Goal: Task Accomplishment & Management: Use online tool/utility

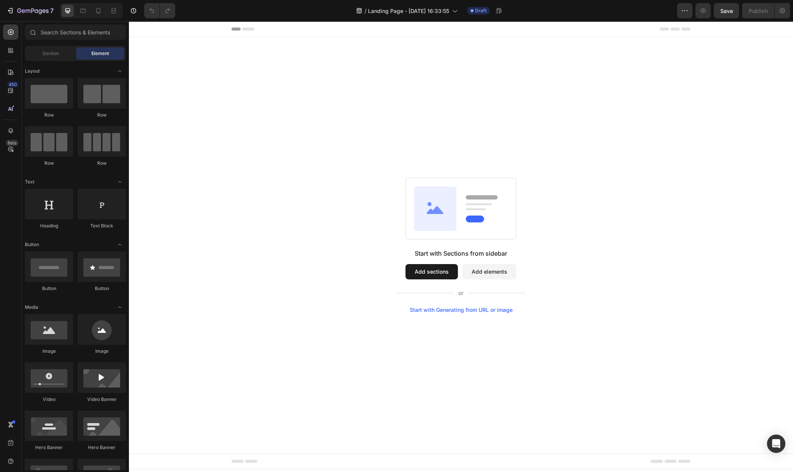
click at [450, 276] on button "Add sections" at bounding box center [431, 271] width 52 height 15
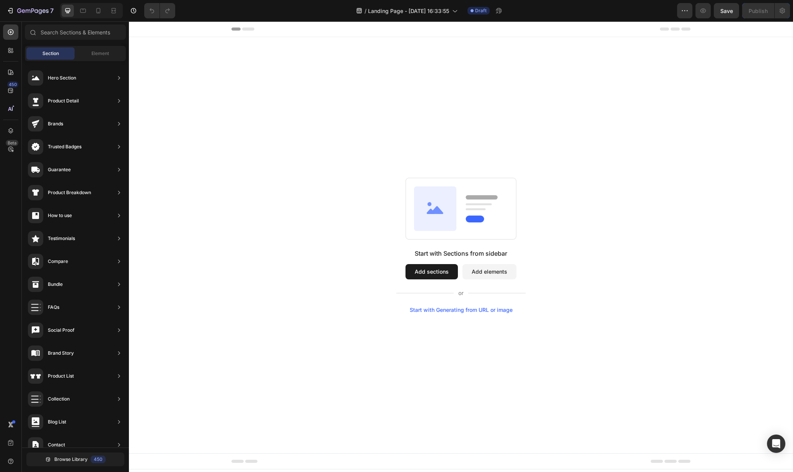
click at [356, 98] on div "Start with Sections from sidebar Add sections Add elements Start with Generatin…" at bounding box center [461, 245] width 664 height 416
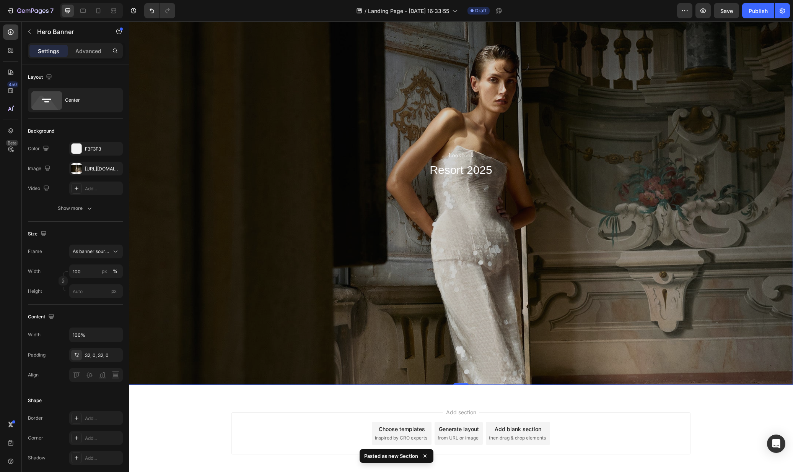
scroll to position [110, 0]
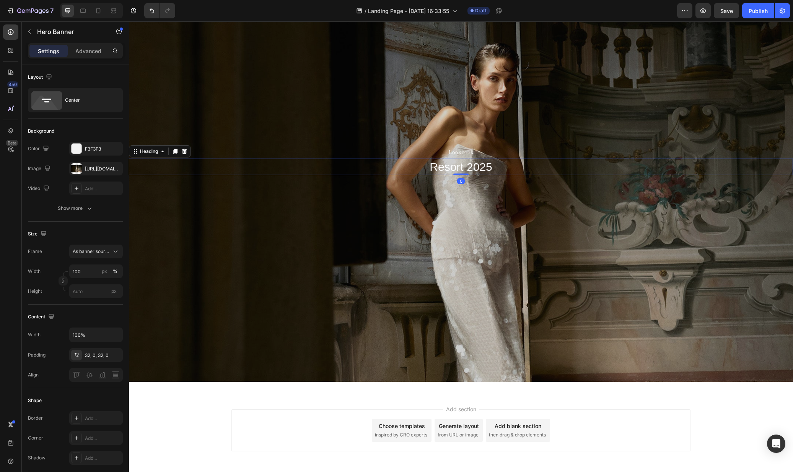
click at [469, 167] on h2 "Resort 2025" at bounding box center [461, 167] width 664 height 16
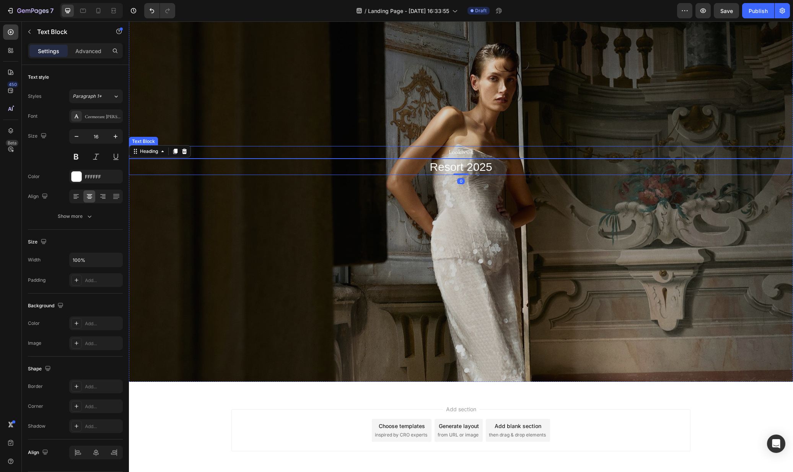
click at [470, 151] on p "Lookbook" at bounding box center [461, 152] width 662 height 11
click at [468, 171] on h2 "Resort 2025" at bounding box center [461, 167] width 664 height 16
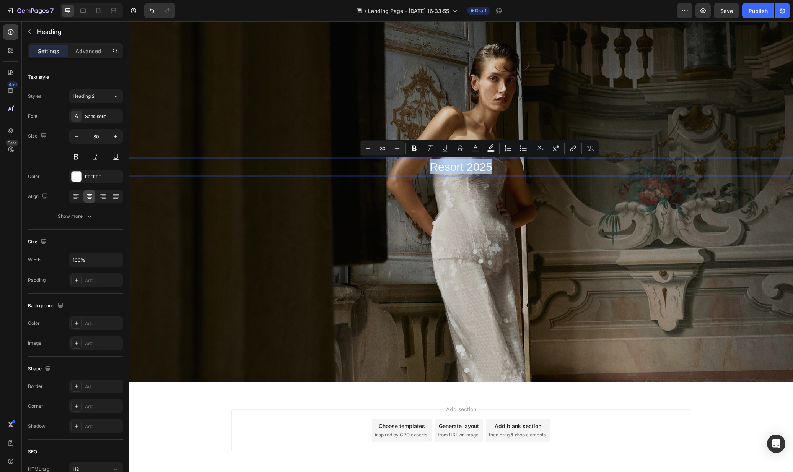
click at [468, 171] on p "Resort 2025" at bounding box center [461, 166] width 662 height 15
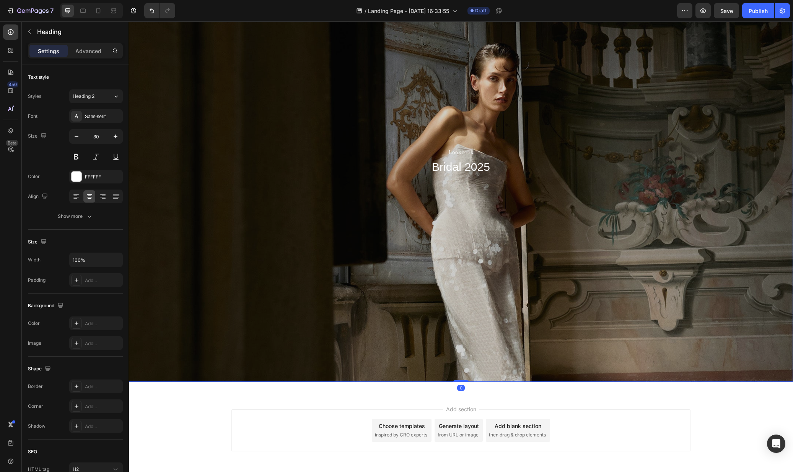
click at [573, 276] on div "Overlay" at bounding box center [461, 160] width 664 height 443
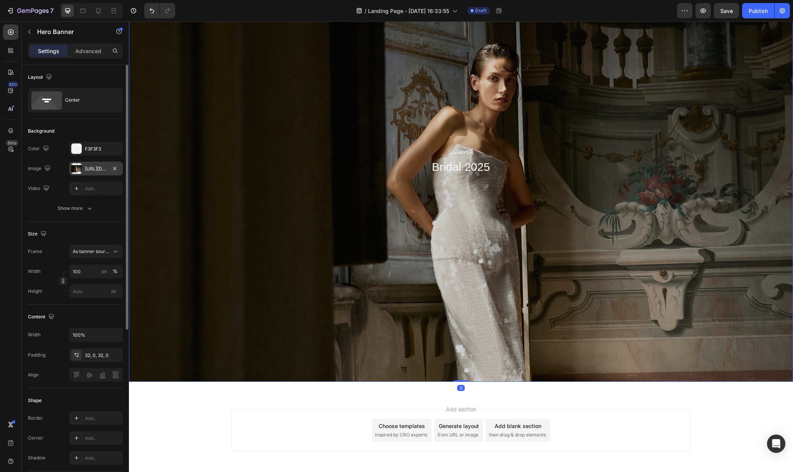
click at [75, 166] on div at bounding box center [76, 168] width 11 height 11
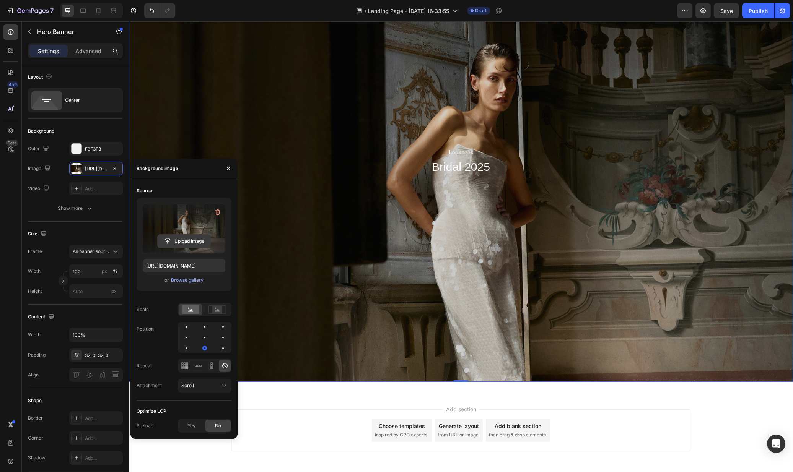
click at [182, 239] on input "file" at bounding box center [184, 241] width 53 height 13
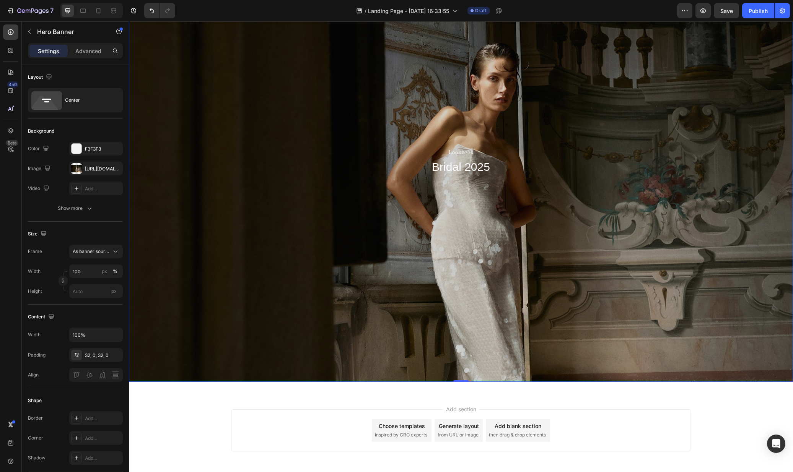
click at [278, 100] on div "Overlay" at bounding box center [461, 160] width 664 height 443
click at [417, 265] on div "Overlay" at bounding box center [461, 160] width 664 height 443
click at [90, 171] on div "https://cdn.shopify.com/s/files/1/0576/3786/3521/files/gempages_563336841122546…" at bounding box center [96, 169] width 22 height 7
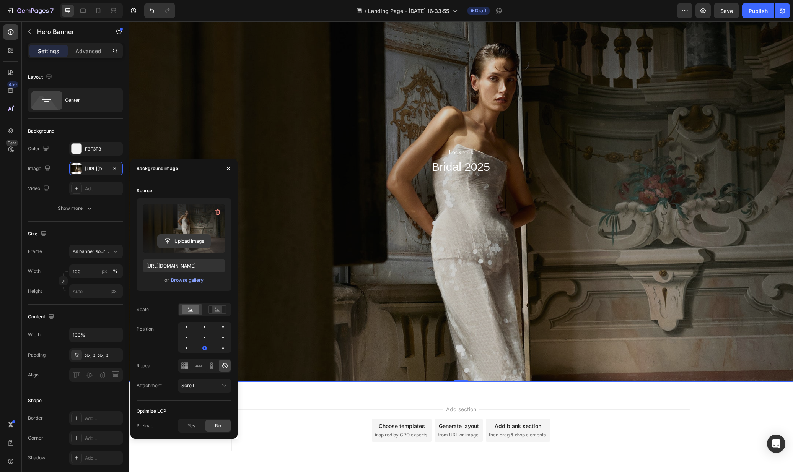
click at [178, 237] on input "file" at bounding box center [184, 241] width 53 height 13
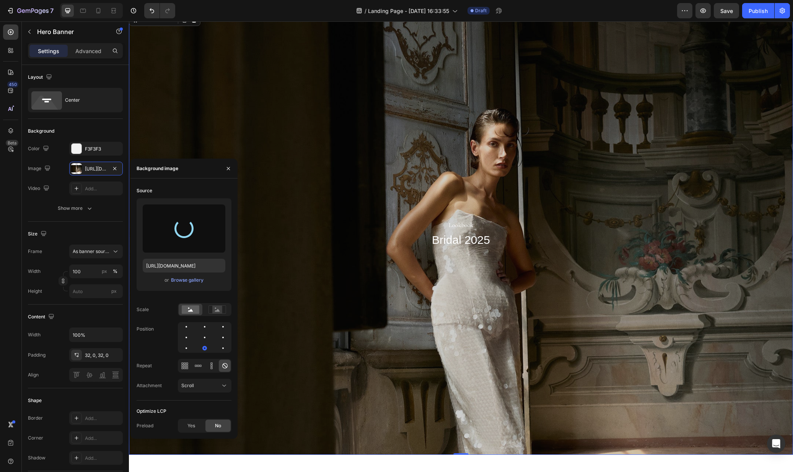
scroll to position [36, 0]
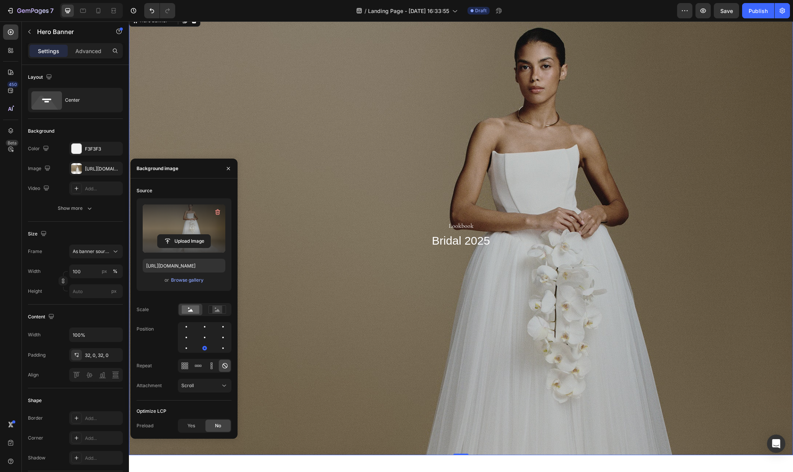
click at [704, 340] on div "Overlay" at bounding box center [461, 234] width 664 height 442
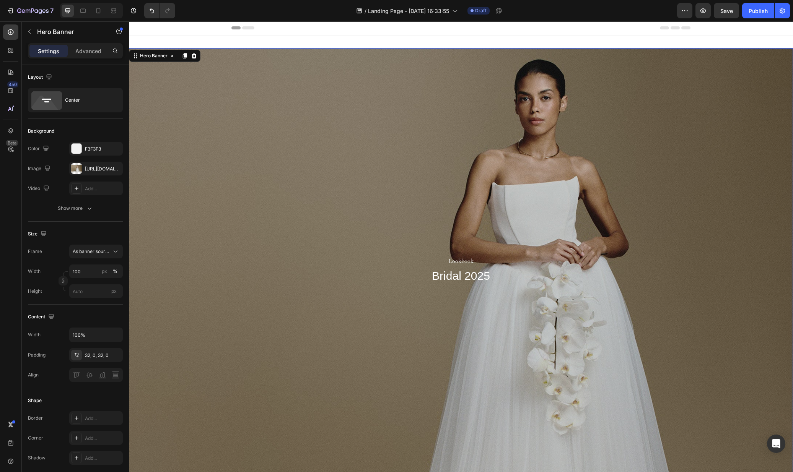
scroll to position [0, 0]
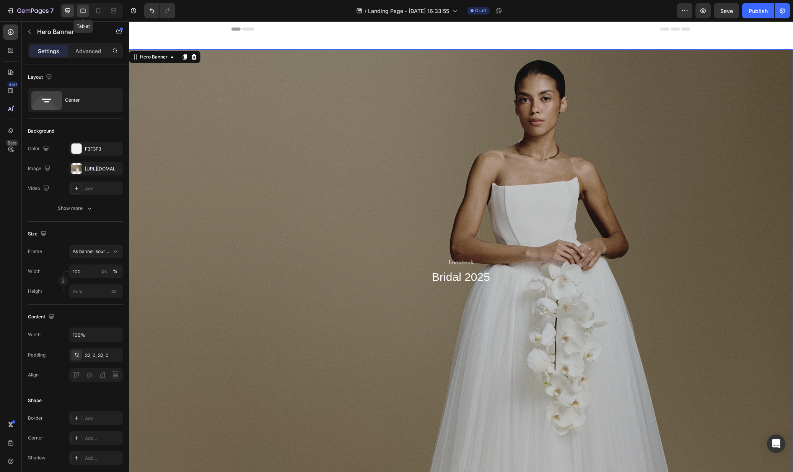
click at [83, 6] on div at bounding box center [83, 11] width 12 height 12
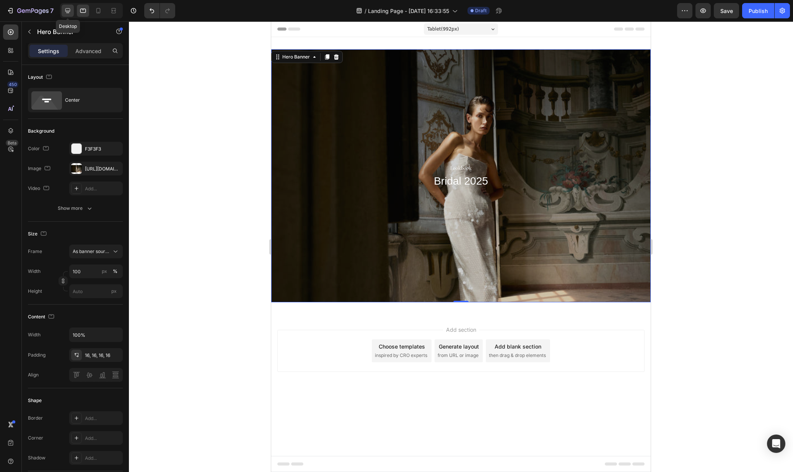
click at [71, 11] on icon at bounding box center [68, 11] width 8 height 8
type input "https://cdn.shopify.com/s/files/1/0576/3786/3521/files/gempages_563336841122546…"
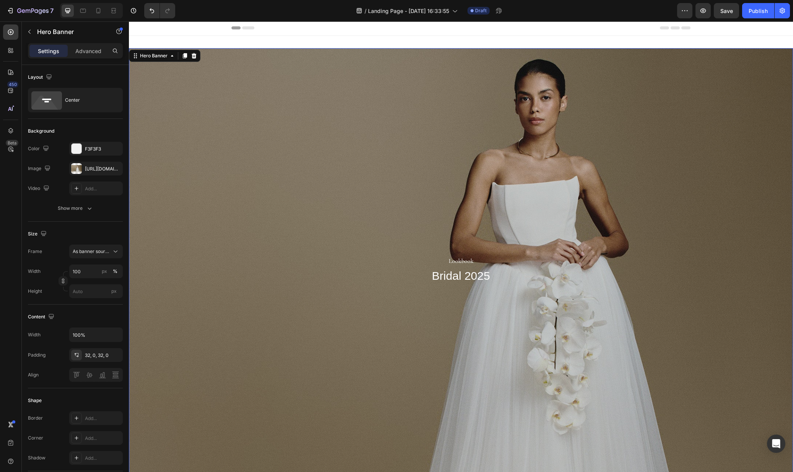
click at [411, 161] on div "Overlay" at bounding box center [461, 269] width 664 height 442
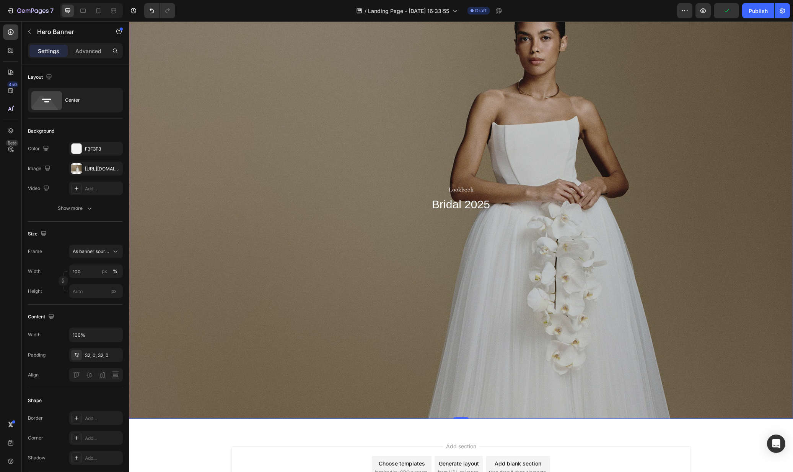
scroll to position [142, 0]
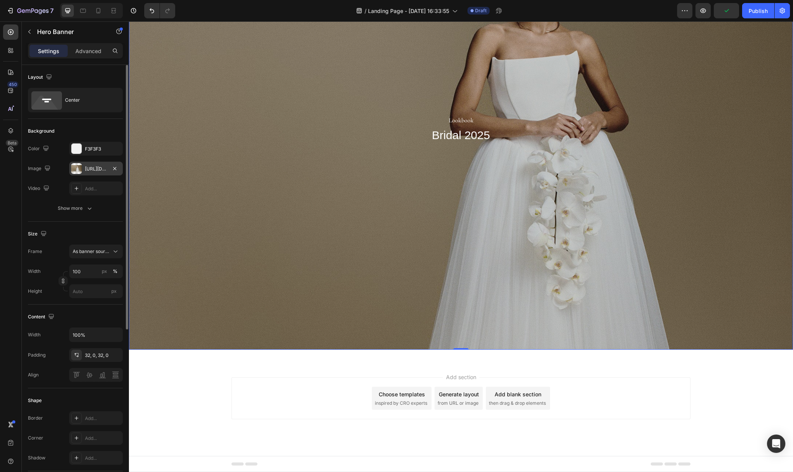
click at [98, 167] on div "https://cdn.shopify.com/s/files/1/0576/3786/3521/files/gempages_563336841122546…" at bounding box center [96, 169] width 22 height 7
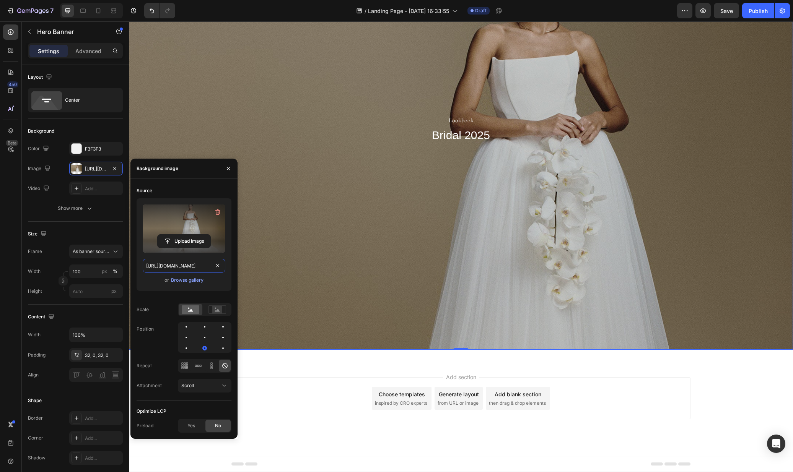
click at [182, 266] on input "https://cdn.shopify.com/s/files/1/0576/3786/3521/files/gempages_563336841122546…" at bounding box center [184, 266] width 83 height 14
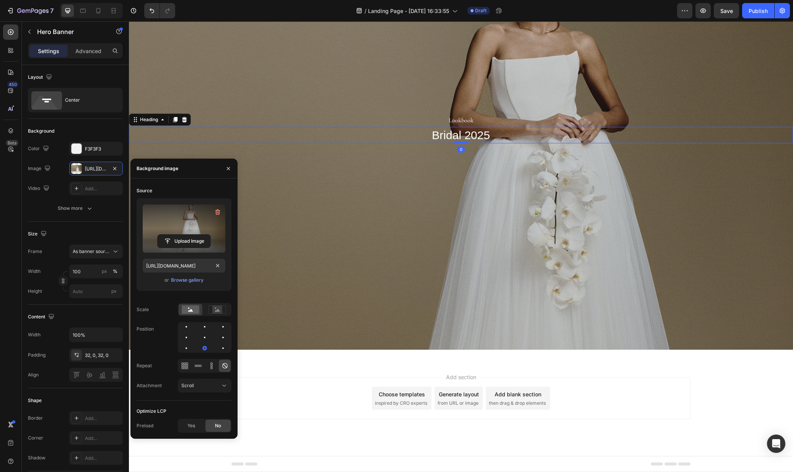
click at [367, 130] on p "Bridal 2025" at bounding box center [461, 135] width 662 height 15
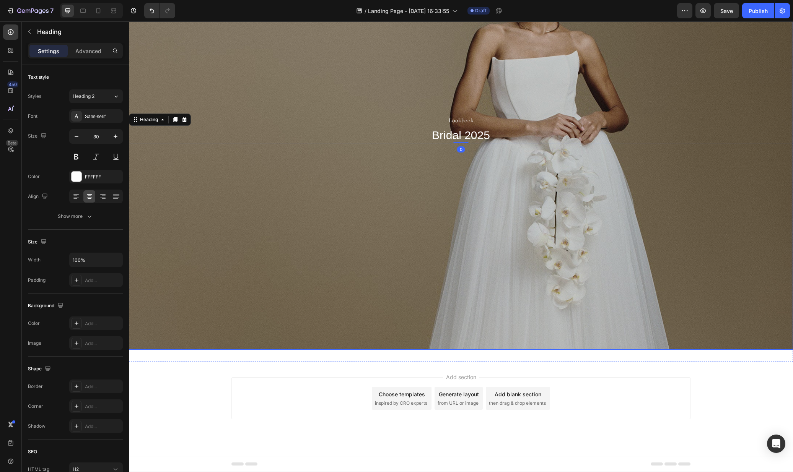
click at [383, 191] on div "Overlay" at bounding box center [461, 128] width 664 height 442
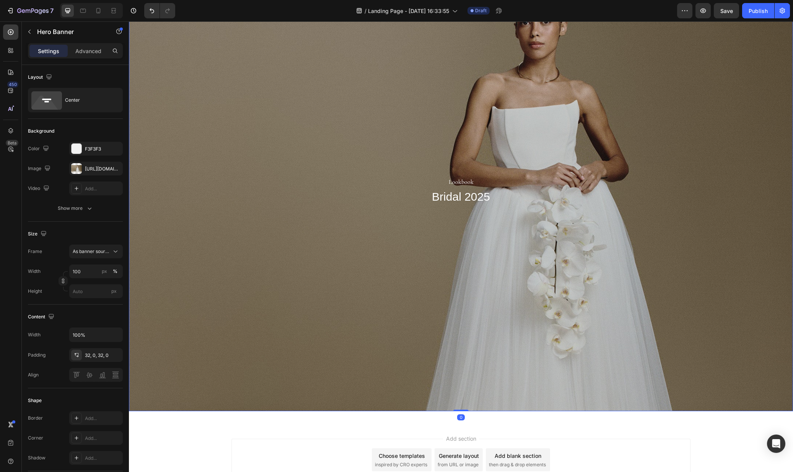
scroll to position [0, 0]
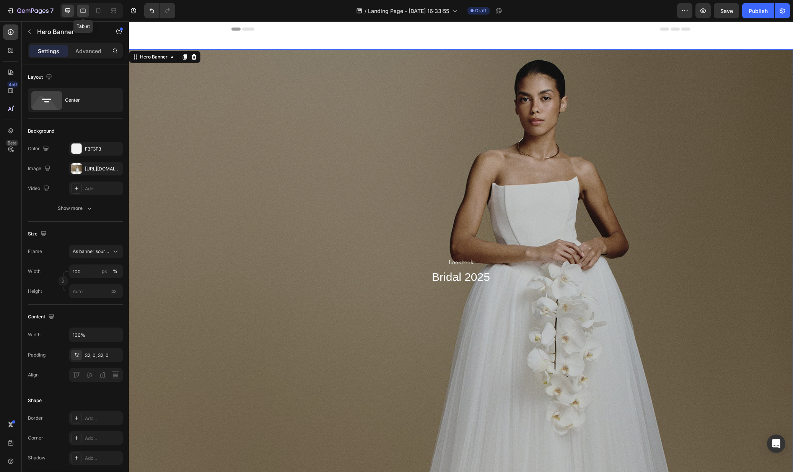
click at [84, 9] on icon at bounding box center [83, 11] width 6 height 4
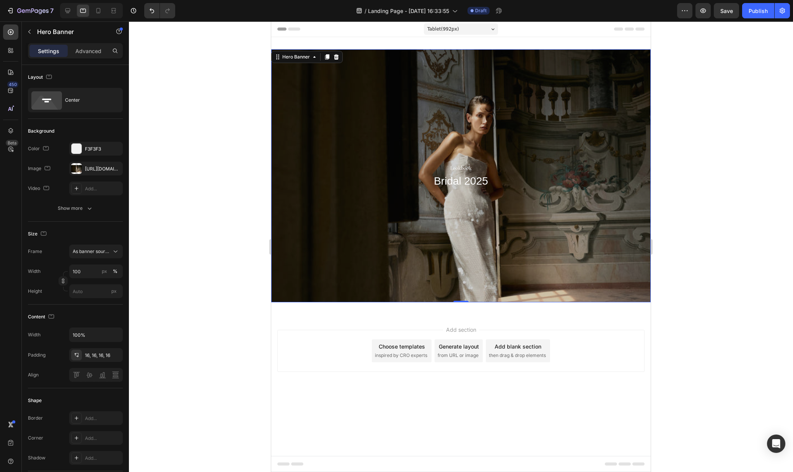
click at [360, 134] on div "Overlay" at bounding box center [460, 175] width 379 height 253
click at [102, 171] on div "https://cdn.shopify.com/s/files/1/0491/1569/3219/files/gempages_524969381696898…" at bounding box center [96, 169] width 22 height 7
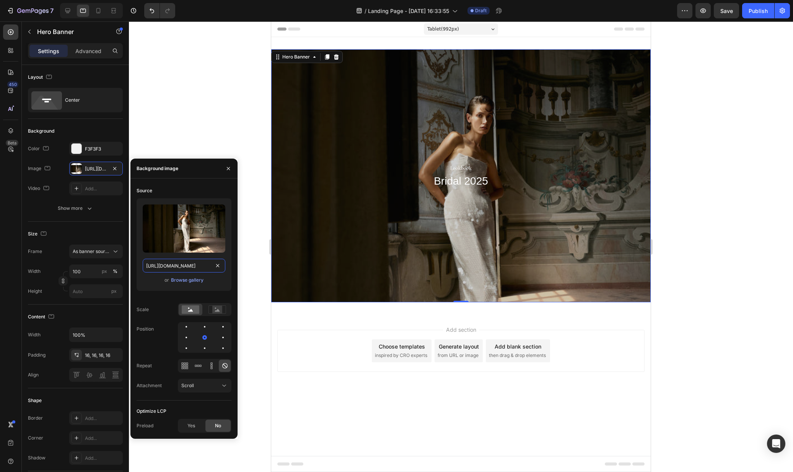
click at [177, 260] on input "https://cdn.shopify.com/s/files/1/0491/1569/3219/files/gempages_524969381696898…" at bounding box center [184, 266] width 83 height 14
paste input "576/3786/3521/files/gempages_563336841122546483-c0b8c85b-6fa1-48d0-a1a8-8419b82…"
type input "https://cdn.shopify.com/s/files/1/0576/3786/3521/files/gempages_563336841122546…"
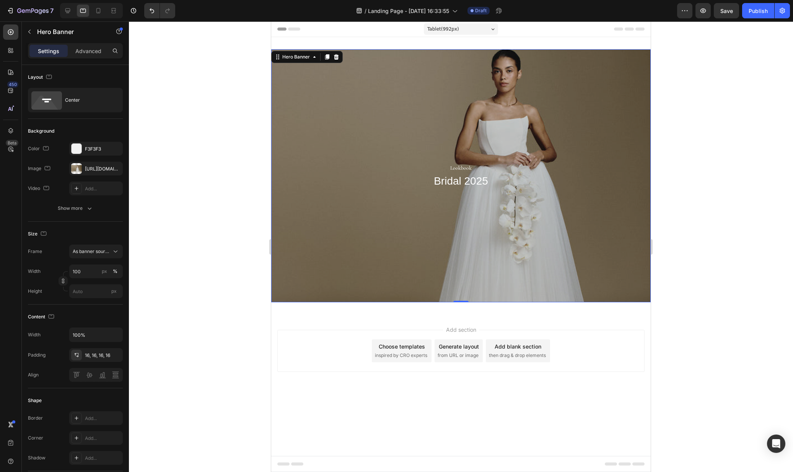
click at [689, 135] on div at bounding box center [461, 246] width 664 height 451
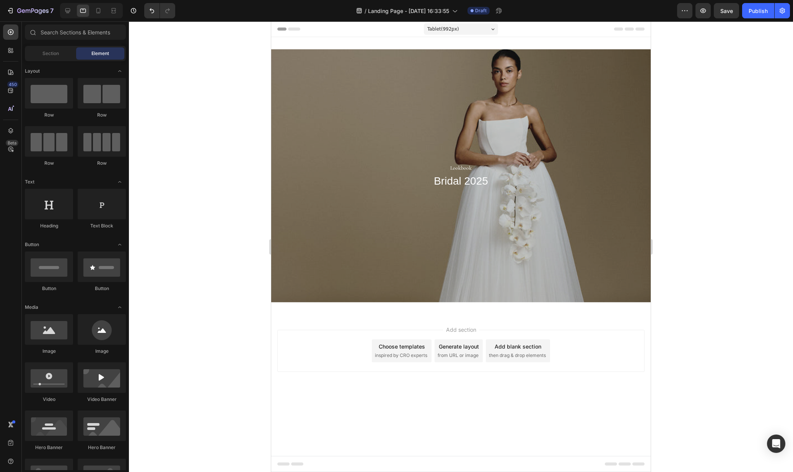
click at [66, 18] on div at bounding box center [91, 10] width 63 height 15
click at [68, 14] on icon at bounding box center [68, 11] width 8 height 8
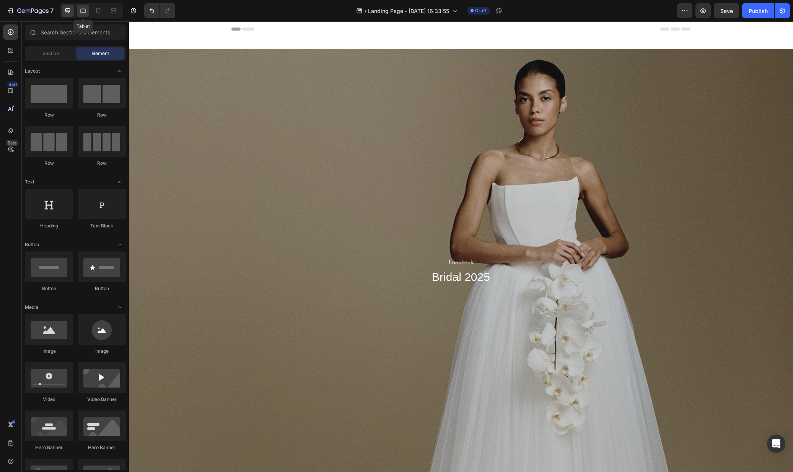
click at [78, 14] on div at bounding box center [83, 11] width 12 height 12
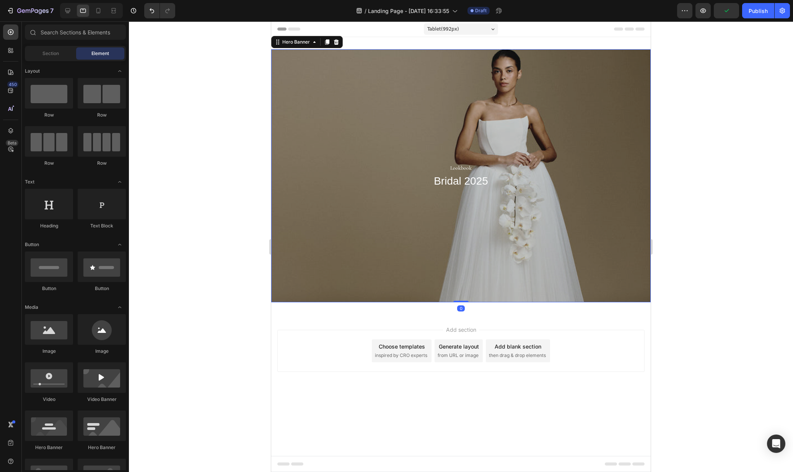
click at [341, 155] on div "Overlay" at bounding box center [460, 175] width 379 height 253
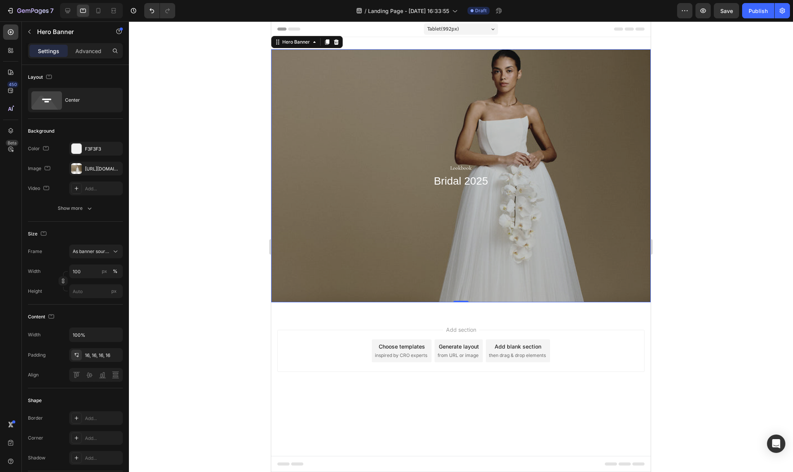
click at [378, 87] on div "Overlay" at bounding box center [460, 175] width 379 height 253
click at [87, 170] on div "https://cdn.shopify.com/s/files/1/0576/3786/3521/files/gempages_563336841122546…" at bounding box center [96, 169] width 22 height 7
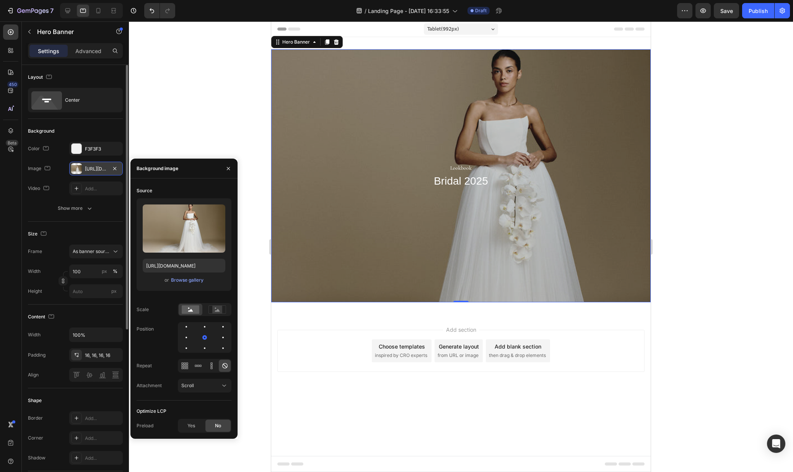
click at [87, 170] on div "https://cdn.shopify.com/s/files/1/0576/3786/3521/files/gempages_563336841122546…" at bounding box center [96, 169] width 22 height 7
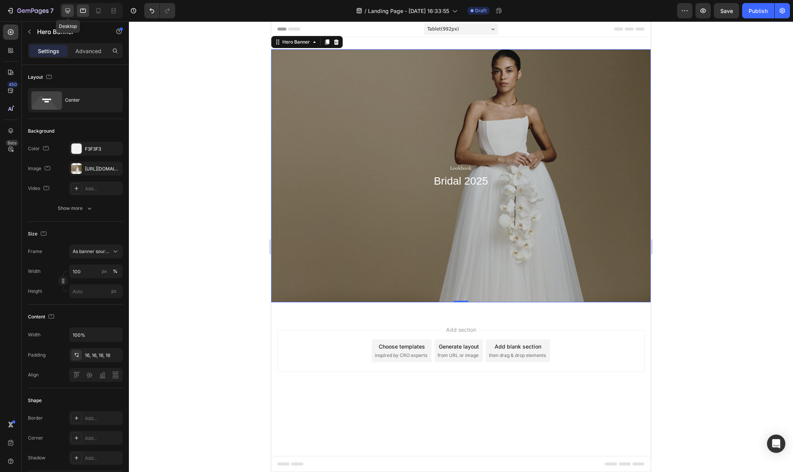
click at [62, 8] on div at bounding box center [68, 11] width 12 height 12
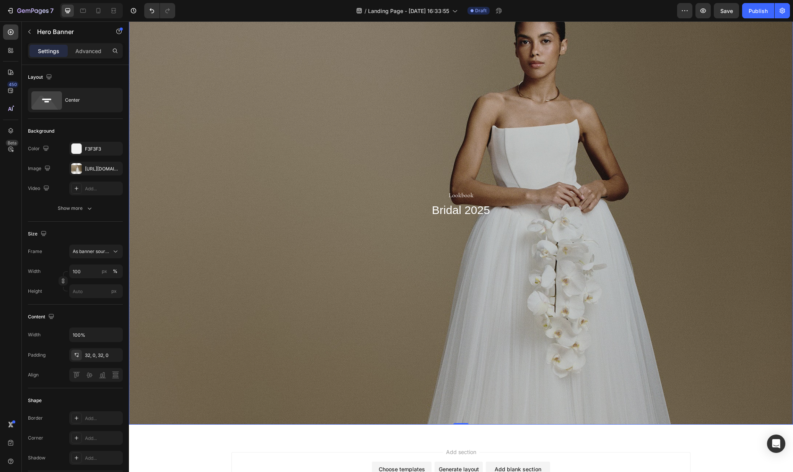
scroll to position [16, 0]
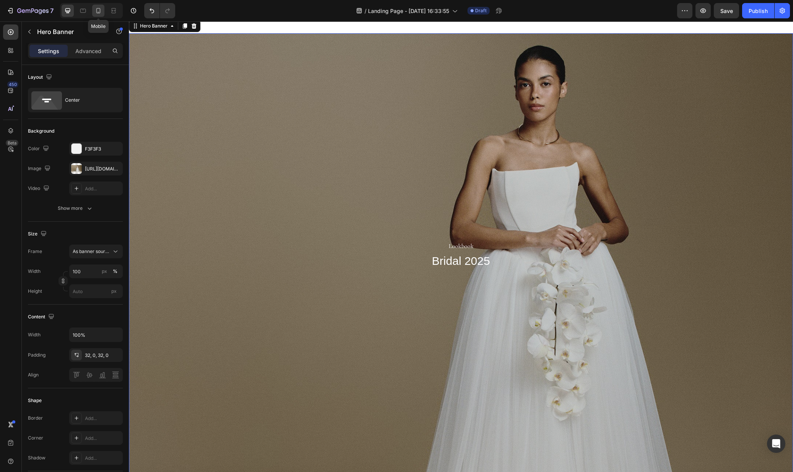
click at [95, 9] on icon at bounding box center [98, 11] width 8 height 8
type input "100 vh"
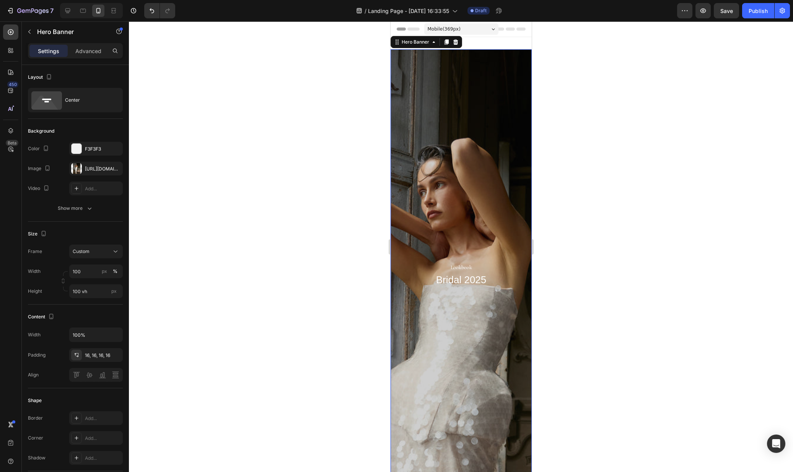
scroll to position [1, 0]
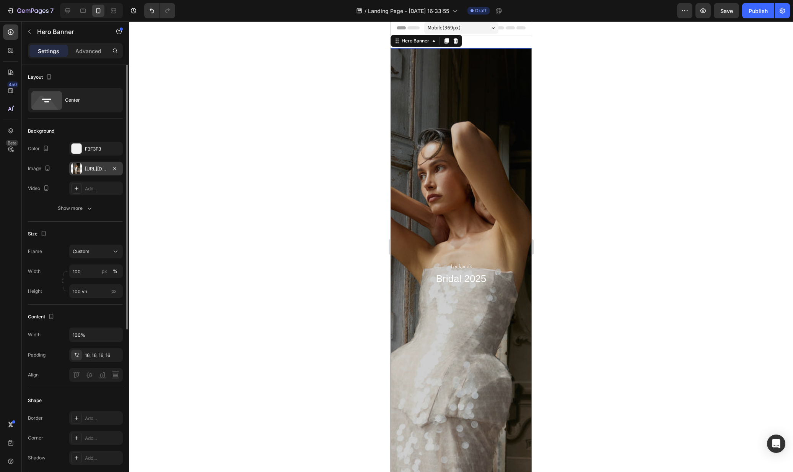
click at [86, 171] on div "https://cdn.shopify.com/s/files/1/0576/3786/3521/files/gempages_563336841122546…" at bounding box center [96, 169] width 22 height 7
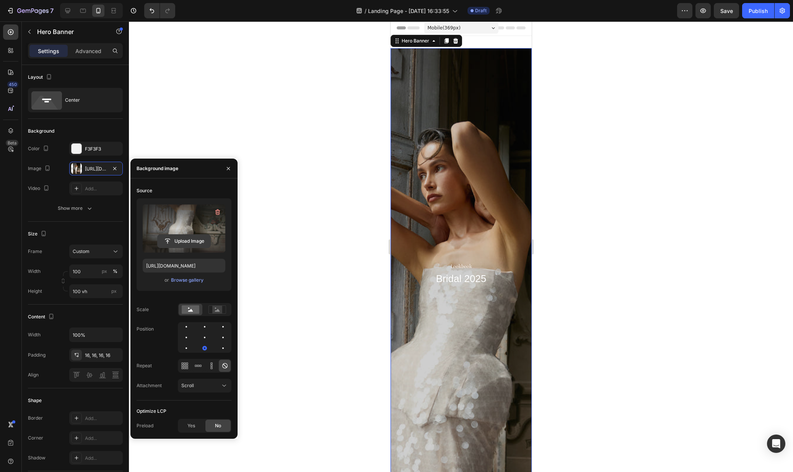
click at [173, 236] on input "file" at bounding box center [184, 241] width 53 height 13
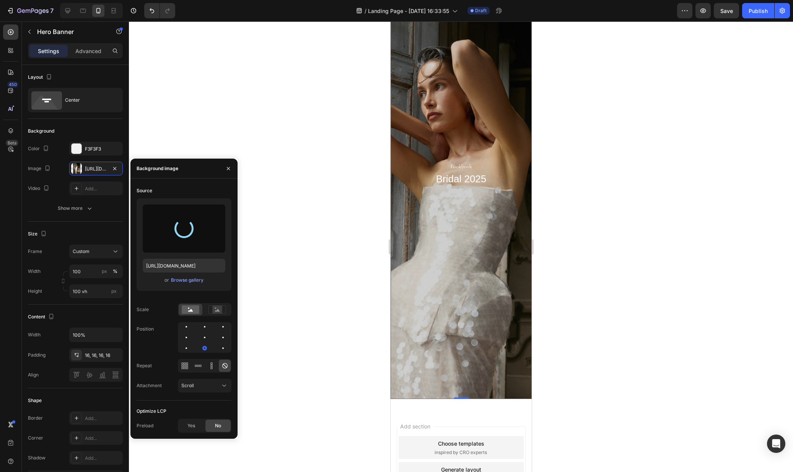
scroll to position [0, 0]
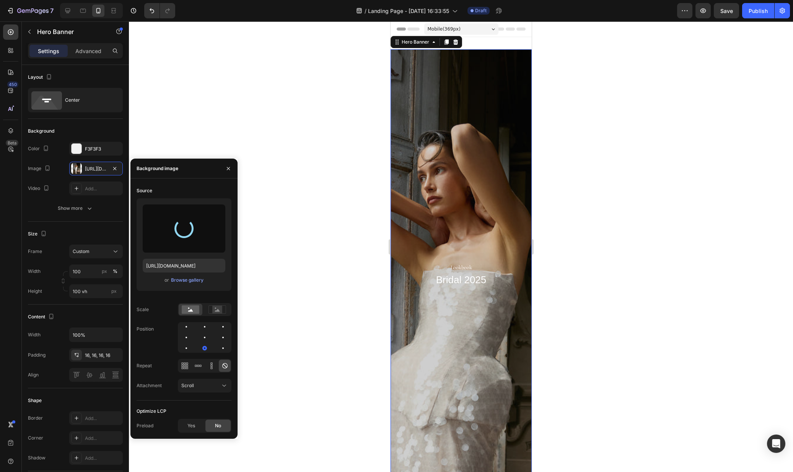
type input "https://cdn.shopify.com/s/files/1/0576/3786/3521/files/gempages_563336841122546…"
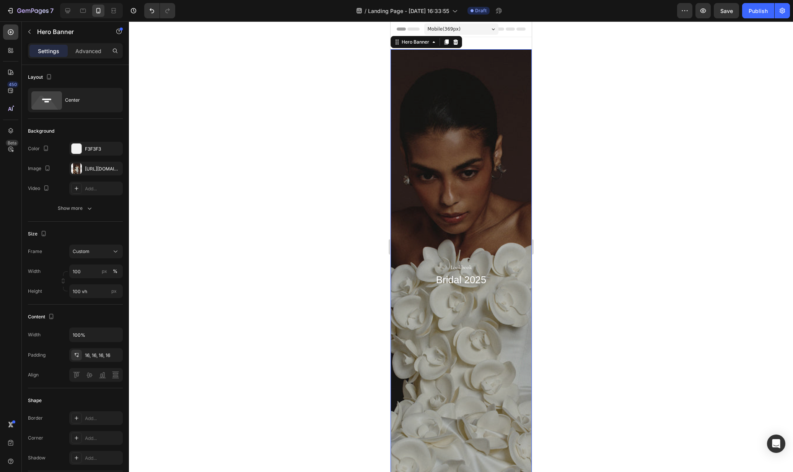
click at [600, 106] on div at bounding box center [461, 246] width 664 height 451
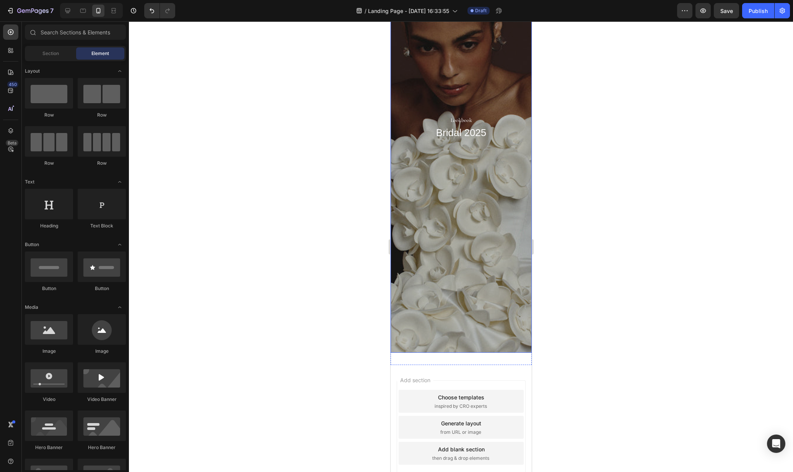
scroll to position [167, 0]
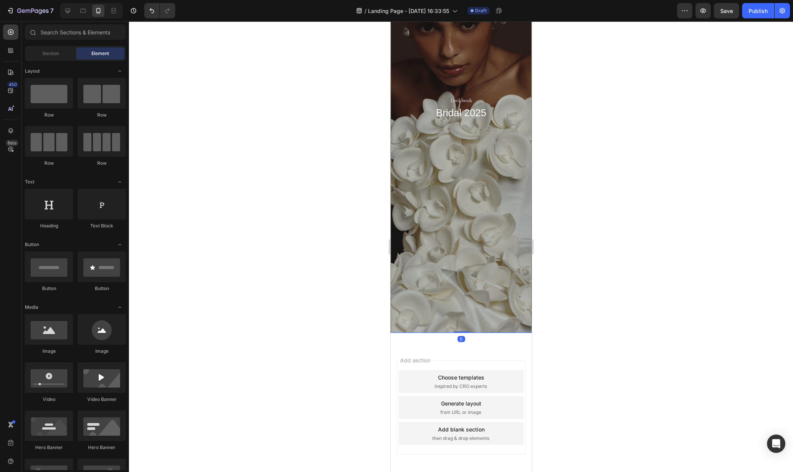
click at [476, 216] on div "Overlay" at bounding box center [460, 107] width 141 height 451
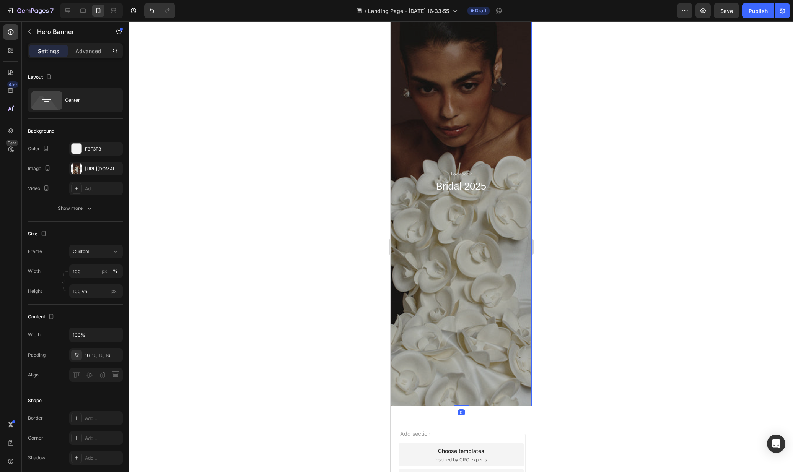
scroll to position [0, 0]
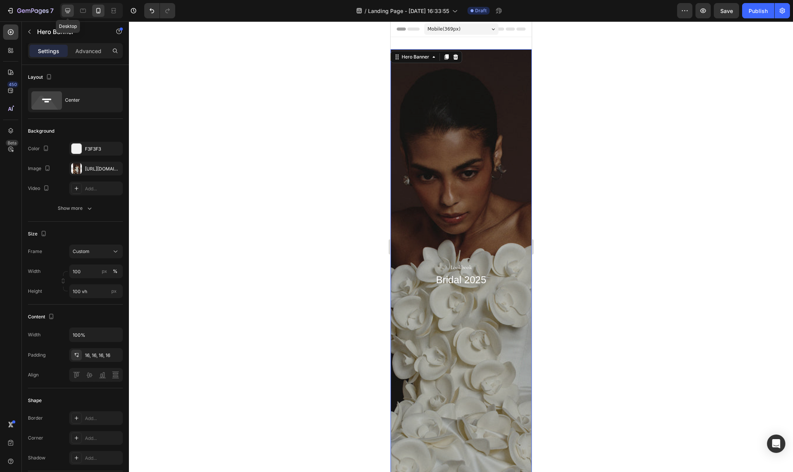
click at [68, 10] on icon at bounding box center [67, 10] width 5 height 5
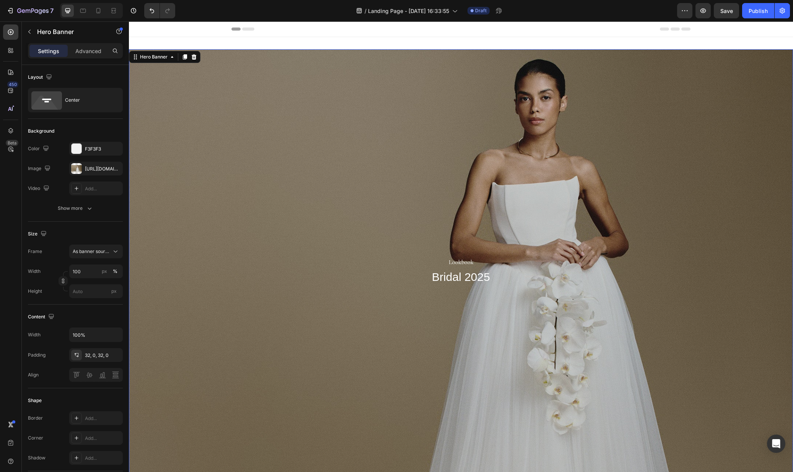
scroll to position [1, 0]
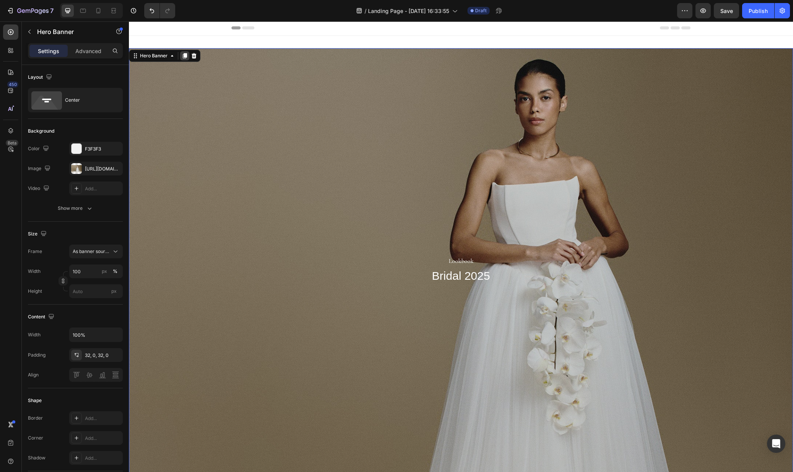
click at [184, 55] on icon at bounding box center [185, 55] width 4 height 5
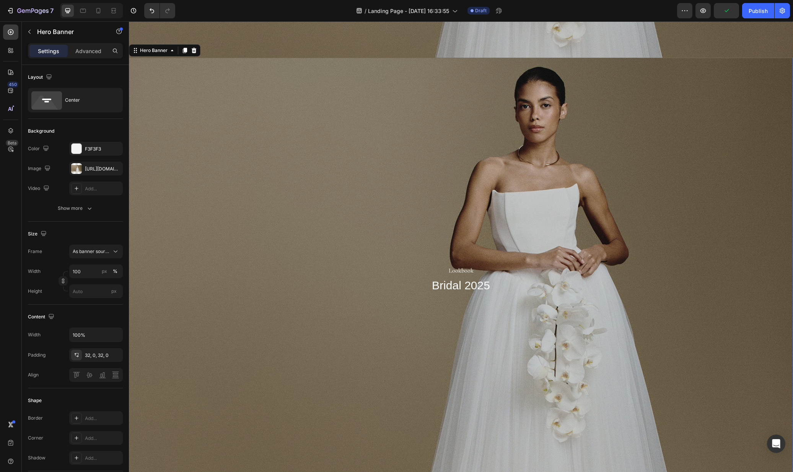
scroll to position [427, 0]
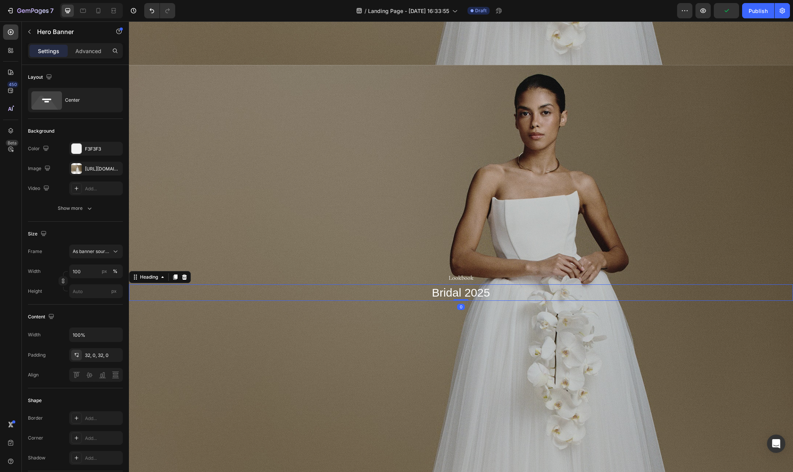
click at [482, 291] on h2 "Bridal 2025" at bounding box center [461, 292] width 664 height 16
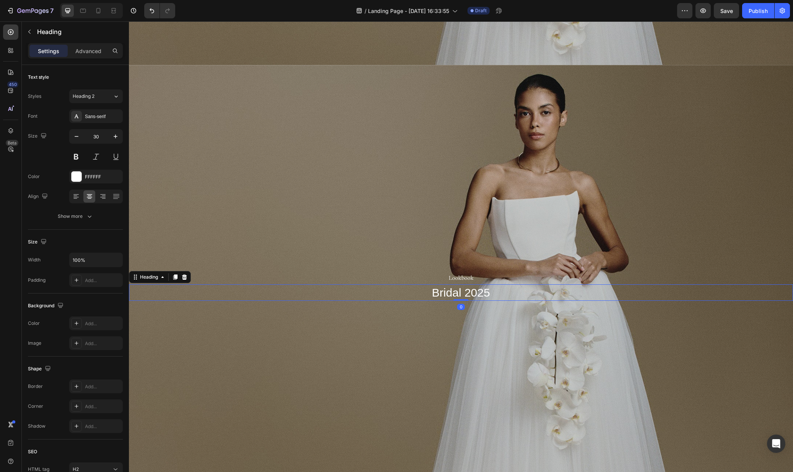
click at [482, 291] on h2 "Bridal 2025" at bounding box center [461, 292] width 664 height 16
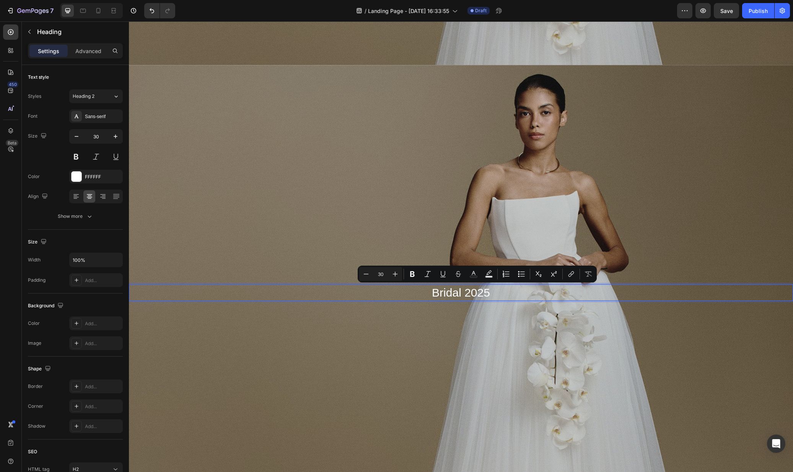
click at [489, 292] on p "Bridal 2025" at bounding box center [461, 292] width 662 height 15
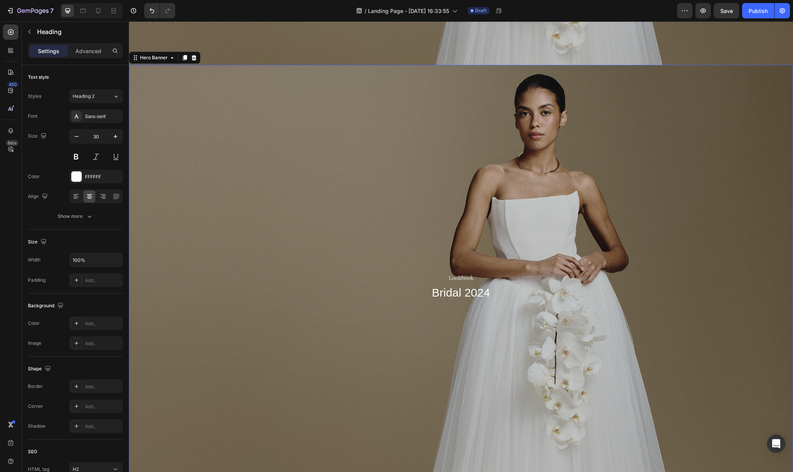
click at [516, 184] on div "Overlay" at bounding box center [461, 286] width 664 height 442
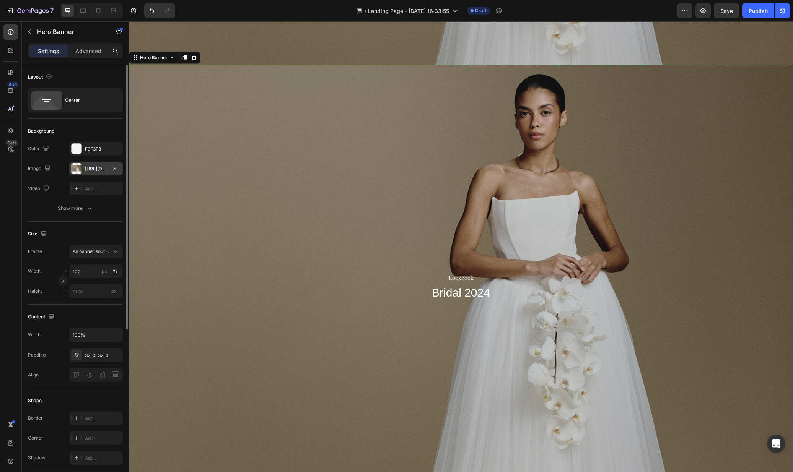
click at [75, 170] on div at bounding box center [76, 168] width 11 height 11
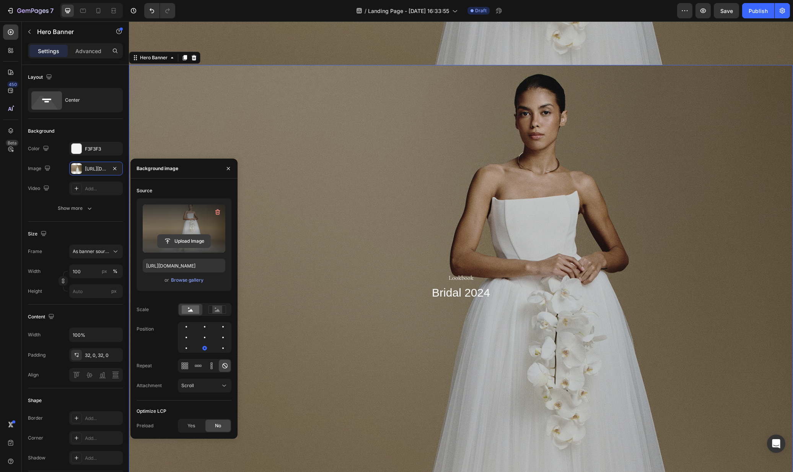
click at [184, 245] on input "file" at bounding box center [184, 241] width 53 height 13
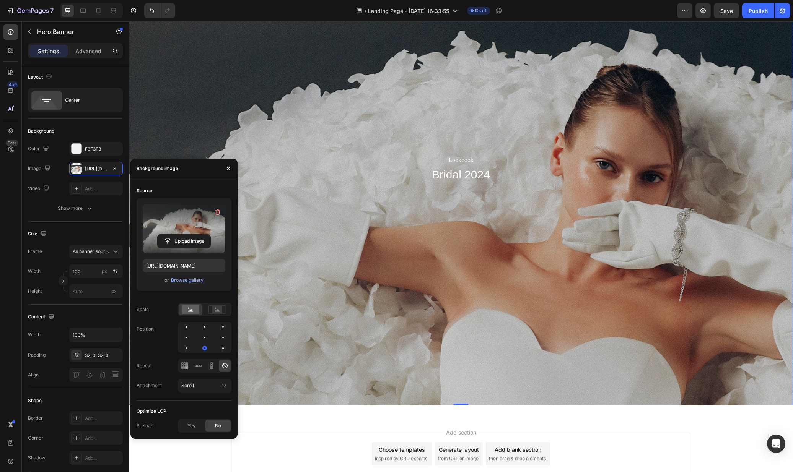
scroll to position [561, 0]
click at [171, 242] on input "file" at bounding box center [184, 241] width 53 height 13
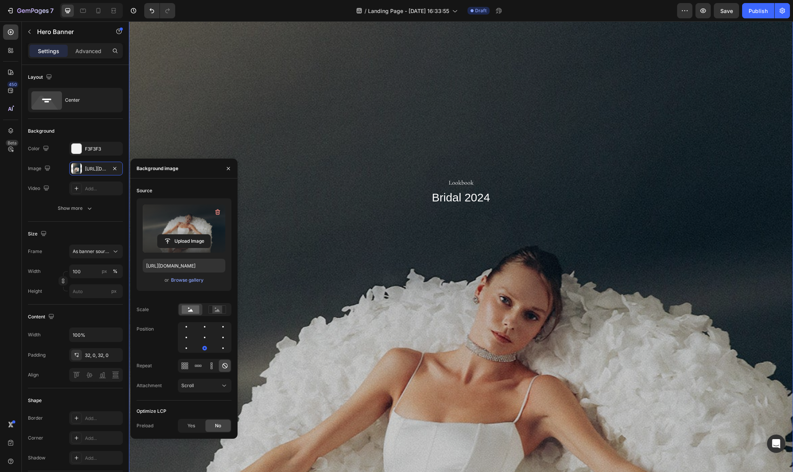
scroll to position [965, 0]
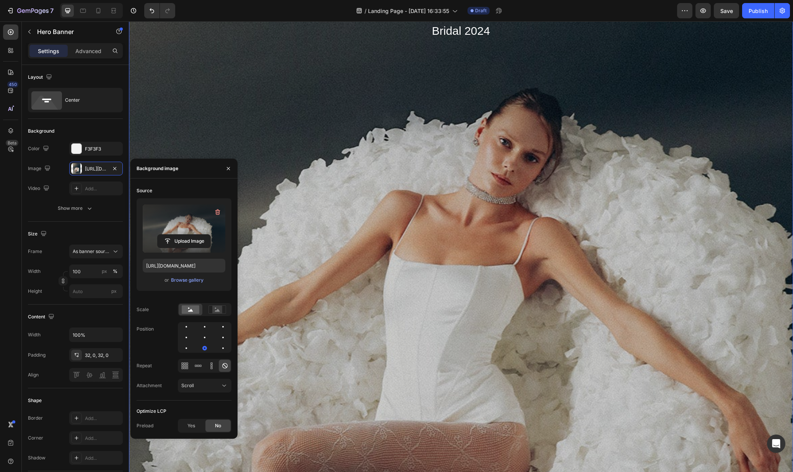
click at [168, 234] on label at bounding box center [184, 229] width 83 height 48
click at [168, 235] on input "file" at bounding box center [184, 241] width 53 height 13
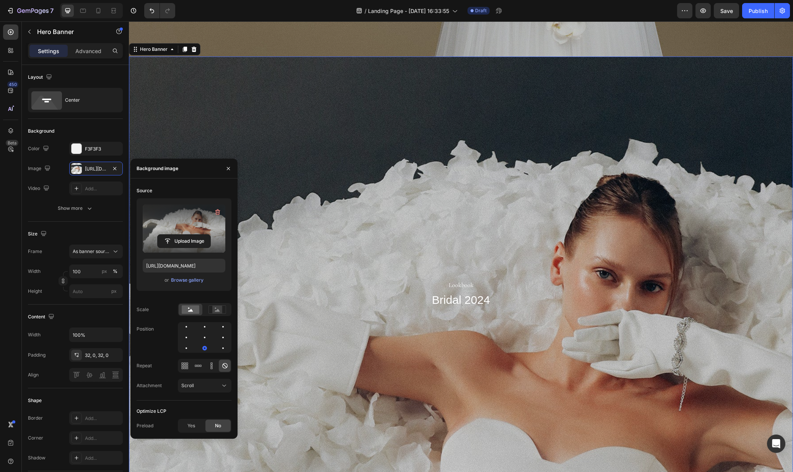
scroll to position [419, 0]
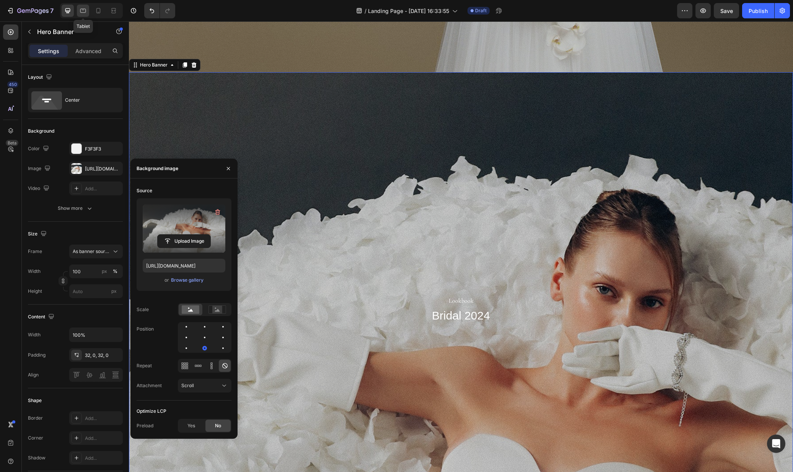
click at [86, 13] on icon at bounding box center [83, 11] width 8 height 8
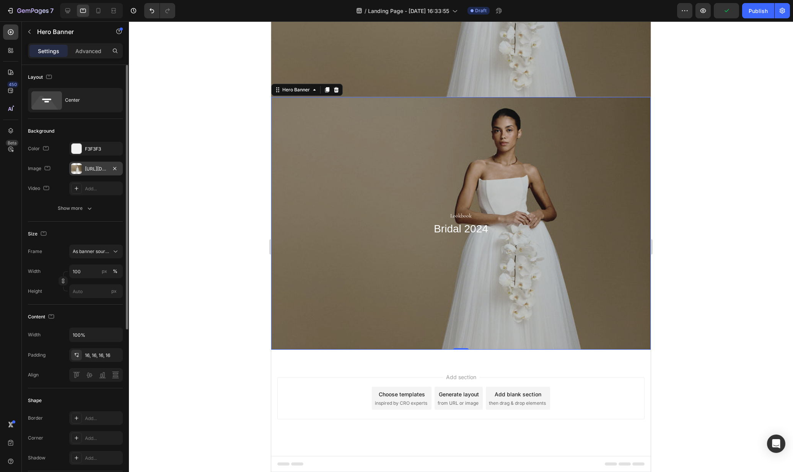
click at [93, 168] on div "https://cdn.shopify.com/s/files/1/0576/3786/3521/files/gempages_563336841122546…" at bounding box center [96, 169] width 22 height 7
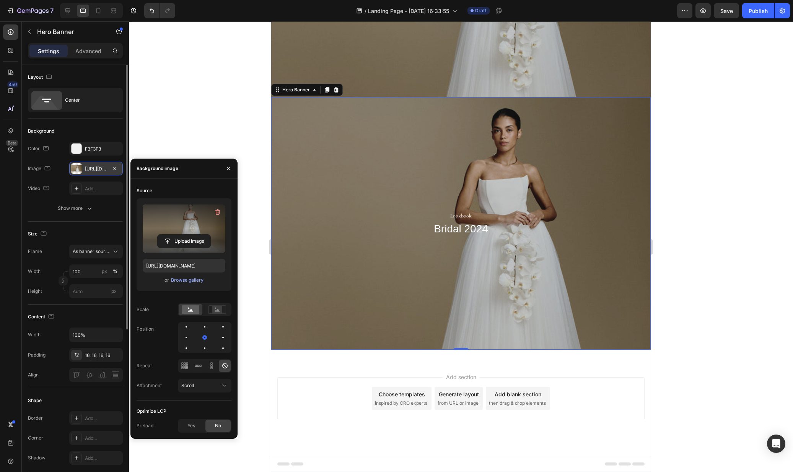
click at [78, 169] on div at bounding box center [76, 168] width 11 height 11
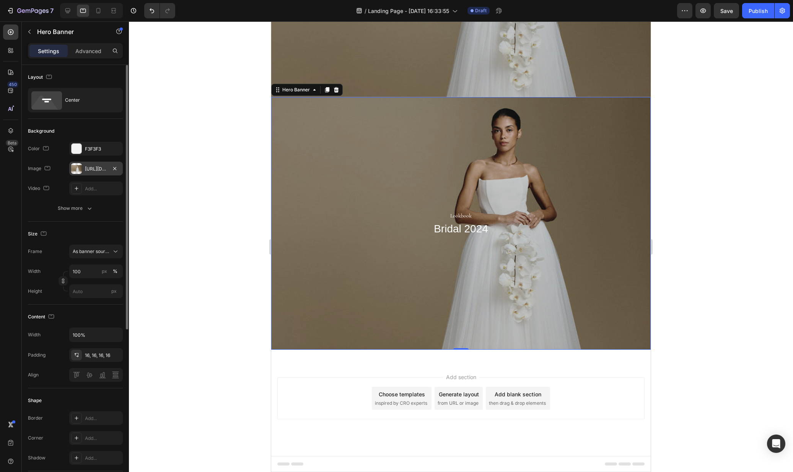
click at [81, 173] on div "https://cdn.shopify.com/s/files/1/0576/3786/3521/files/gempages_563336841122546…" at bounding box center [96, 169] width 54 height 14
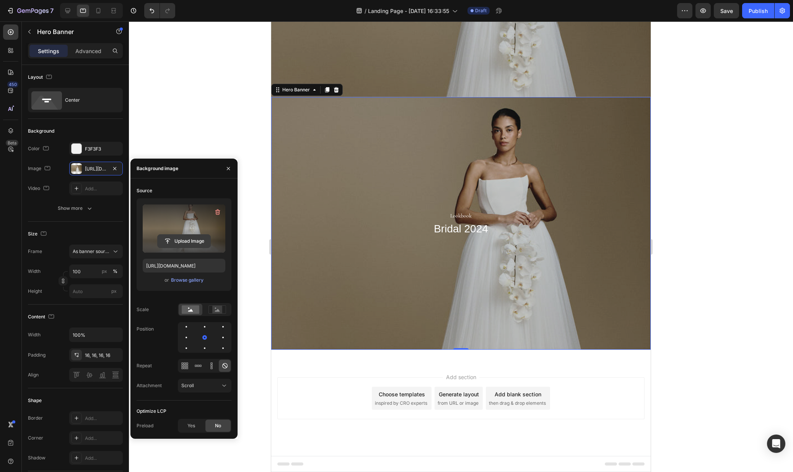
click at [185, 235] on input "file" at bounding box center [184, 241] width 53 height 13
type input "https://cdn.shopify.com/s/files/1/0576/3786/3521/files/gempages_563336841122546…"
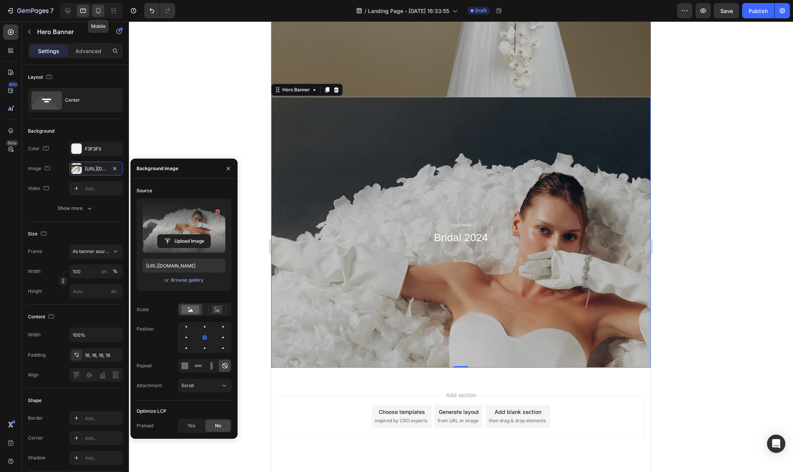
click at [95, 9] on icon at bounding box center [98, 11] width 8 height 8
type input "100 vh"
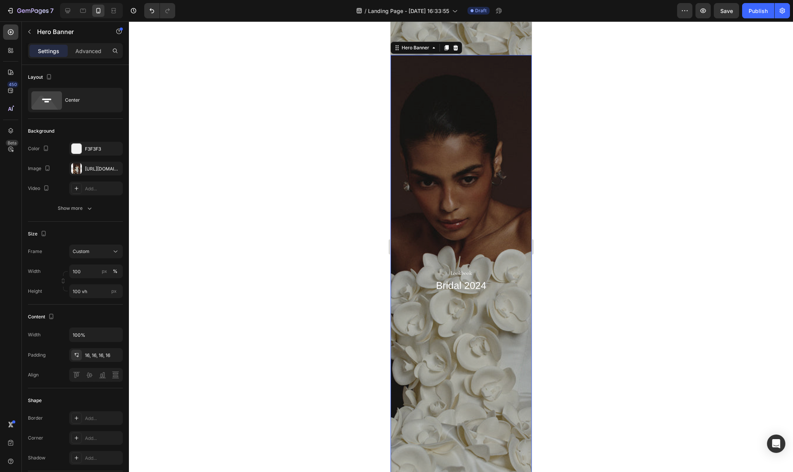
scroll to position [452, 0]
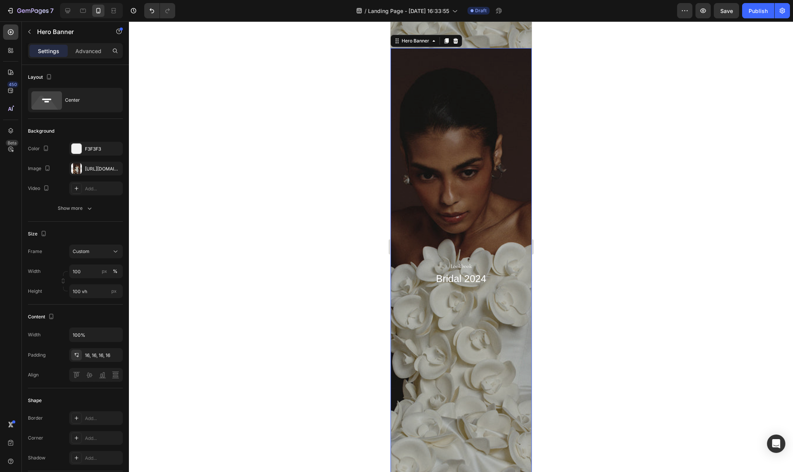
click at [456, 189] on div "Overlay" at bounding box center [460, 273] width 141 height 451
click at [78, 172] on div at bounding box center [76, 168] width 11 height 11
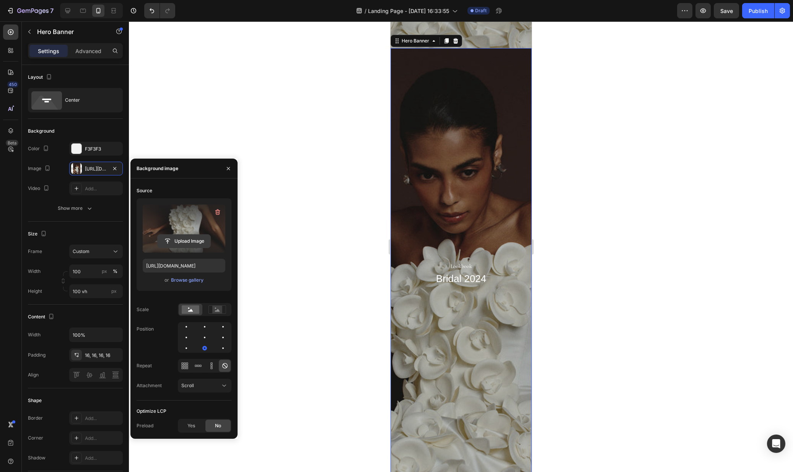
click at [194, 239] on input "file" at bounding box center [184, 241] width 53 height 13
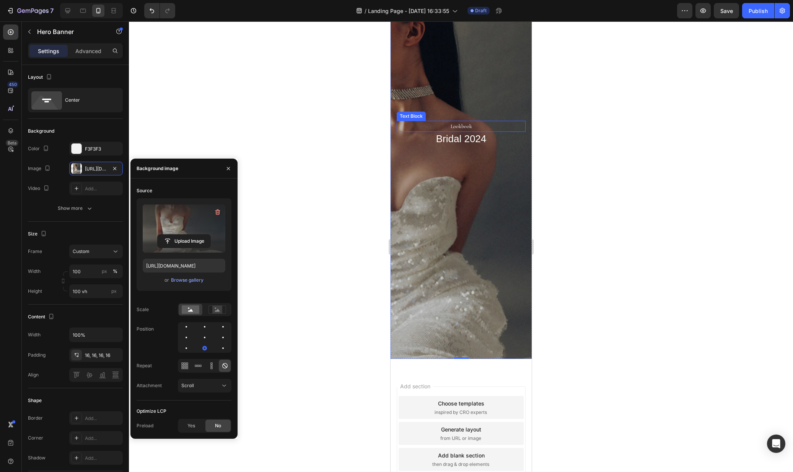
scroll to position [653, 0]
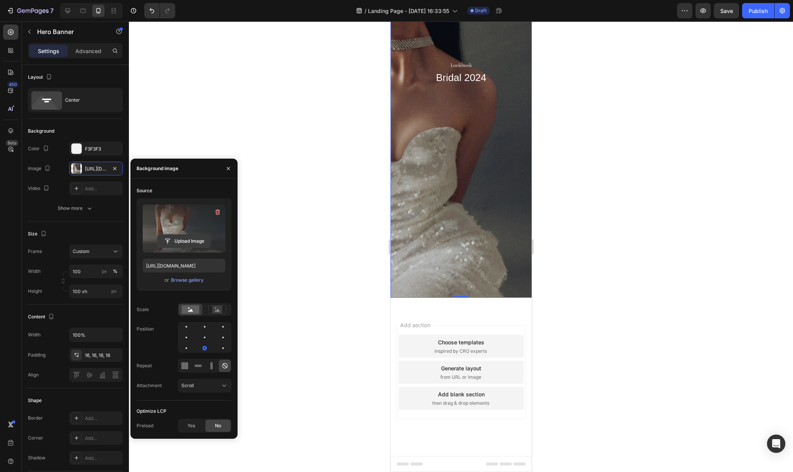
click at [179, 239] on input "file" at bounding box center [184, 241] width 53 height 13
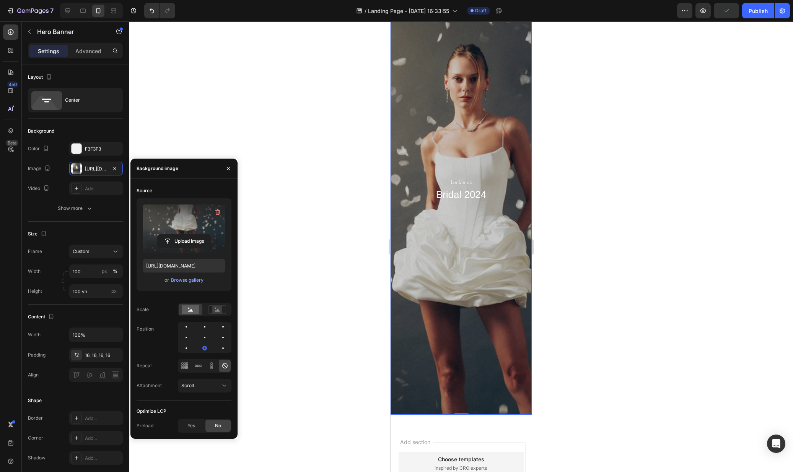
scroll to position [518, 0]
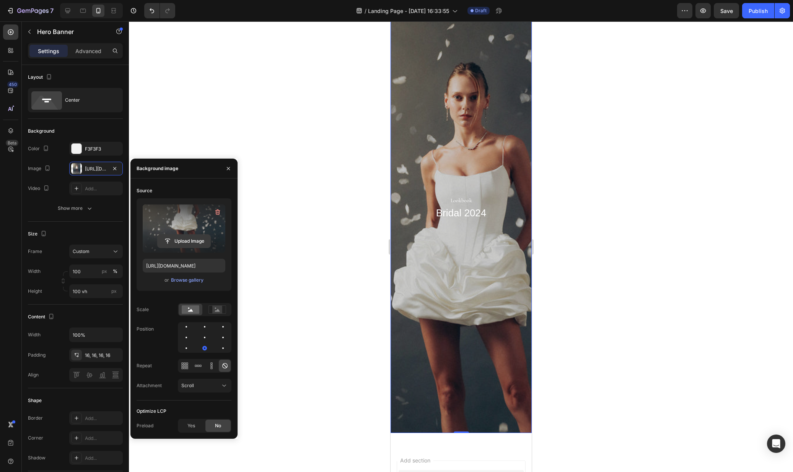
click at [179, 240] on input "file" at bounding box center [184, 241] width 53 height 13
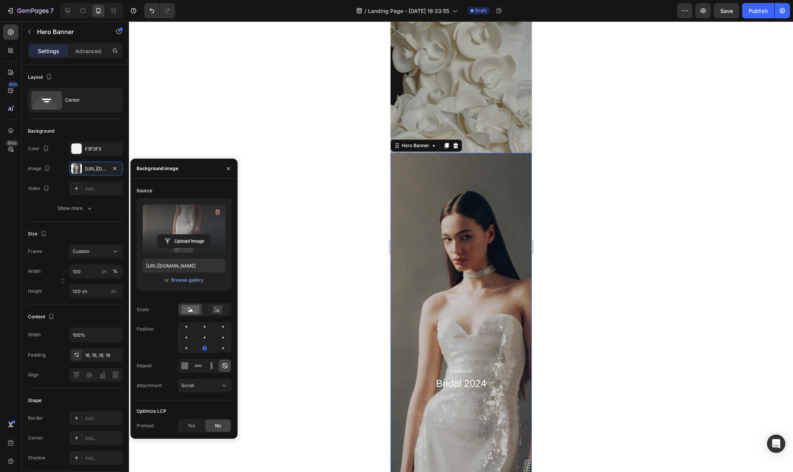
scroll to position [396, 0]
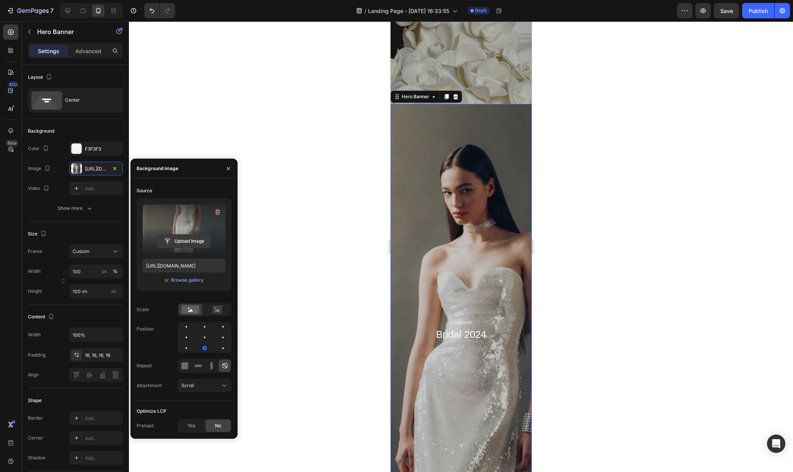
click at [176, 243] on input "file" at bounding box center [184, 241] width 53 height 13
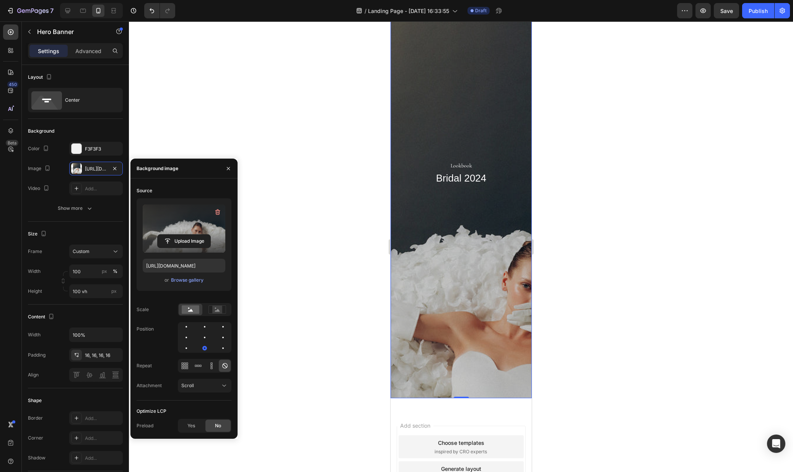
scroll to position [581, 0]
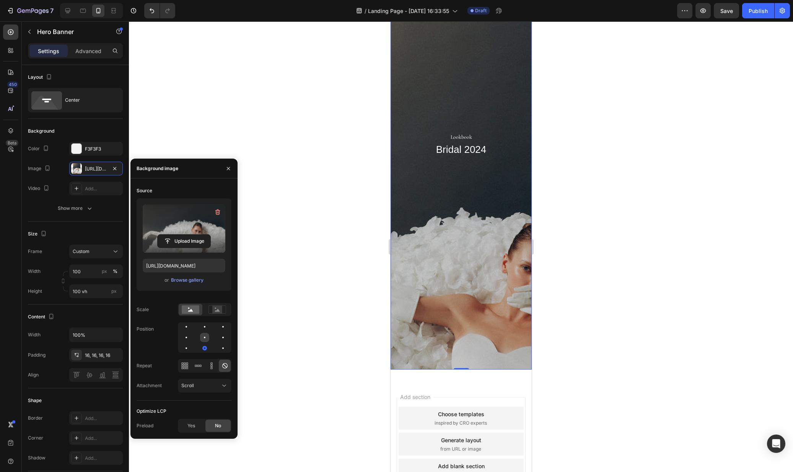
click at [218, 339] on div at bounding box center [222, 337] width 9 height 9
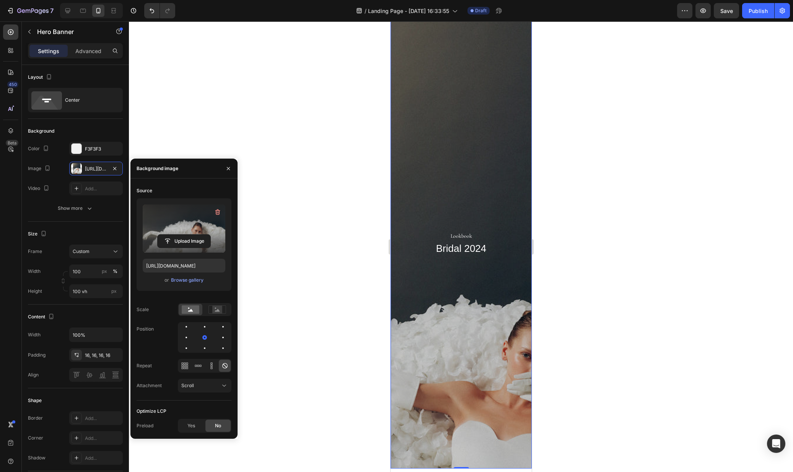
scroll to position [339, 0]
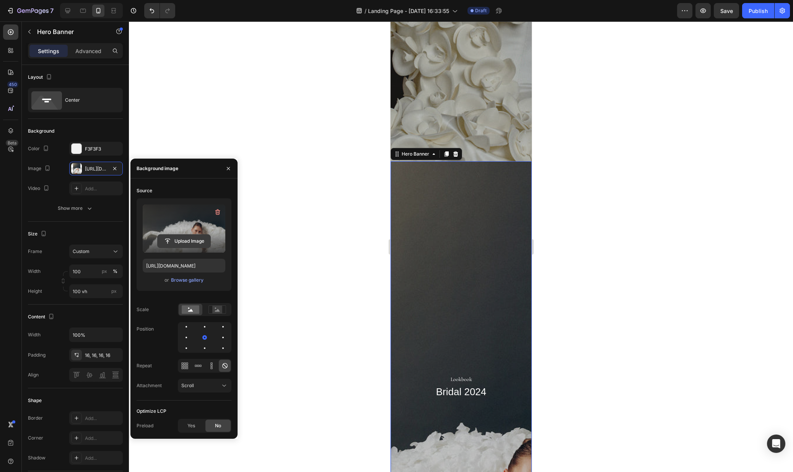
click at [163, 242] on input "file" at bounding box center [184, 241] width 53 height 13
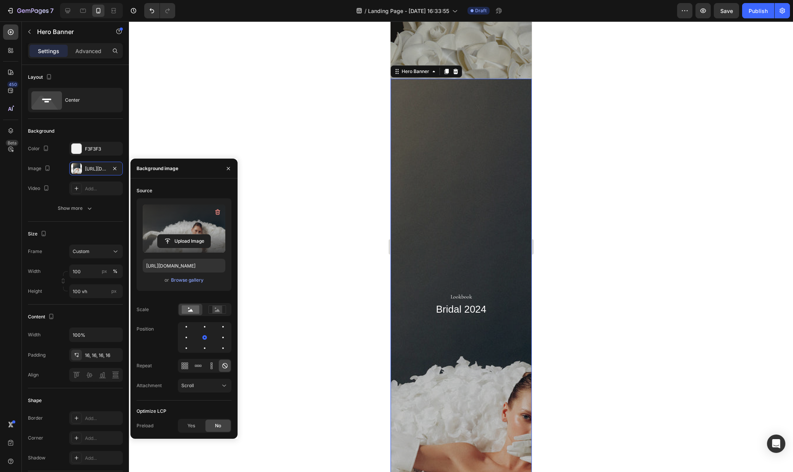
scroll to position [486, 0]
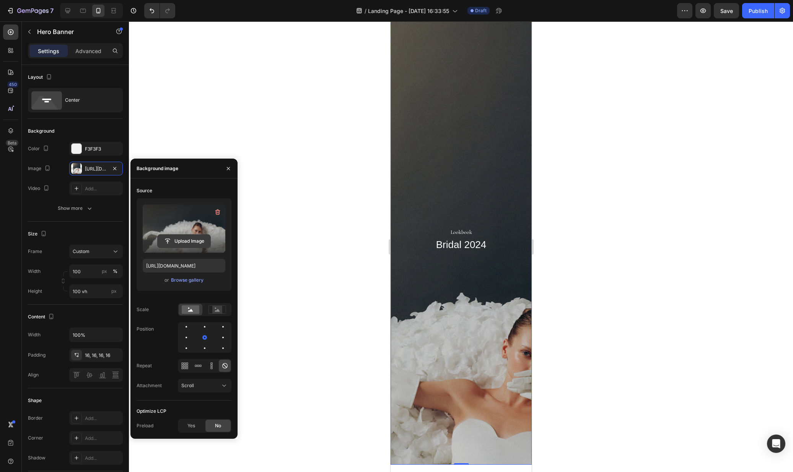
click at [183, 240] on input "file" at bounding box center [184, 241] width 53 height 13
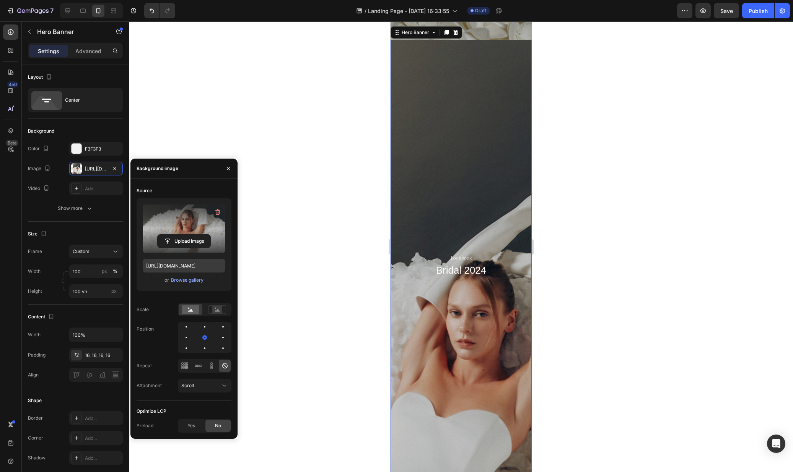
scroll to position [458, 0]
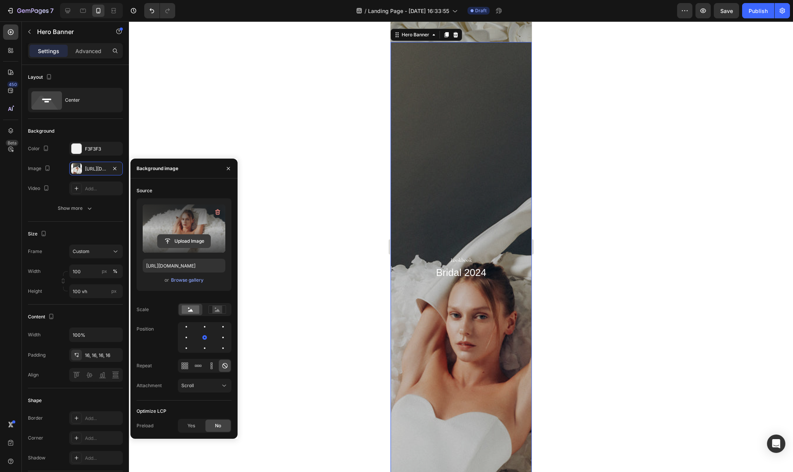
click at [179, 240] on input "file" at bounding box center [184, 241] width 53 height 13
type input "https://cdn.shopify.com/s/files/1/0576/3786/3521/files/gempages_563336841122546…"
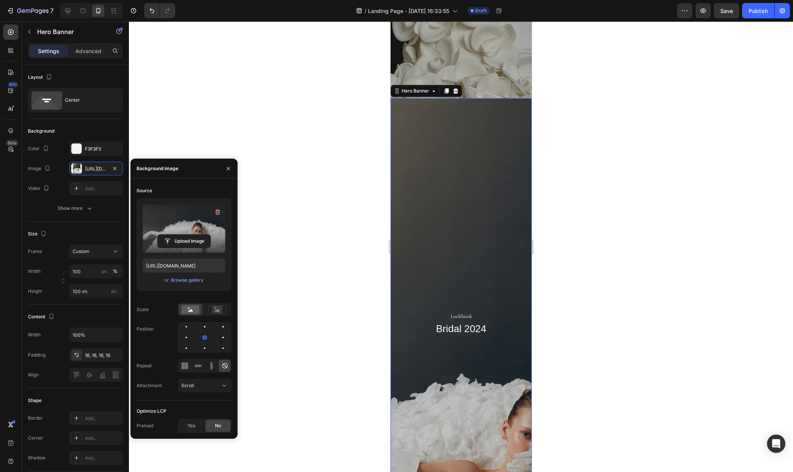
scroll to position [322, 0]
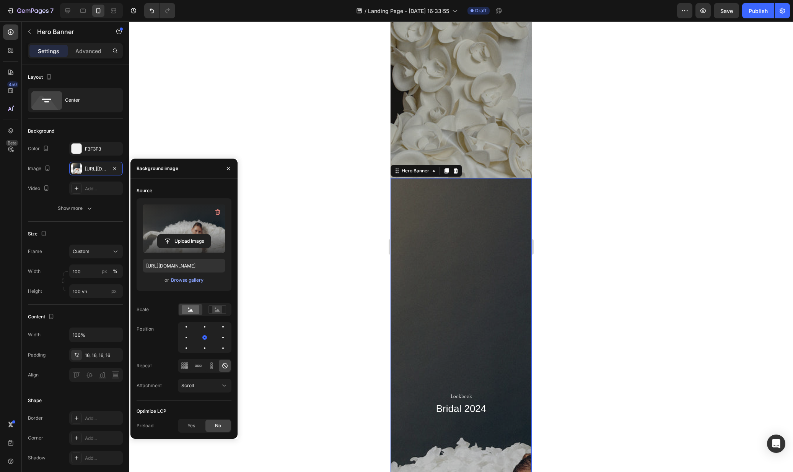
click at [348, 138] on div at bounding box center [461, 246] width 664 height 451
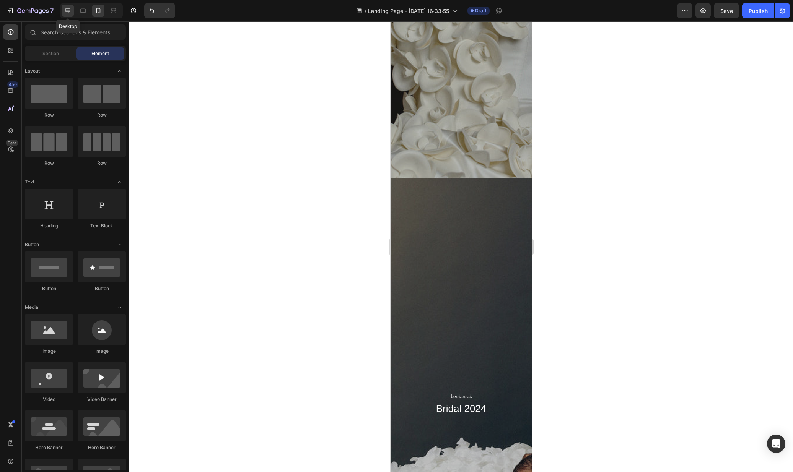
click at [63, 14] on div at bounding box center [68, 11] width 12 height 12
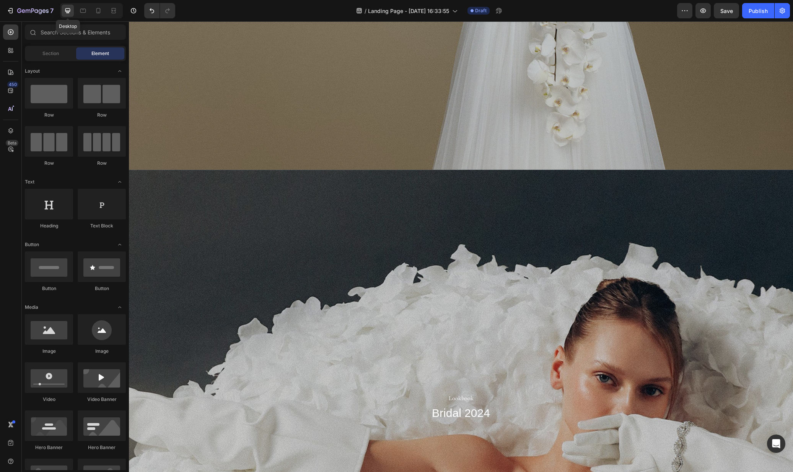
scroll to position [311, 0]
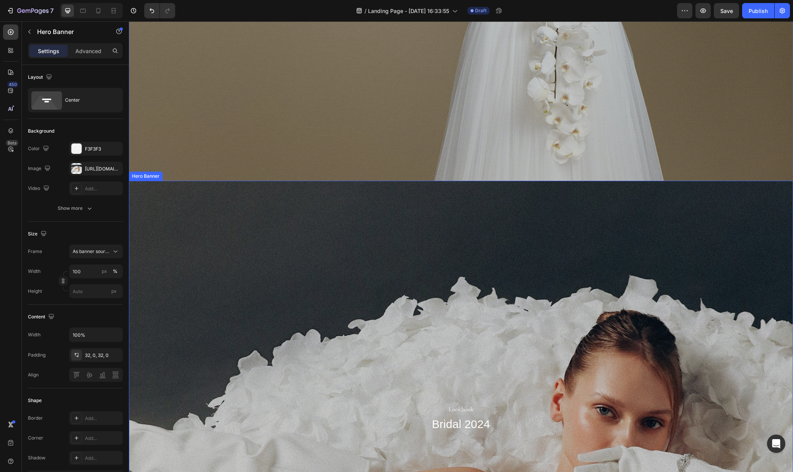
click at [451, 234] on div "Overlay" at bounding box center [461, 418] width 664 height 474
click at [183, 173] on icon at bounding box center [185, 174] width 6 height 6
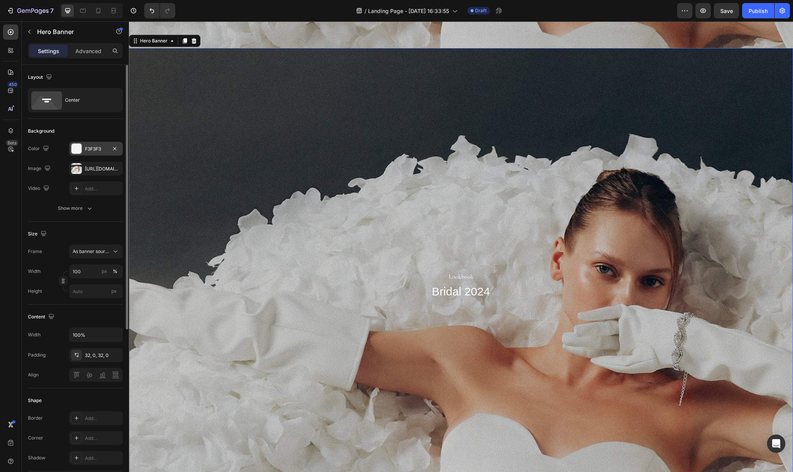
scroll to position [918, 0]
click at [78, 167] on div at bounding box center [76, 168] width 11 height 11
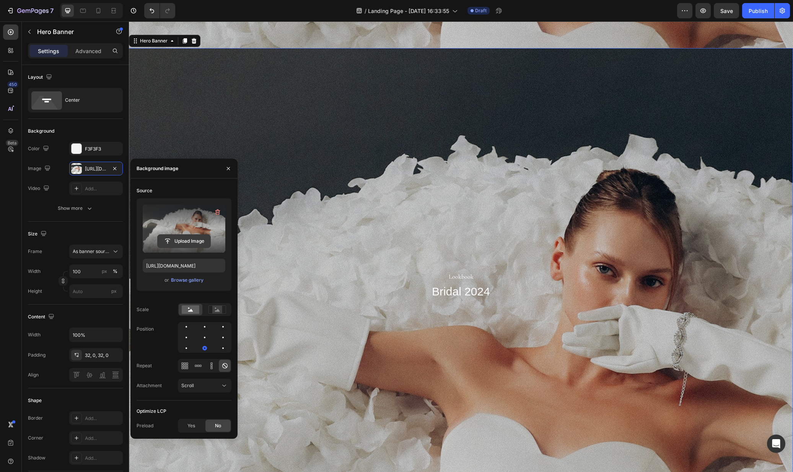
click at [185, 236] on input "file" at bounding box center [184, 241] width 53 height 13
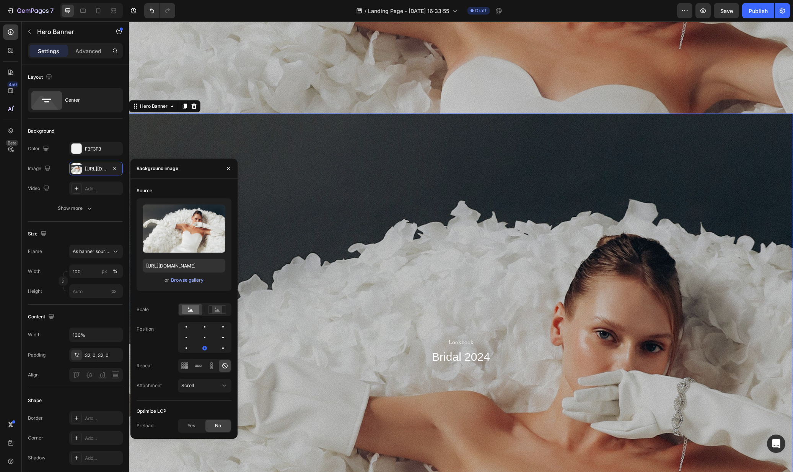
scroll to position [568, 0]
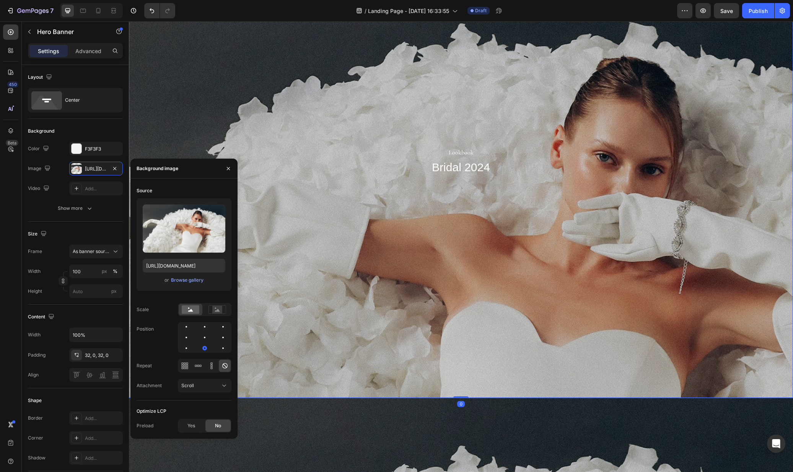
click at [436, 238] on div "Overlay" at bounding box center [461, 161] width 664 height 474
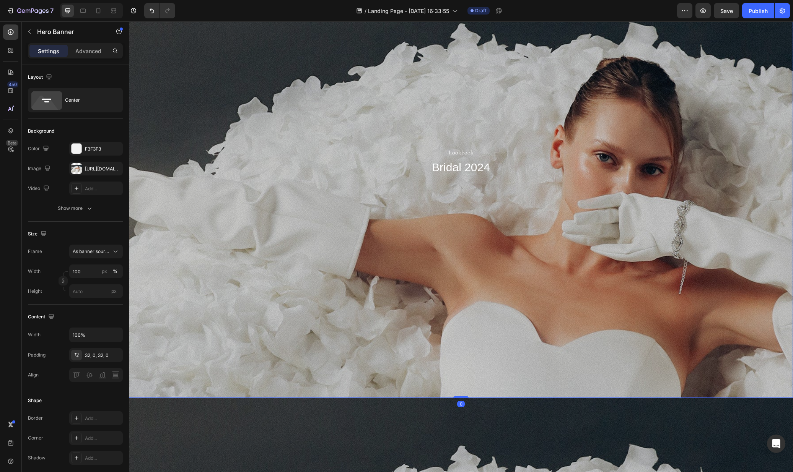
click at [175, 211] on div "Overlay" at bounding box center [461, 161] width 664 height 474
click at [71, 172] on div at bounding box center [76, 168] width 11 height 11
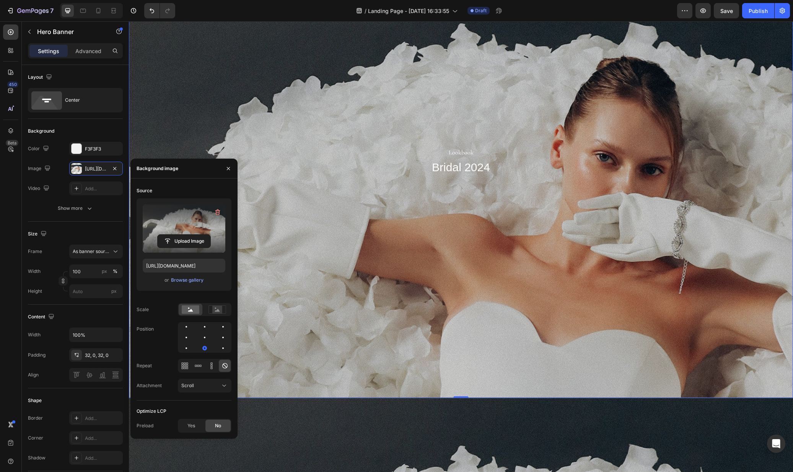
click at [178, 229] on label at bounding box center [184, 229] width 83 height 48
click at [178, 235] on input "file" at bounding box center [184, 241] width 53 height 13
type input "https://cdn.shopify.com/s/files/1/0576/3786/3521/files/gempages_563336841122546…"
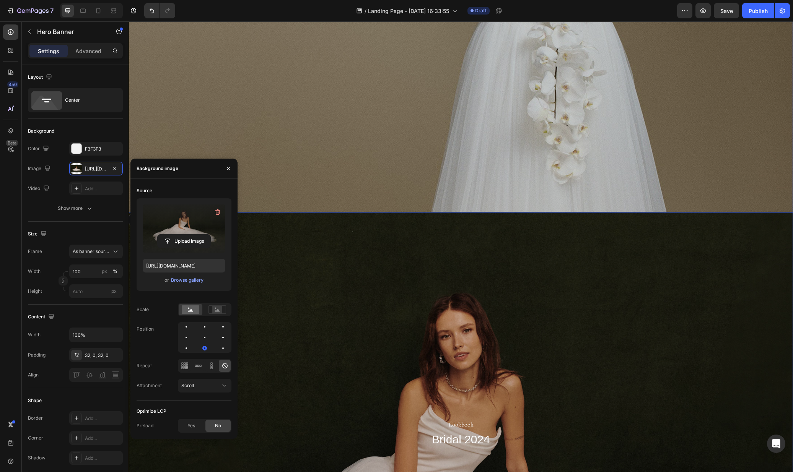
scroll to position [439, 0]
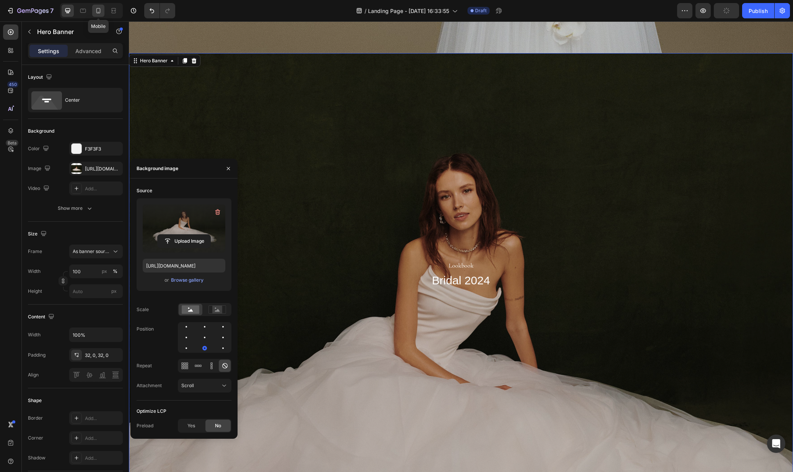
click at [96, 13] on icon at bounding box center [98, 10] width 4 height 5
type input "100 vh"
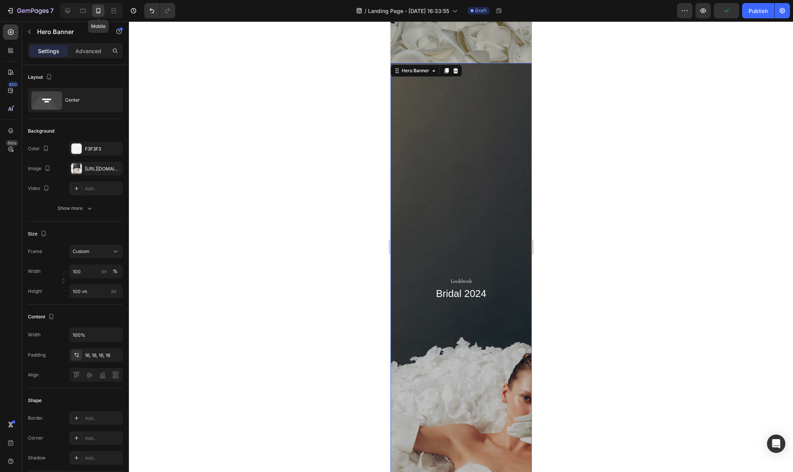
scroll to position [452, 0]
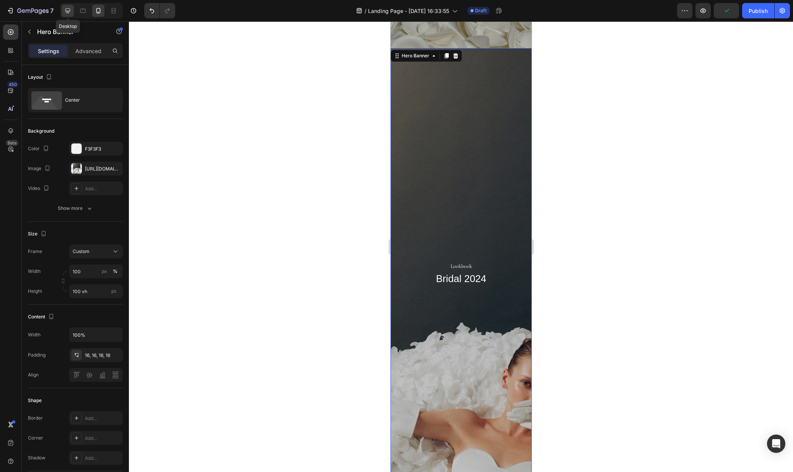
click at [65, 11] on icon at bounding box center [67, 10] width 5 height 5
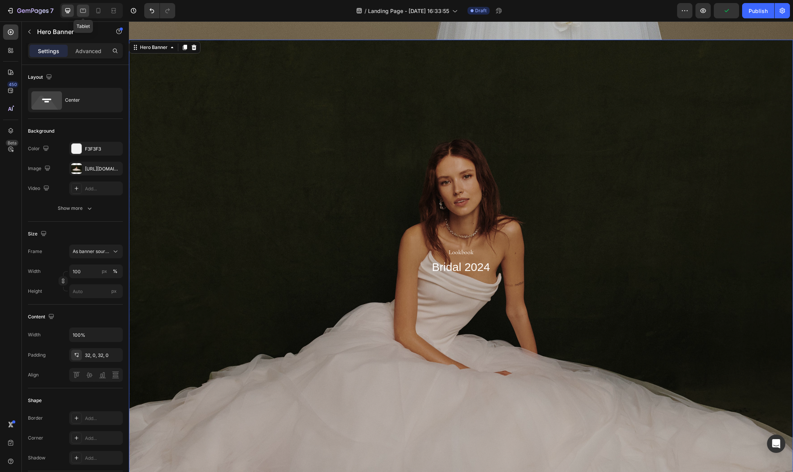
click at [84, 11] on icon at bounding box center [83, 11] width 8 height 8
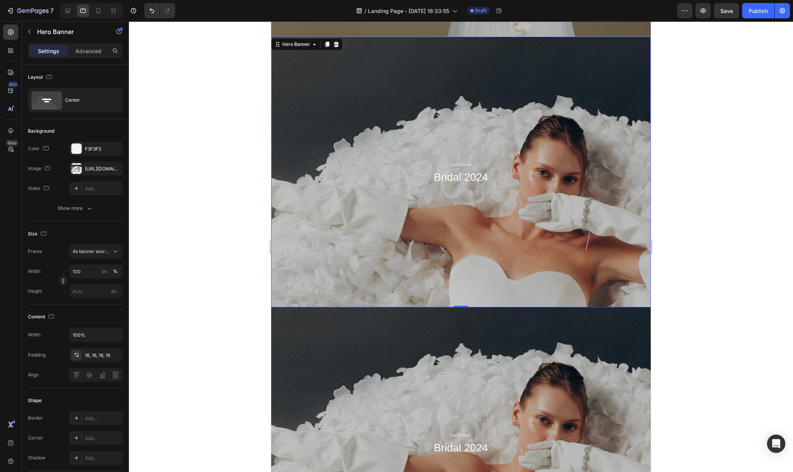
scroll to position [254, 0]
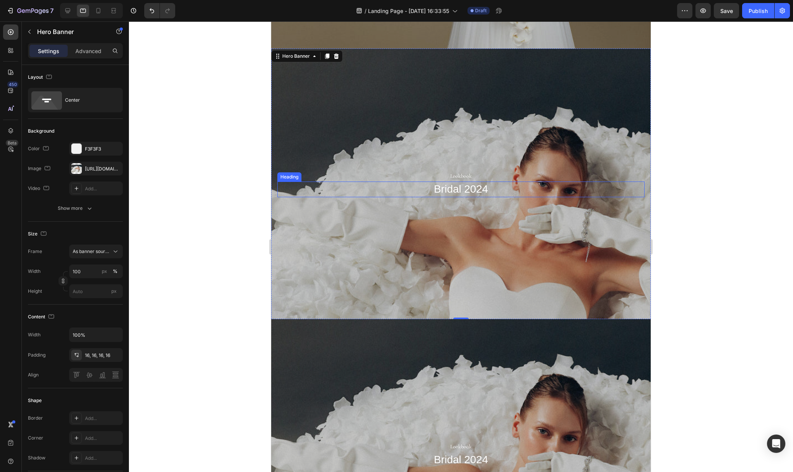
click at [391, 185] on p "Bridal 2024" at bounding box center [460, 189] width 365 height 14
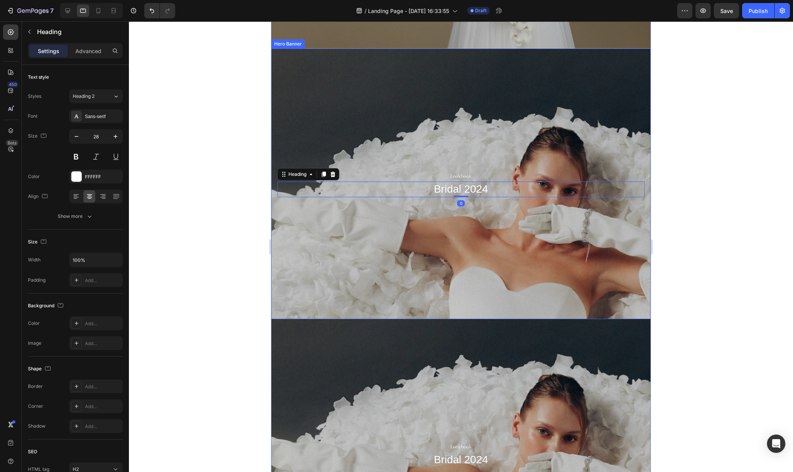
click at [286, 112] on div "Overlay" at bounding box center [460, 184] width 379 height 271
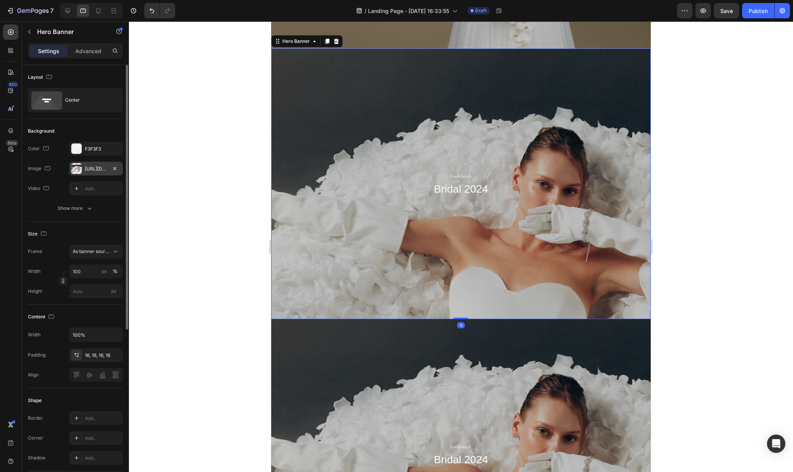
click at [79, 168] on div at bounding box center [76, 168] width 11 height 11
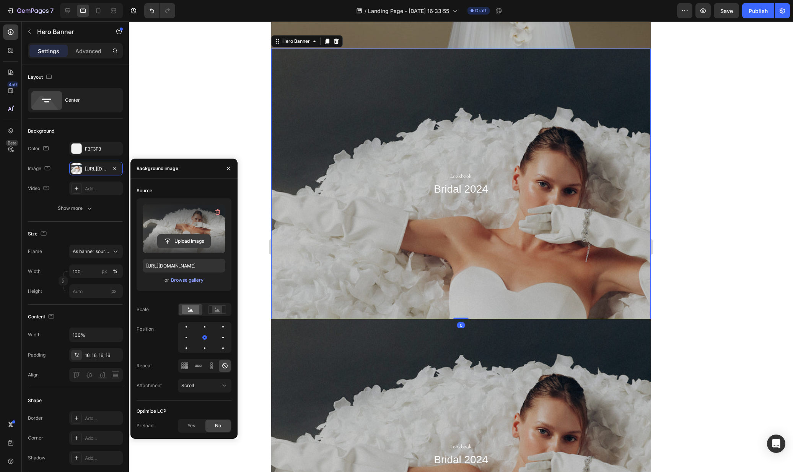
click at [193, 245] on input "file" at bounding box center [184, 241] width 53 height 13
type input "https://cdn.shopify.com/s/files/1/0576/3786/3521/files/gempages_563336841122546…"
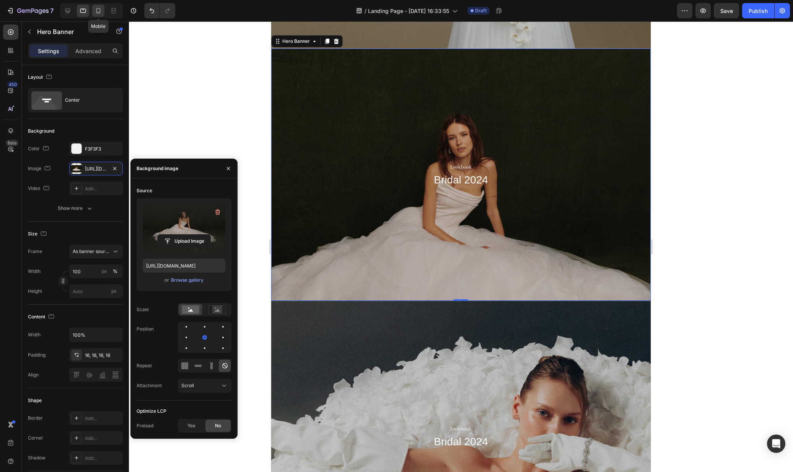
click at [99, 10] on icon at bounding box center [98, 11] width 8 height 8
type input "100 vh"
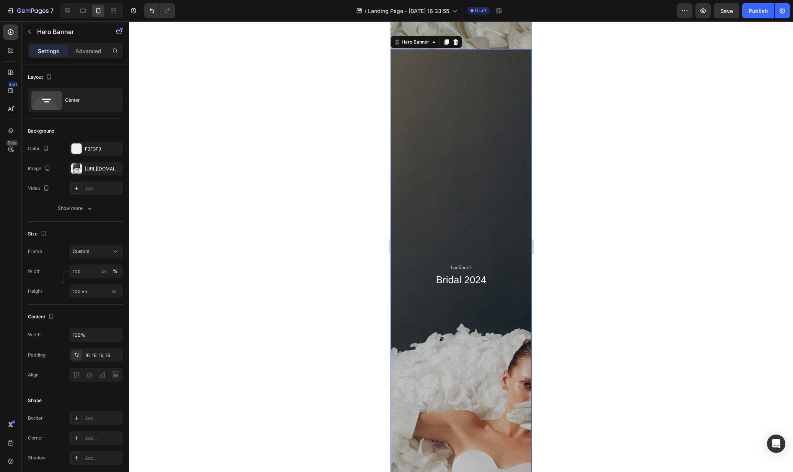
scroll to position [452, 0]
click at [445, 167] on div "Overlay" at bounding box center [460, 273] width 141 height 451
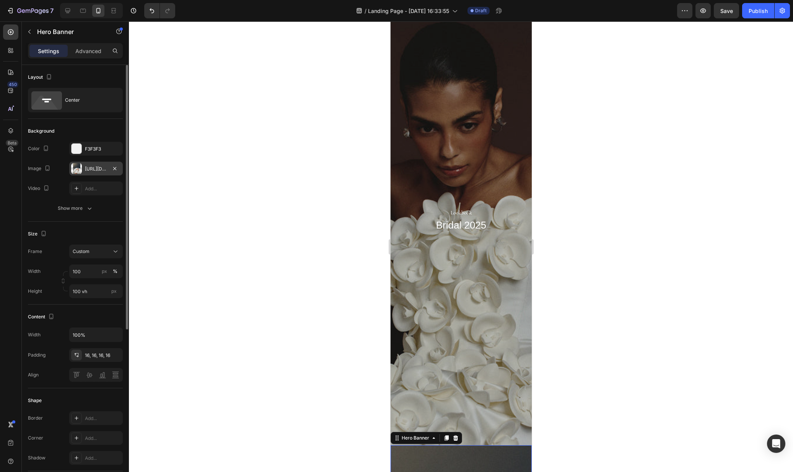
scroll to position [49, 0]
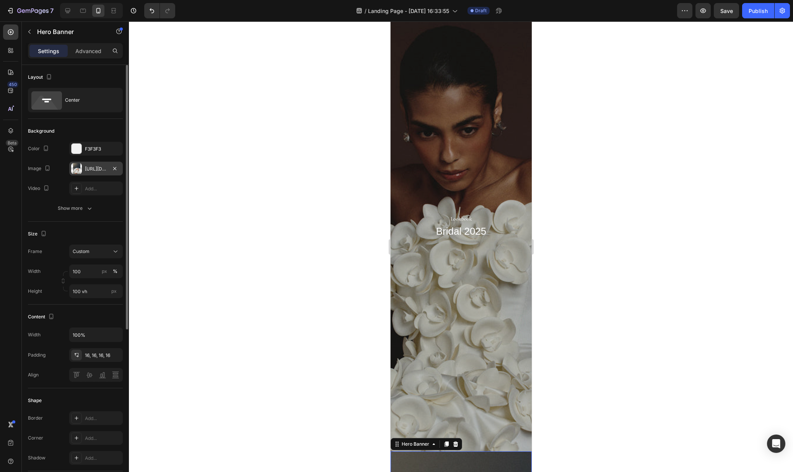
click at [78, 169] on div at bounding box center [76, 168] width 11 height 11
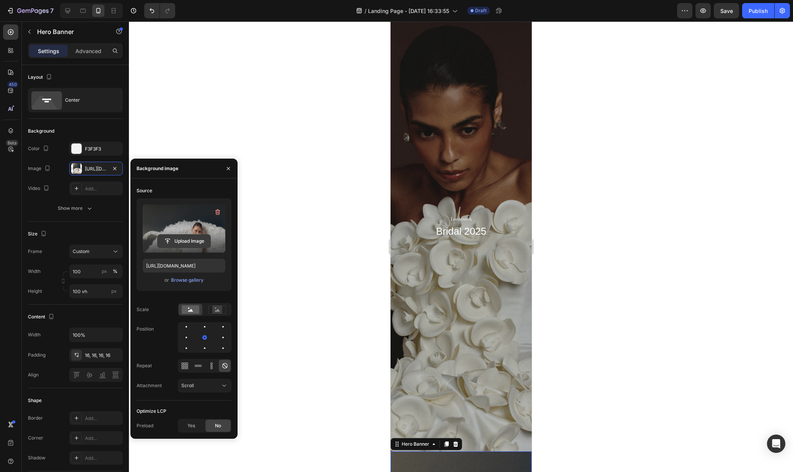
click at [185, 241] on input "file" at bounding box center [184, 241] width 53 height 13
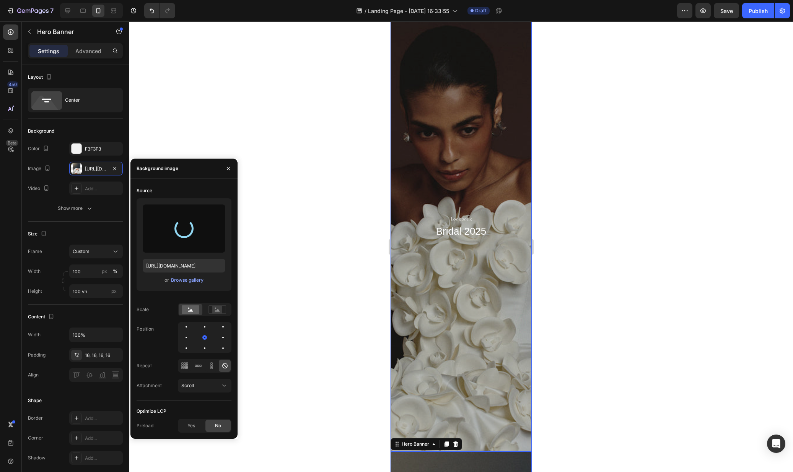
type input "https://cdn.shopify.com/s/files/1/0576/3786/3521/files/gempages_563336841122546…"
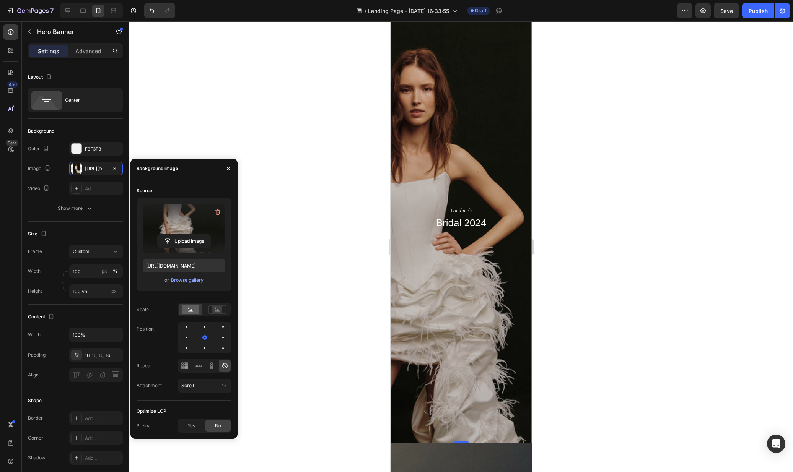
scroll to position [0, 0]
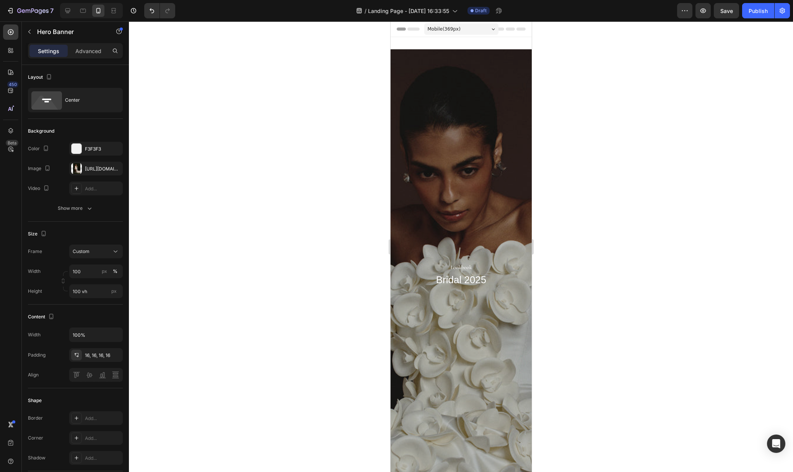
click at [61, 7] on div at bounding box center [91, 10] width 63 height 15
click at [65, 7] on icon at bounding box center [68, 11] width 8 height 8
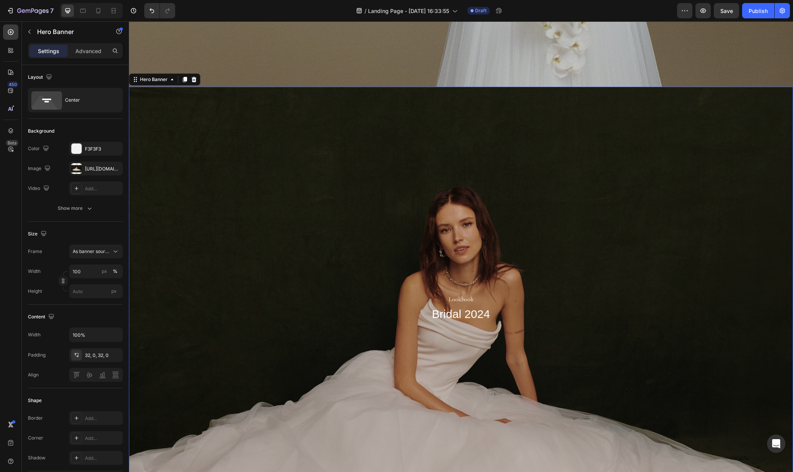
scroll to position [167, 0]
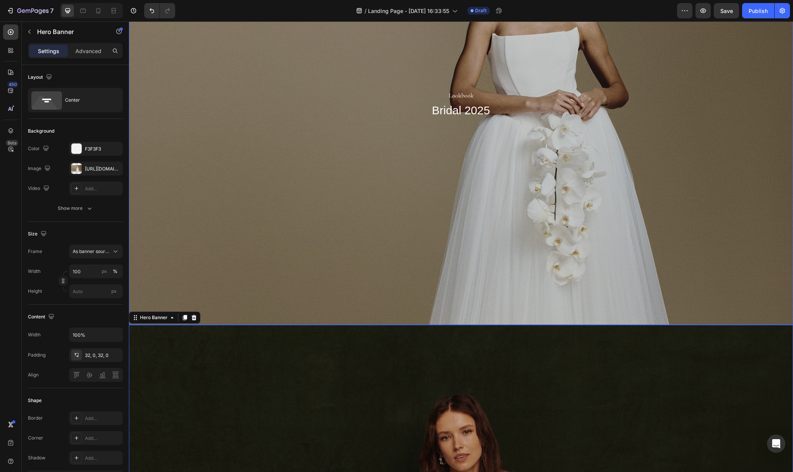
click at [398, 77] on div "Lookbook Text Block Bridal 2025 Heading" at bounding box center [461, 104] width 664 height 54
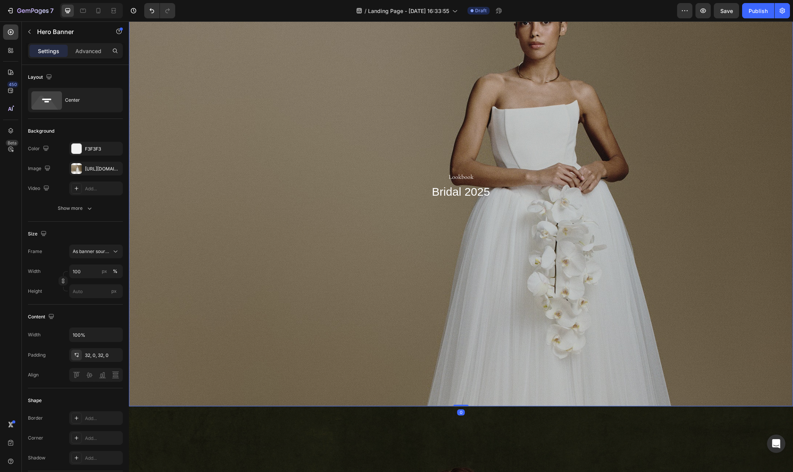
scroll to position [0, 0]
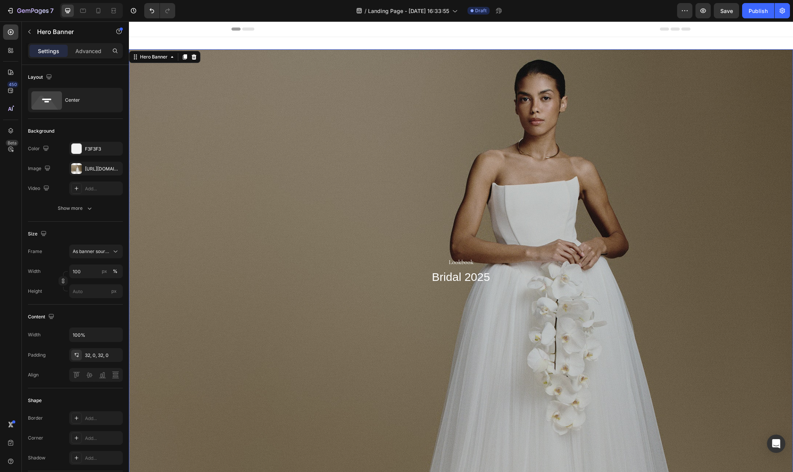
click at [495, 140] on div "Overlay" at bounding box center [461, 270] width 664 height 442
click at [76, 167] on div at bounding box center [76, 168] width 11 height 11
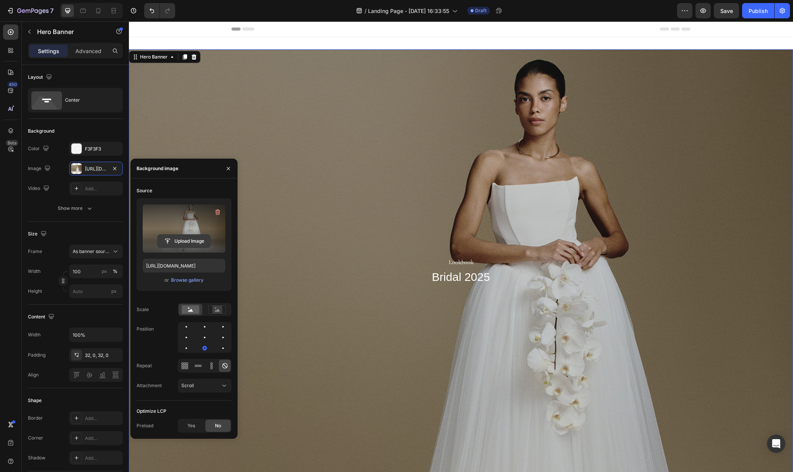
click at [172, 243] on input "file" at bounding box center [184, 241] width 53 height 13
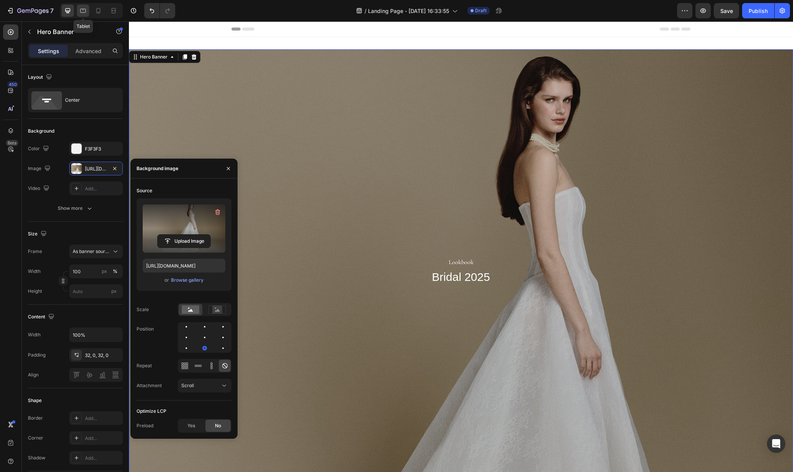
click at [80, 13] on icon at bounding box center [83, 11] width 8 height 8
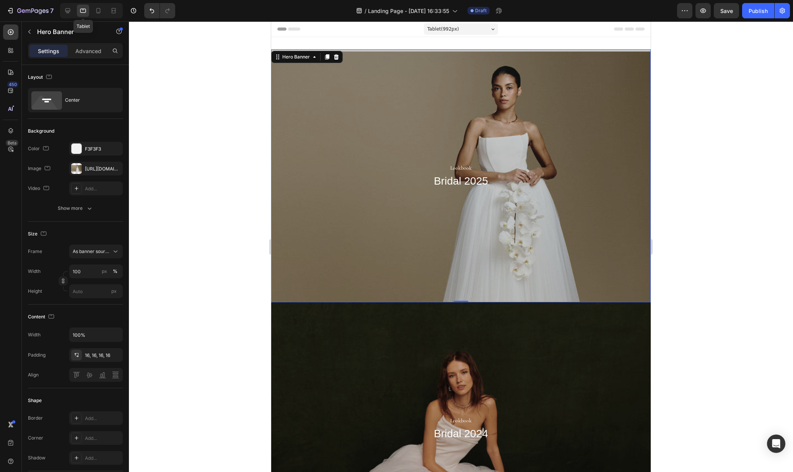
scroll to position [1, 0]
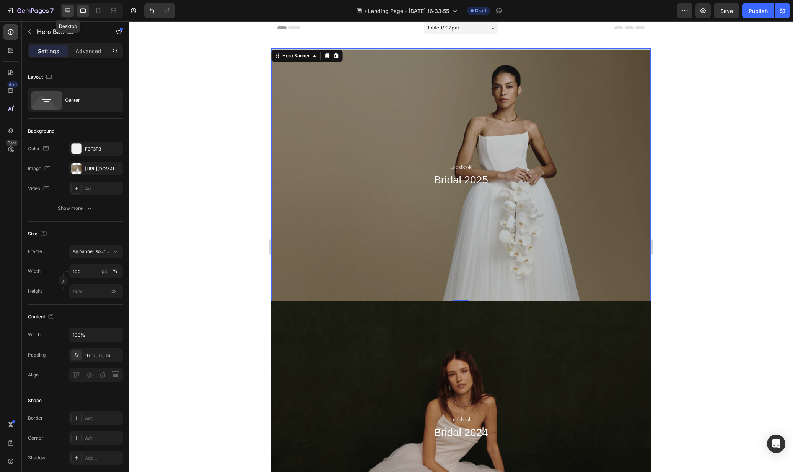
click at [68, 11] on icon at bounding box center [68, 11] width 8 height 8
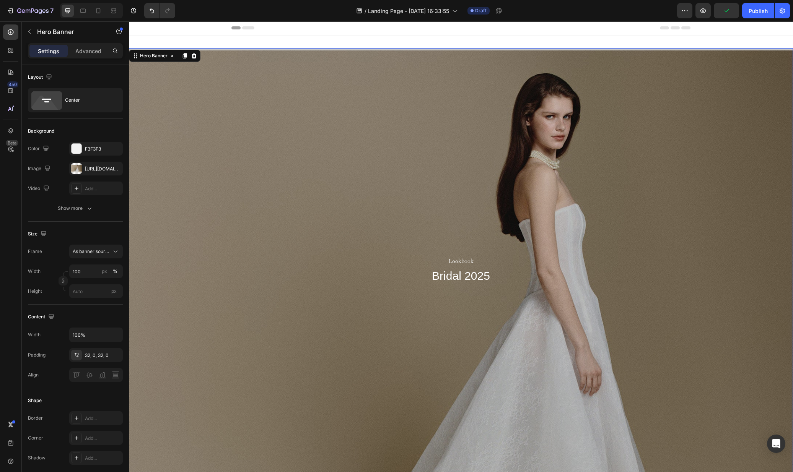
click at [350, 147] on div "Overlay" at bounding box center [461, 269] width 664 height 442
click at [96, 171] on div "https://cdn.shopify.com/s/files/1/0576/3786/3521/files/gempages_563336841122546…" at bounding box center [96, 169] width 22 height 7
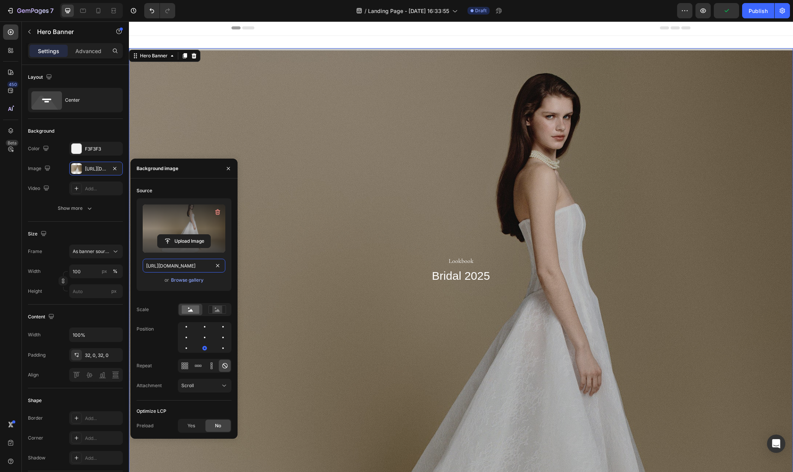
click at [192, 265] on input "https://cdn.shopify.com/s/files/1/0576/3786/3521/files/gempages_563336841122546…" at bounding box center [184, 266] width 83 height 14
click at [81, 13] on icon at bounding box center [83, 11] width 8 height 8
type input "https://cdn.shopify.com/s/files/1/0576/3786/3521/files/gempages_563336841122546…"
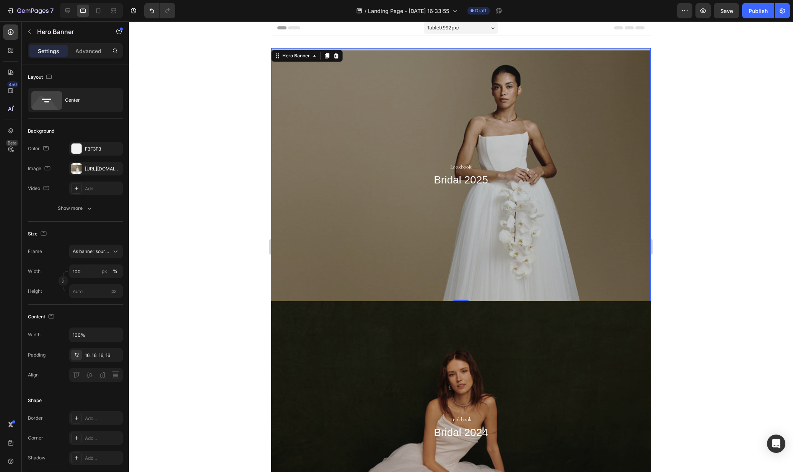
click at [369, 131] on div "Overlay" at bounding box center [460, 174] width 379 height 253
click at [110, 167] on button "button" at bounding box center [114, 168] width 9 height 9
type input "Auto"
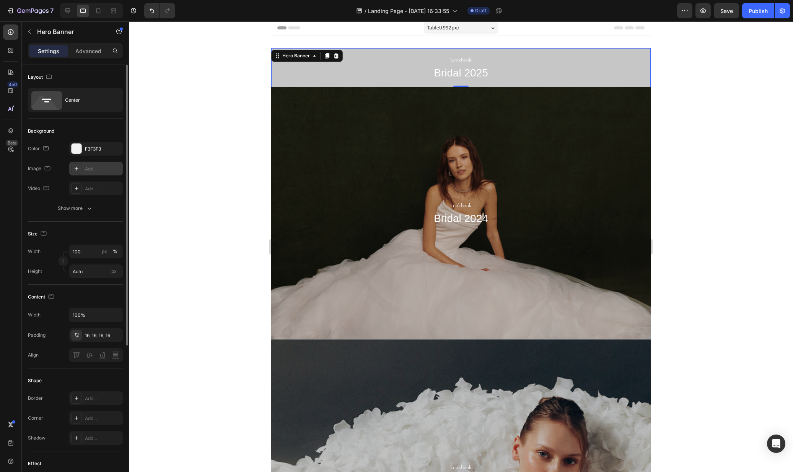
click at [94, 171] on div "Add..." at bounding box center [103, 169] width 36 height 7
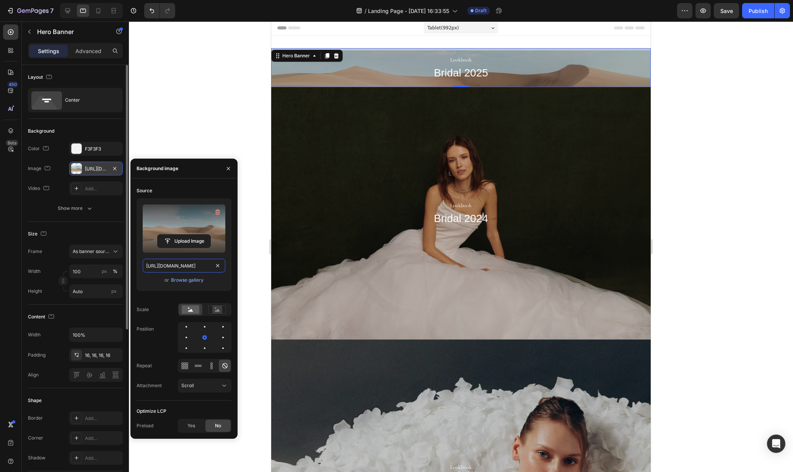
click at [186, 264] on input "https://cdn.shopify.com/s/files/1/2005/9307/files/background_settings.jpg" at bounding box center [184, 266] width 83 height 14
paste input "0576/3786/3521/files/gempages_563336841122546483-418dc0ba-a445-4274-bbf1-c47bfd…"
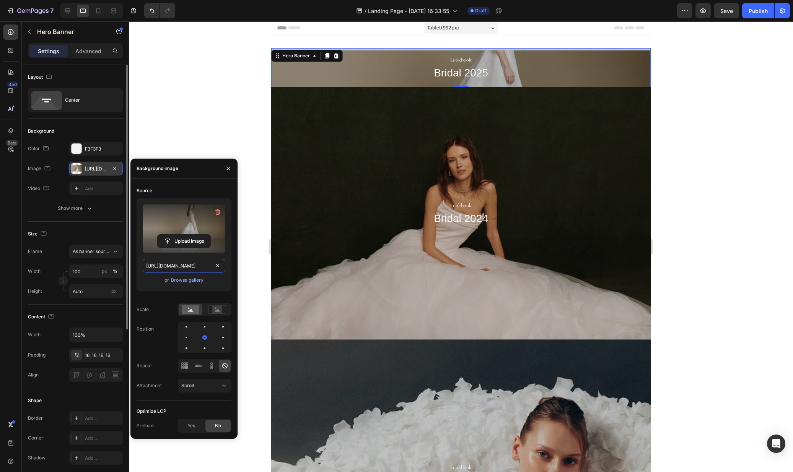
type input "https://cdn.shopify.com/s/files/1/0576/3786/3521/files/gempages_563336841122546…"
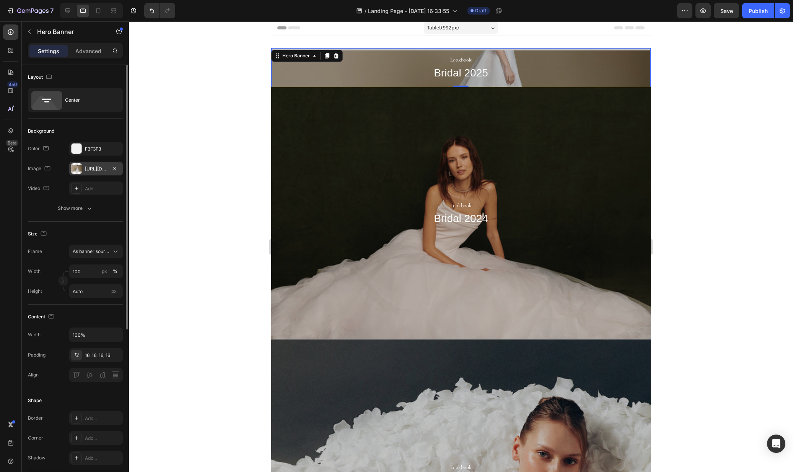
click at [247, 97] on div at bounding box center [461, 246] width 664 height 451
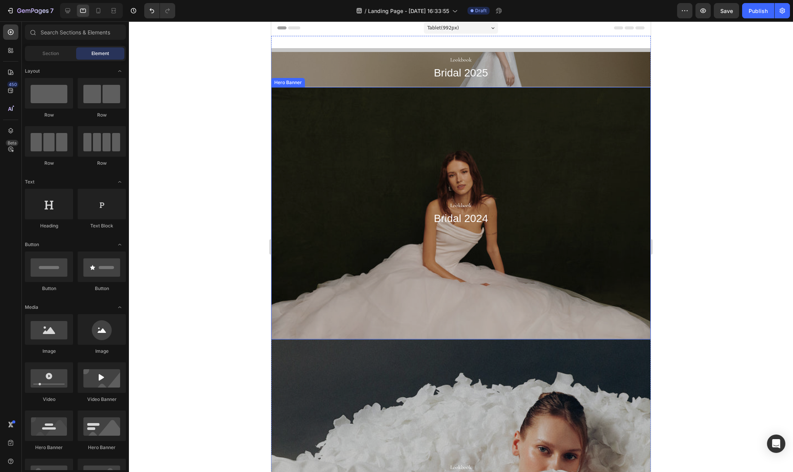
scroll to position [0, 0]
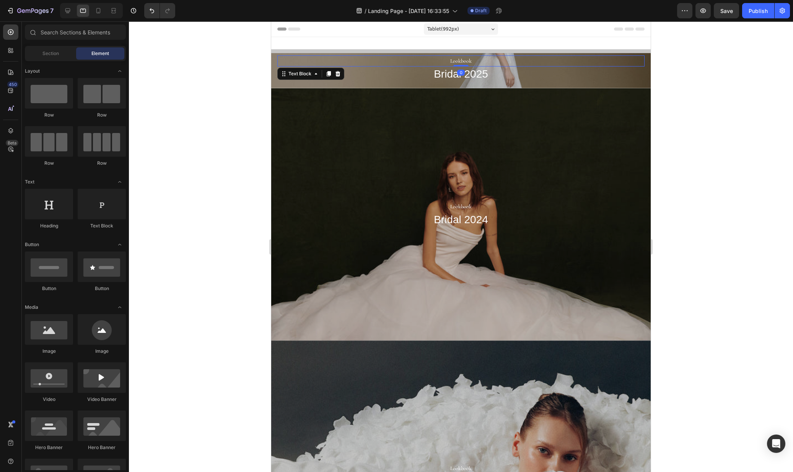
click at [361, 65] on p "Lookbook" at bounding box center [460, 61] width 365 height 10
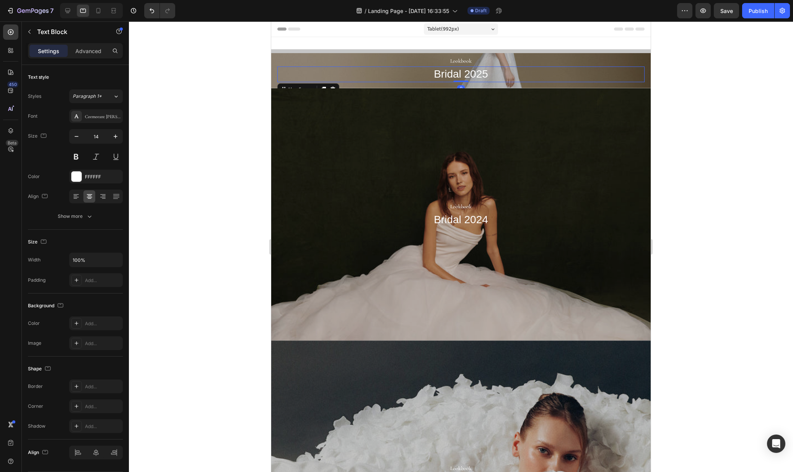
click at [354, 81] on p "Bridal 2025" at bounding box center [460, 74] width 365 height 14
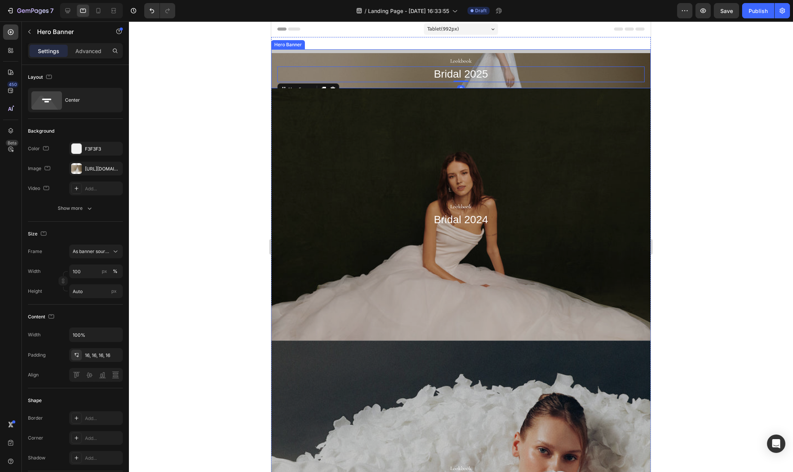
click at [357, 86] on div "Lookbook Text Block Bridal 2025 Heading 0" at bounding box center [460, 68] width 379 height 39
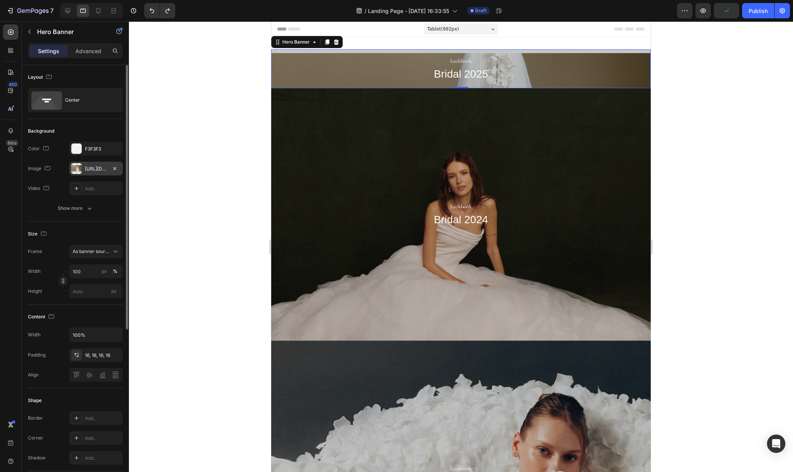
click at [103, 171] on div "https://cdn.shopify.com/s/files/1/0576/3786/3521/files/gempages_563336841122546…" at bounding box center [96, 169] width 22 height 7
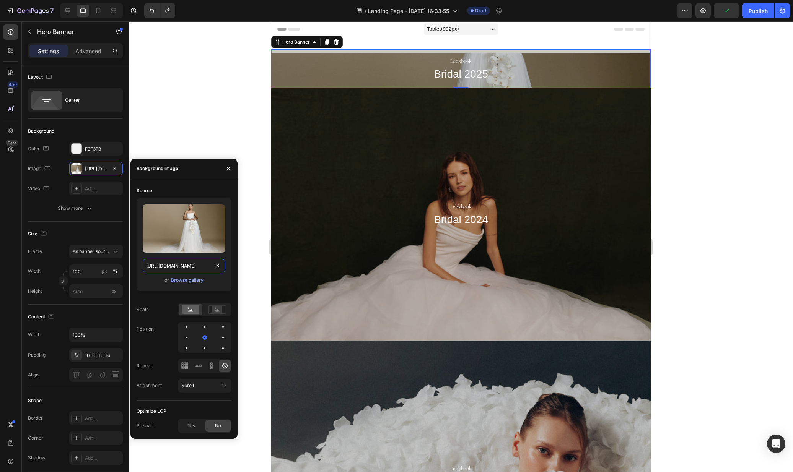
click at [181, 268] on input "https://cdn.shopify.com/s/files/1/0576/3786/3521/files/gempages_563336841122546…" at bounding box center [184, 266] width 83 height 14
paste input "418dc0ba-a445-4274-bbf1-c47bfd33c7e9"
type input "https://cdn.shopify.com/s/files/1/0576/3786/3521/files/gempages_563336841122546…"
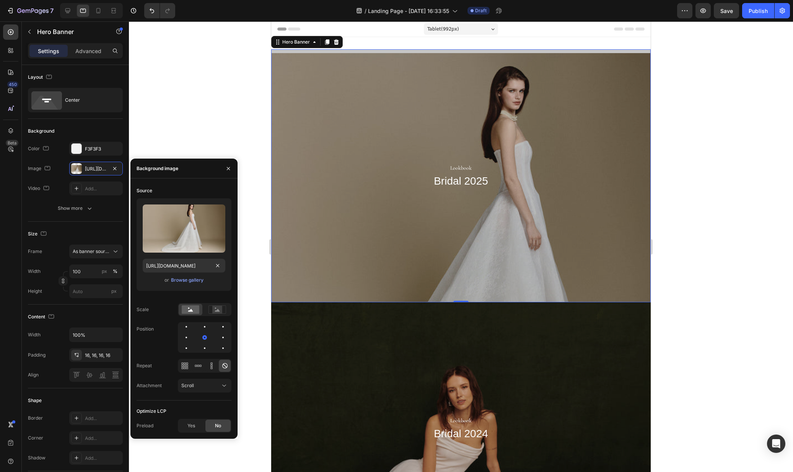
click at [708, 112] on div at bounding box center [461, 246] width 664 height 451
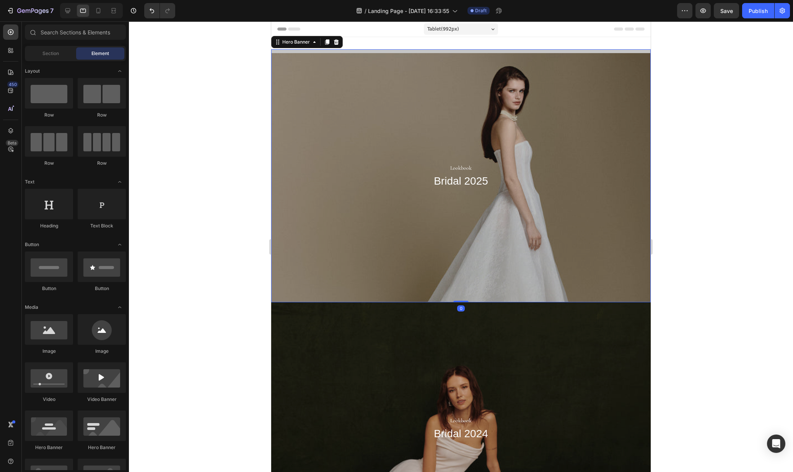
click at [519, 111] on div "Overlay" at bounding box center [460, 175] width 379 height 253
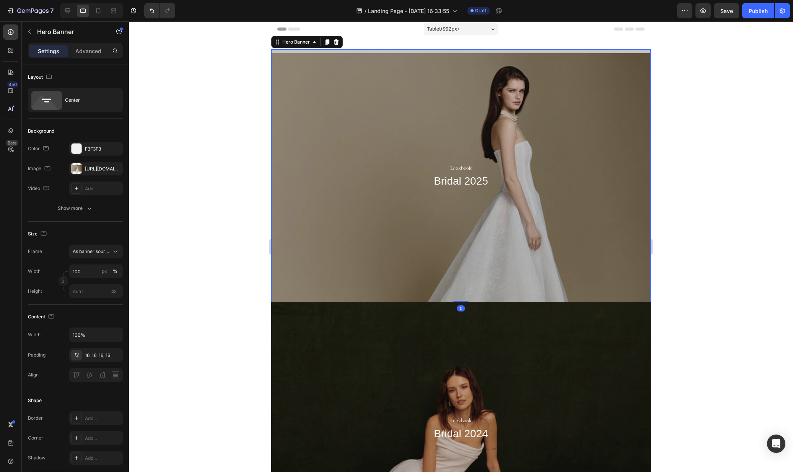
click at [696, 111] on div at bounding box center [461, 246] width 664 height 451
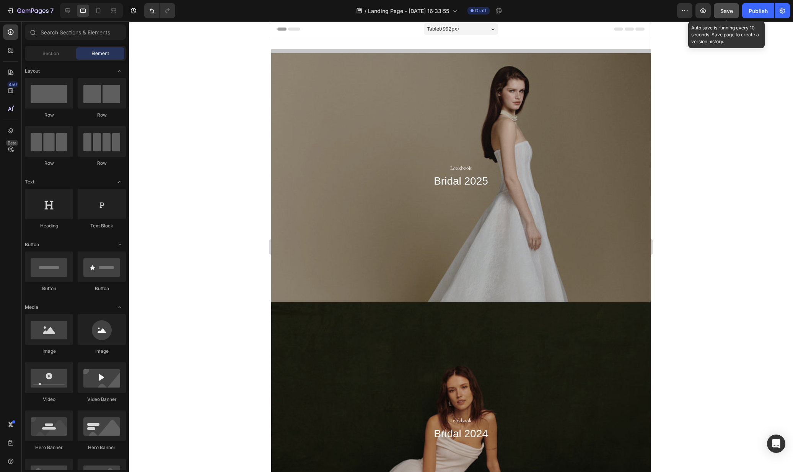
click at [734, 9] on button "Save" at bounding box center [725, 10] width 25 height 15
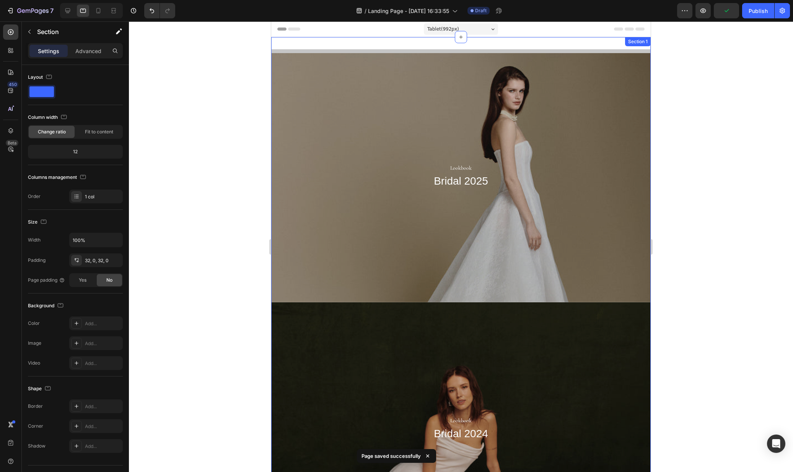
click at [553, 47] on div "Lookbook Text Block Bridal 2025 Heading Hero Banner Lookbook Text Block Bridal …" at bounding box center [460, 437] width 379 height 801
drag, startPoint x: 367, startPoint y: 43, endPoint x: 364, endPoint y: 47, distance: 5.5
click at [367, 44] on div "Lookbook Text Block Bridal 2025 Heading Hero Banner Lookbook Text Block Bridal …" at bounding box center [460, 437] width 379 height 801
click at [363, 49] on div "Lookbook Text Block Bridal 2025 Heading" at bounding box center [460, 175] width 379 height 253
click at [389, 37] on div "Lookbook Text Block Bridal 2025 Heading Hero Banner Lookbook Text Block Bridal …" at bounding box center [460, 437] width 379 height 801
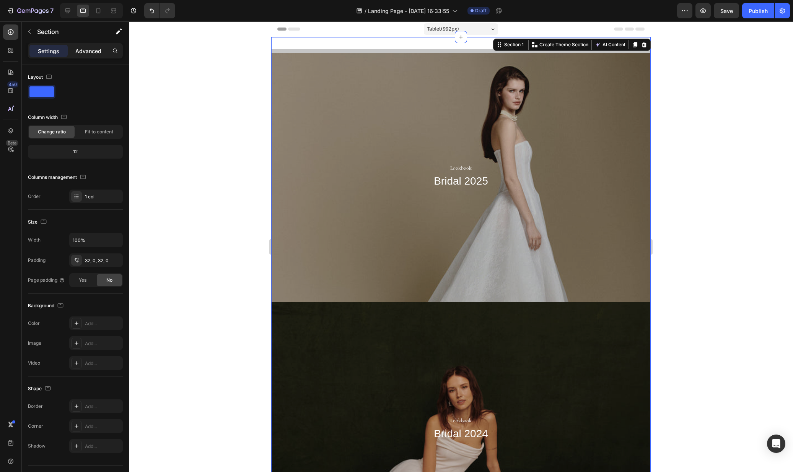
click at [93, 57] on div "Advanced" at bounding box center [88, 51] width 38 height 12
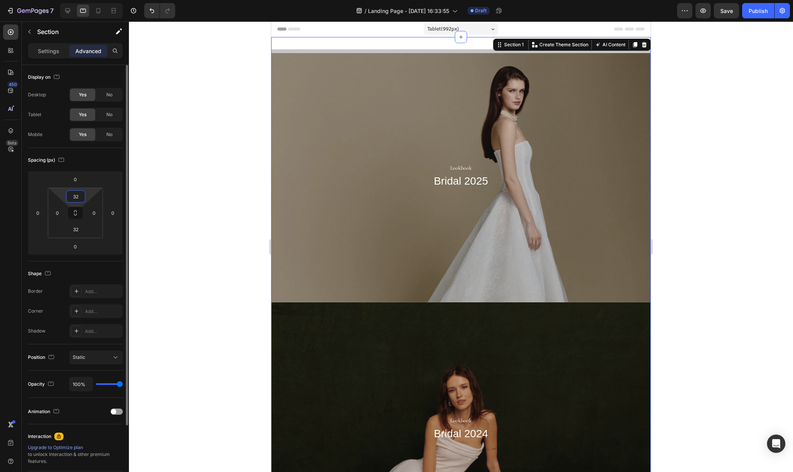
click at [78, 197] on input "32" at bounding box center [75, 196] width 15 height 11
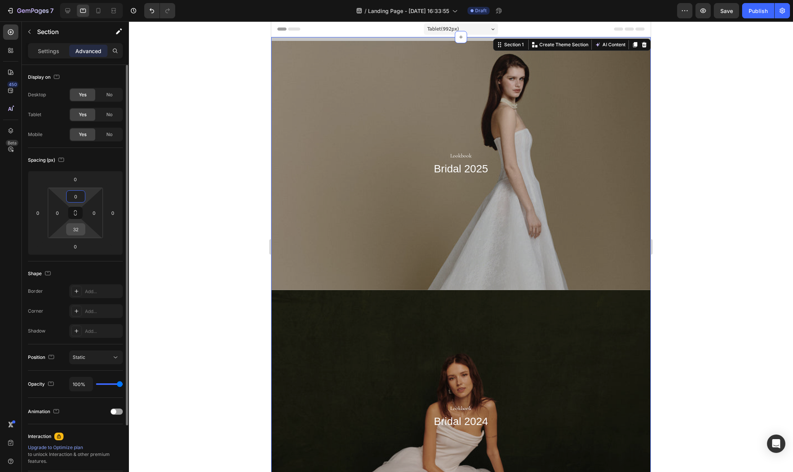
type input "0"
click at [74, 234] on input "32" at bounding box center [75, 229] width 15 height 11
type input "0"
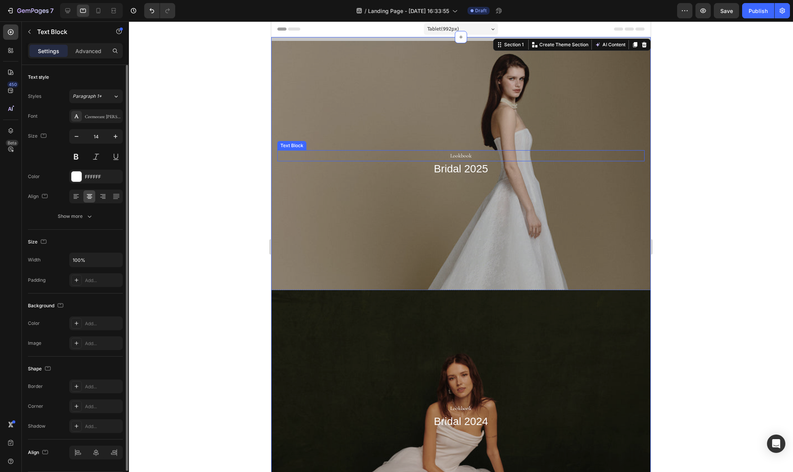
click at [452, 153] on p "Lookbook" at bounding box center [460, 156] width 365 height 10
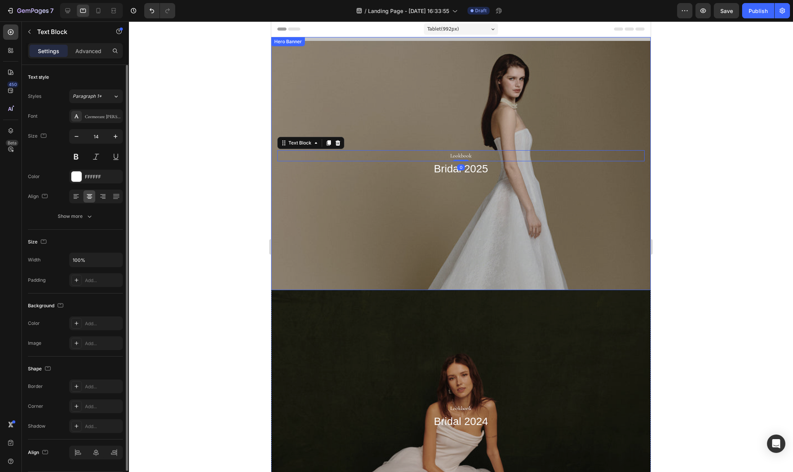
click at [388, 101] on div "Overlay" at bounding box center [460, 163] width 379 height 253
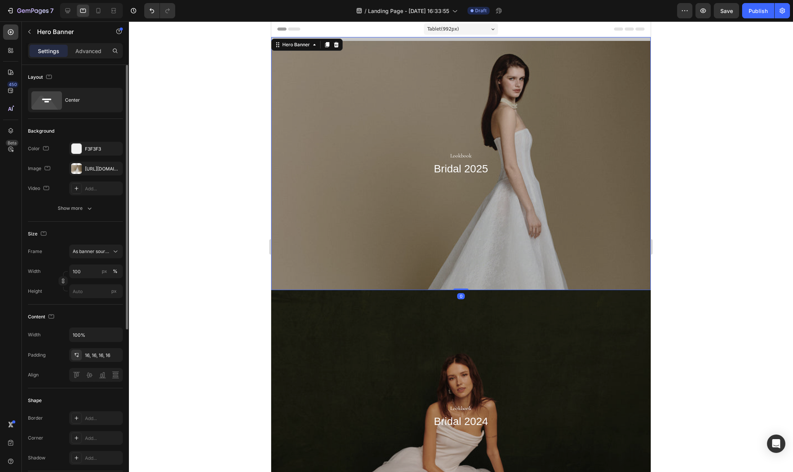
click at [76, 177] on div "The changes might be hidden by the image and the video. Color F3F3F3 Image http…" at bounding box center [75, 169] width 95 height 54
click at [78, 172] on div at bounding box center [76, 168] width 11 height 11
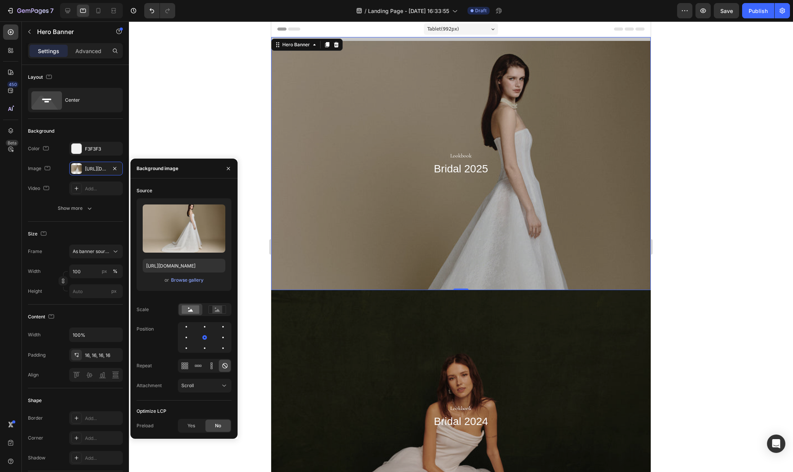
click at [702, 99] on div at bounding box center [461, 246] width 664 height 451
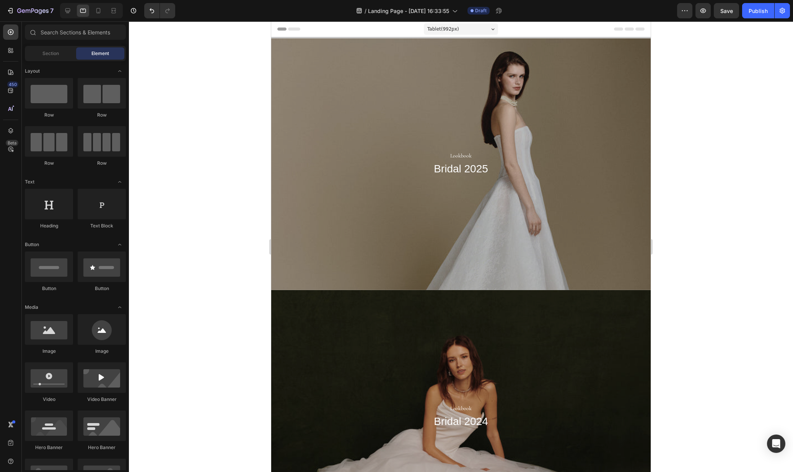
click at [97, 19] on div "7 Version history / Landing Page - Aug 26, 16:33:55 Draft Preview Save Publish" at bounding box center [396, 11] width 793 height 22
click at [98, 17] on div at bounding box center [91, 10] width 63 height 15
click at [98, 14] on icon at bounding box center [98, 11] width 8 height 8
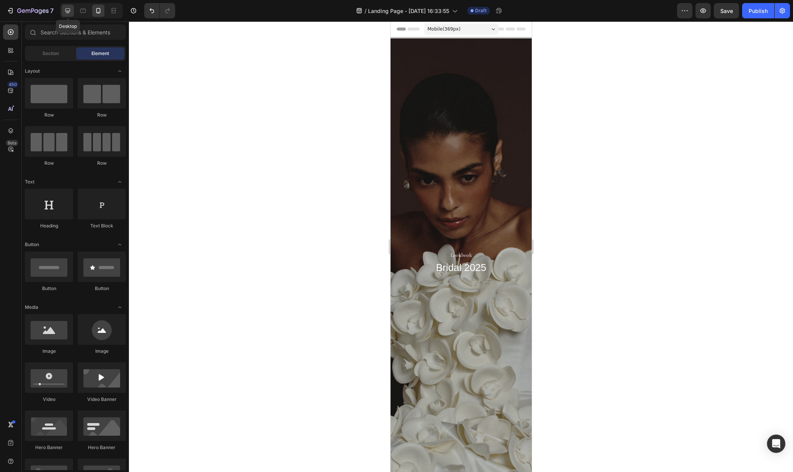
click at [68, 13] on icon at bounding box center [68, 11] width 8 height 8
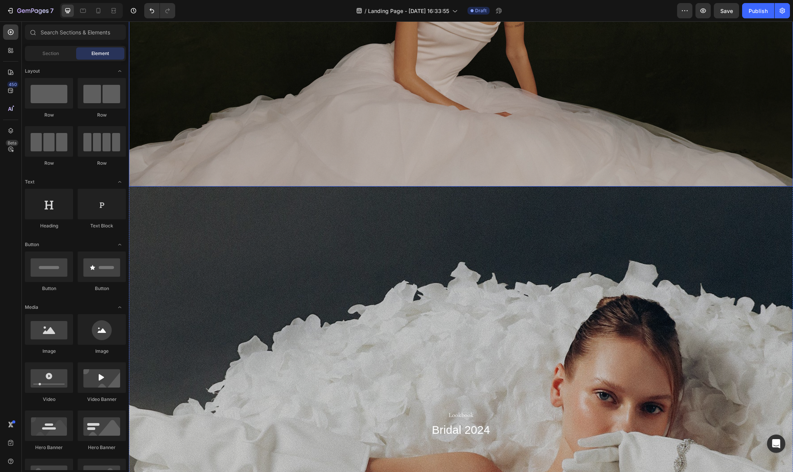
scroll to position [925, 0]
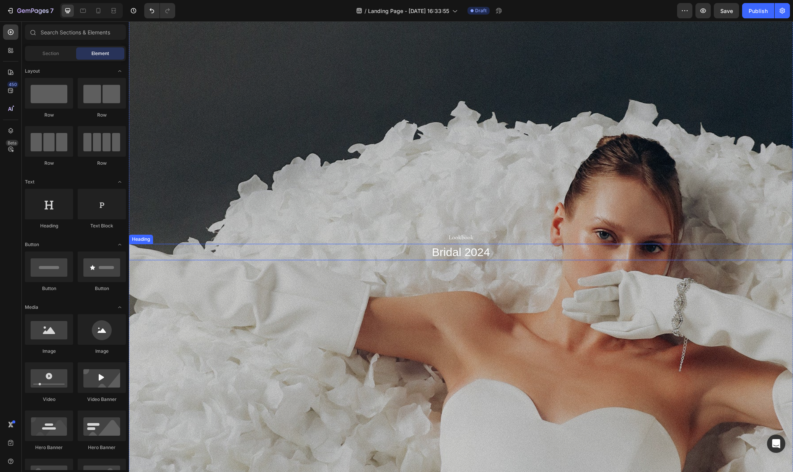
click at [445, 252] on h2 "Bridal 2024" at bounding box center [461, 252] width 664 height 16
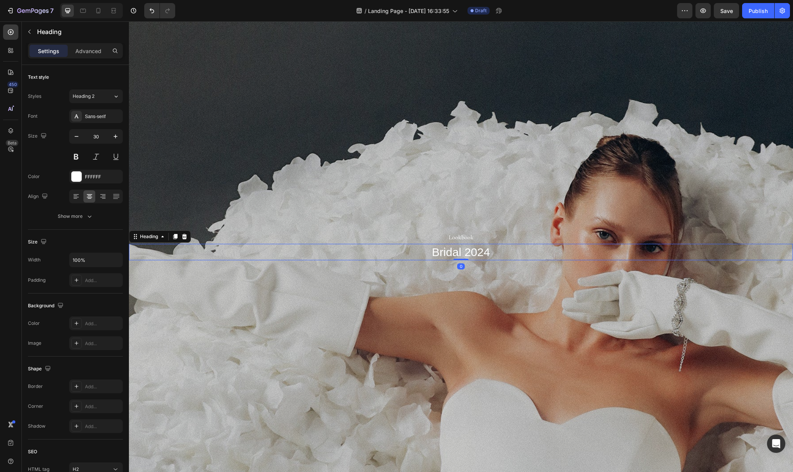
click at [445, 252] on h2 "Bridal 2024" at bounding box center [461, 252] width 664 height 16
click at [494, 317] on div "Overlay" at bounding box center [461, 246] width 664 height 474
click at [453, 239] on p "Lookbook" at bounding box center [461, 237] width 662 height 11
click at [448, 239] on p "Bridal Lookbook" at bounding box center [461, 237] width 662 height 11
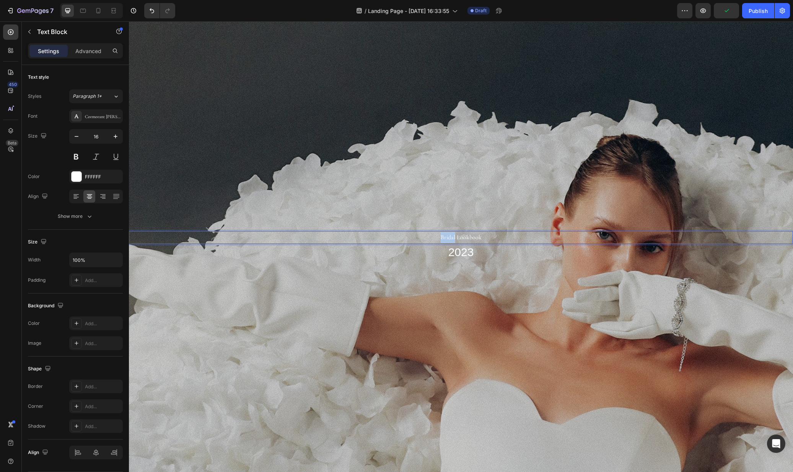
click at [448, 239] on p "Bridal Lookbook" at bounding box center [461, 237] width 662 height 11
copy p "Bridal"
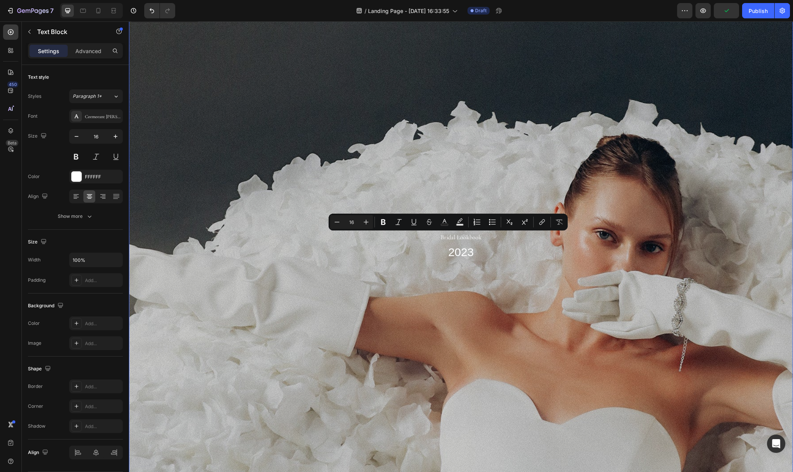
click at [489, 203] on div "Overlay" at bounding box center [461, 246] width 664 height 474
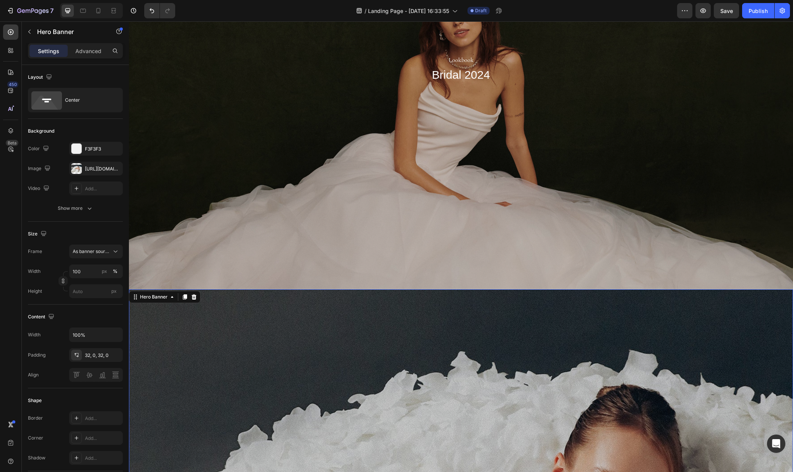
scroll to position [388, 0]
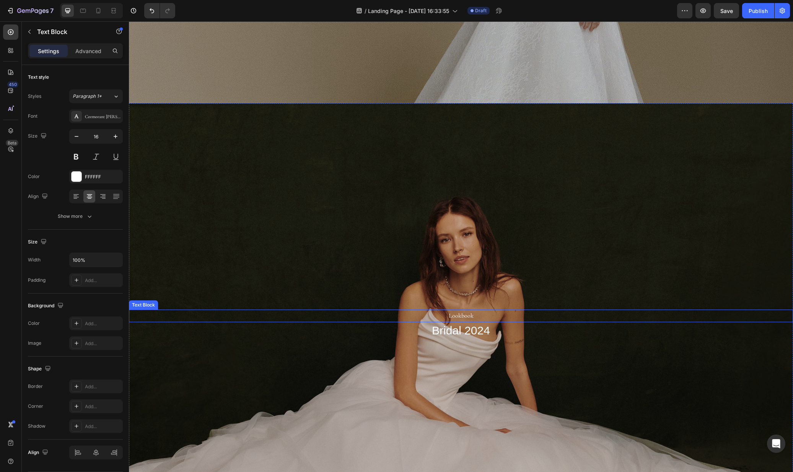
click at [460, 315] on p "Lookbook" at bounding box center [461, 315] width 662 height 11
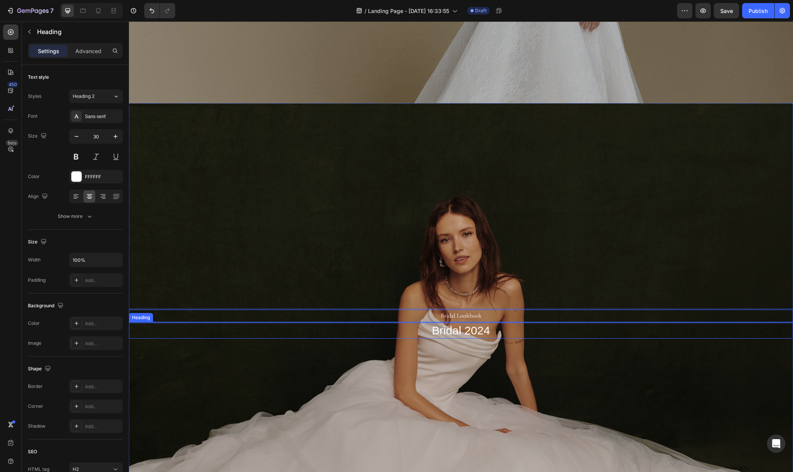
click at [453, 330] on p "Bridal 2024" at bounding box center [461, 330] width 662 height 15
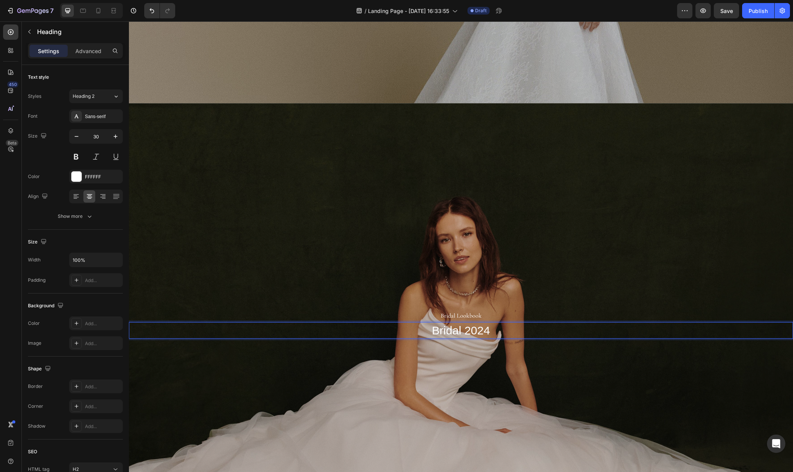
click at [452, 333] on p "Bridal 2024" at bounding box center [461, 330] width 662 height 15
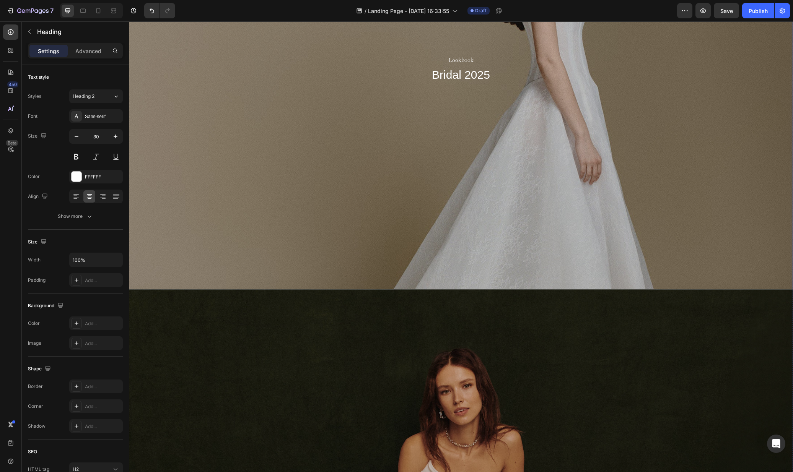
scroll to position [9, 0]
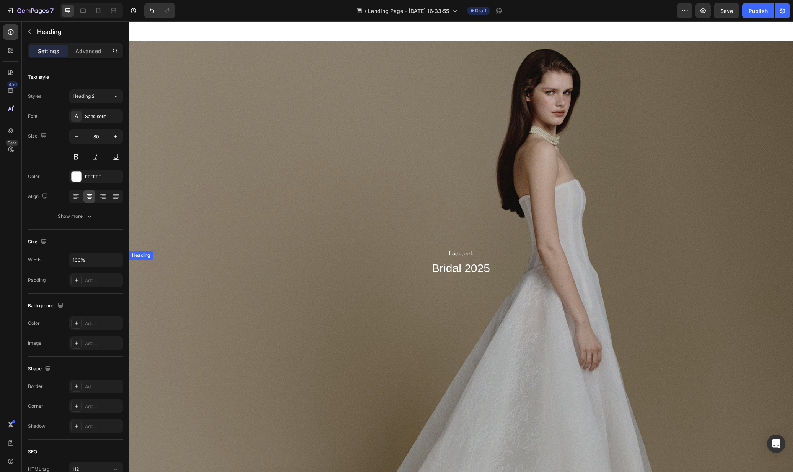
click at [440, 270] on p "Bridal 2025" at bounding box center [461, 268] width 662 height 15
click at [444, 269] on p "Bridal 2025" at bounding box center [461, 268] width 662 height 15
click at [458, 249] on p "Lookbook" at bounding box center [461, 253] width 662 height 11
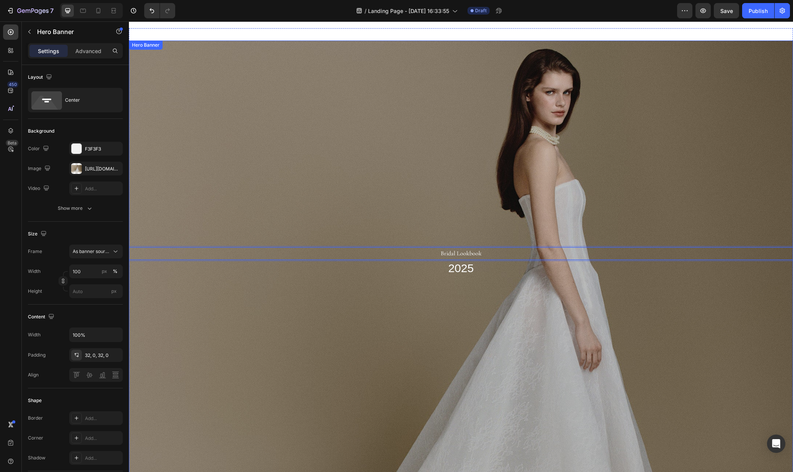
click at [541, 183] on div "Overlay" at bounding box center [461, 262] width 664 height 442
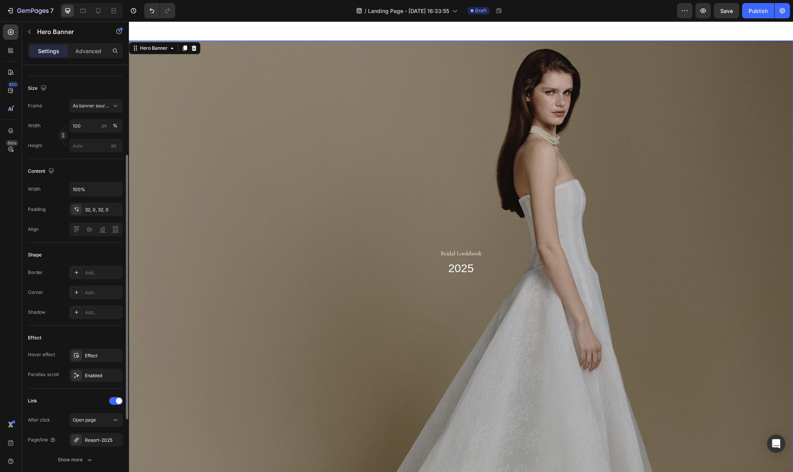
scroll to position [145, 0]
click at [93, 442] on div "Resort-2025" at bounding box center [96, 440] width 22 height 7
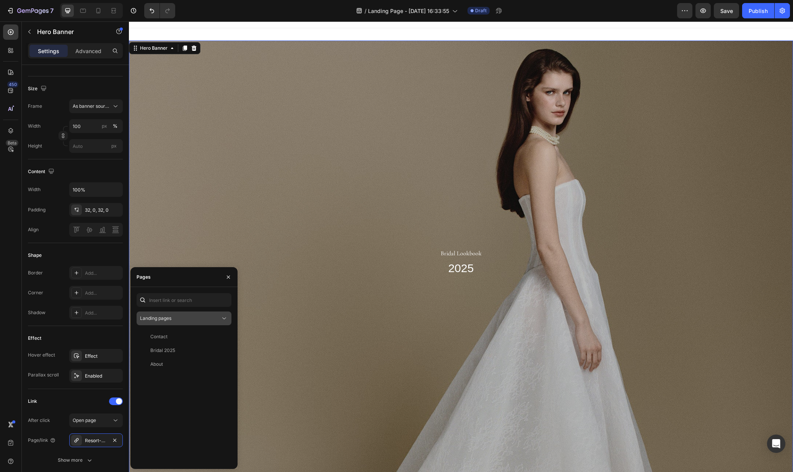
click at [157, 321] on span "Landing pages" at bounding box center [155, 318] width 31 height 6
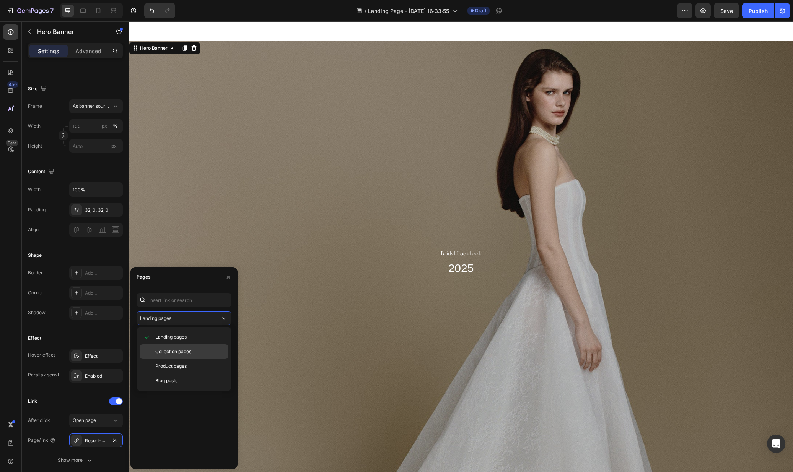
click at [185, 355] on span "Collection pages" at bounding box center [173, 351] width 36 height 7
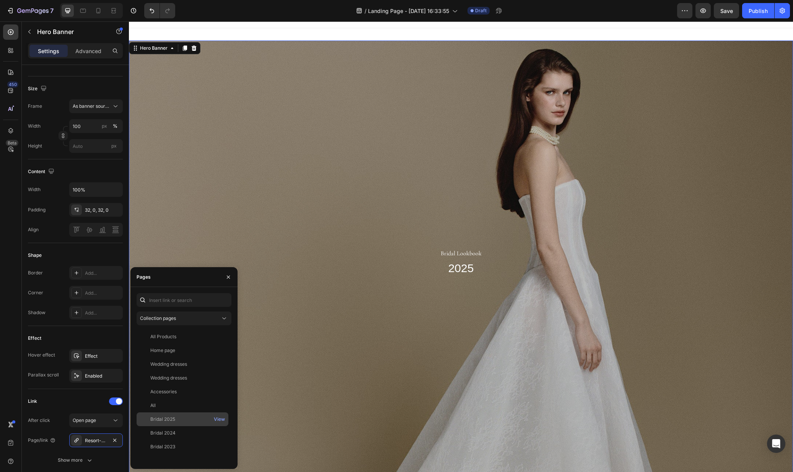
click at [172, 421] on div "Bridal 2025" at bounding box center [162, 419] width 25 height 7
click at [431, 330] on div "Overlay" at bounding box center [461, 262] width 664 height 442
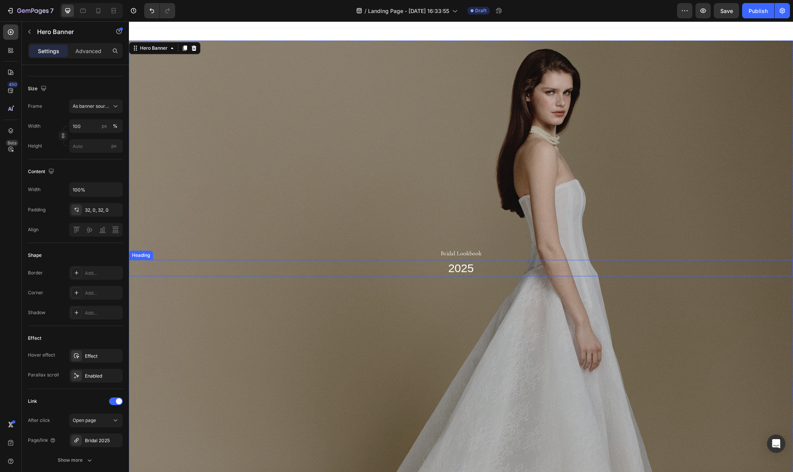
click at [434, 273] on p "2025" at bounding box center [461, 268] width 662 height 15
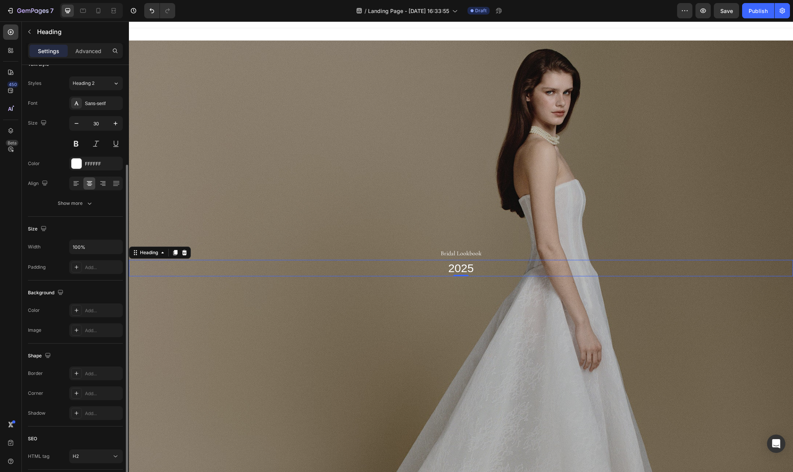
scroll to position [0, 0]
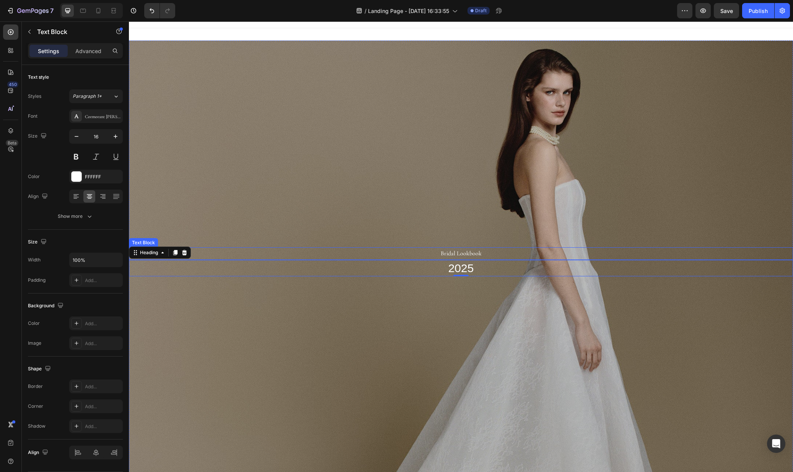
click at [481, 253] on p "Bridal Lookbook" at bounding box center [461, 253] width 662 height 11
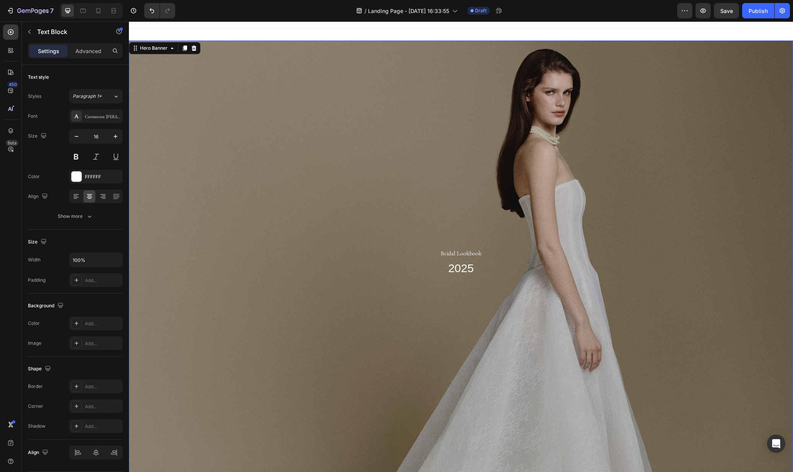
click at [475, 304] on div "Overlay" at bounding box center [461, 262] width 664 height 442
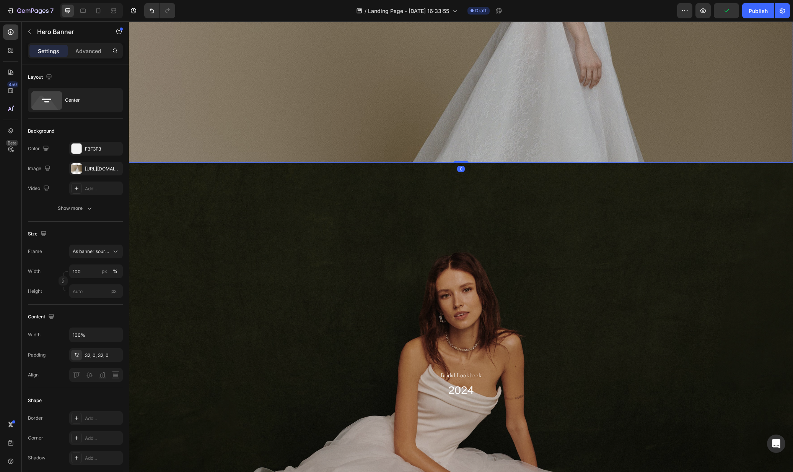
scroll to position [340, 0]
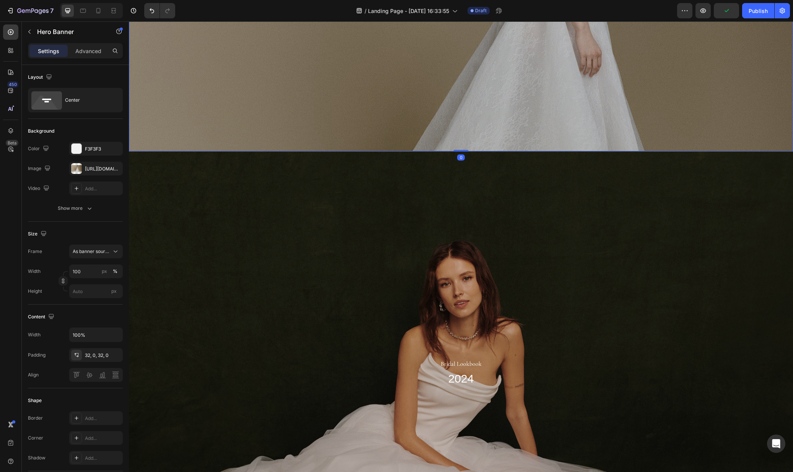
click at [476, 303] on div "Overlay" at bounding box center [461, 372] width 664 height 442
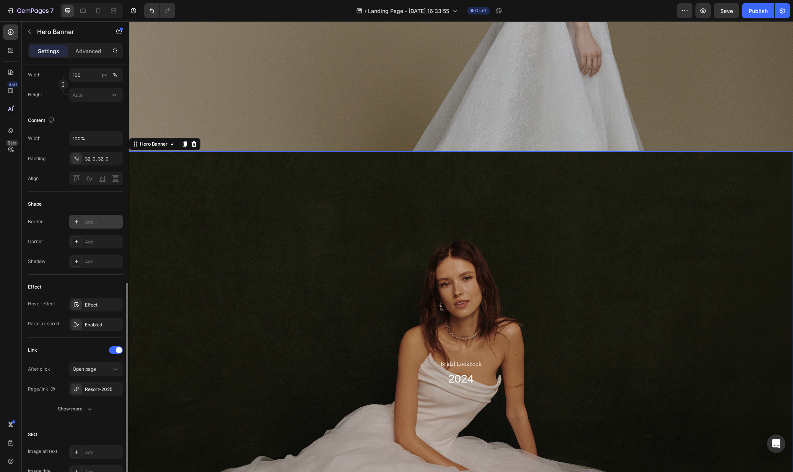
scroll to position [266, 0]
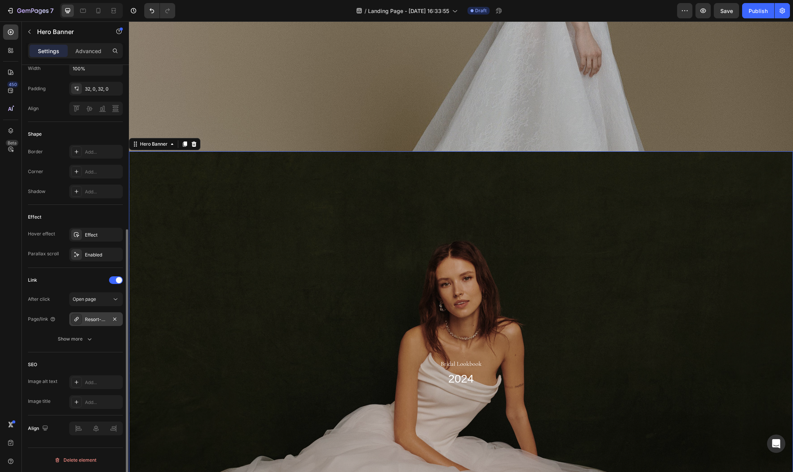
click at [97, 325] on div "Resort-2025" at bounding box center [96, 319] width 54 height 14
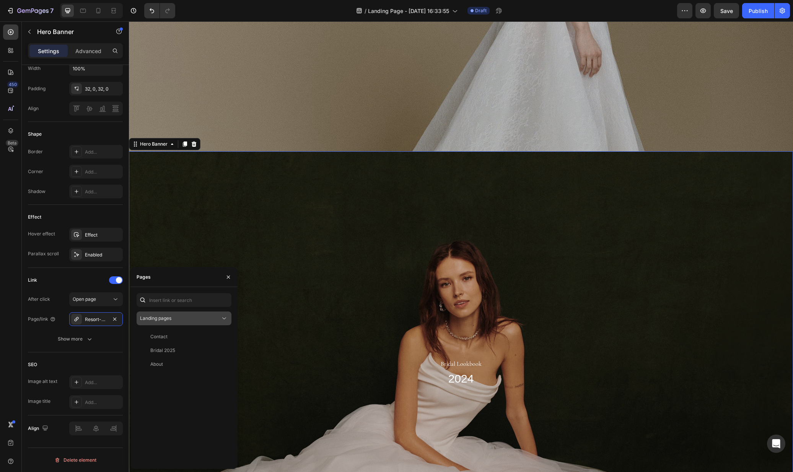
click at [177, 320] on div "Landing pages" at bounding box center [180, 318] width 80 height 7
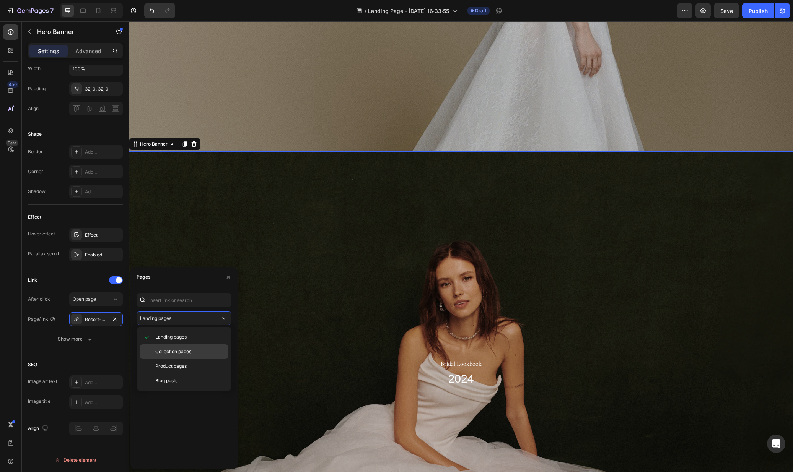
click at [184, 359] on div "Collection pages" at bounding box center [184, 366] width 89 height 15
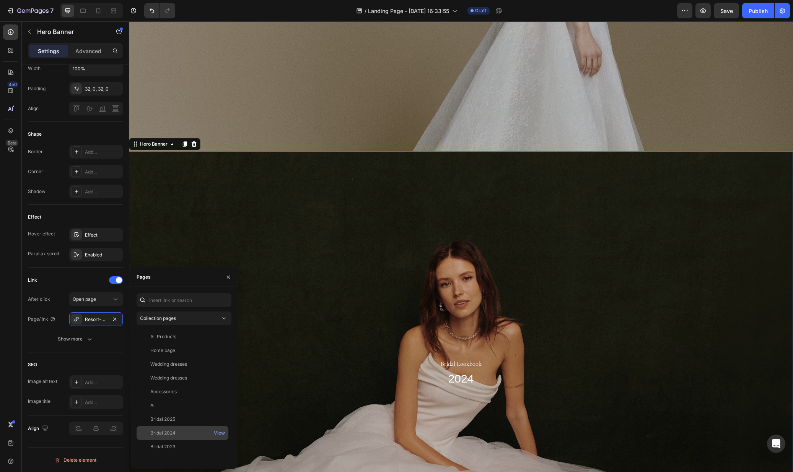
click at [174, 440] on div "Bridal 2024 View" at bounding box center [182, 447] width 92 height 14
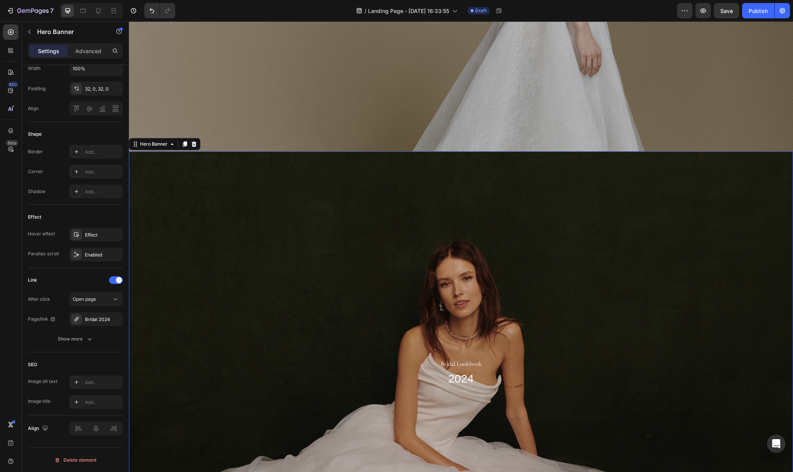
click at [491, 262] on div "Overlay" at bounding box center [461, 372] width 664 height 442
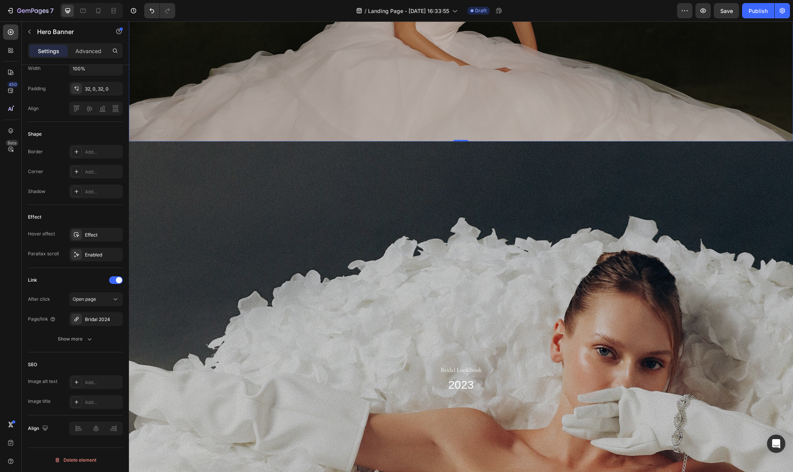
scroll to position [820, 0]
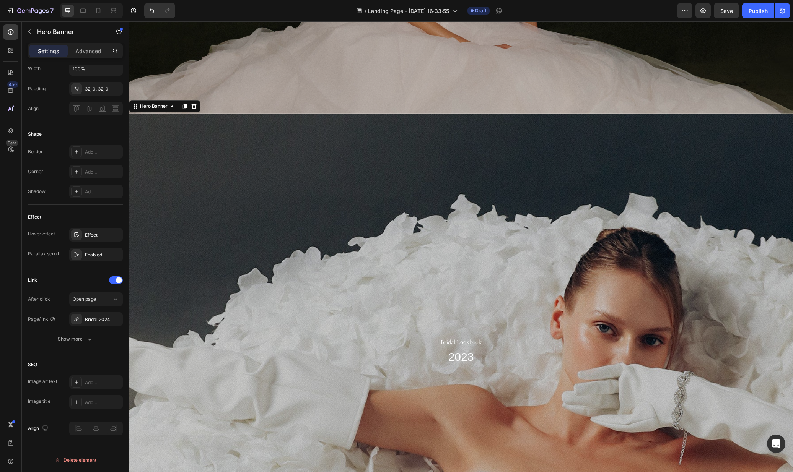
click at [489, 263] on div "Overlay" at bounding box center [461, 351] width 664 height 474
click at [86, 317] on div "Resort-2025" at bounding box center [96, 319] width 22 height 7
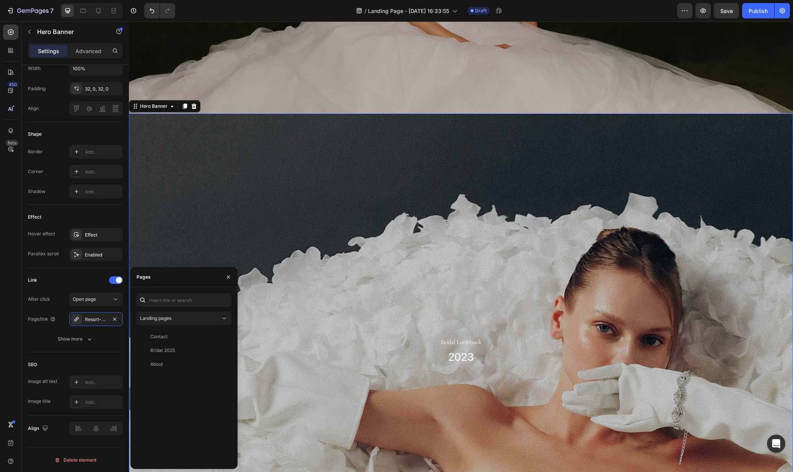
click at [173, 309] on div "Landing pages Contact View Bridal 2025 View About View" at bounding box center [183, 378] width 95 height 170
click at [173, 321] on div "Landing pages" at bounding box center [180, 318] width 80 height 7
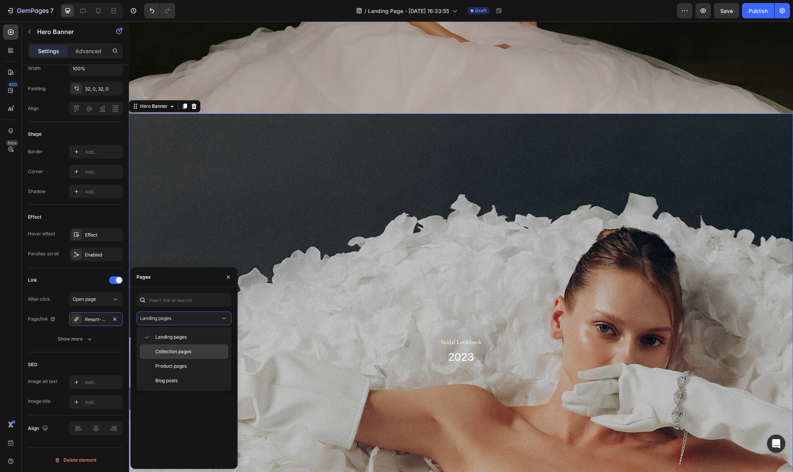
click at [187, 350] on span "Collection pages" at bounding box center [173, 351] width 36 height 7
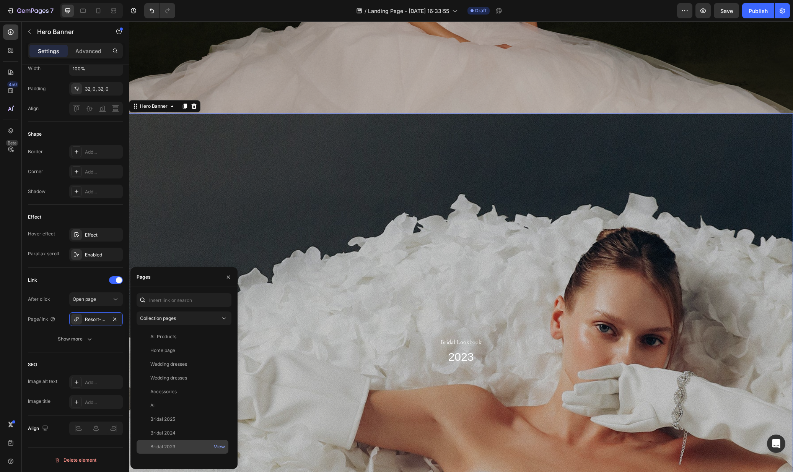
click at [190, 450] on div "Bridal 2023" at bounding box center [183, 446] width 86 height 7
click at [507, 249] on div "Overlay" at bounding box center [461, 351] width 664 height 474
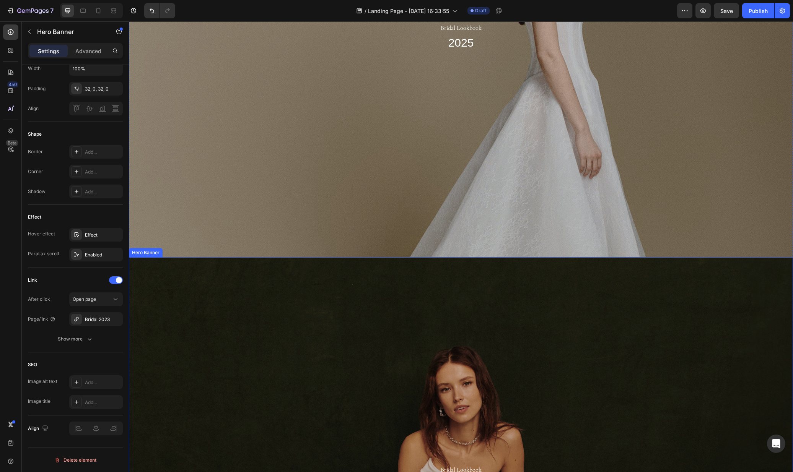
scroll to position [65, 0]
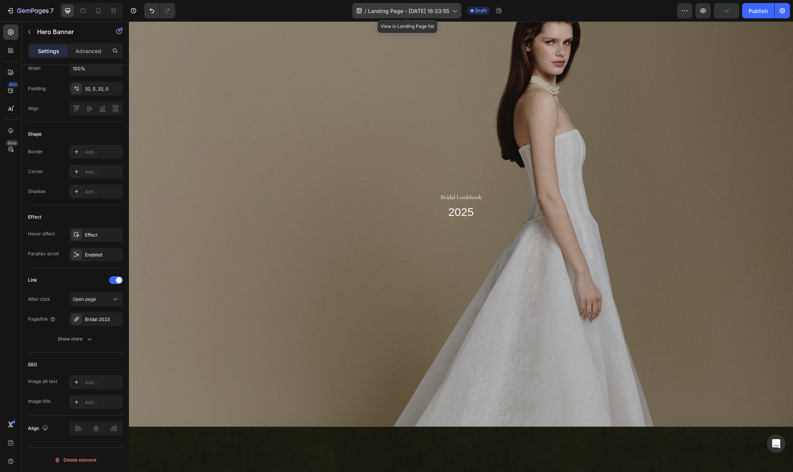
click at [438, 11] on span "Landing Page - Aug 26, 16:33:55" at bounding box center [408, 11] width 81 height 8
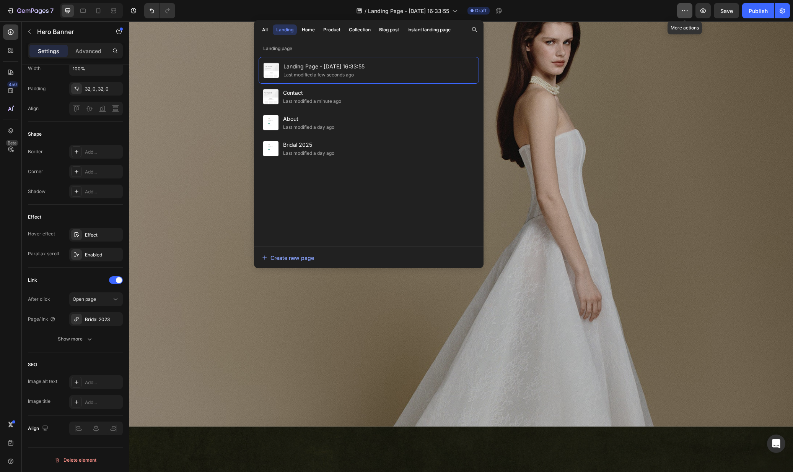
click at [690, 15] on button "button" at bounding box center [684, 10] width 15 height 15
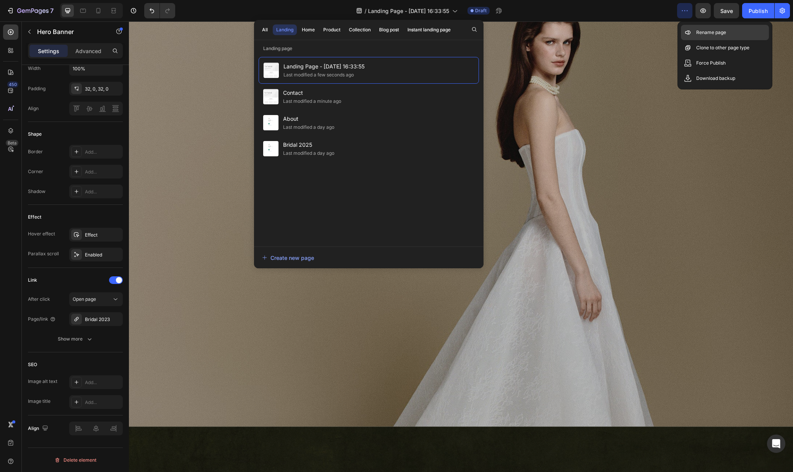
click at [715, 32] on p "Rename page" at bounding box center [711, 33] width 30 height 8
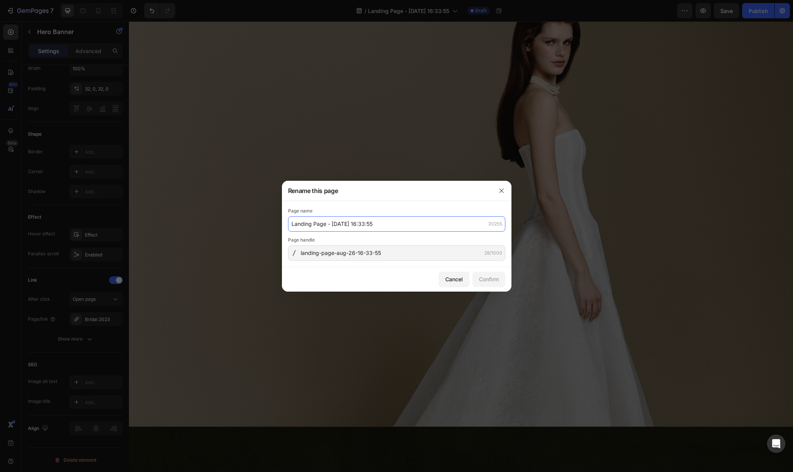
click at [400, 220] on input "Landing Page - Aug 26, 16:33:55" at bounding box center [396, 223] width 217 height 15
type input "Collections"
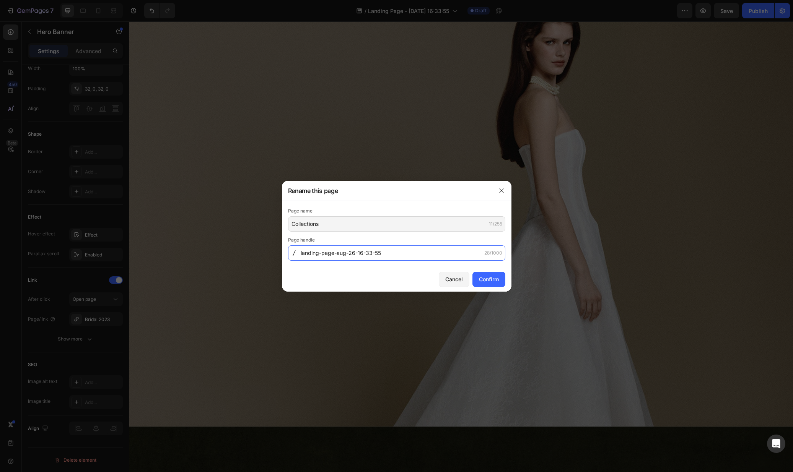
click at [399, 254] on input "landing-page-aug-26-16-33-55" at bounding box center [396, 252] width 217 height 15
type input "collections"
click at [496, 275] on button "Confirm" at bounding box center [488, 279] width 33 height 15
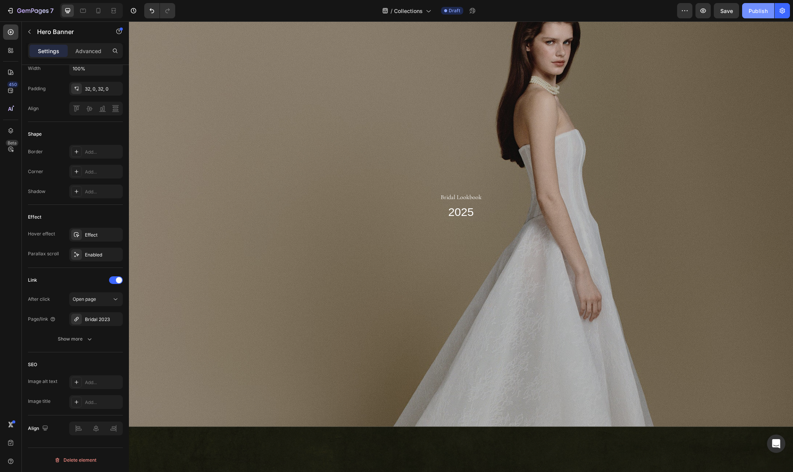
click at [763, 10] on div "Publish" at bounding box center [757, 11] width 19 height 8
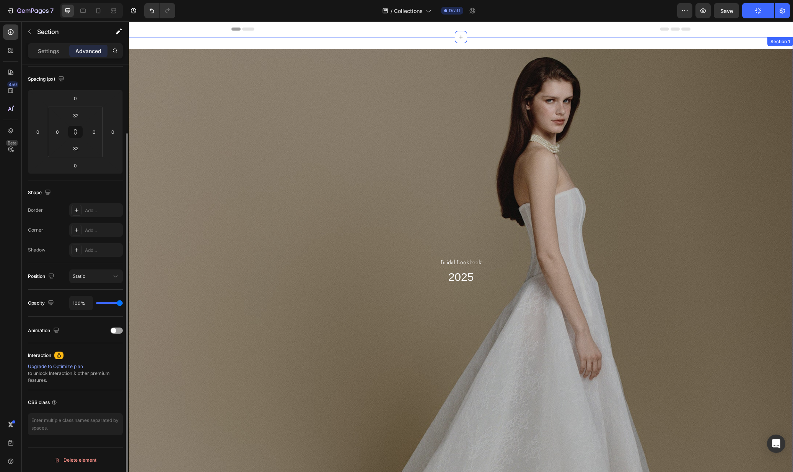
scroll to position [0, 0]
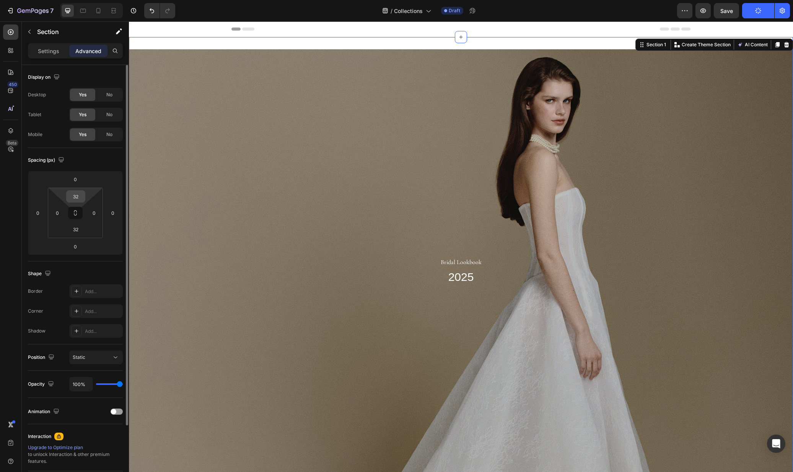
click at [78, 198] on input "32" at bounding box center [75, 196] width 15 height 11
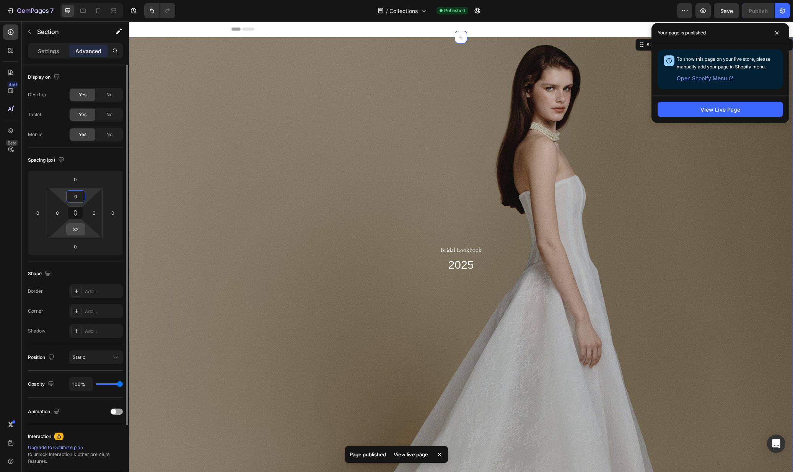
type input "0"
click at [73, 234] on input "32" at bounding box center [75, 229] width 15 height 11
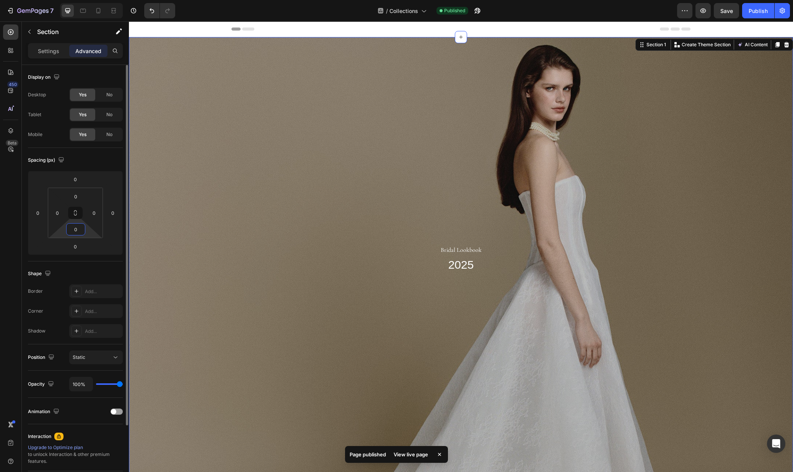
type input "0"
click at [101, 164] on div "Spacing (px)" at bounding box center [75, 160] width 95 height 12
click at [766, 15] on button "Publish" at bounding box center [758, 10] width 32 height 15
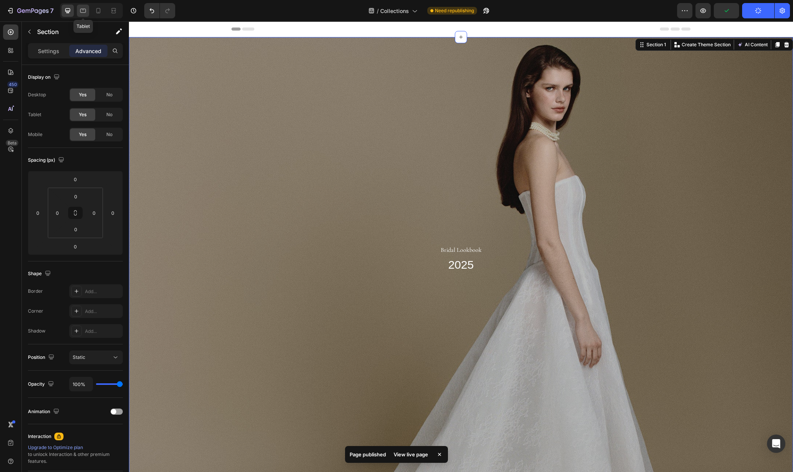
click at [83, 9] on icon at bounding box center [83, 11] width 6 height 4
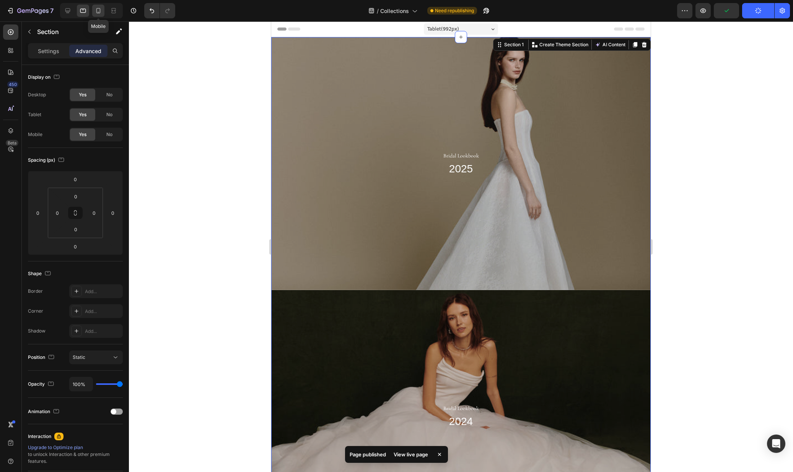
click at [104, 12] on div at bounding box center [98, 11] width 12 height 12
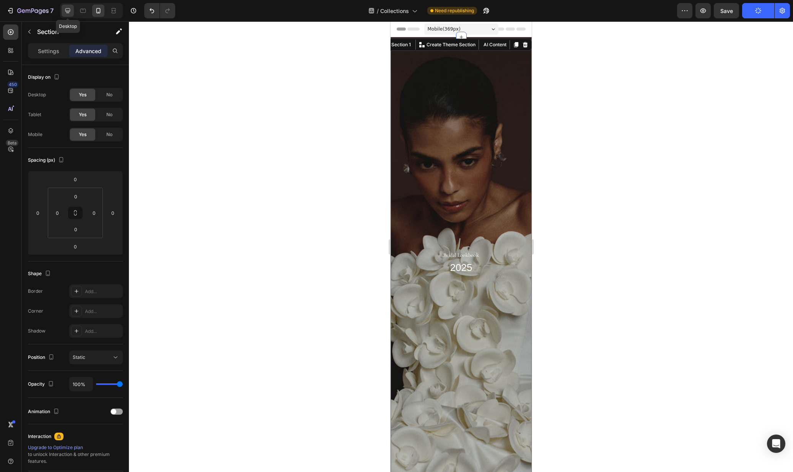
click at [67, 13] on icon at bounding box center [68, 11] width 8 height 8
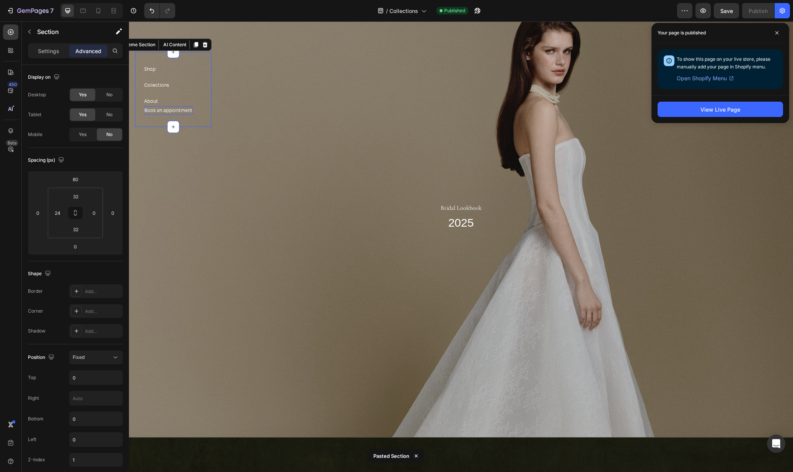
scroll to position [23, 0]
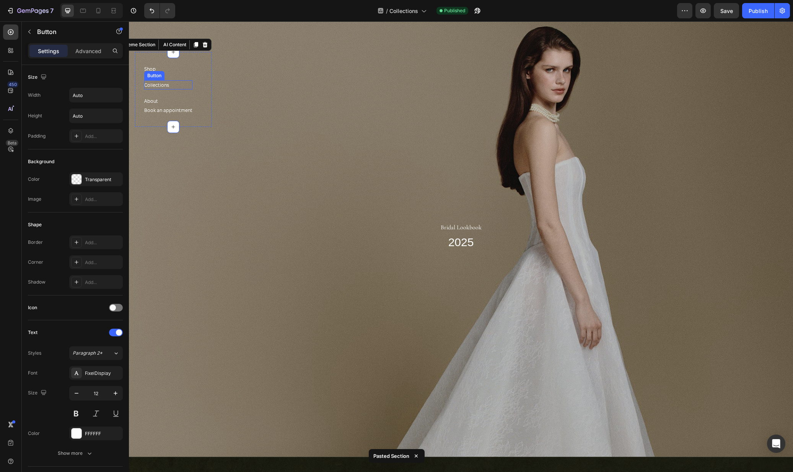
click at [176, 84] on div "Collections Button" at bounding box center [168, 84] width 48 height 9
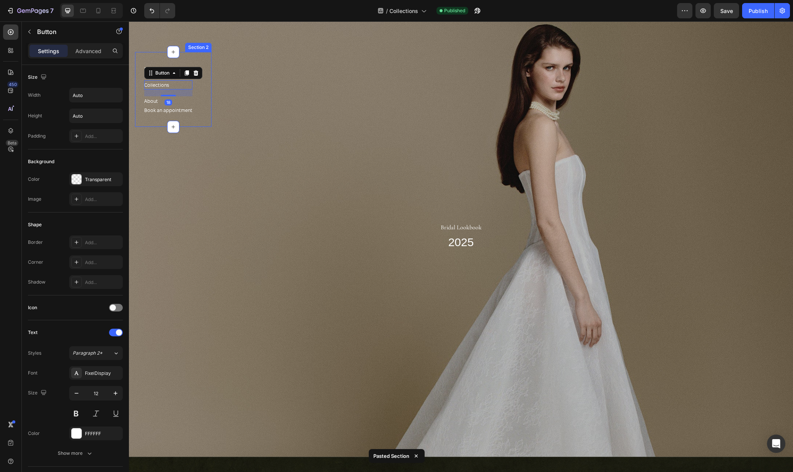
scroll to position [0, 0]
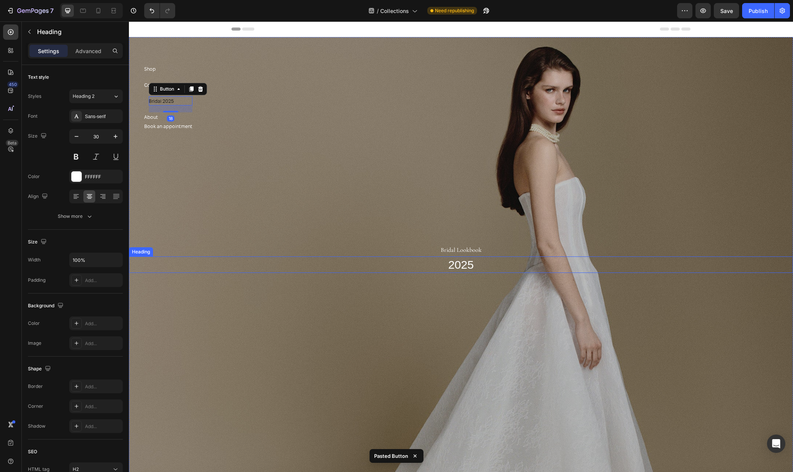
click at [244, 258] on p "2025" at bounding box center [461, 264] width 662 height 15
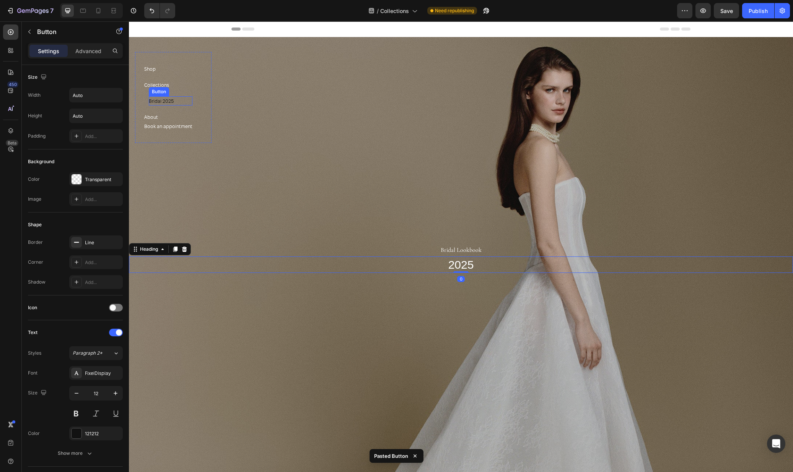
click at [175, 96] on div "Bridal 2025 Button" at bounding box center [171, 100] width 44 height 9
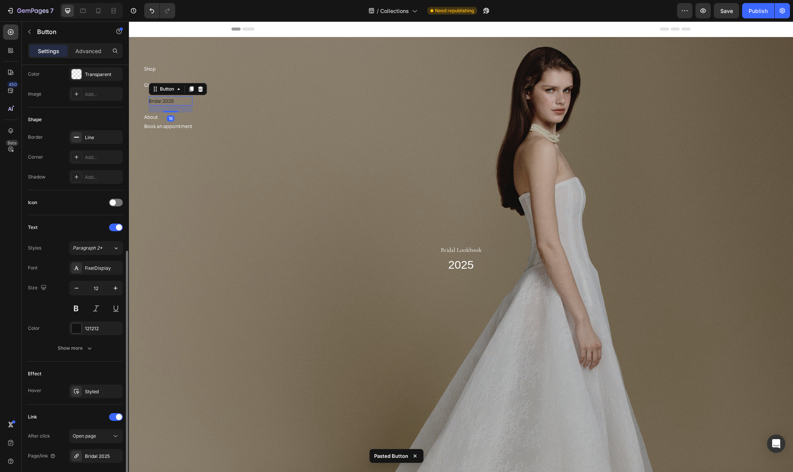
scroll to position [179, 0]
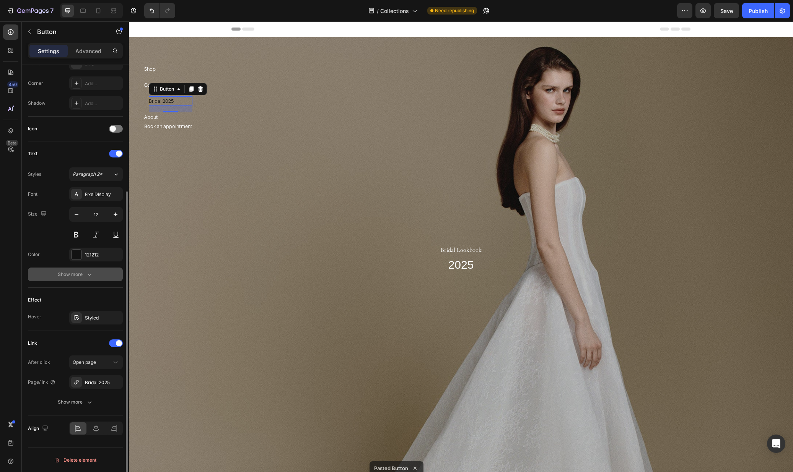
click at [86, 272] on icon "button" at bounding box center [90, 275] width 8 height 8
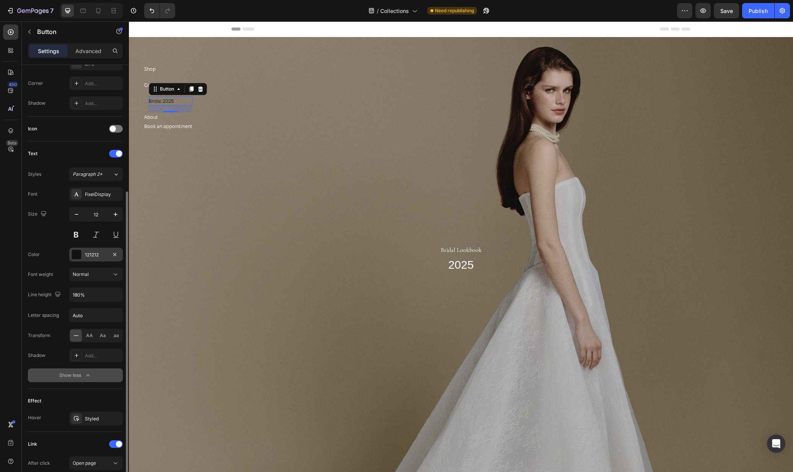
click at [76, 254] on div at bounding box center [76, 255] width 10 height 10
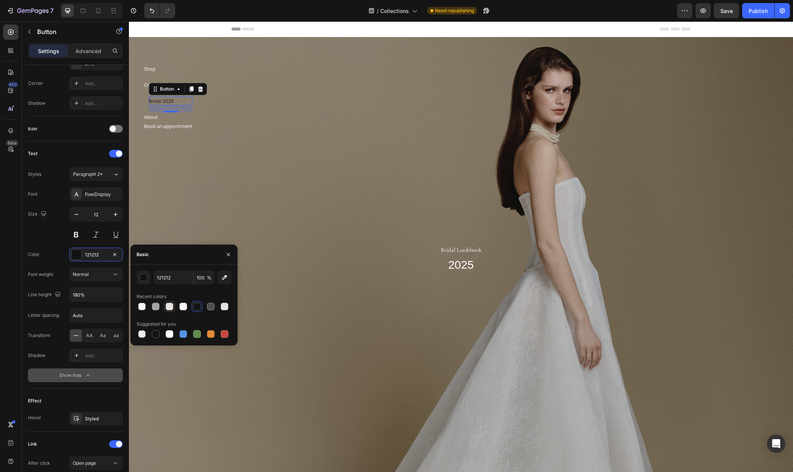
click at [168, 306] on div at bounding box center [170, 307] width 8 height 8
click at [183, 308] on div at bounding box center [183, 307] width 8 height 8
click at [171, 307] on div at bounding box center [170, 307] width 8 height 8
click at [184, 307] on div at bounding box center [183, 307] width 8 height 8
type input "F8F6F5"
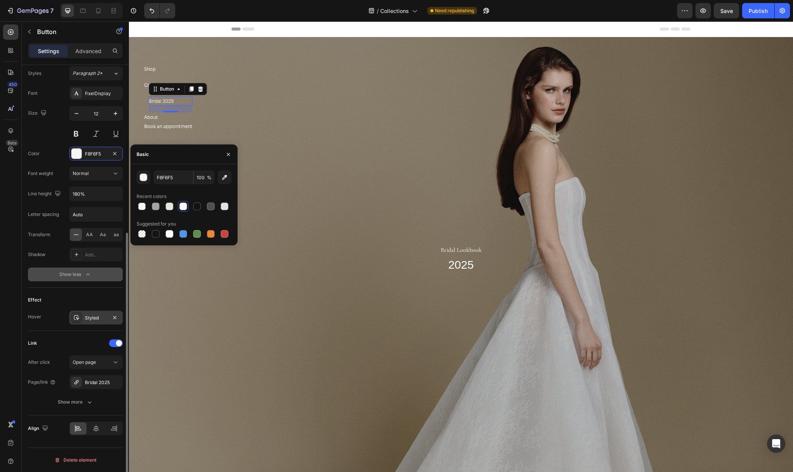
scroll to position [279, 0]
click at [89, 323] on div "Styled" at bounding box center [96, 319] width 54 height 14
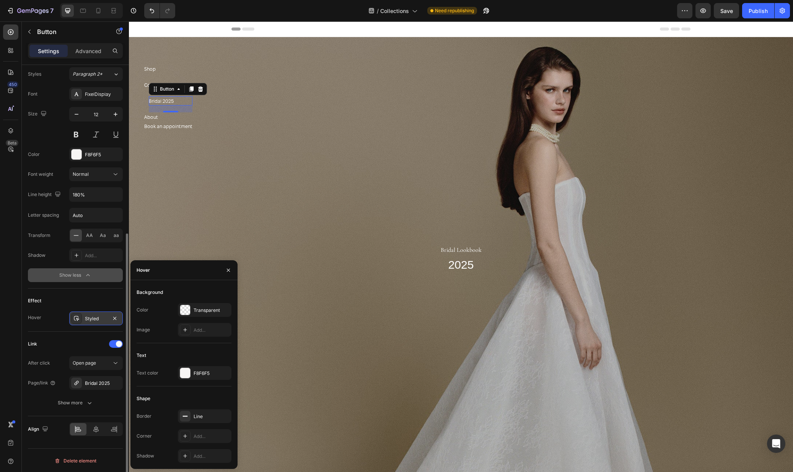
click at [89, 323] on div "Styled" at bounding box center [96, 319] width 54 height 14
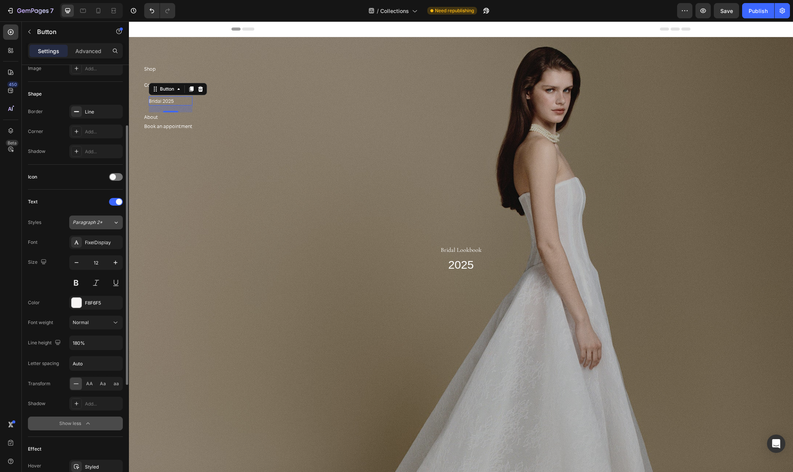
scroll to position [46, 0]
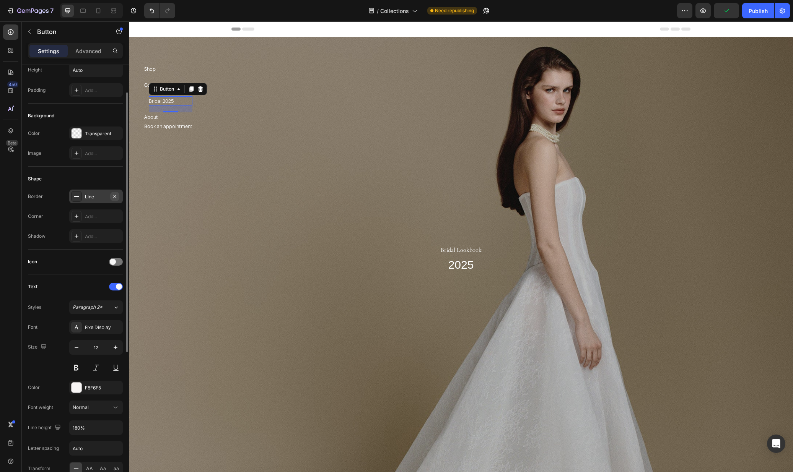
click at [114, 195] on icon "button" at bounding box center [115, 196] width 6 height 6
click at [168, 145] on section "Shop Button Collections Button Bridal 2025 Button About Button Book an appointm…" at bounding box center [173, 246] width 89 height 451
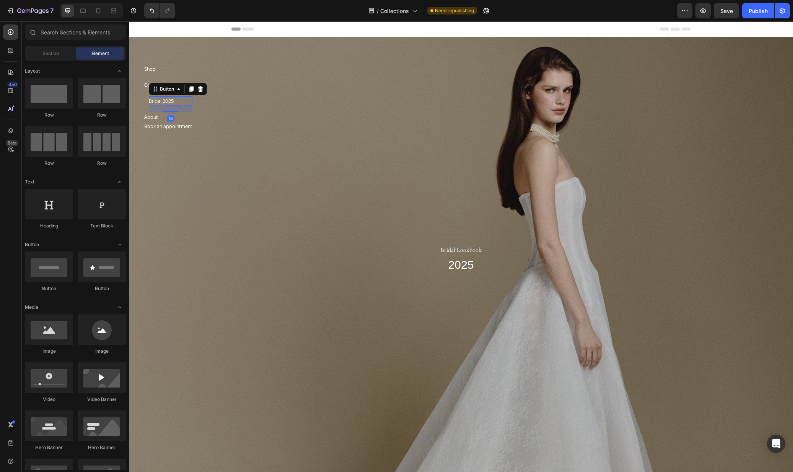
click at [188, 102] on div "Bridal 2025 Button 18" at bounding box center [171, 100] width 44 height 9
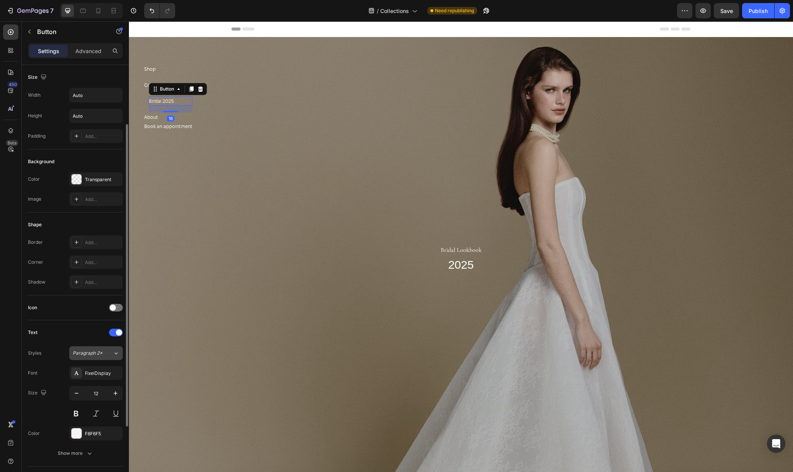
scroll to position [179, 0]
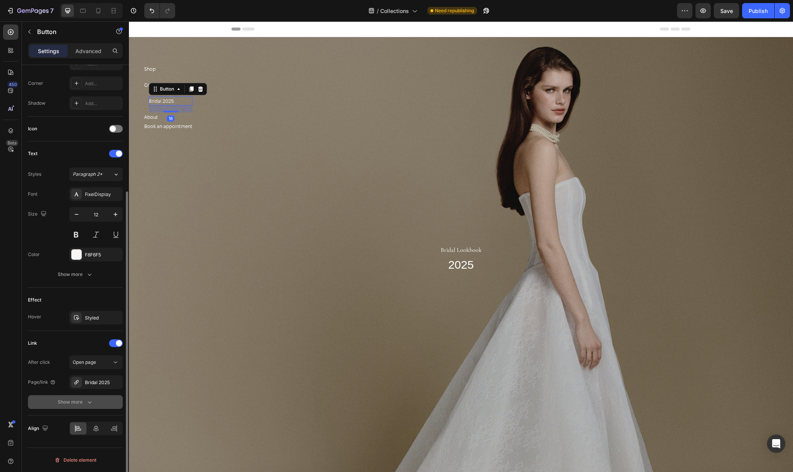
click at [94, 400] on button "Show more" at bounding box center [75, 402] width 95 height 14
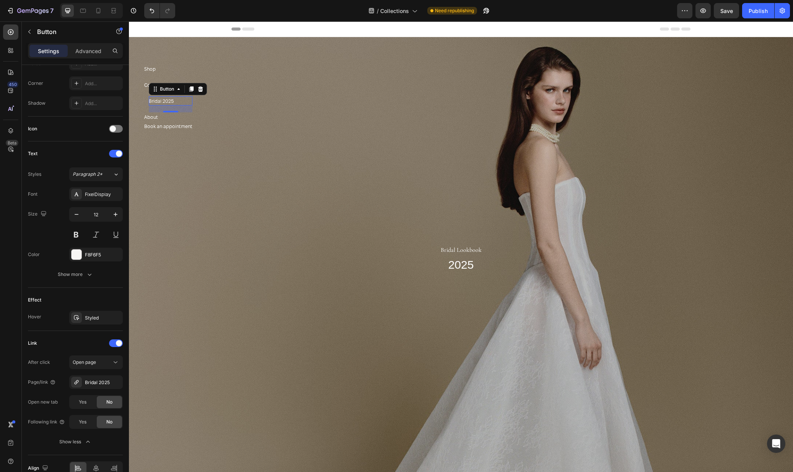
click at [215, 314] on section "Shop Button Collections Button Bridal 2025 Button 18 About Button Book an appoi…" at bounding box center [173, 246] width 89 height 451
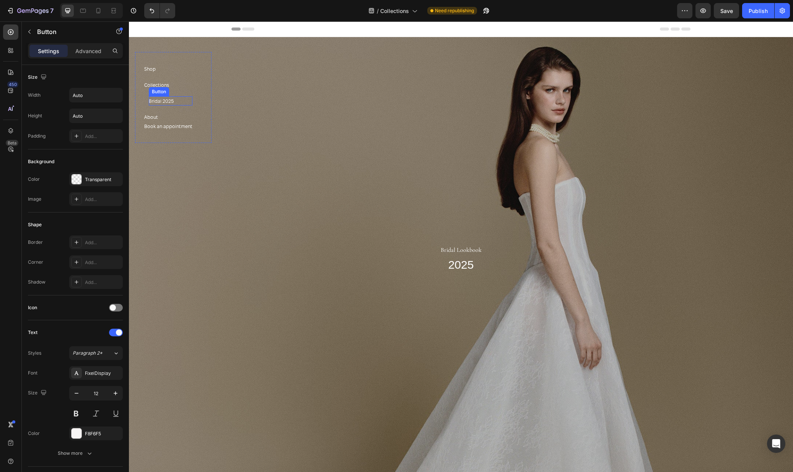
click at [185, 102] on div "Bridal 2025 Button" at bounding box center [171, 100] width 44 height 9
click at [144, 83] on p "Collections" at bounding box center [156, 85] width 25 height 8
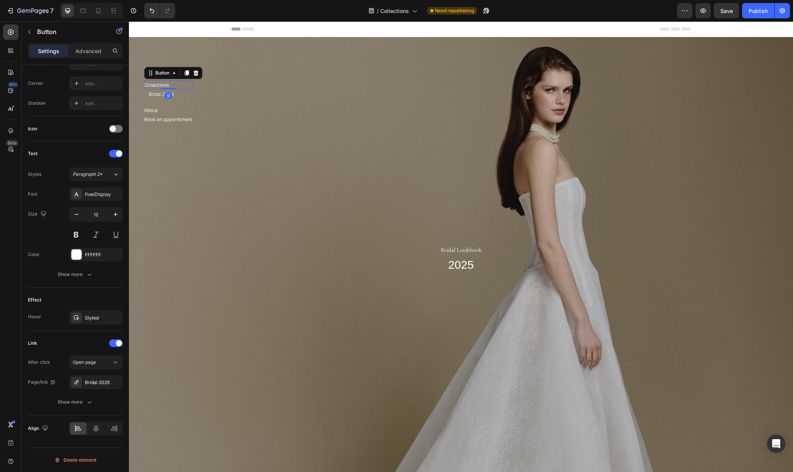
drag, startPoint x: 172, startPoint y: 95, endPoint x: 179, endPoint y: 88, distance: 9.5
click at [174, 80] on div "Collections Button 0" at bounding box center [168, 84] width 48 height 9
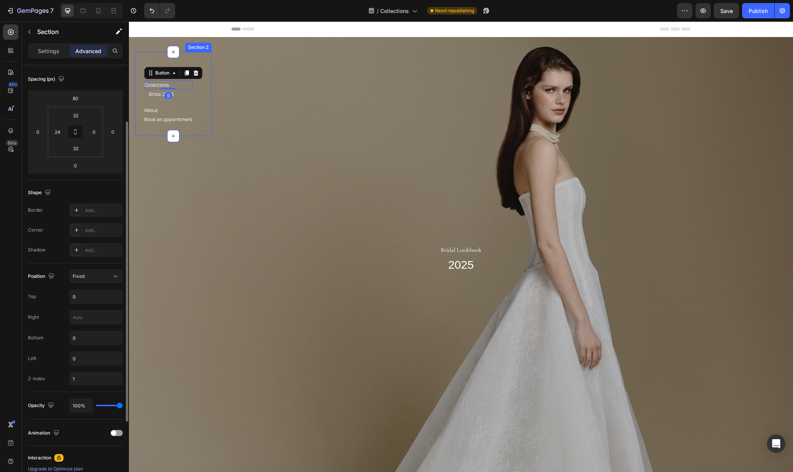
click at [182, 100] on div "Bridal 2025 Button" at bounding box center [168, 97] width 48 height 16
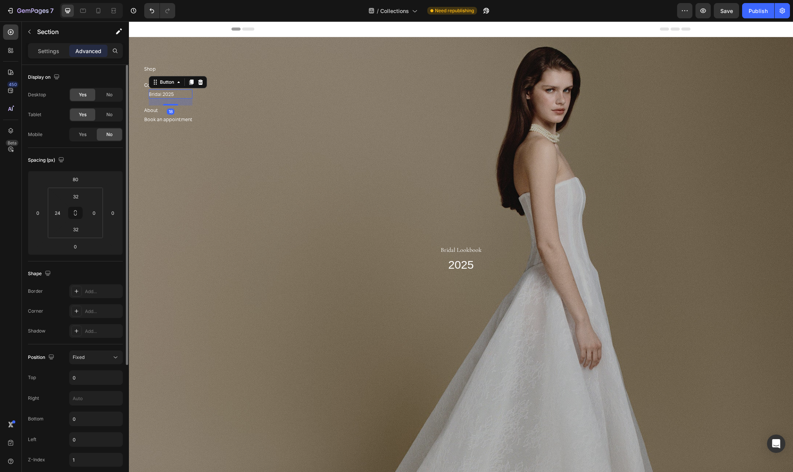
click at [183, 96] on div "Bridal 2025 Button 18" at bounding box center [171, 93] width 44 height 9
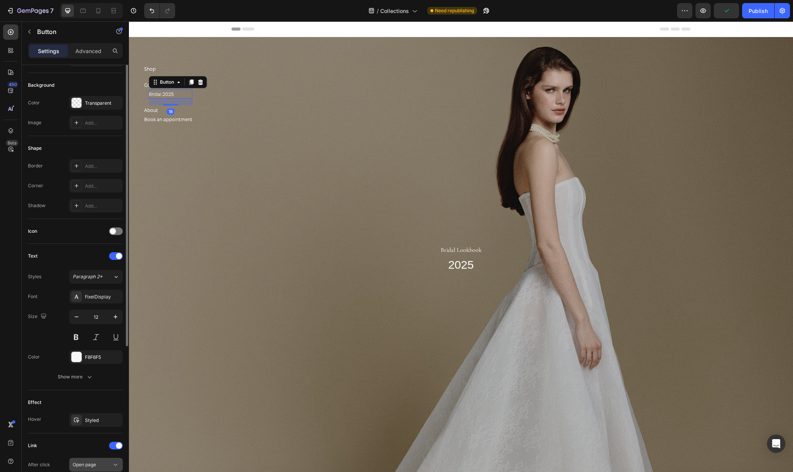
scroll to position [179, 0]
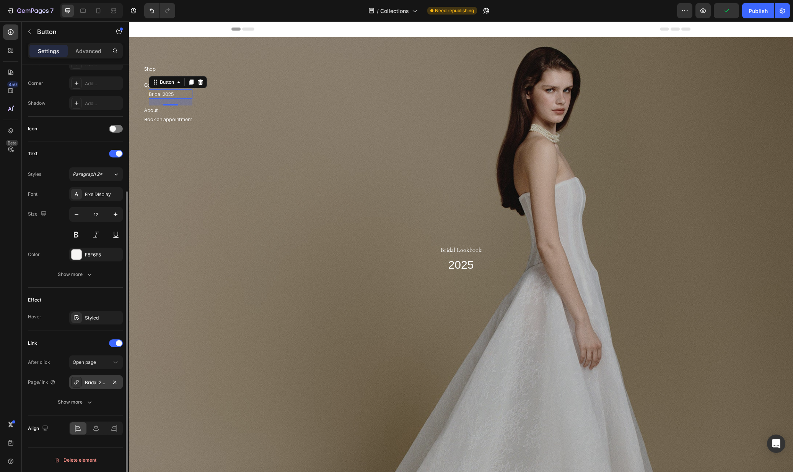
click at [93, 384] on div "Bridal 2025" at bounding box center [96, 382] width 22 height 7
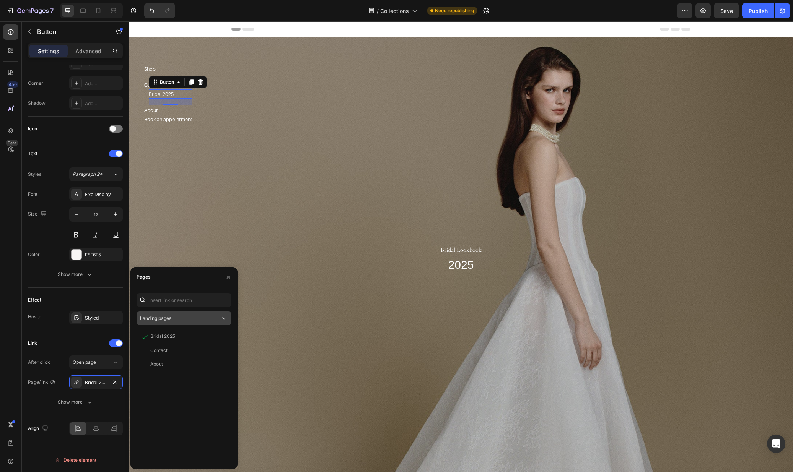
click at [158, 320] on span "Landing pages" at bounding box center [155, 318] width 31 height 6
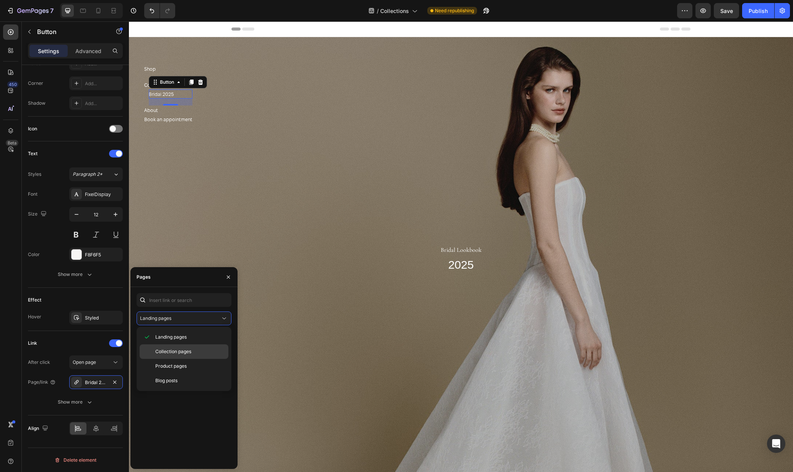
click at [168, 355] on span "Collection pages" at bounding box center [173, 351] width 36 height 7
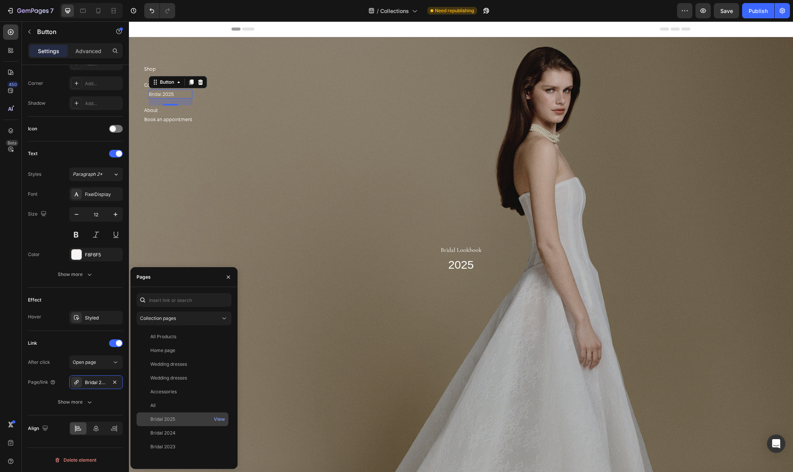
click at [172, 419] on div "Bridal 2025" at bounding box center [162, 419] width 25 height 7
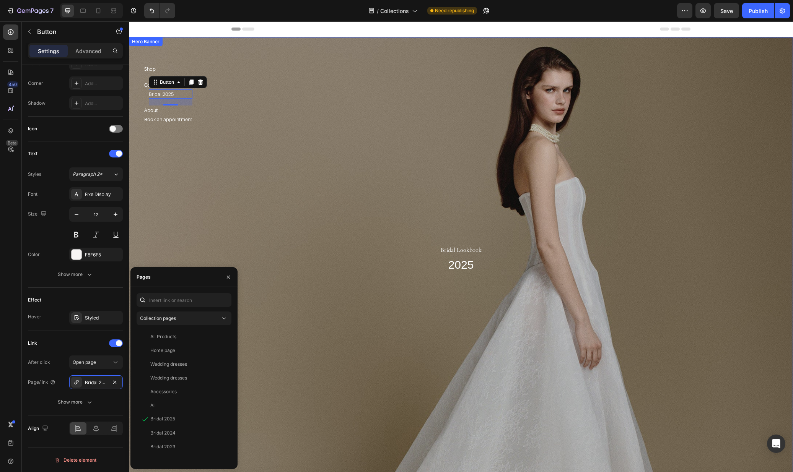
click at [244, 93] on div "Overlay" at bounding box center [461, 258] width 664 height 442
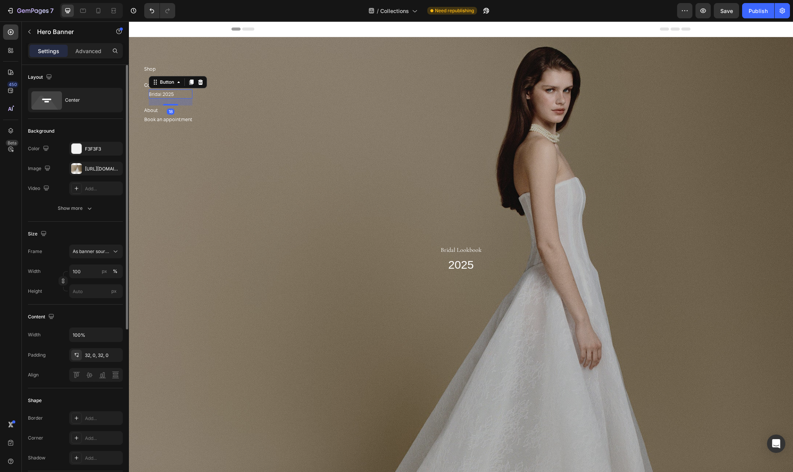
click at [178, 93] on div "Bridal 2025 Button 18" at bounding box center [171, 93] width 44 height 9
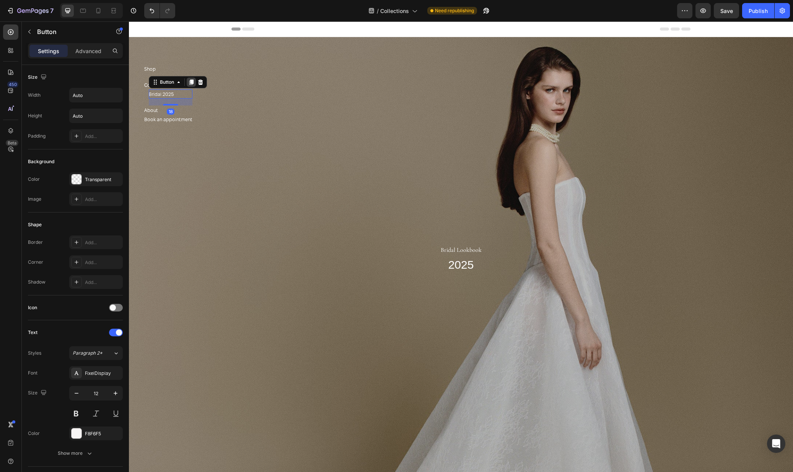
click at [191, 84] on icon at bounding box center [191, 82] width 4 height 5
click at [190, 100] on icon at bounding box center [191, 98] width 6 height 6
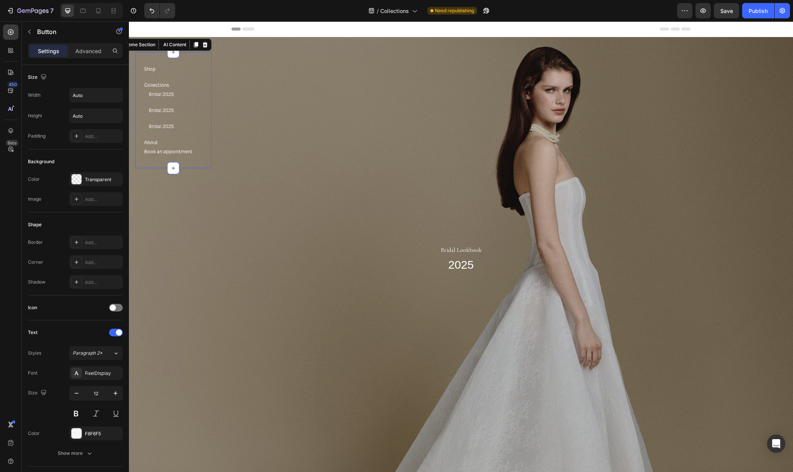
click at [177, 103] on div "Bridal 2025 Button" at bounding box center [168, 97] width 48 height 16
click at [175, 112] on div "Bridal 2025 Button" at bounding box center [171, 110] width 44 height 9
drag, startPoint x: 172, startPoint y: 121, endPoint x: 180, endPoint y: 96, distance: 26.5
click at [174, 104] on div "Shop Button Collections Button Bridal 2025 Button Bridal 2025 Button 0 Bridal 2…" at bounding box center [168, 106] width 48 height 85
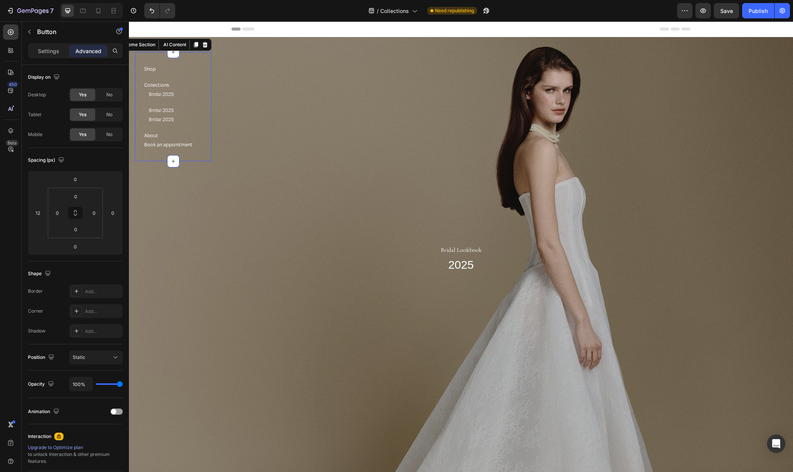
click at [205, 83] on div "Shop Button Collections Button Bridal 2025 Button Bridal 2025 Button Bridal 202…" at bounding box center [173, 106] width 76 height 109
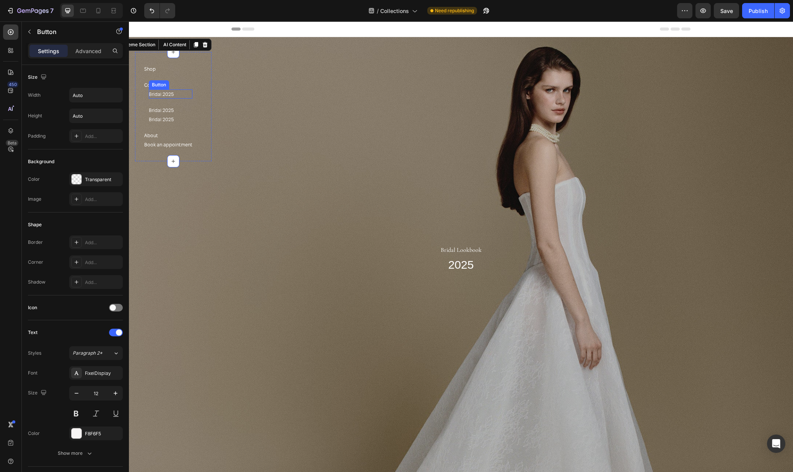
click at [178, 95] on div "Bridal 2025 Button" at bounding box center [171, 93] width 44 height 9
click at [172, 105] on div "Shop Button Collections Button Bridal 2025 Button Bridal 2025 Button 0 Bridal 2…" at bounding box center [168, 106] width 48 height 85
click at [180, 86] on div "Collections Button 0" at bounding box center [168, 84] width 48 height 9
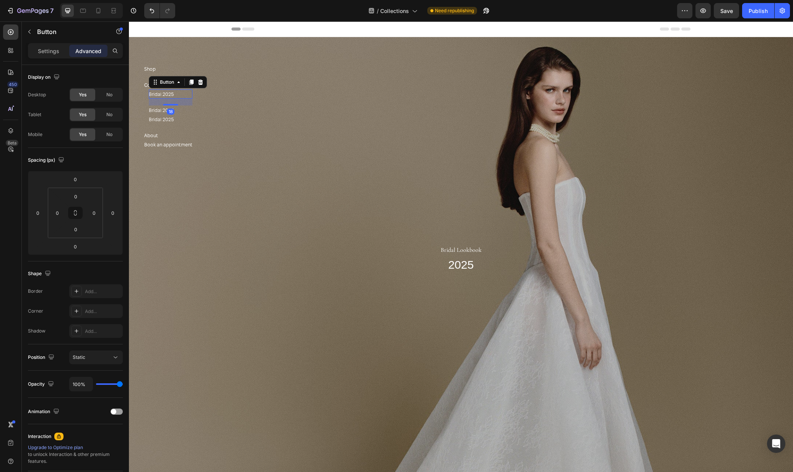
click at [176, 95] on div "Bridal 2025 Button 18" at bounding box center [171, 93] width 44 height 9
drag, startPoint x: 170, startPoint y: 105, endPoint x: 172, endPoint y: 87, distance: 18.5
click at [172, 89] on div "Bridal 2025 Button 0" at bounding box center [171, 93] width 44 height 9
type input "0"
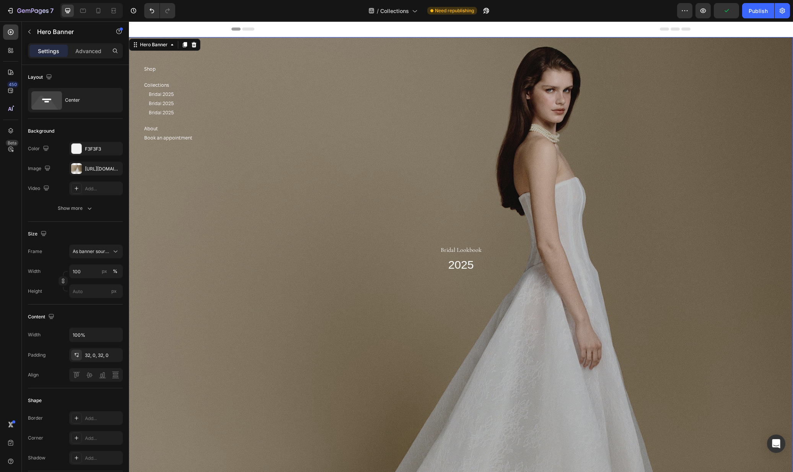
click at [241, 113] on div "Overlay" at bounding box center [461, 258] width 664 height 442
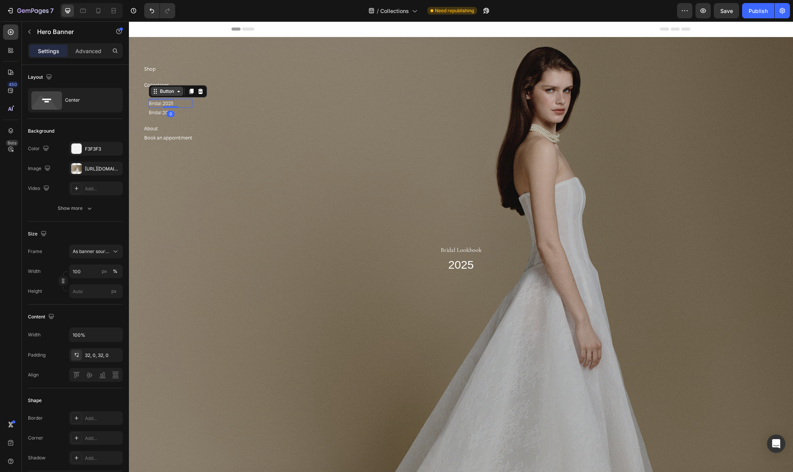
click at [168, 101] on p "Bridal 2025" at bounding box center [161, 103] width 25 height 8
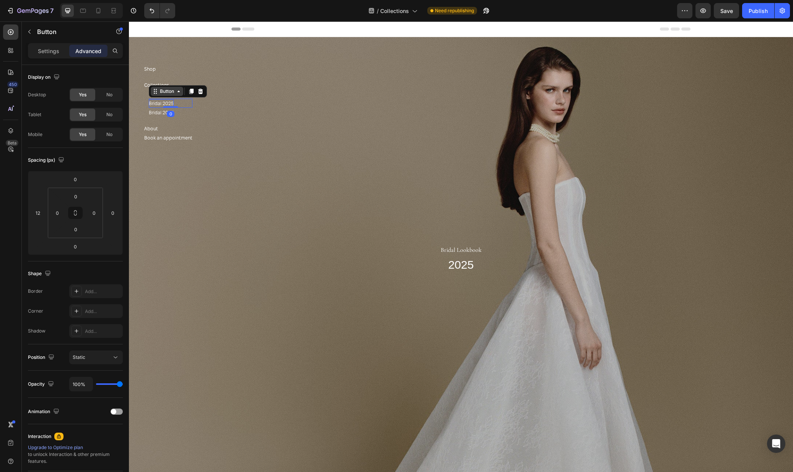
click at [168, 101] on p "Bridal 2025" at bounding box center [161, 103] width 25 height 8
click at [173, 114] on p "Bridal 2025" at bounding box center [161, 113] width 25 height 8
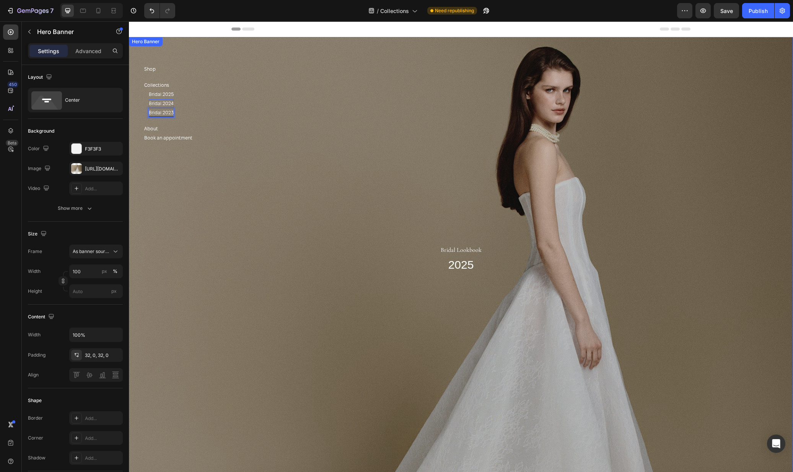
click at [347, 143] on div "Overlay" at bounding box center [461, 258] width 664 height 442
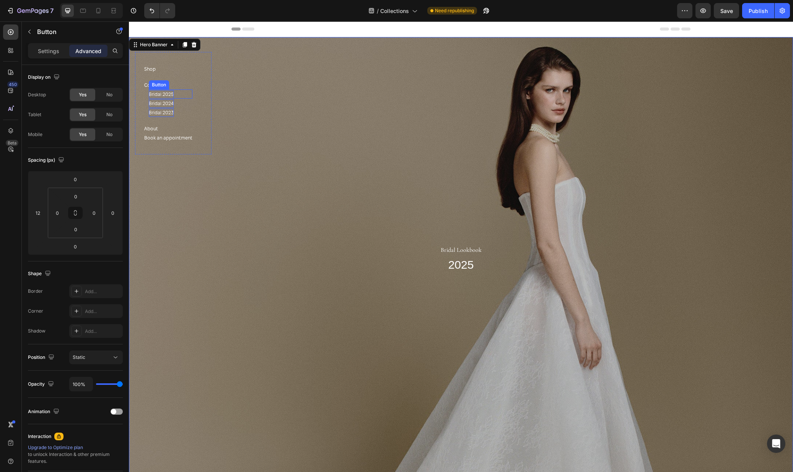
click at [171, 94] on p "Bridal 2025" at bounding box center [161, 94] width 25 height 8
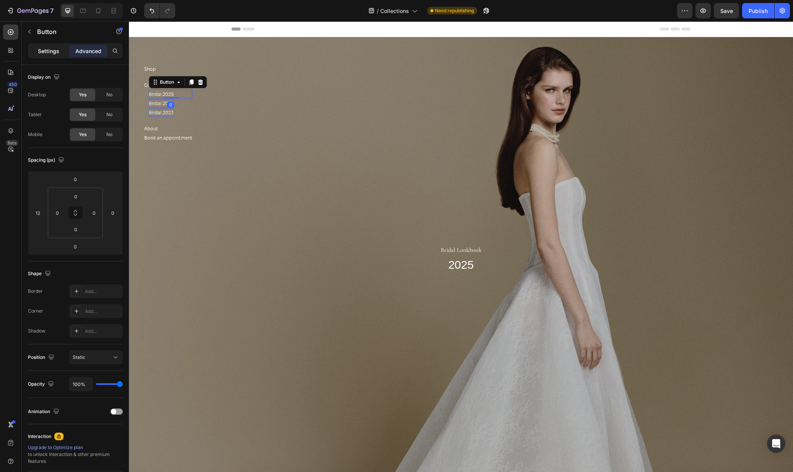
click at [42, 49] on p "Settings" at bounding box center [48, 51] width 21 height 8
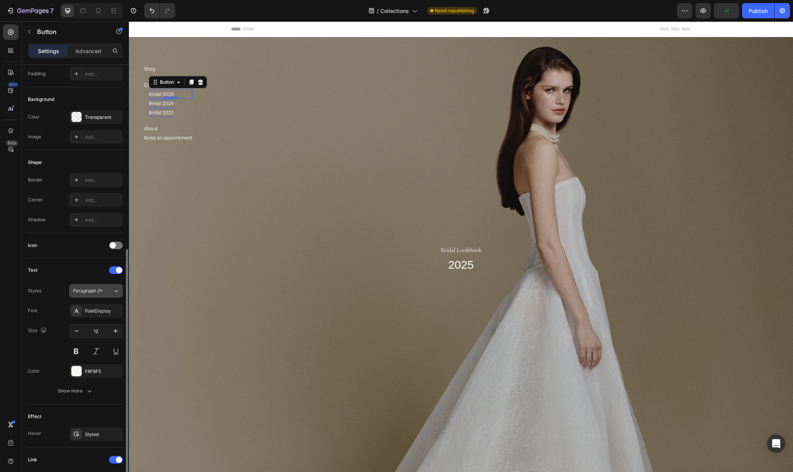
scroll to position [171, 0]
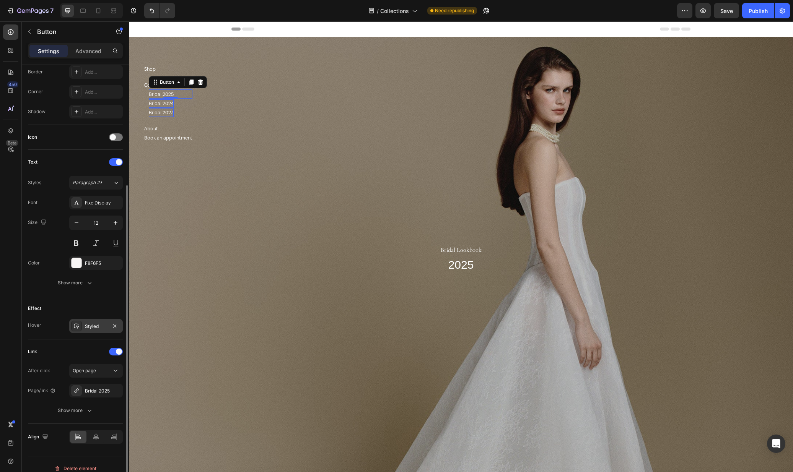
click at [94, 330] on div "Styled" at bounding box center [96, 326] width 22 height 7
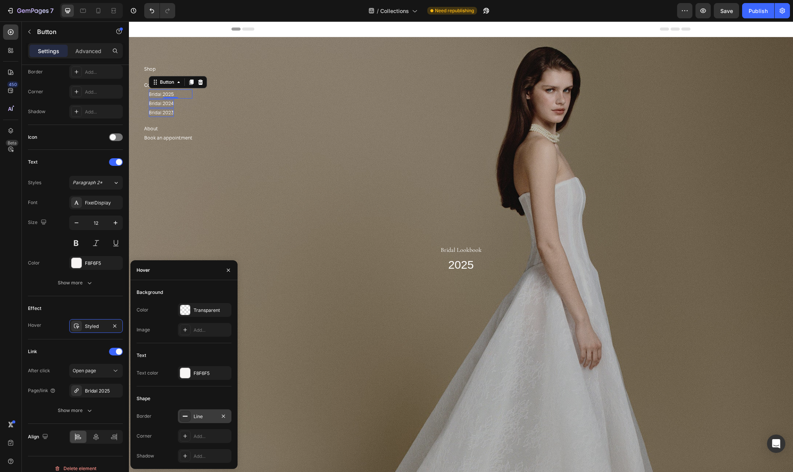
click at [195, 418] on div "Line" at bounding box center [204, 416] width 22 height 7
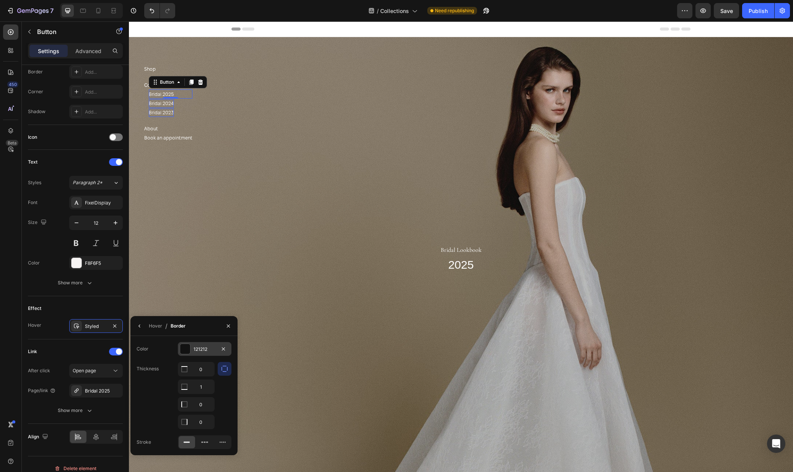
click at [179, 346] on div "121212" at bounding box center [205, 349] width 54 height 14
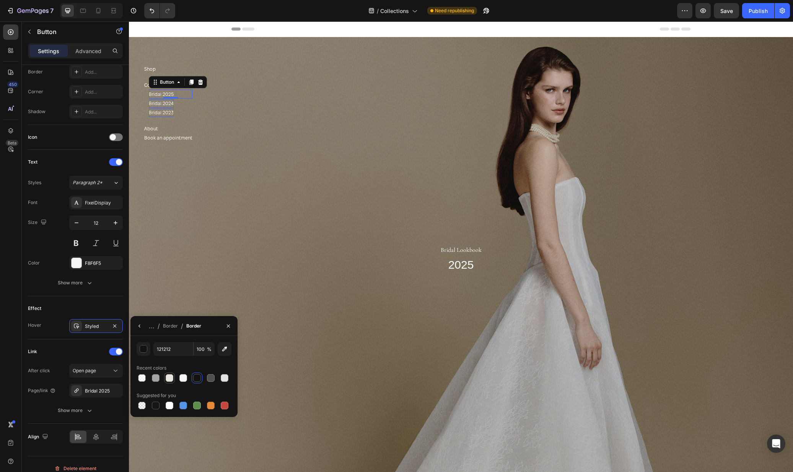
click at [171, 378] on div at bounding box center [170, 378] width 8 height 8
click at [184, 377] on div at bounding box center [183, 378] width 8 height 8
type input "F8F6F5"
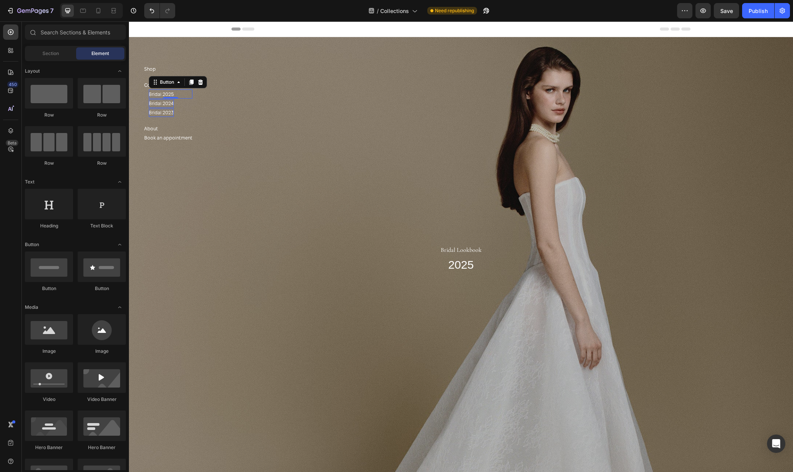
click at [181, 253] on section "Shop Button Collections Button Bridal 2025 Button 0 Bridal 2024 Button Bridal 2…" at bounding box center [173, 246] width 89 height 451
click at [181, 103] on div "Bridal 2024 Button" at bounding box center [171, 103] width 44 height 9
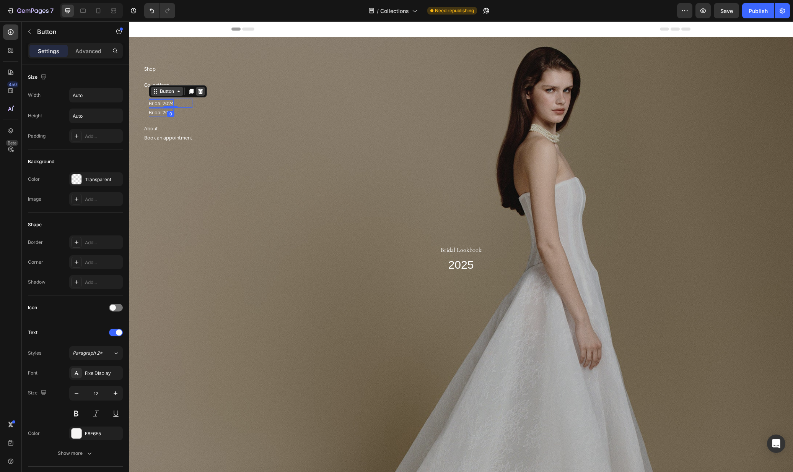
click at [198, 91] on icon at bounding box center [200, 91] width 6 height 6
click at [182, 102] on div "Bridal 2023 Button" at bounding box center [171, 103] width 44 height 9
click at [203, 91] on icon at bounding box center [200, 91] width 6 height 6
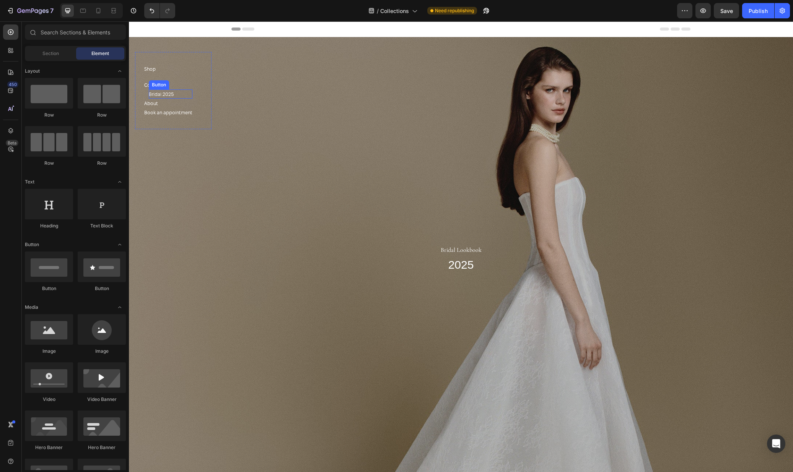
click at [179, 96] on div "Bridal 2025 Button" at bounding box center [171, 93] width 44 height 9
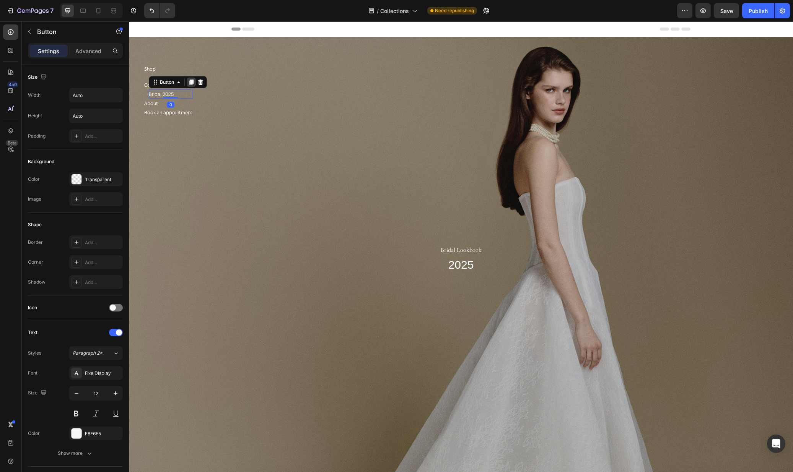
click at [193, 84] on icon at bounding box center [191, 82] width 6 height 6
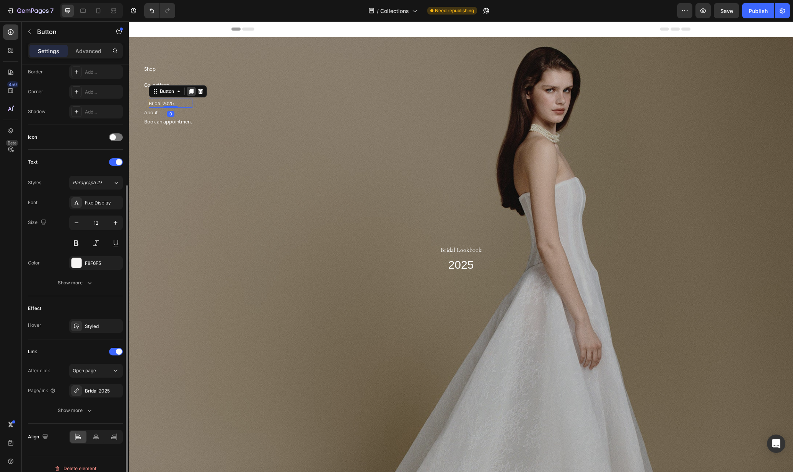
click at [194, 90] on icon at bounding box center [191, 91] width 6 height 6
drag, startPoint x: 174, startPoint y: 116, endPoint x: 177, endPoint y: 123, distance: 7.9
click at [177, 123] on div at bounding box center [170, 123] width 15 height 2
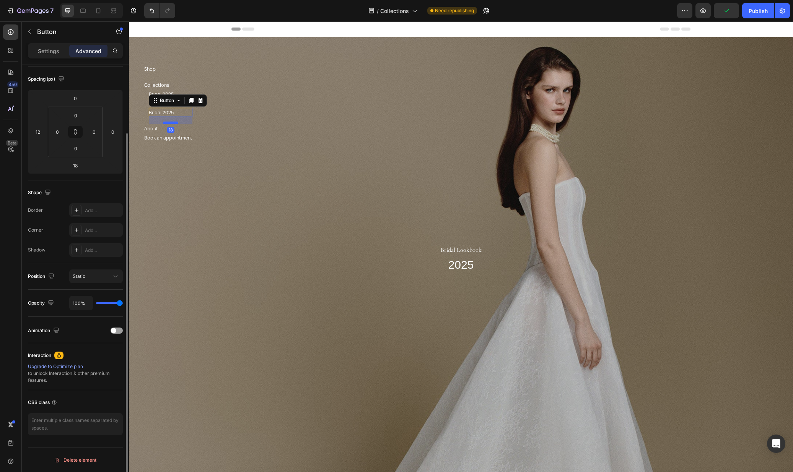
scroll to position [81, 0]
click at [171, 114] on p "Bridal 2025" at bounding box center [161, 113] width 25 height 8
click at [168, 104] on p "Bridal 2025" at bounding box center [161, 103] width 25 height 8
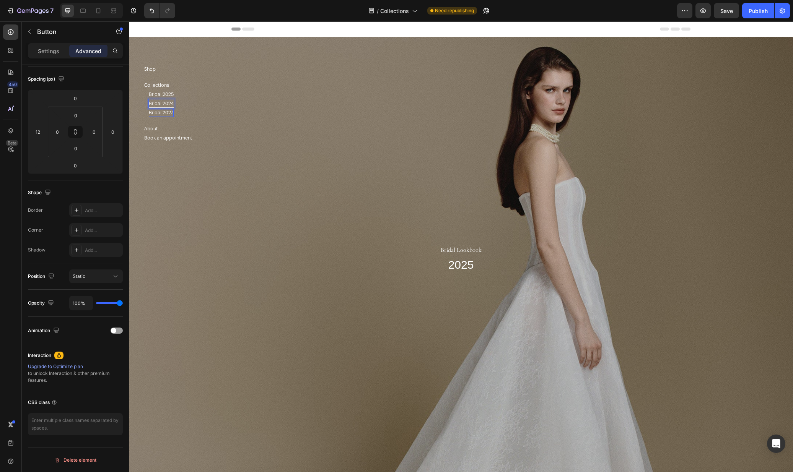
click at [182, 107] on div "Bridal 2024 Button 0" at bounding box center [171, 103] width 44 height 9
click at [179, 104] on div "Bridal 2024 Button 0" at bounding box center [171, 103] width 44 height 9
click at [44, 51] on p "Settings" at bounding box center [48, 51] width 21 height 8
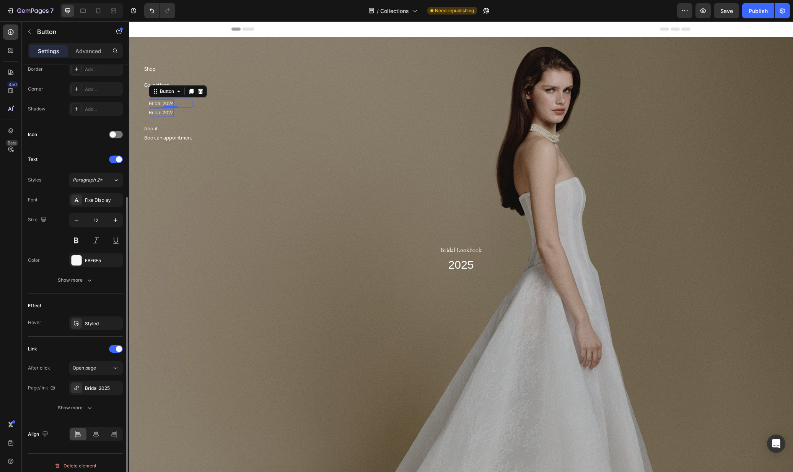
scroll to position [179, 0]
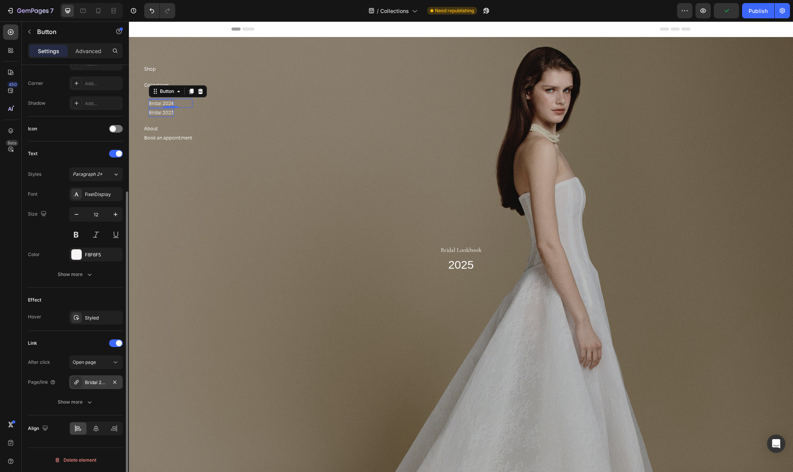
click at [91, 382] on div "Bridal 2025" at bounding box center [96, 382] width 22 height 7
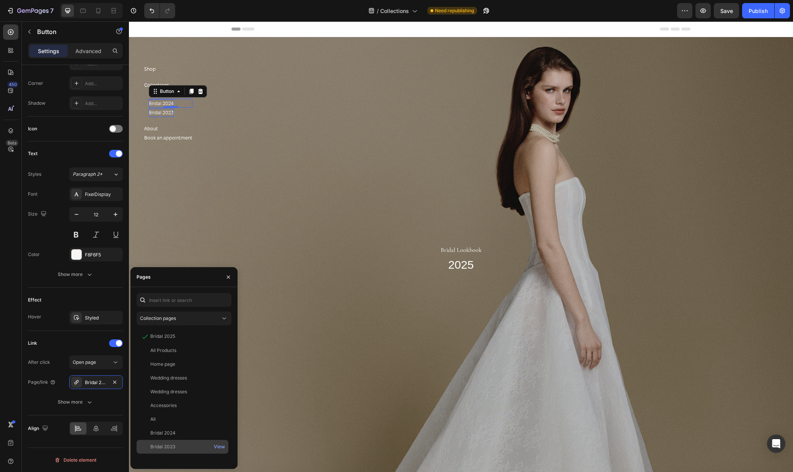
click at [188, 453] on div "Bridal 2023 View" at bounding box center [182, 447] width 92 height 14
click at [186, 440] on div "Bridal 2024 View" at bounding box center [182, 447] width 92 height 14
click at [184, 112] on div "Bridal 2023 Button" at bounding box center [171, 112] width 44 height 9
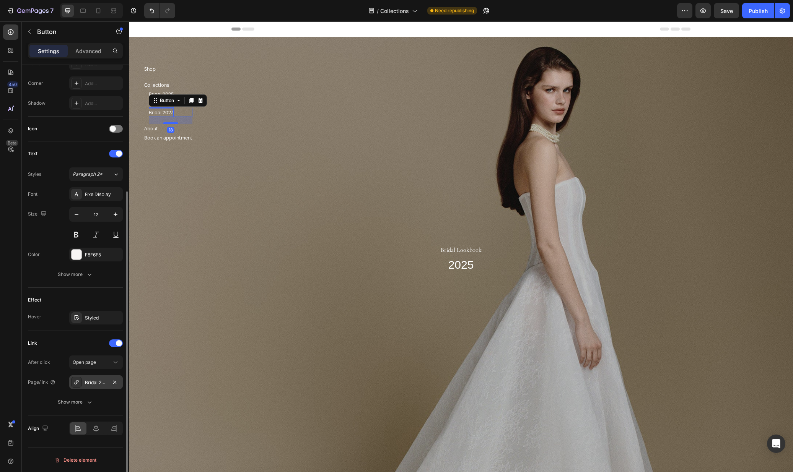
click at [102, 384] on div "Bridal 2025" at bounding box center [96, 382] width 22 height 7
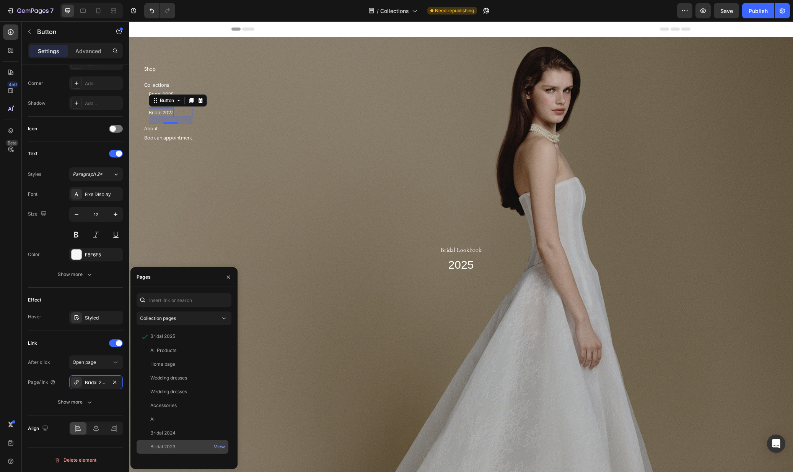
click at [175, 447] on div "Bridal 2023" at bounding box center [162, 446] width 25 height 7
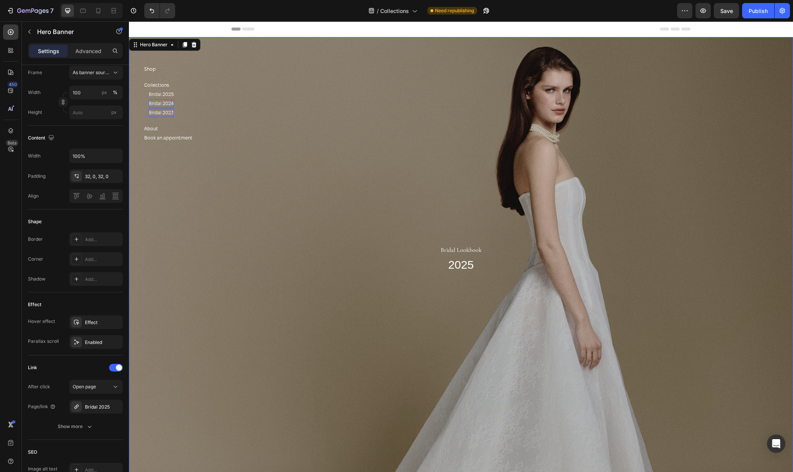
click at [291, 202] on div "Overlay" at bounding box center [461, 258] width 664 height 442
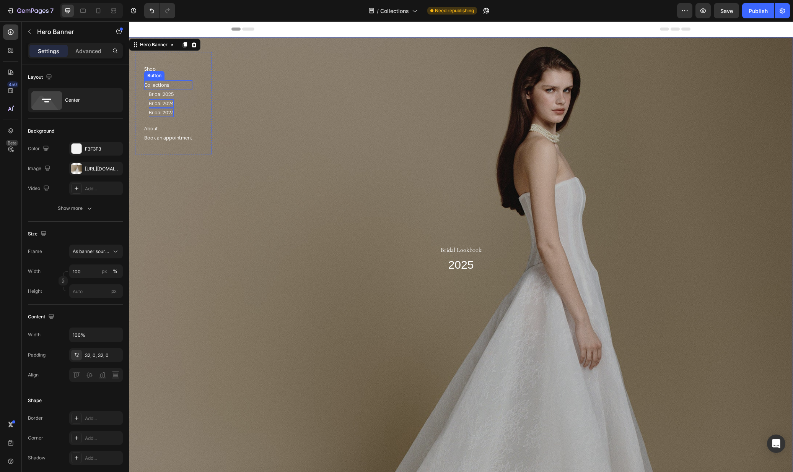
click at [173, 86] on div "Collections Button" at bounding box center [168, 84] width 48 height 9
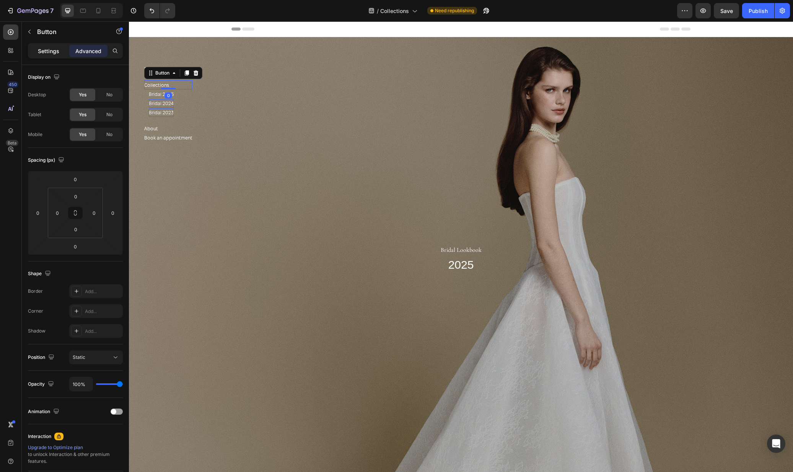
click at [39, 49] on p "Settings" at bounding box center [48, 51] width 21 height 8
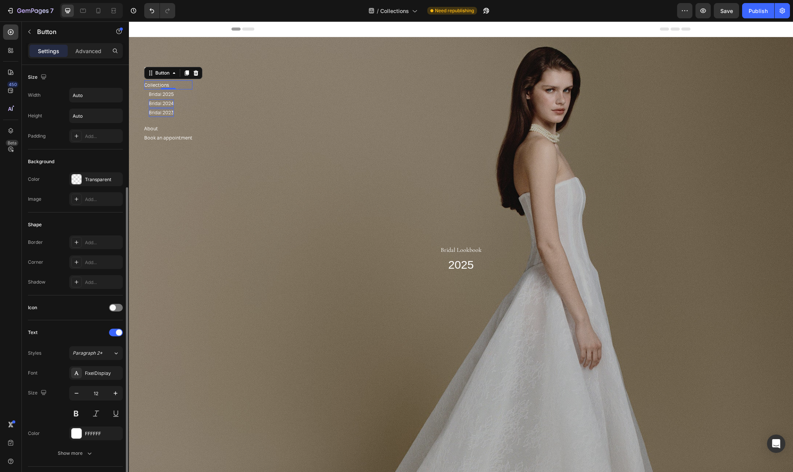
scroll to position [179, 0]
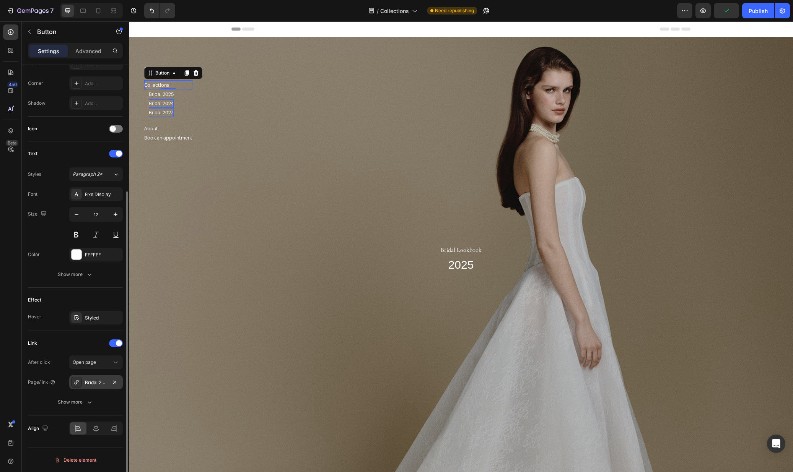
click at [90, 378] on div "Bridal 2025" at bounding box center [96, 382] width 54 height 14
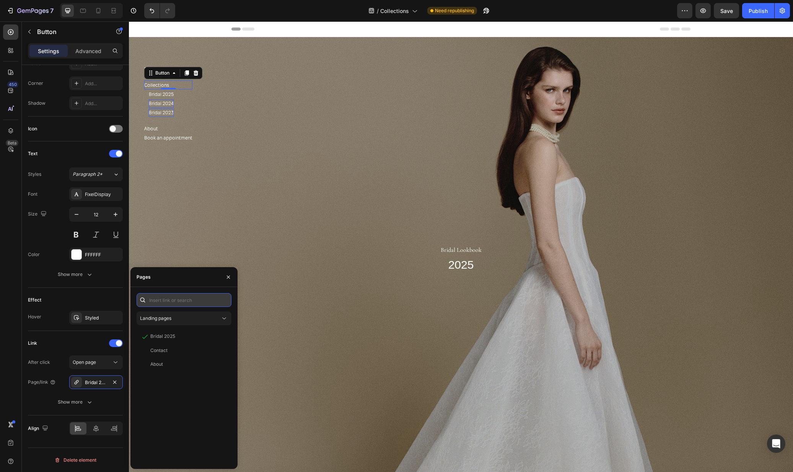
click at [173, 306] on input "text" at bounding box center [183, 300] width 95 height 14
type input "collec"
click at [171, 334] on div "Collections" at bounding box center [162, 336] width 24 height 7
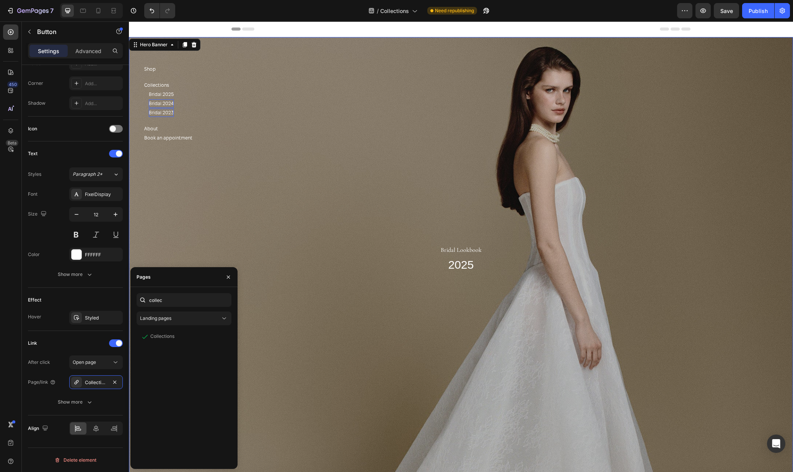
click at [294, 214] on div "Overlay" at bounding box center [461, 258] width 664 height 442
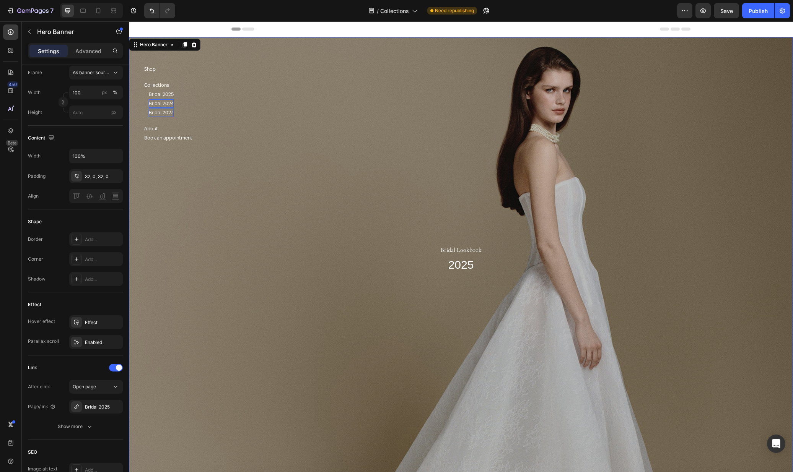
scroll to position [0, 0]
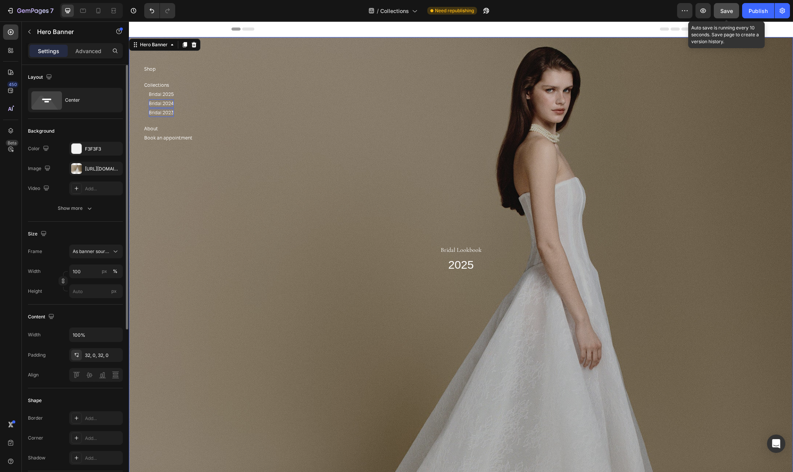
click at [720, 13] on span "Save" at bounding box center [726, 11] width 13 height 6
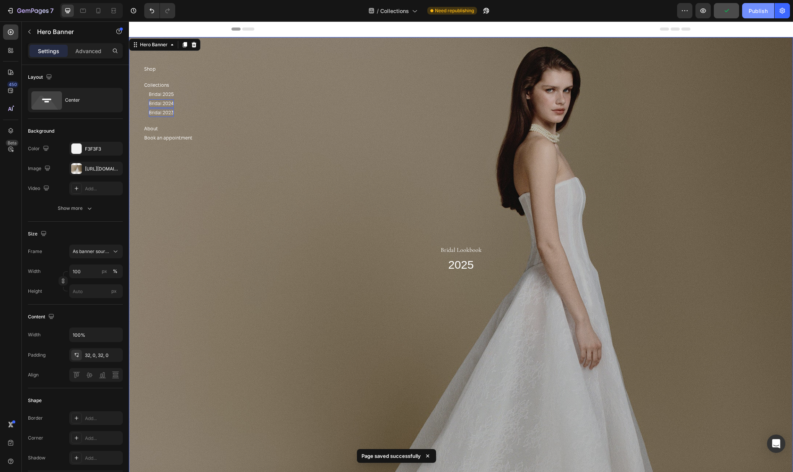
click at [765, 8] on div "Publish" at bounding box center [757, 11] width 19 height 8
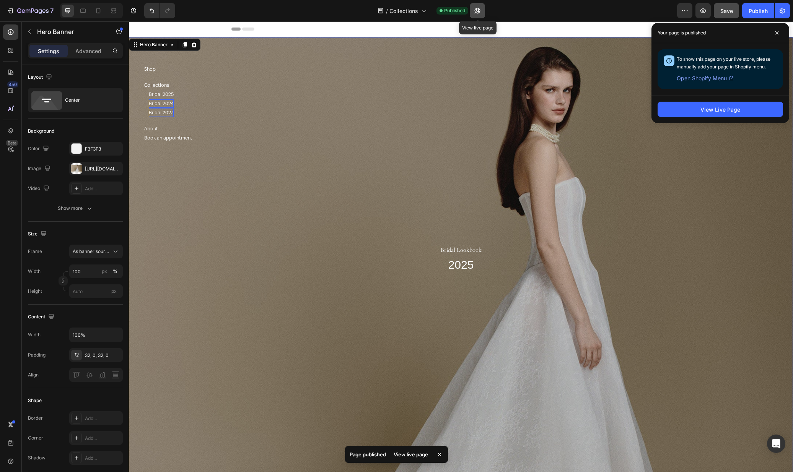
click at [483, 8] on button "button" at bounding box center [476, 10] width 15 height 15
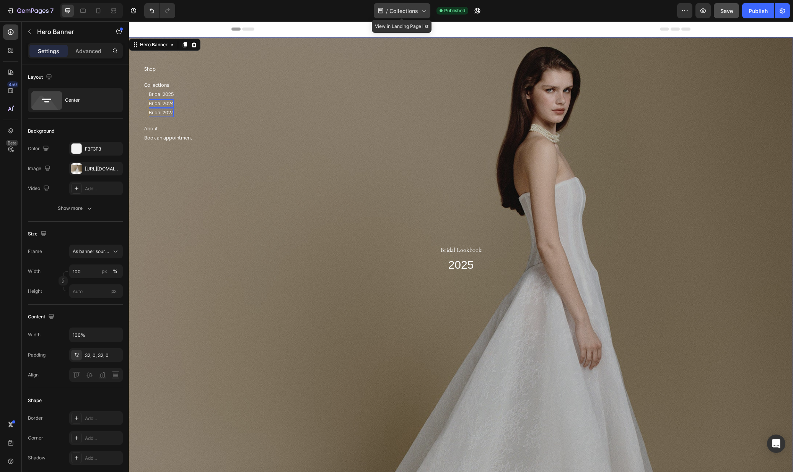
click at [420, 15] on div "/ Collections" at bounding box center [402, 10] width 57 height 15
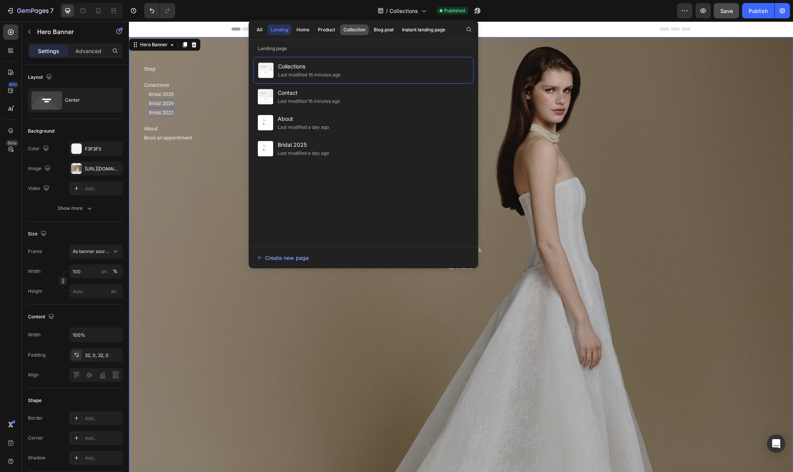
click at [348, 30] on div "Collection" at bounding box center [354, 29] width 22 height 7
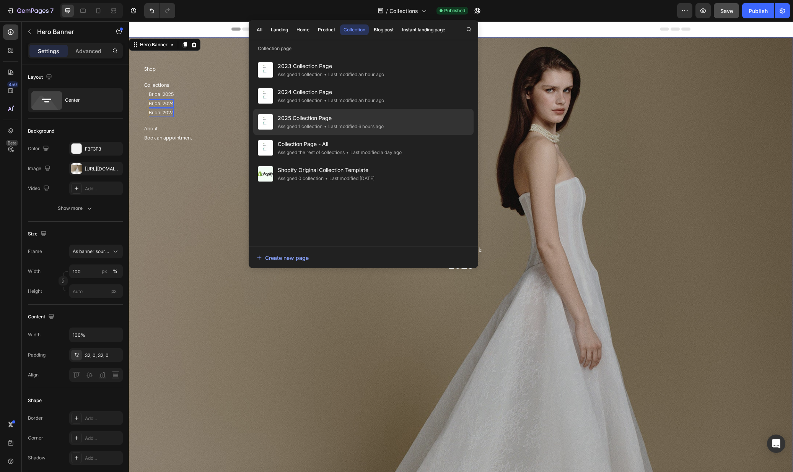
click at [318, 119] on span "2025 Collection Page" at bounding box center [331, 118] width 106 height 9
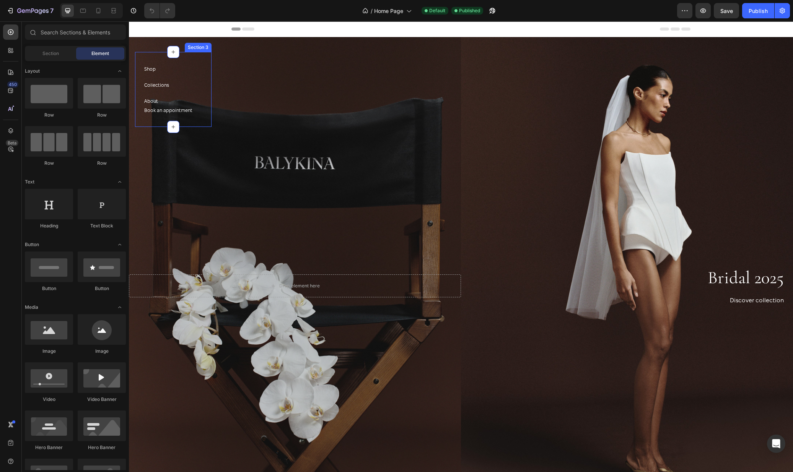
click at [191, 95] on div "Collections Button" at bounding box center [168, 88] width 48 height 16
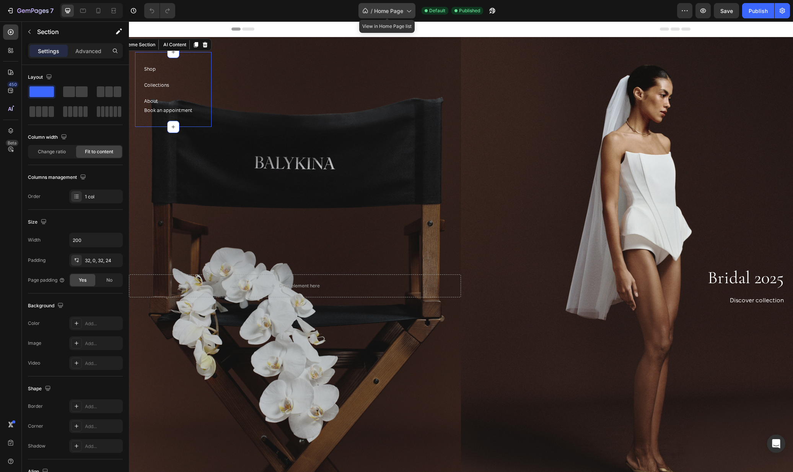
click at [373, 16] on div "/ Home Page" at bounding box center [386, 10] width 57 height 15
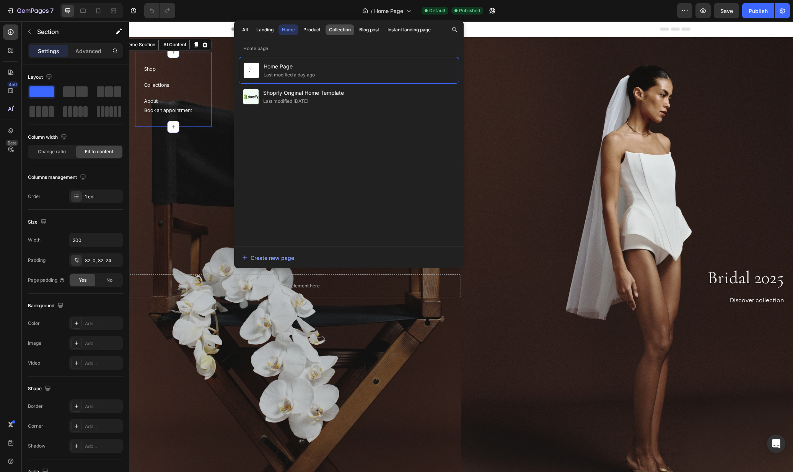
click at [340, 29] on div "Collection" at bounding box center [340, 29] width 22 height 7
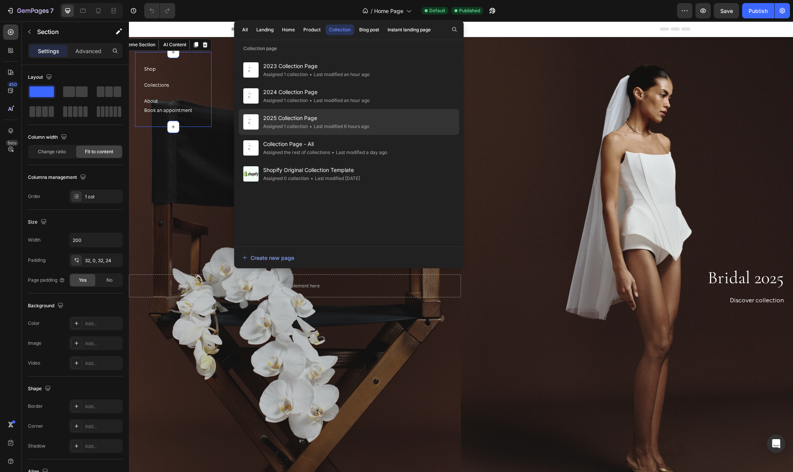
click at [292, 120] on span "2025 Collection Page" at bounding box center [316, 118] width 106 height 9
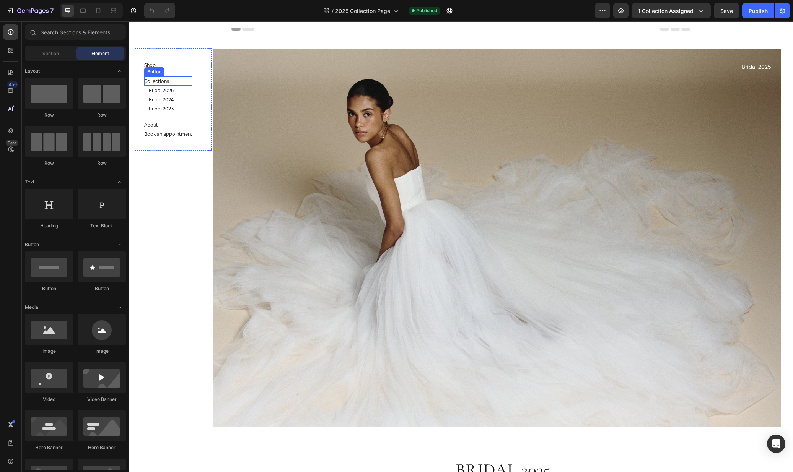
click at [180, 83] on div "Collections Button" at bounding box center [168, 80] width 48 height 9
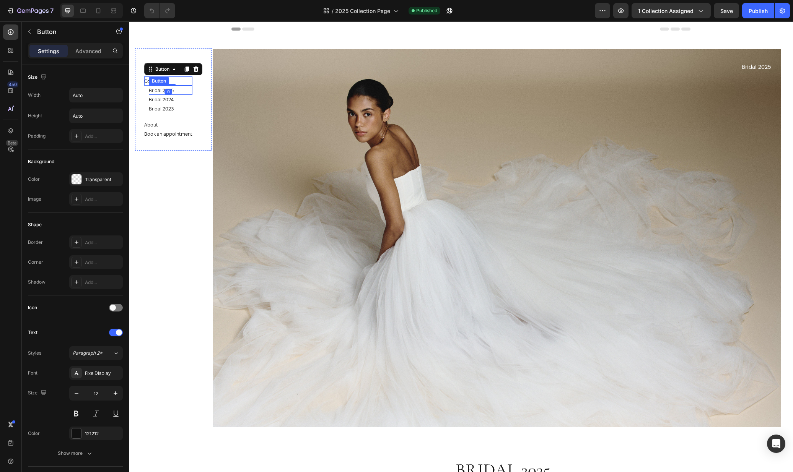
click at [180, 90] on div "Bridal 2025 Button" at bounding box center [171, 90] width 44 height 9
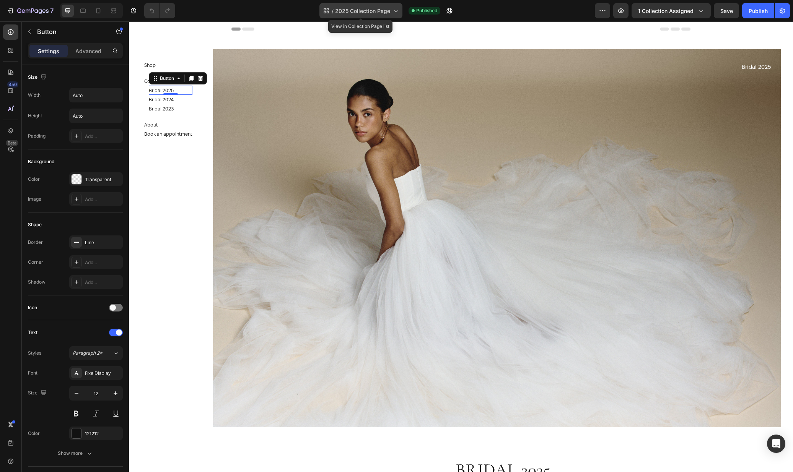
click at [377, 16] on div "/ 2025 Collection Page" at bounding box center [360, 10] width 83 height 15
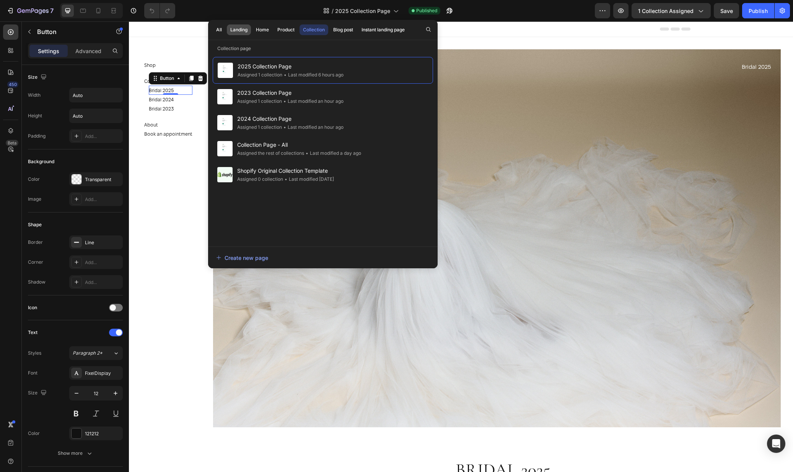
click at [239, 31] on div "Landing" at bounding box center [238, 29] width 17 height 7
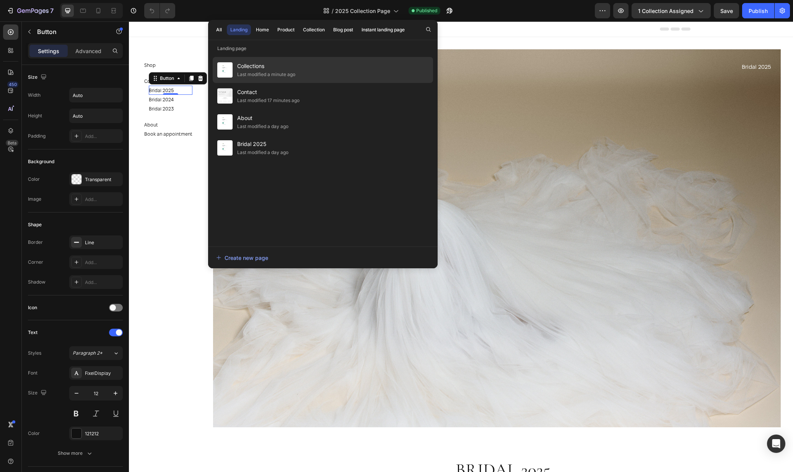
click at [260, 76] on div "Last modified a minute ago" at bounding box center [266, 75] width 58 height 8
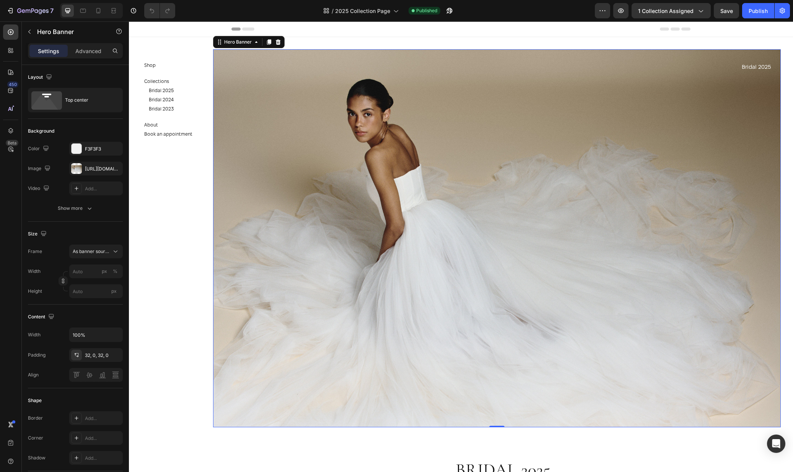
click at [453, 153] on div "Background Image" at bounding box center [496, 238] width 567 height 378
click at [97, 172] on div "[URL][DOMAIN_NAME][MEDICAL_DATA]" at bounding box center [96, 169] width 54 height 14
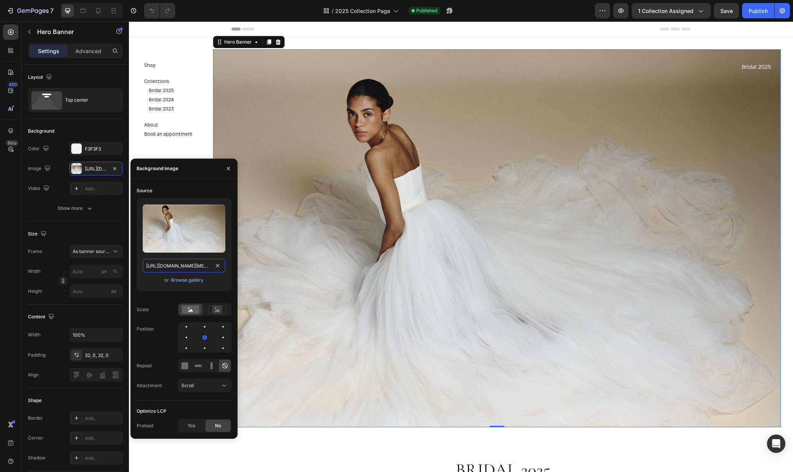
click at [182, 268] on input "[URL][DOMAIN_NAME][MEDICAL_DATA]" at bounding box center [184, 266] width 83 height 14
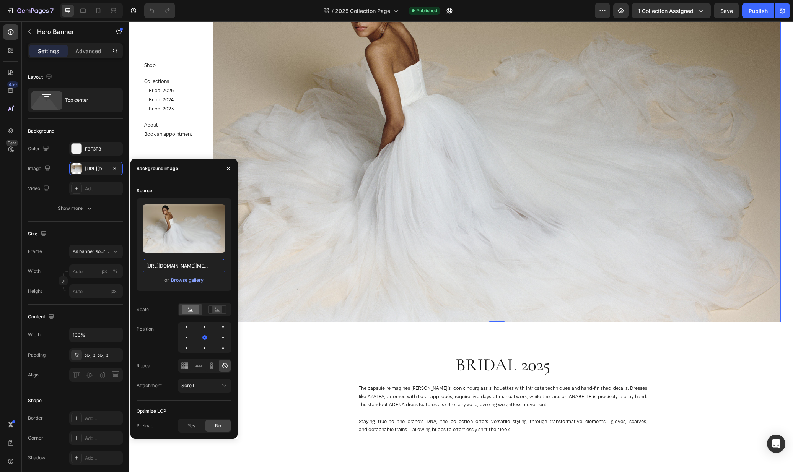
scroll to position [850, 0]
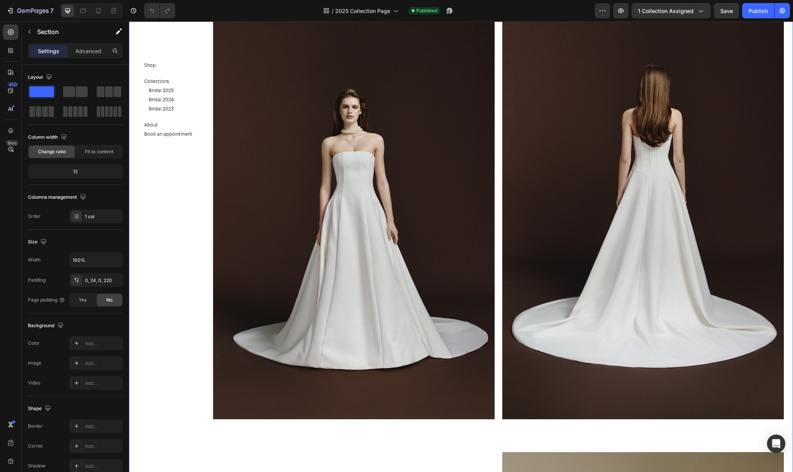
click at [370, 10] on span "2025 Collection Page" at bounding box center [362, 11] width 55 height 8
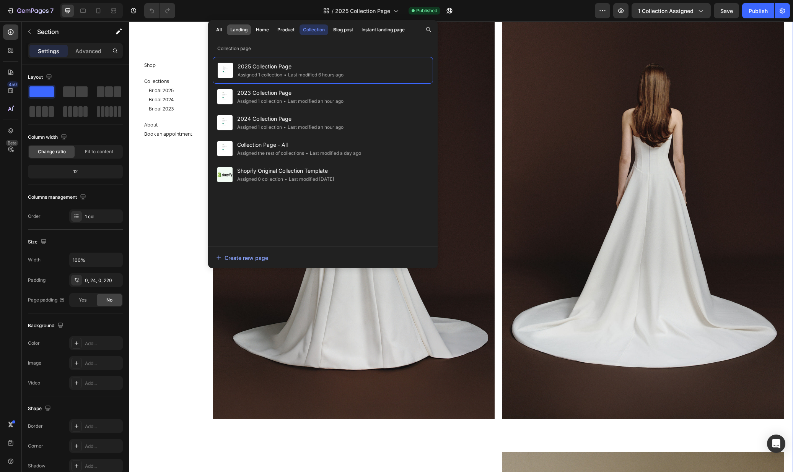
click at [252, 31] on button "Landing" at bounding box center [262, 29] width 20 height 11
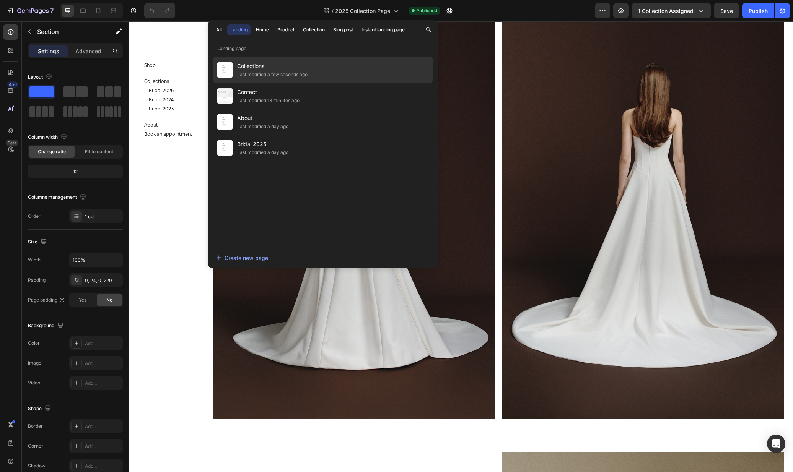
click at [272, 68] on span "Collections" at bounding box center [272, 66] width 70 height 9
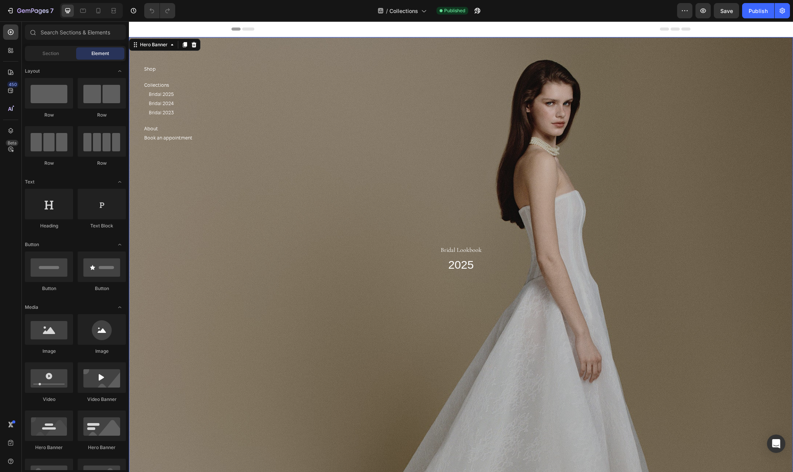
click at [385, 139] on div "Overlay" at bounding box center [461, 258] width 664 height 442
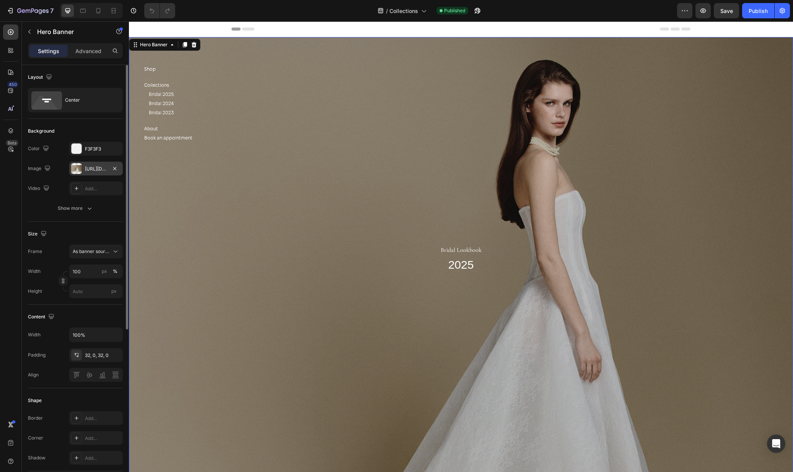
click at [91, 171] on div "[URL][DOMAIN_NAME]" at bounding box center [96, 169] width 22 height 7
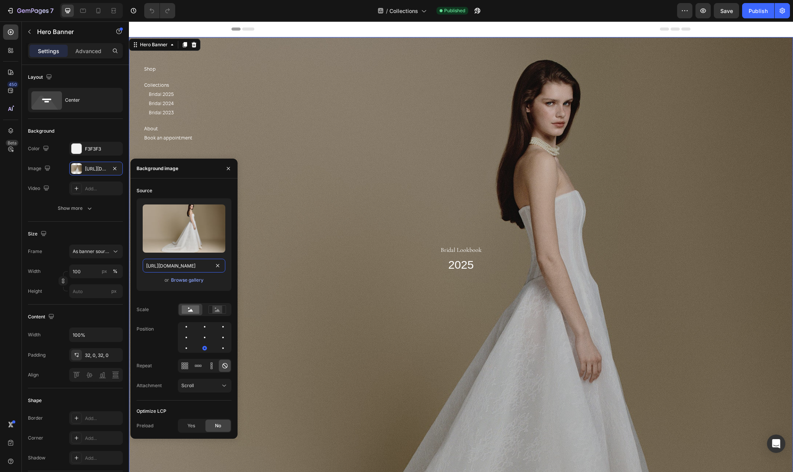
click at [200, 267] on input "[URL][DOMAIN_NAME]" at bounding box center [184, 266] width 83 height 14
paste input "491/1569/3219/files/15-02-25_[MEDICAL_DATA]_1680_copy.jpg?v=1743074901"
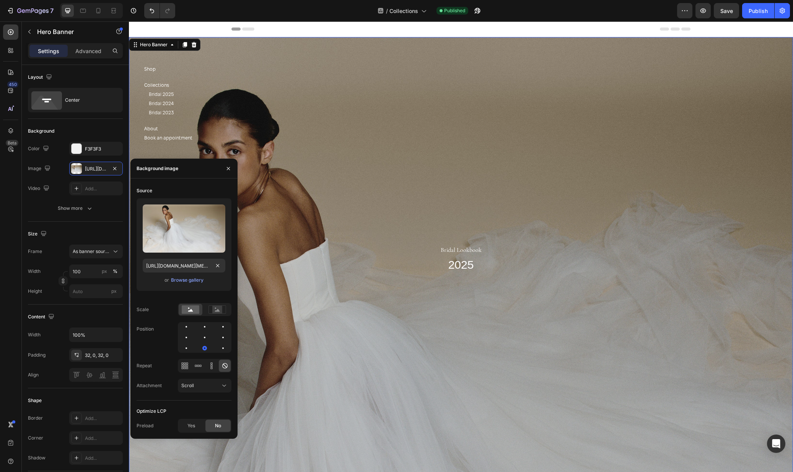
click at [327, 206] on div "Overlay" at bounding box center [461, 258] width 664 height 442
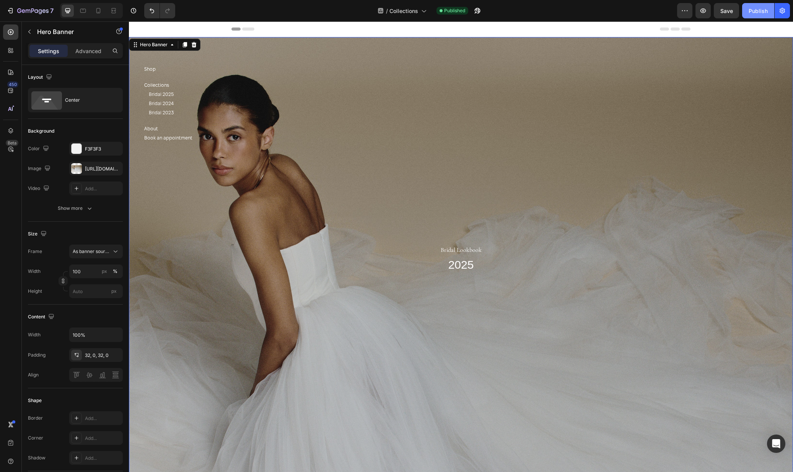
click at [764, 15] on button "Publish" at bounding box center [758, 10] width 32 height 15
click at [85, 5] on div at bounding box center [83, 11] width 12 height 12
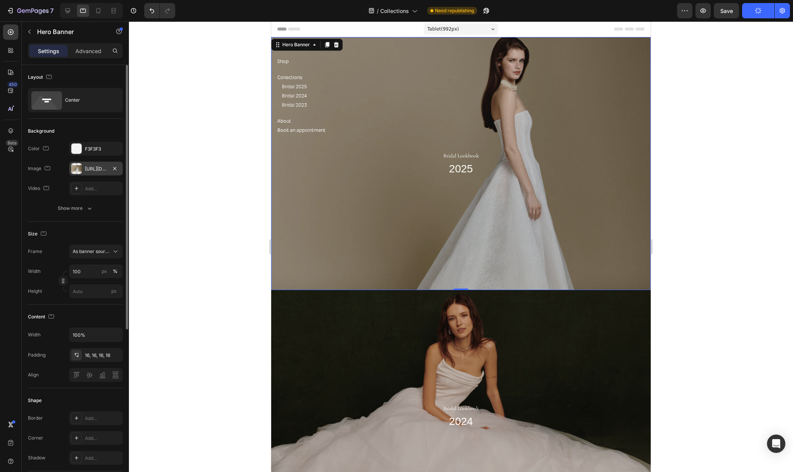
click at [94, 166] on div "https://cdn.shopify.com/s/files/1/0576/3786/3521/files/gempages_563336841122546…" at bounding box center [96, 169] width 22 height 7
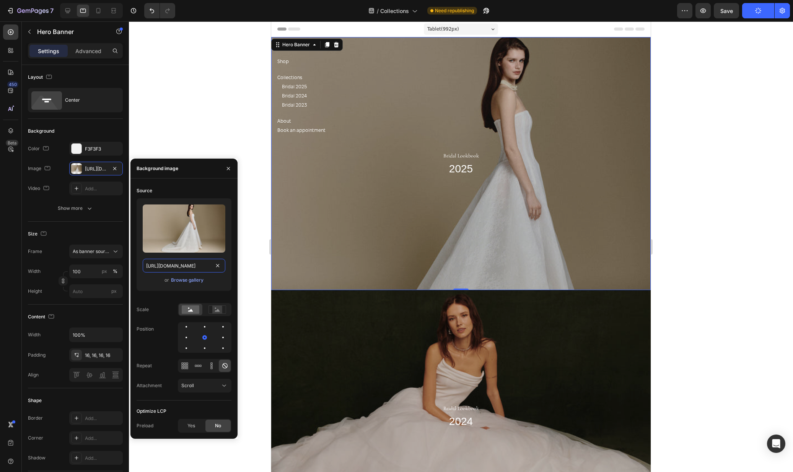
click at [177, 272] on input "https://cdn.shopify.com/s/files/1/0576/3786/3521/files/gempages_563336841122546…" at bounding box center [184, 266] width 83 height 14
paste input "491/1569/3219/files/15-02-25_BAL_1680_copy.jpg?v=1743074901"
type input "https://cdn.shopify.com/s/files/1/0491/1569/3219/files/15-02-25_BAL_1680_copy.j…"
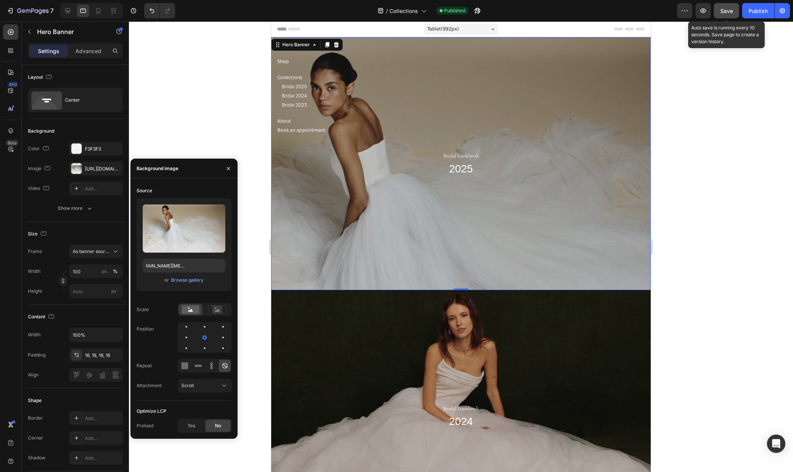
click at [728, 11] on span "Save" at bounding box center [726, 11] width 13 height 6
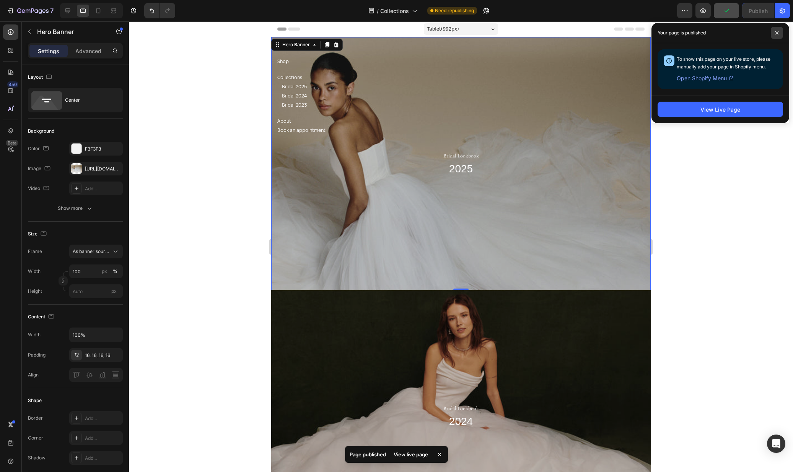
click at [777, 35] on span at bounding box center [776, 33] width 12 height 12
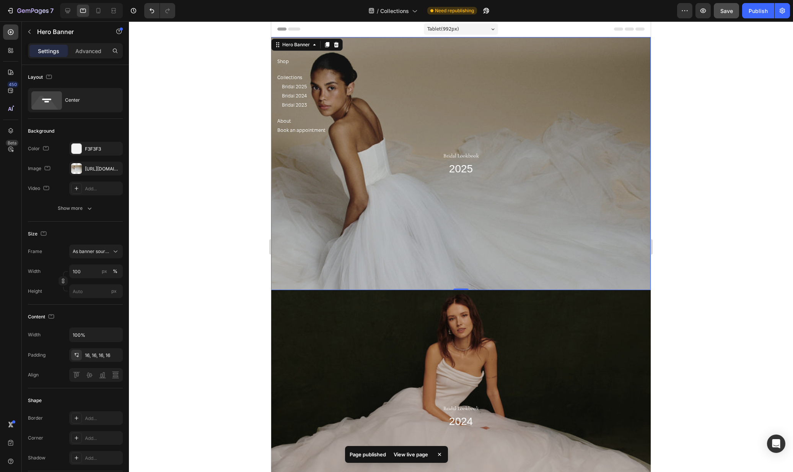
drag, startPoint x: 677, startPoint y: 169, endPoint x: 713, endPoint y: 73, distance: 102.2
click at [679, 166] on div at bounding box center [461, 246] width 664 height 451
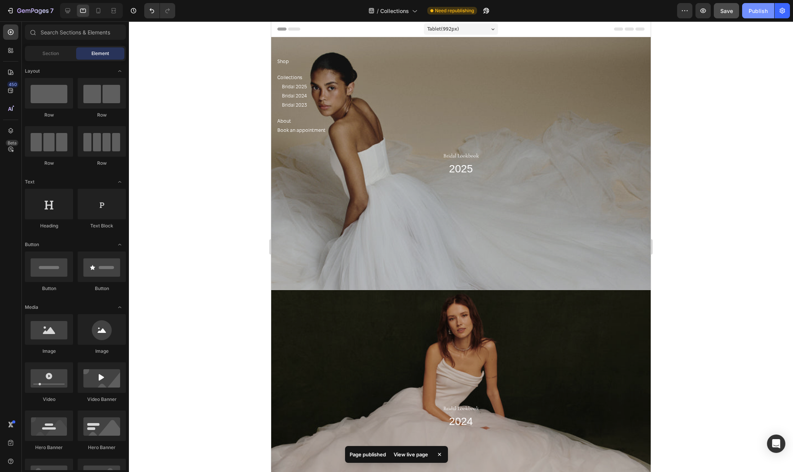
click at [749, 12] on div "Publish" at bounding box center [757, 11] width 19 height 8
click at [483, 8] on icon "button" at bounding box center [486, 11] width 8 height 8
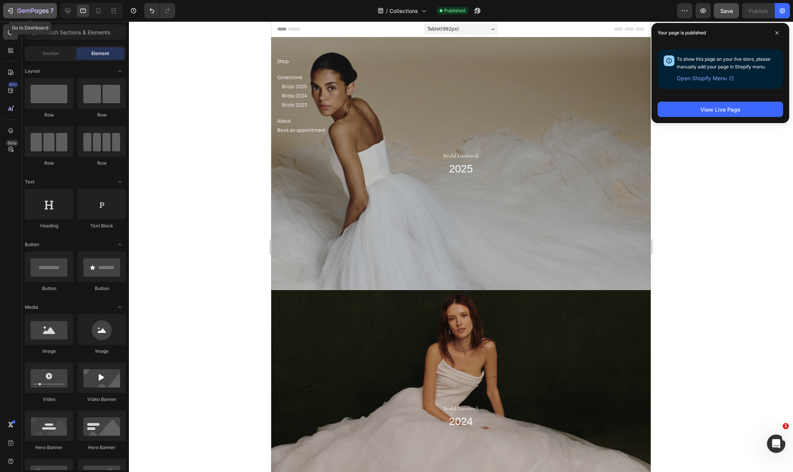
click at [37, 13] on icon "button" at bounding box center [35, 10] width 3 height 3
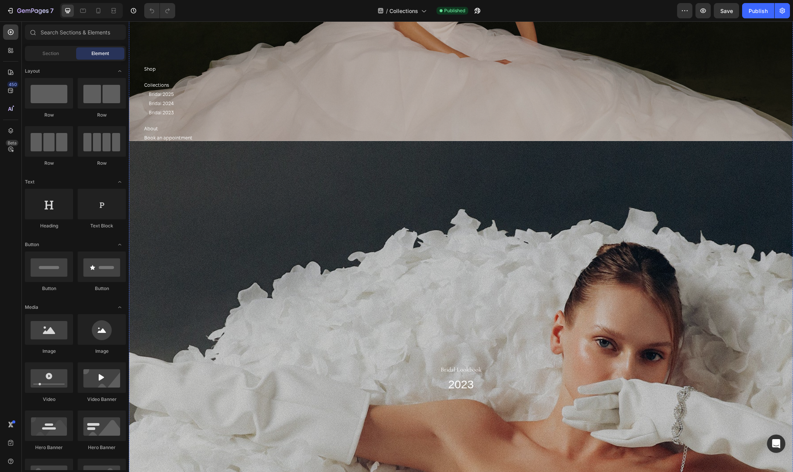
scroll to position [1033, 0]
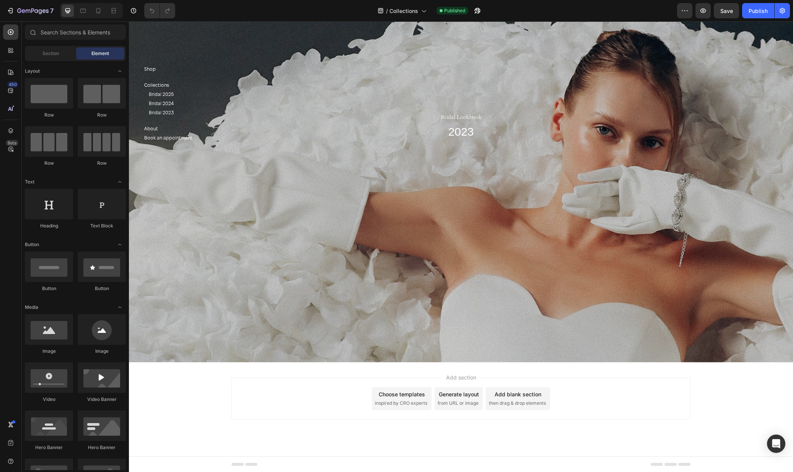
click at [389, 397] on div "Choose templates" at bounding box center [401, 394] width 46 height 8
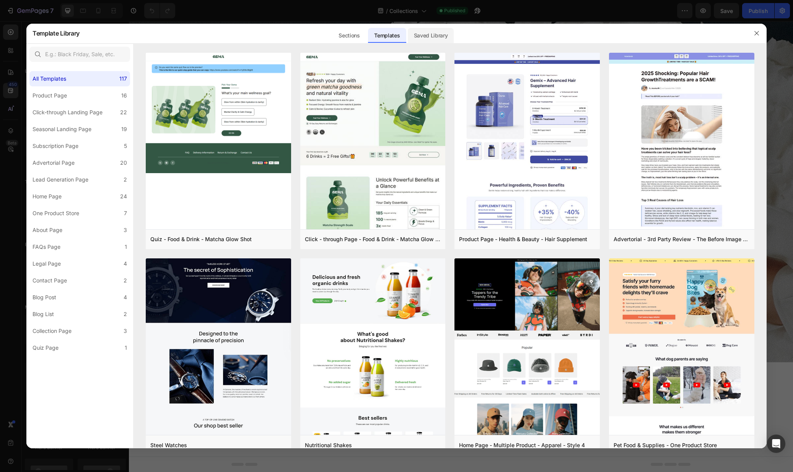
click at [445, 34] on div "Saved Library" at bounding box center [431, 35] width 46 height 15
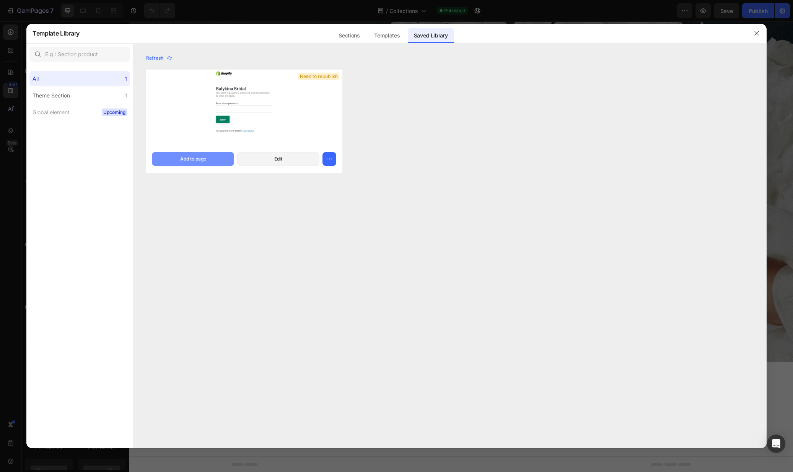
click at [214, 156] on button "Add to page" at bounding box center [193, 159] width 82 height 14
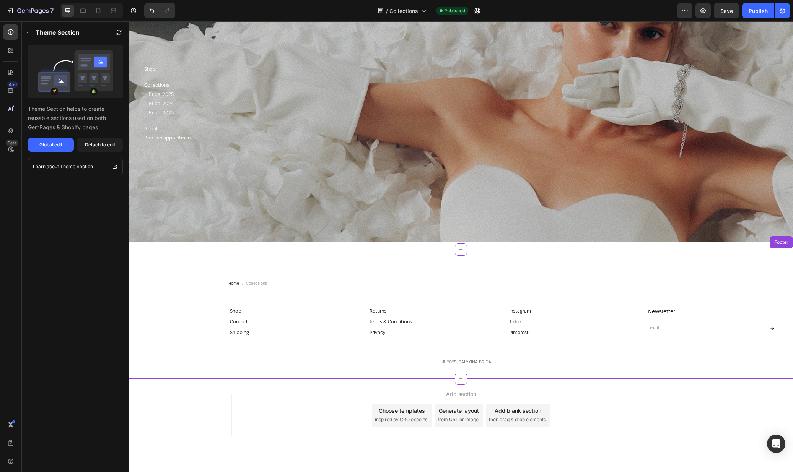
scroll to position [1170, 0]
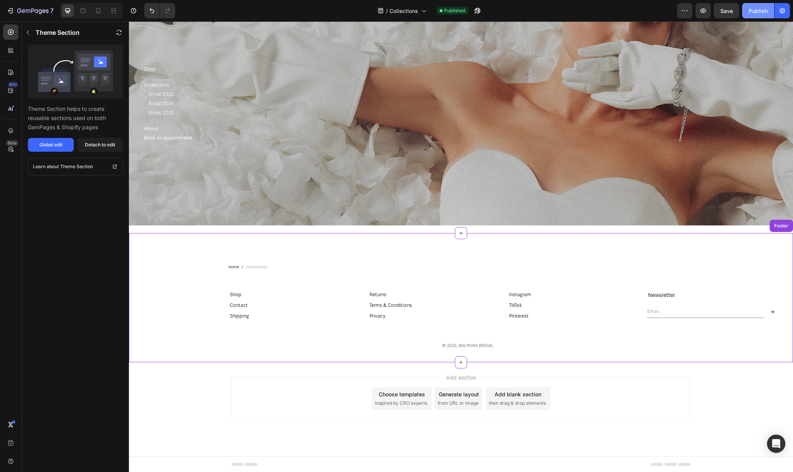
click at [748, 16] on button "Publish" at bounding box center [758, 10] width 32 height 15
click at [637, 401] on div "Add section Choose templates inspired by CRO experts Generate layout from URL o…" at bounding box center [460, 399] width 459 height 42
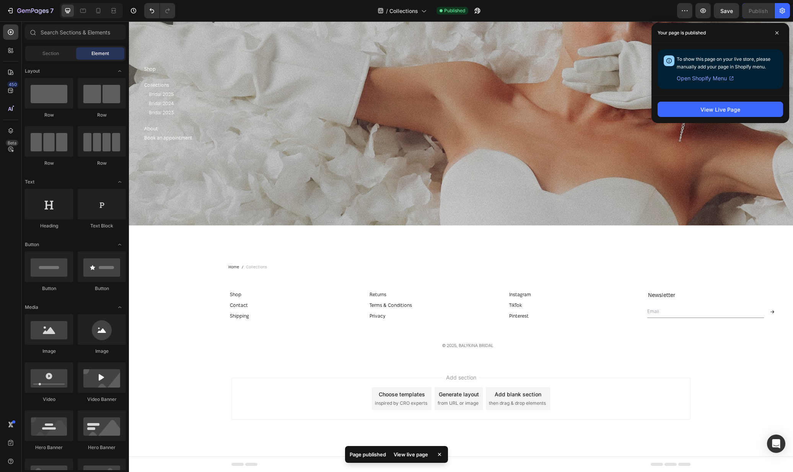
click at [718, 396] on div "Add section Choose templates inspired by CRO experts Generate layout from URL o…" at bounding box center [461, 409] width 664 height 94
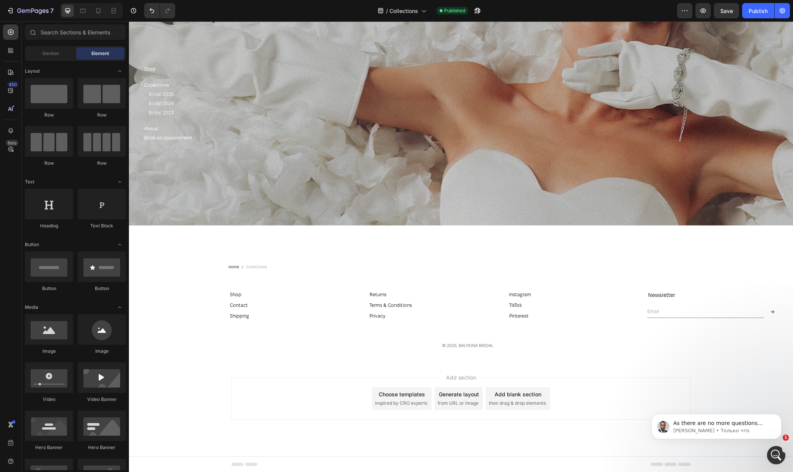
scroll to position [0, 0]
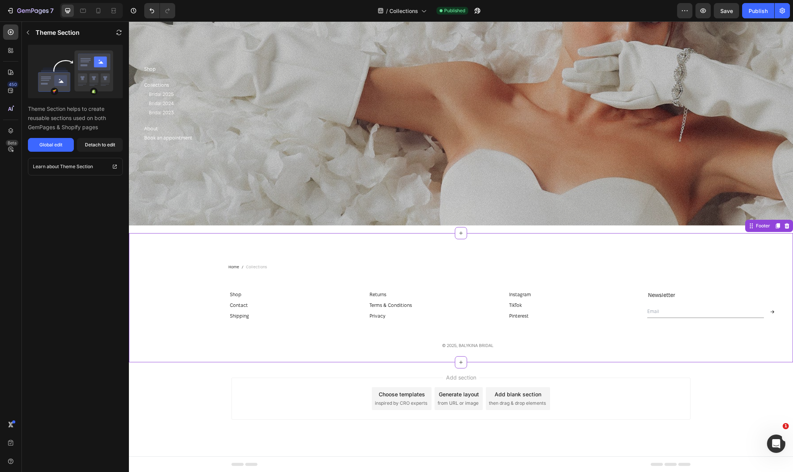
click at [295, 320] on div "Shipping Button" at bounding box center [296, 315] width 136 height 9
click at [58, 149] on button "Global edit" at bounding box center [51, 145] width 46 height 14
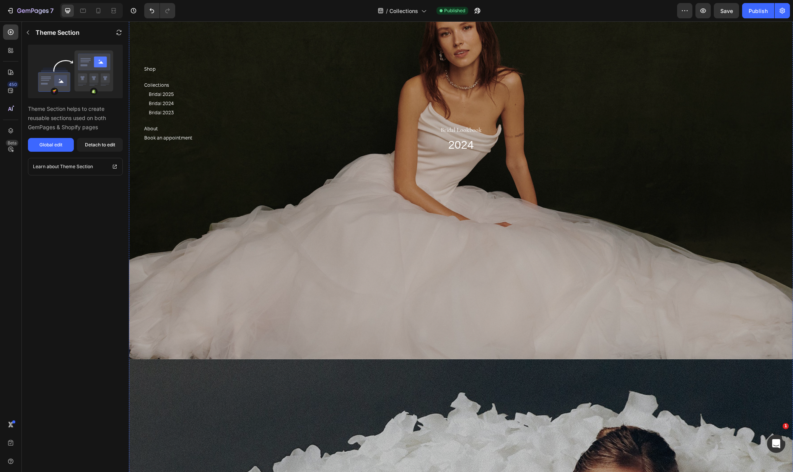
scroll to position [270, 0]
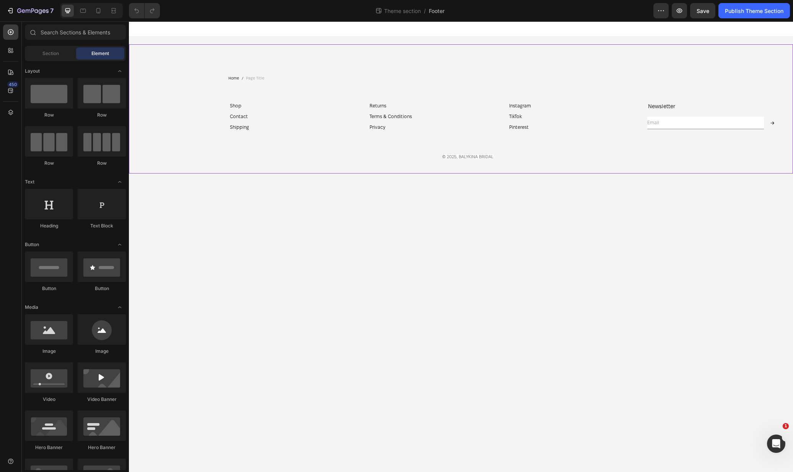
click at [255, 103] on div "Shop Button" at bounding box center [296, 105] width 136 height 9
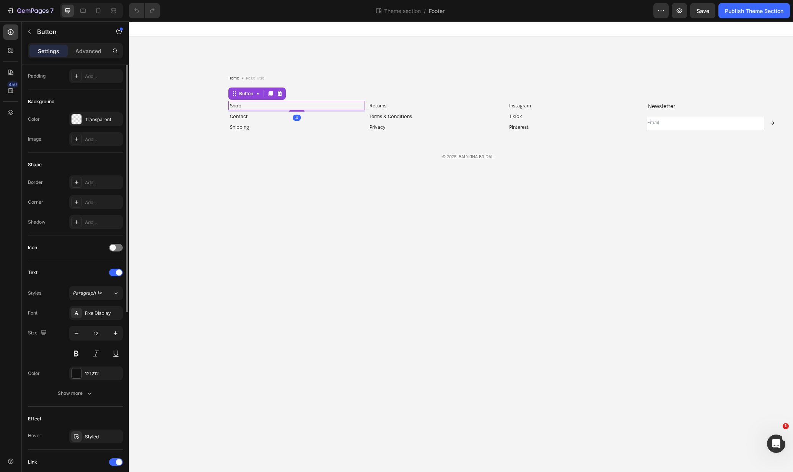
scroll to position [179, 0]
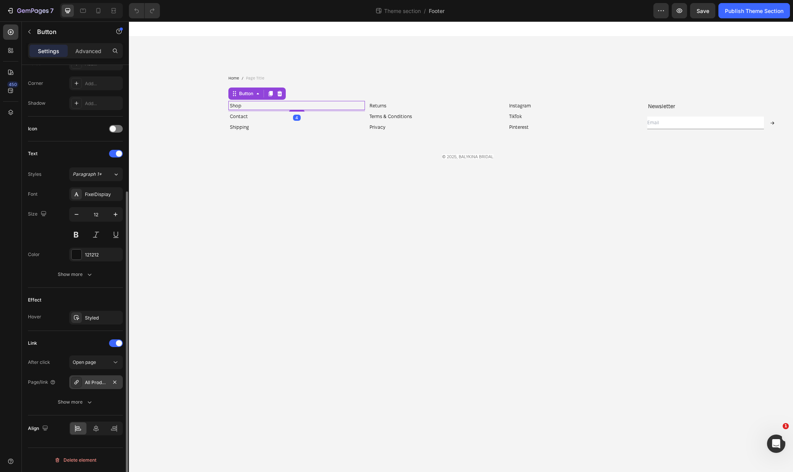
click at [93, 385] on div "All Products" at bounding box center [96, 382] width 22 height 7
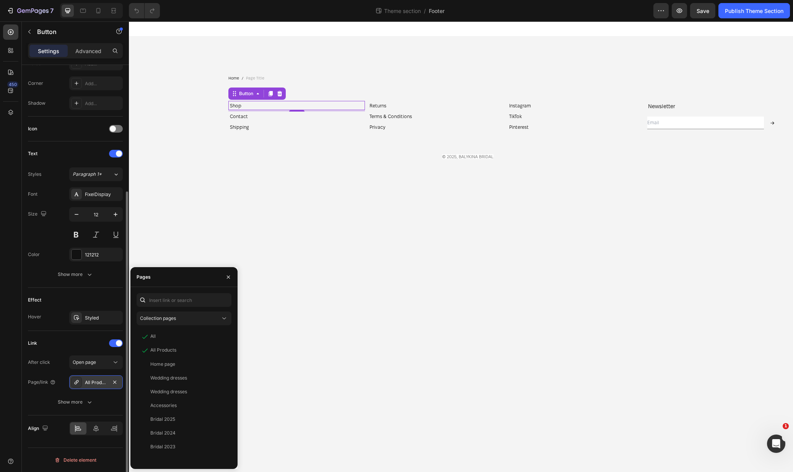
click at [93, 385] on div "All Products" at bounding box center [96, 382] width 22 height 7
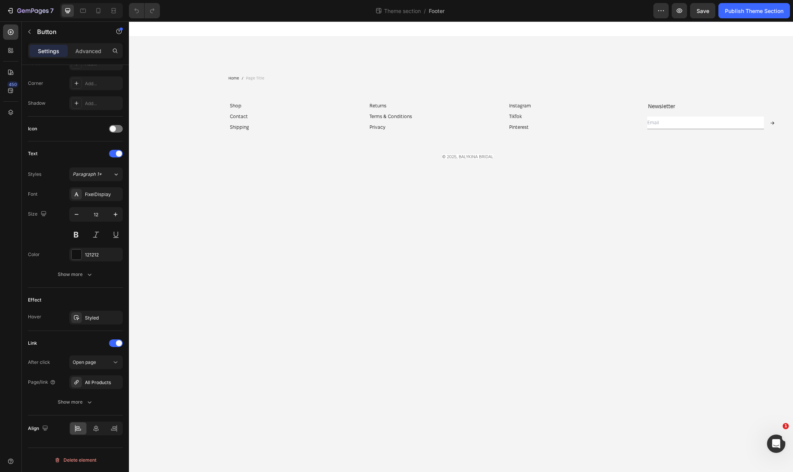
click at [267, 265] on body "Home Page Title Breadcrumb Newsletter Heading Email Field Submit Button Row New…" at bounding box center [461, 246] width 664 height 451
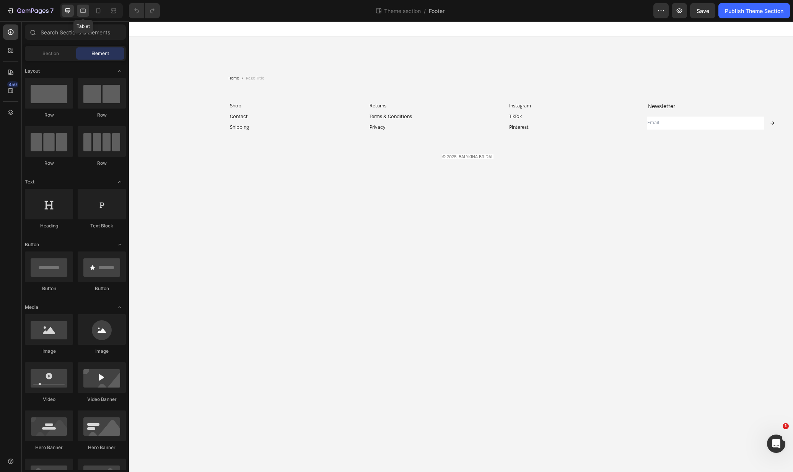
click at [87, 11] on div at bounding box center [83, 11] width 12 height 12
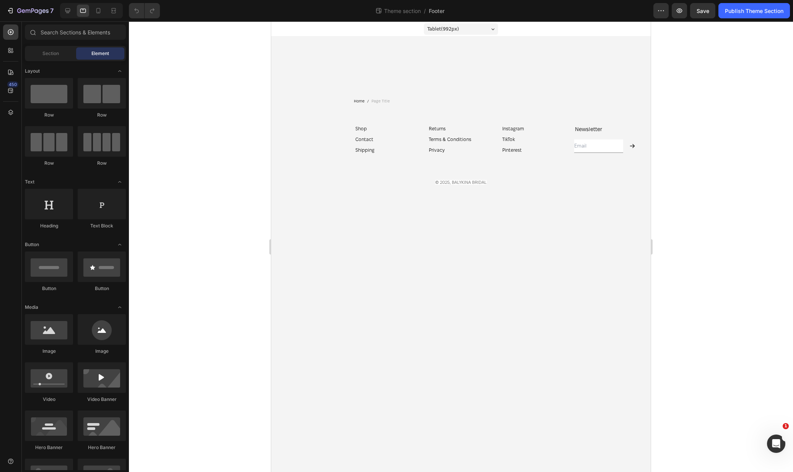
click at [409, 52] on div "Tablet ( 992 px) iPhone 13 Mini iPhone 13 Pro iPhone 11 Pro Max iPhone 15 Pro M…" at bounding box center [460, 110] width 379 height 179
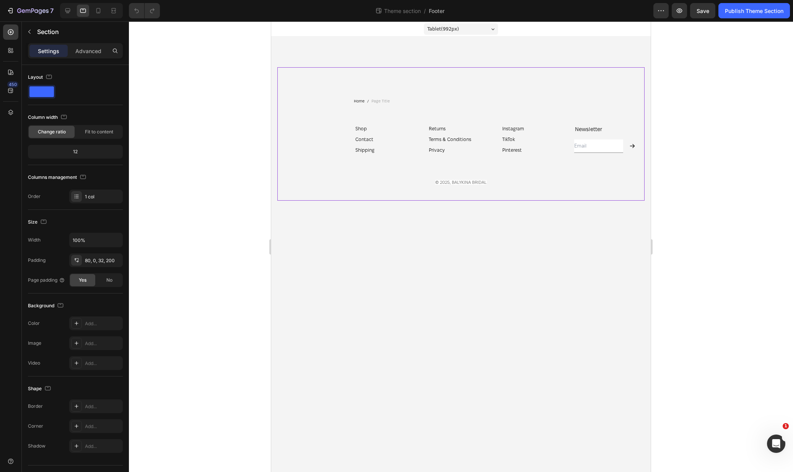
click at [416, 92] on div "Home Page Title Breadcrumb Newsletter Heading Email Field Submit Button Row New…" at bounding box center [460, 133] width 367 height 133
click at [90, 50] on p "Advanced" at bounding box center [88, 51] width 26 height 8
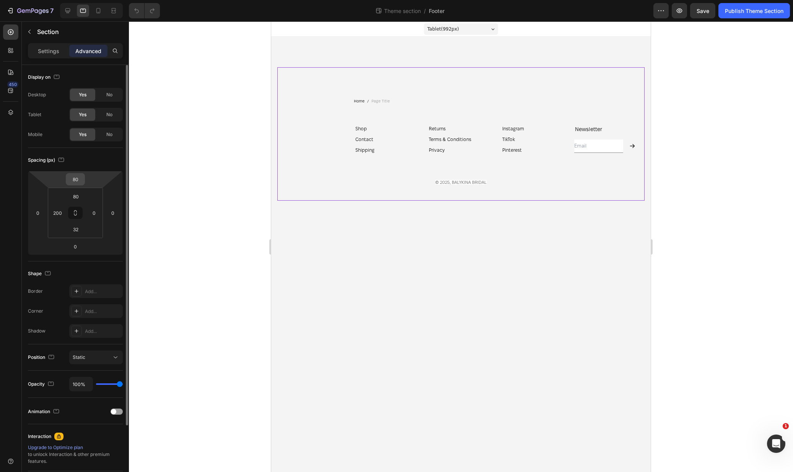
click at [82, 179] on input "80" at bounding box center [75, 179] width 15 height 11
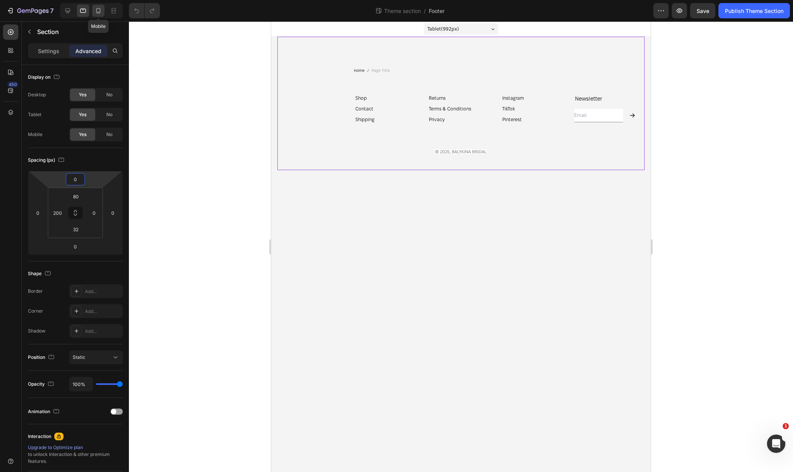
click at [102, 10] on div at bounding box center [98, 11] width 12 height 12
type input "80"
type input "16"
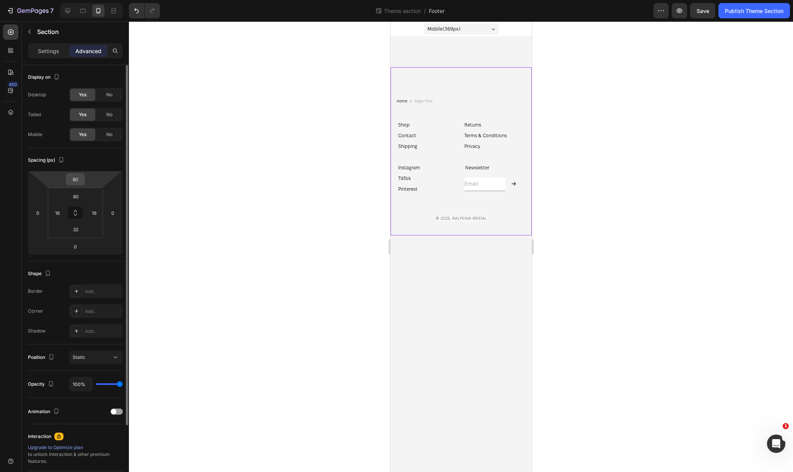
click at [79, 178] on input "80" at bounding box center [75, 179] width 15 height 11
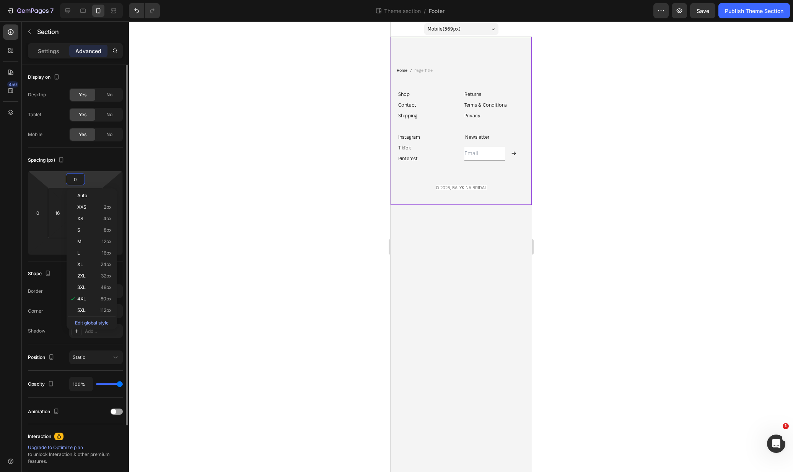
type input "0"
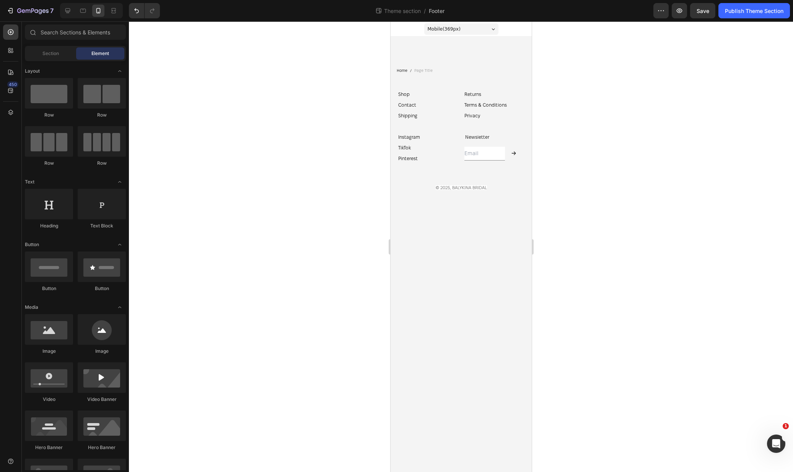
click at [451, 278] on body "Mobile ( 369 px) iPhone 13 Mini iPhone 13 Pro iPhone 11 Pro Max iPhone 15 Pro M…" at bounding box center [460, 246] width 141 height 451
click at [739, 11] on div "Publish Theme Section" at bounding box center [753, 11] width 58 height 8
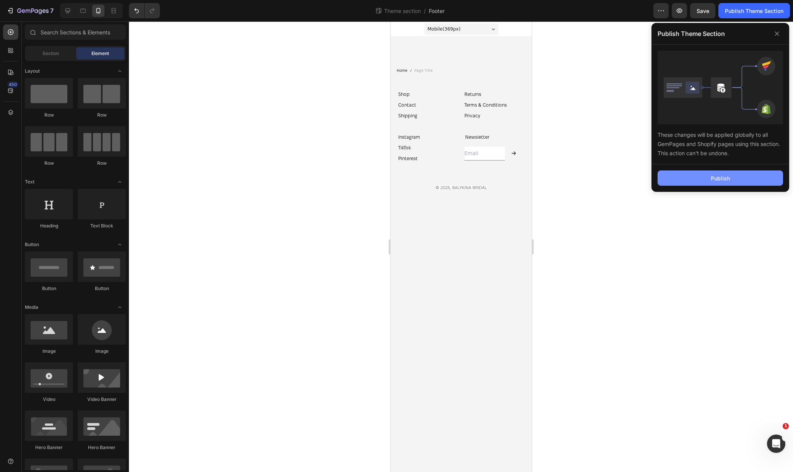
click at [728, 181] on div "Publish" at bounding box center [719, 178] width 19 height 8
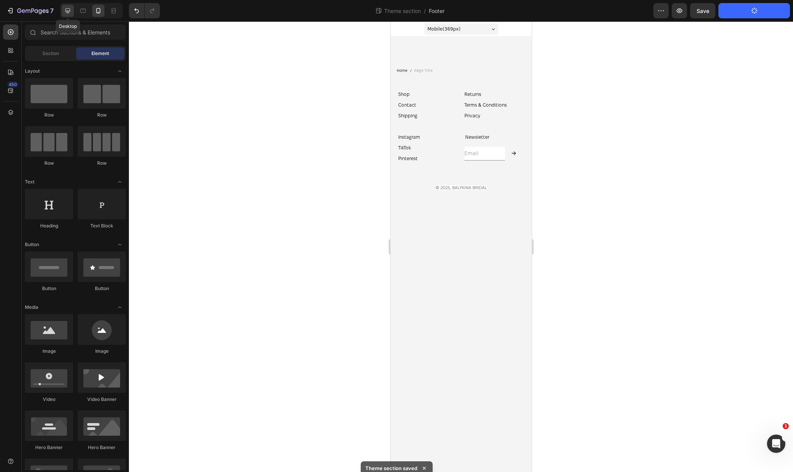
click at [66, 7] on icon at bounding box center [68, 11] width 8 height 8
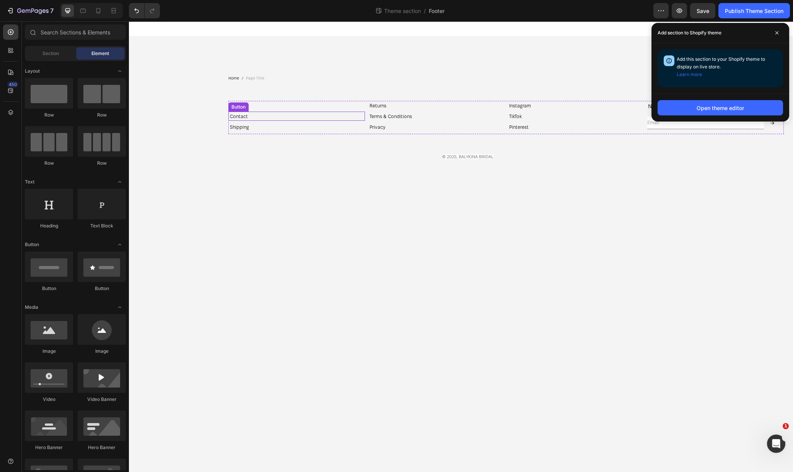
click at [251, 119] on div "Contact Button" at bounding box center [296, 116] width 136 height 9
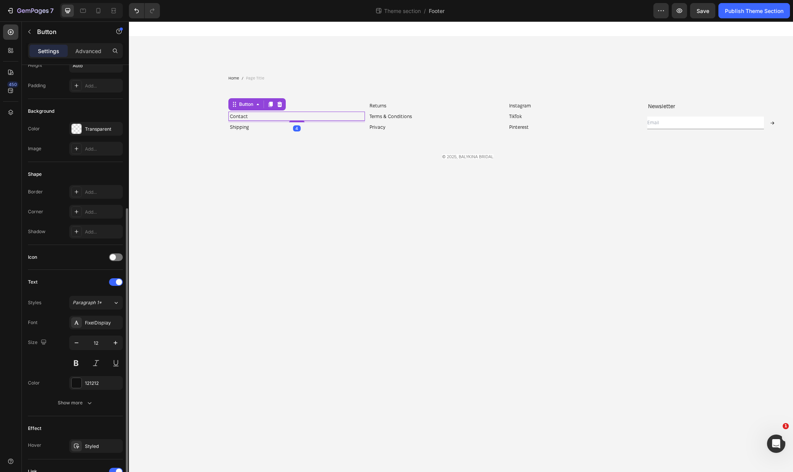
scroll to position [124, 0]
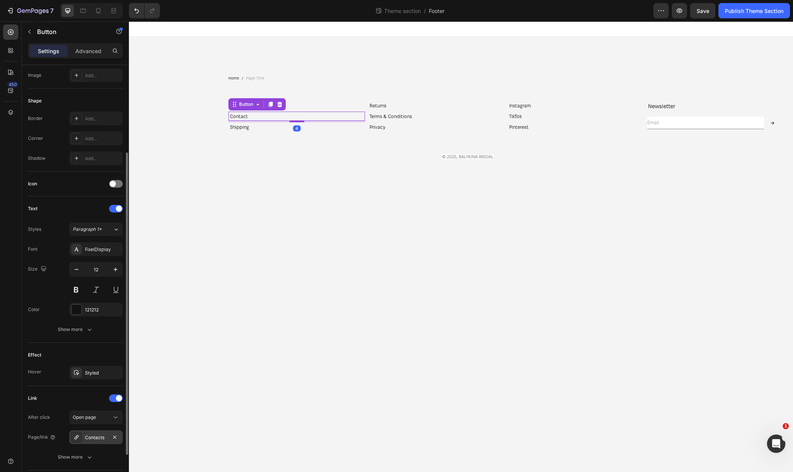
click at [85, 435] on div "Contacts" at bounding box center [96, 437] width 22 height 7
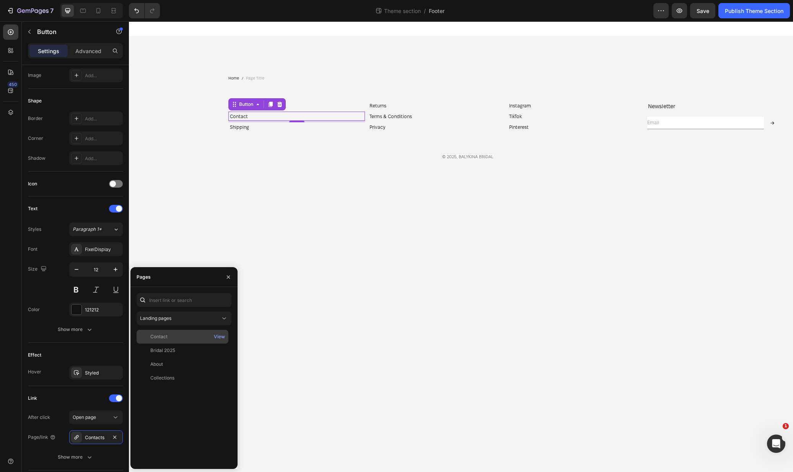
click at [167, 335] on div "Contact" at bounding box center [183, 336] width 86 height 7
click at [364, 244] on body "Home Page Title Breadcrumb Newsletter Heading Email Field Submit Button Row New…" at bounding box center [461, 246] width 664 height 451
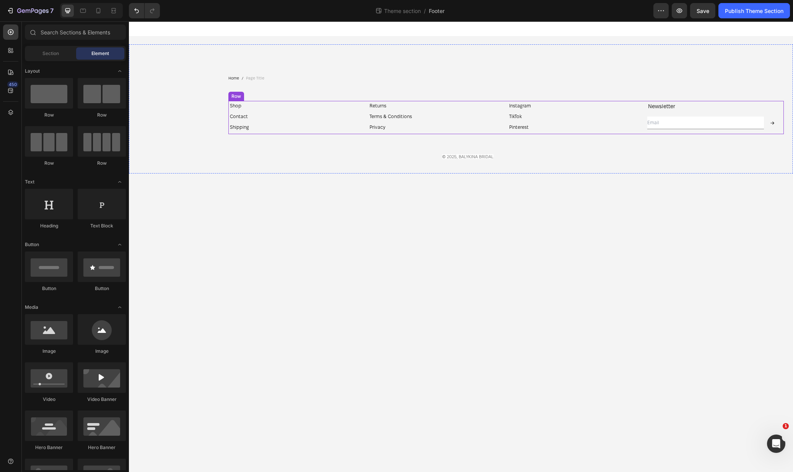
click at [278, 122] on div "Contact Button" at bounding box center [296, 117] width 136 height 11
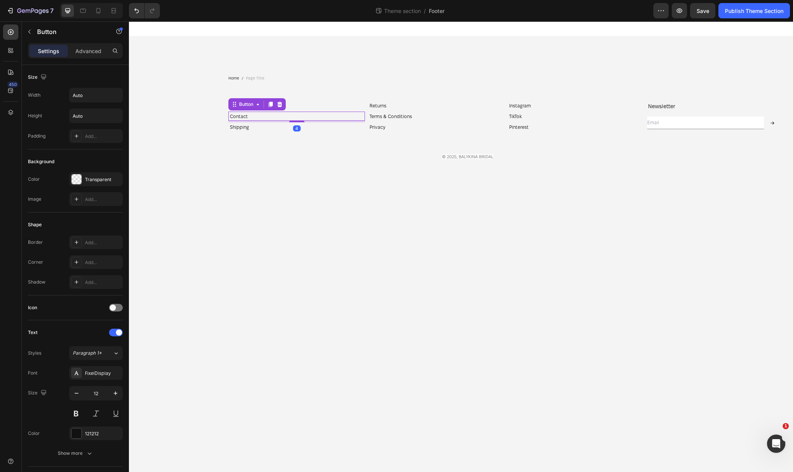
click at [277, 117] on div "Contact Button 4" at bounding box center [296, 116] width 136 height 9
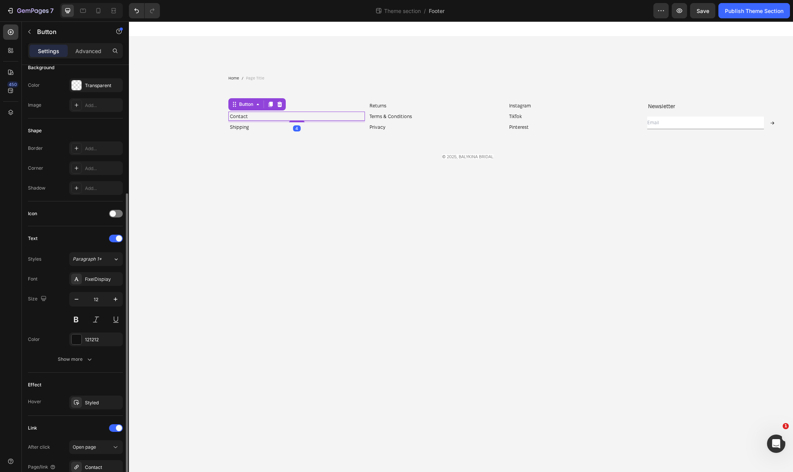
scroll to position [179, 0]
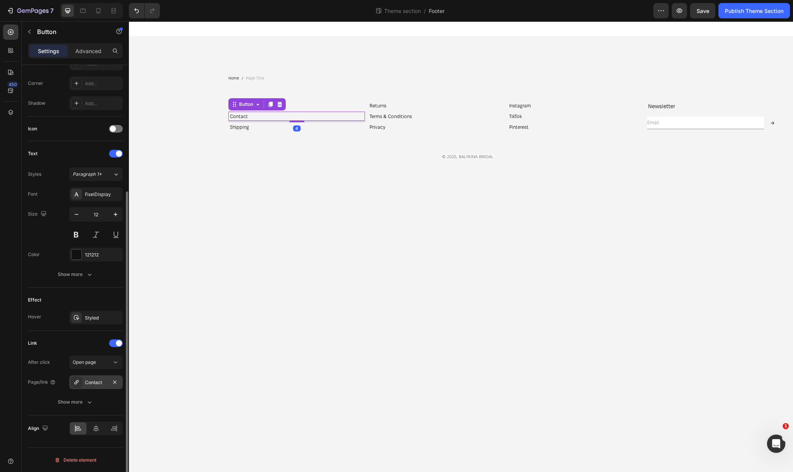
click at [96, 380] on div "Contact" at bounding box center [96, 382] width 22 height 7
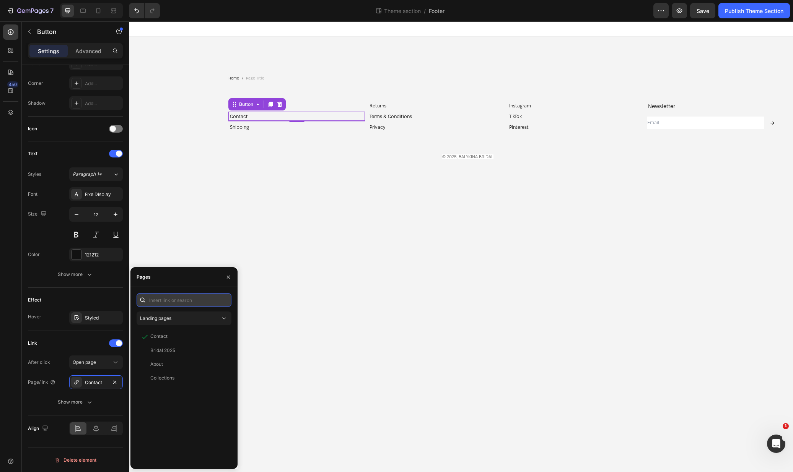
click at [175, 301] on input "text" at bounding box center [183, 300] width 95 height 14
type input "con"
click at [175, 334] on div "Contact" at bounding box center [183, 337] width 86 height 8
click at [316, 302] on body "Home Page Title Breadcrumb Newsletter Heading Email Field Submit Button Row New…" at bounding box center [461, 246] width 664 height 451
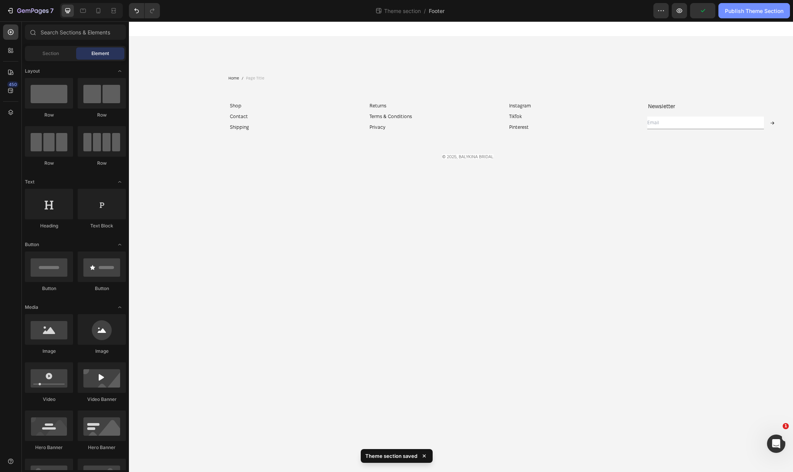
click at [741, 16] on button "Publish Theme Section" at bounding box center [753, 10] width 71 height 15
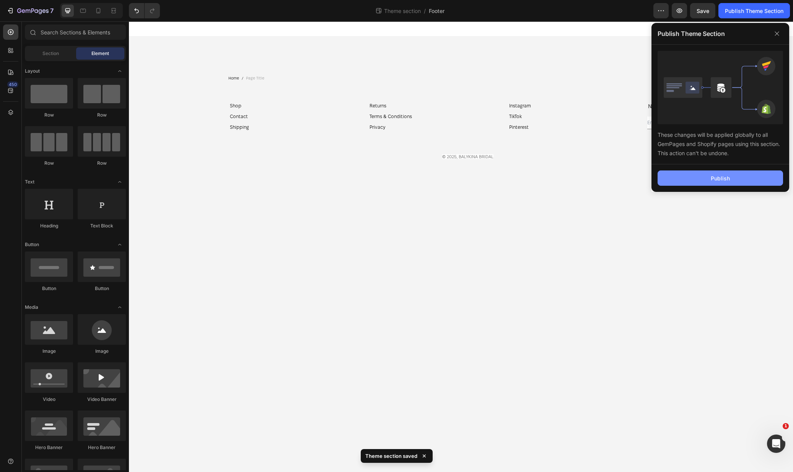
drag, startPoint x: 707, startPoint y: 179, endPoint x: 552, endPoint y: 187, distance: 155.0
click at [707, 179] on button "Publish" at bounding box center [719, 178] width 125 height 15
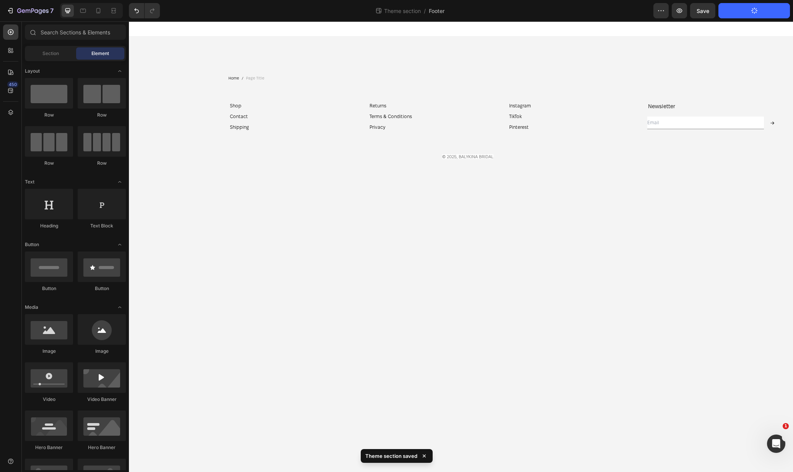
click at [641, 246] on body "Home Page Title Breadcrumb Newsletter Heading Email Field Submit Button Row New…" at bounding box center [461, 246] width 664 height 451
click at [562, 189] on body "Home Page Title Breadcrumb Newsletter Heading Email Field Submit Button Row New…" at bounding box center [461, 246] width 664 height 451
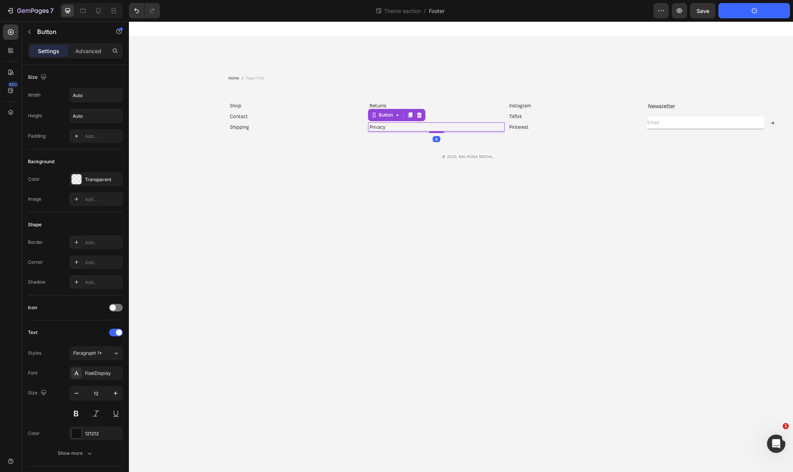
click at [406, 130] on div "Privacy Button 4" at bounding box center [436, 126] width 136 height 9
click at [16, 11] on div "7" at bounding box center [29, 10] width 47 height 9
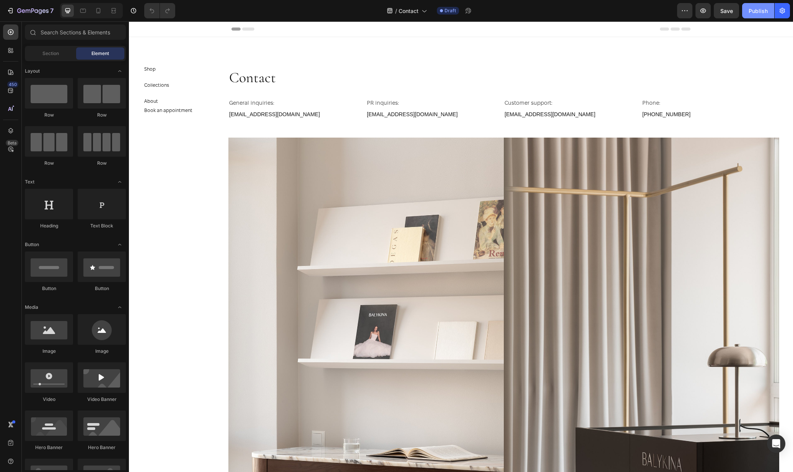
click at [758, 8] on div "Publish" at bounding box center [757, 11] width 19 height 8
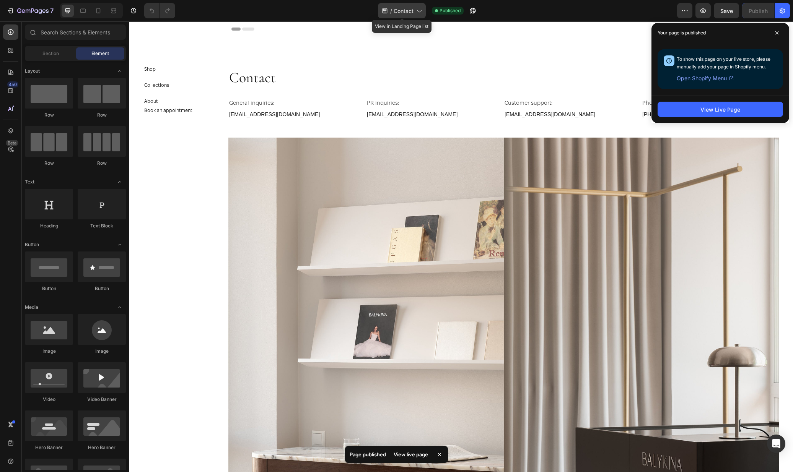
click at [415, 16] on div "/ Contact" at bounding box center [402, 10] width 48 height 15
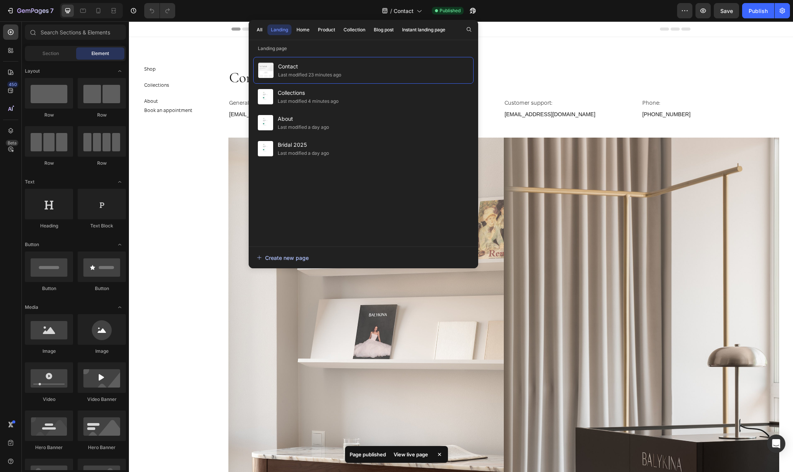
click at [295, 257] on div "Create new page" at bounding box center [283, 258] width 52 height 8
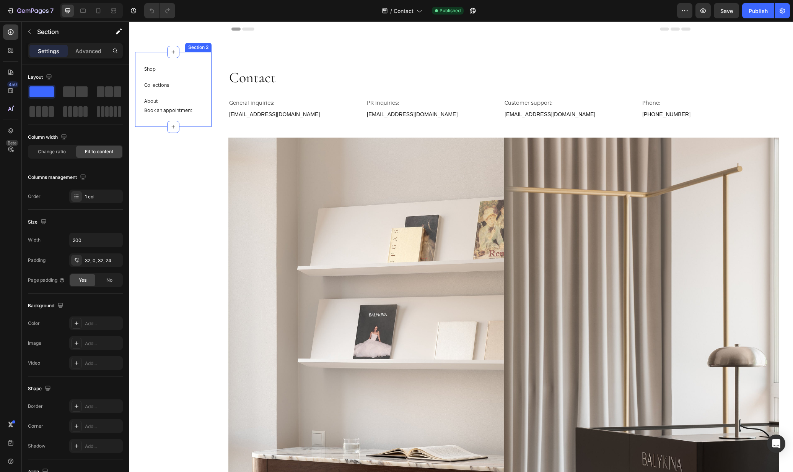
click at [181, 91] on div "Collections Button" at bounding box center [168, 88] width 48 height 16
click at [189, 74] on div "Shop Button" at bounding box center [168, 72] width 48 height 16
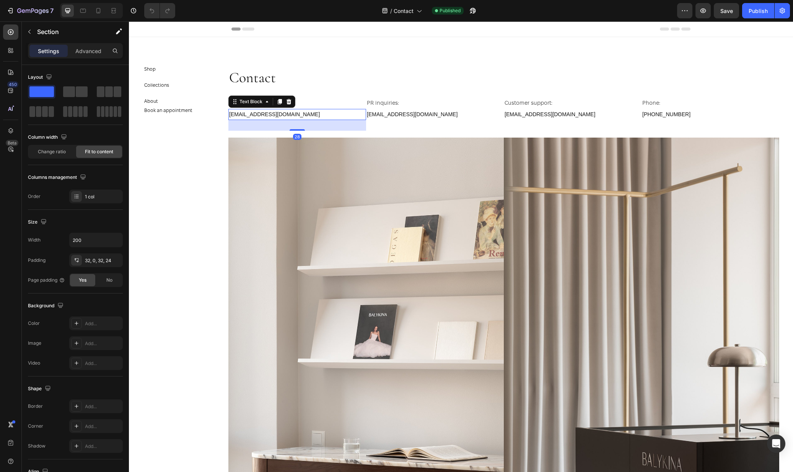
click at [253, 115] on link "info@balykina.com" at bounding box center [274, 114] width 91 height 6
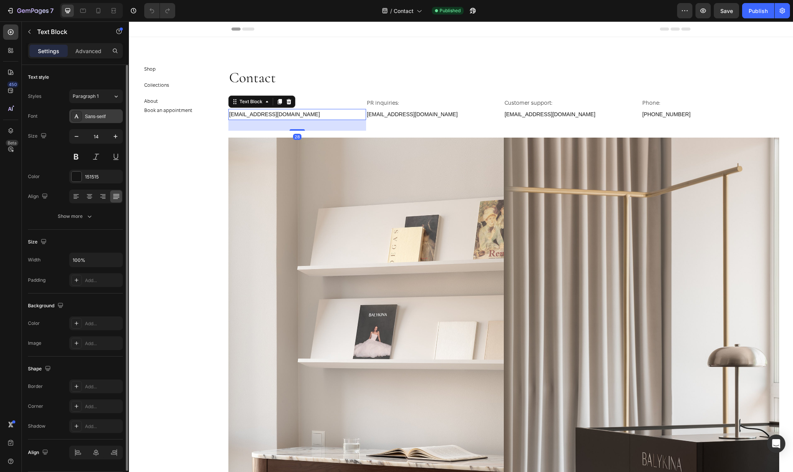
click at [86, 114] on div "Sans-serif" at bounding box center [103, 116] width 36 height 7
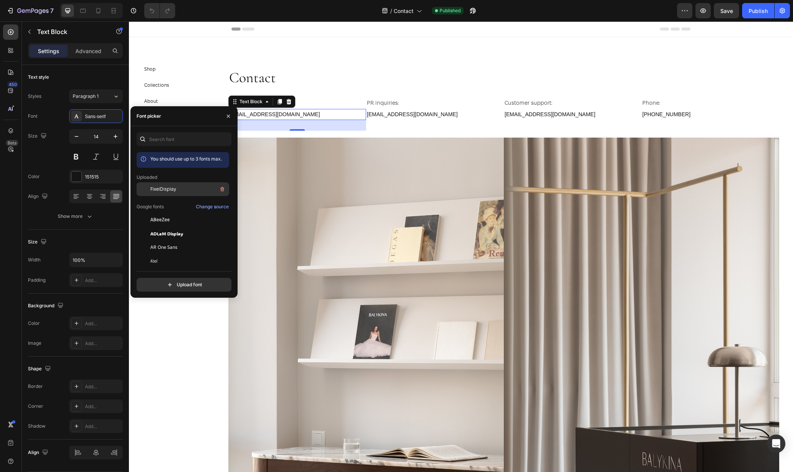
click at [181, 190] on div "FixelDisplay" at bounding box center [188, 189] width 77 height 9
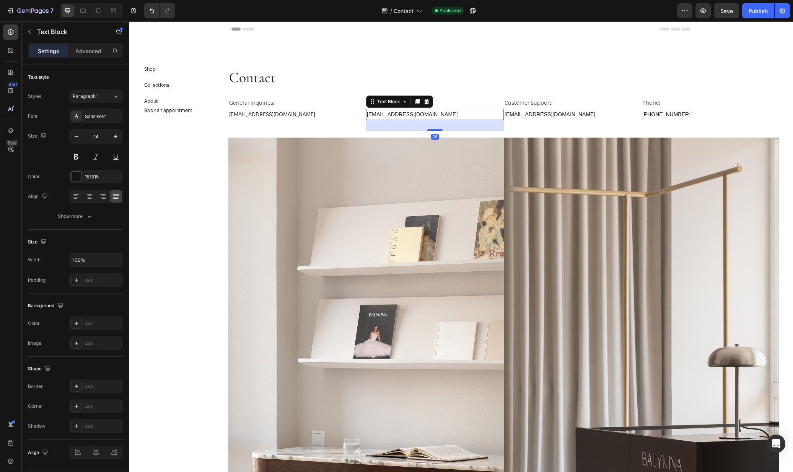
click at [394, 116] on link "pr@balykina.com" at bounding box center [412, 114] width 91 height 6
click at [78, 114] on icon at bounding box center [76, 116] width 6 height 6
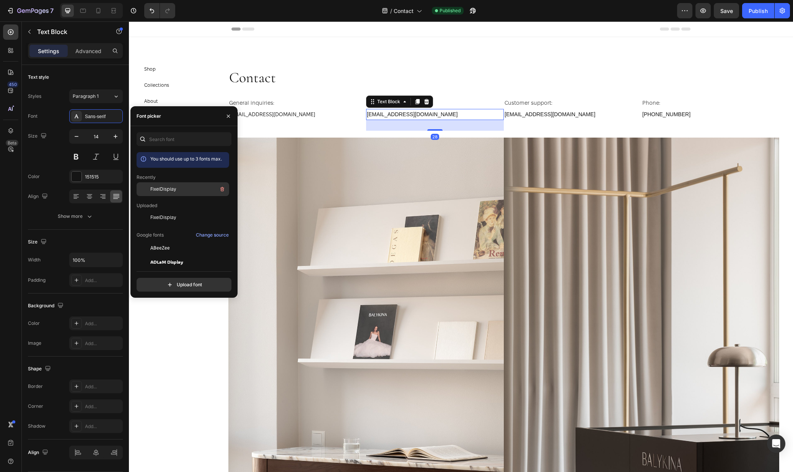
click at [162, 189] on span "FixelDisplay" at bounding box center [163, 189] width 26 height 7
click at [539, 115] on link "customercare@balykina.com" at bounding box center [549, 114] width 91 height 6
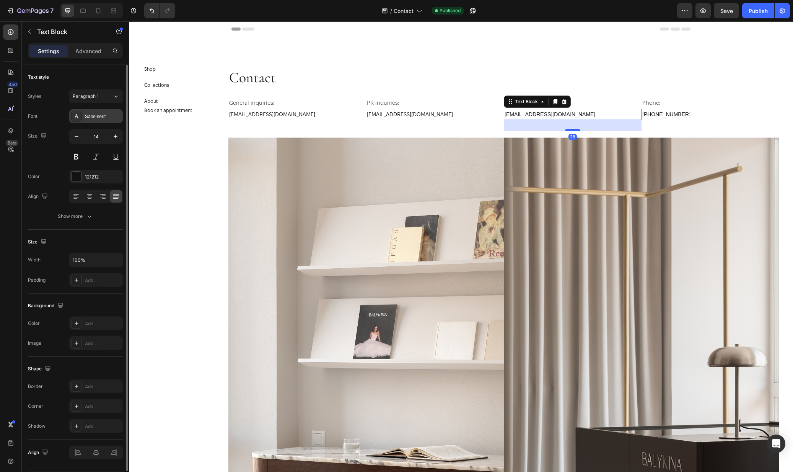
click at [95, 112] on div "Sans-serif" at bounding box center [96, 116] width 54 height 14
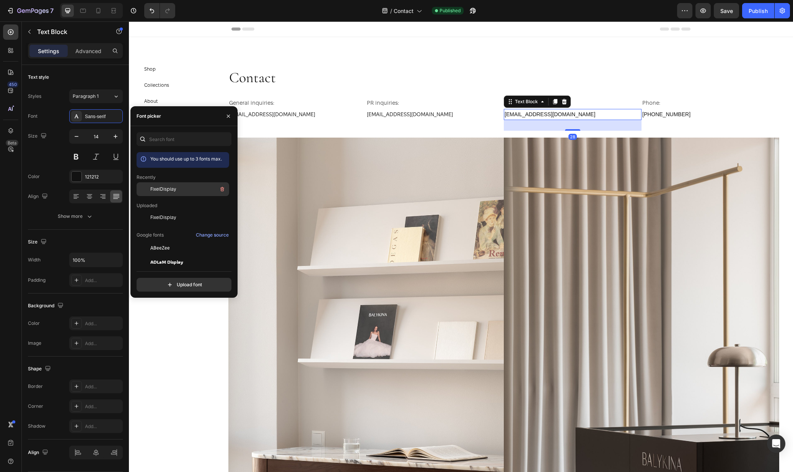
click at [158, 188] on span "FixelDisplay" at bounding box center [163, 189] width 26 height 7
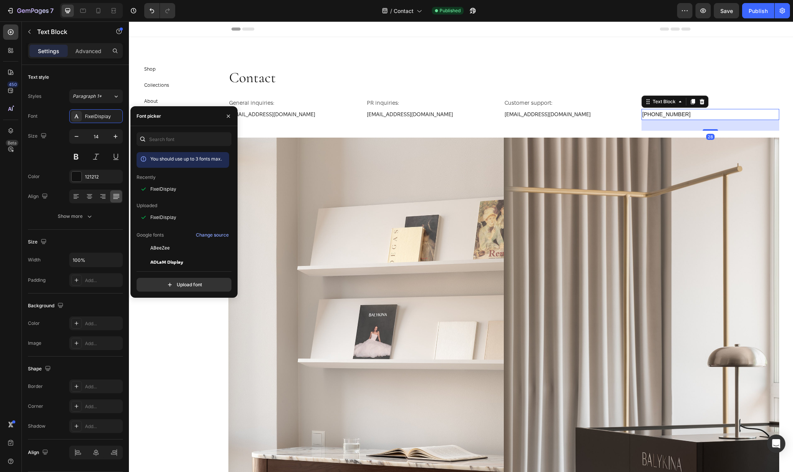
click at [676, 114] on p "+38 (097) 005 42 25" at bounding box center [710, 115] width 136 height 10
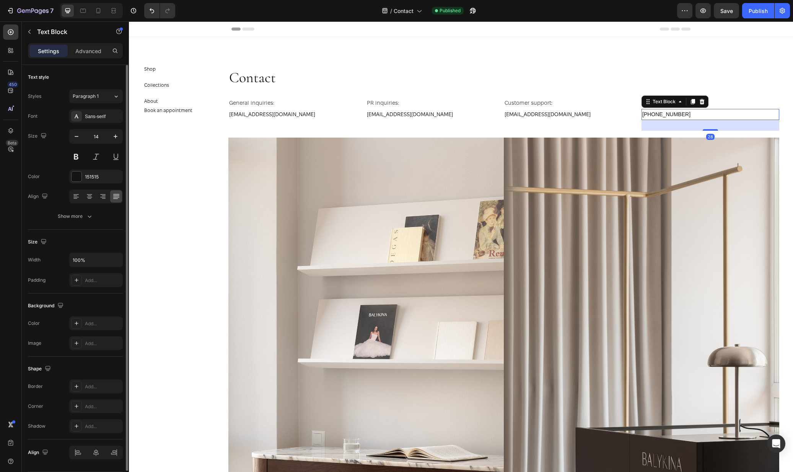
click at [94, 125] on div "Font Sans-serif Size 14 Color 151515 Align Show more" at bounding box center [75, 166] width 95 height 114
click at [94, 120] on div "Sans-serif" at bounding box center [96, 116] width 54 height 14
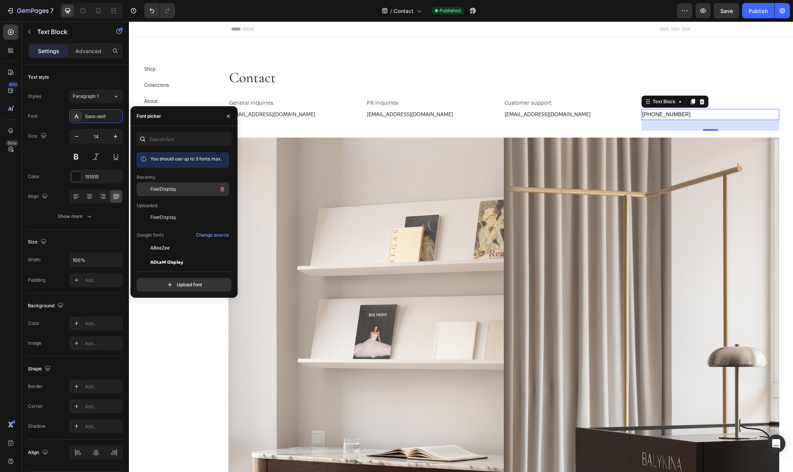
click at [181, 189] on div "FixelDisplay" at bounding box center [188, 189] width 77 height 9
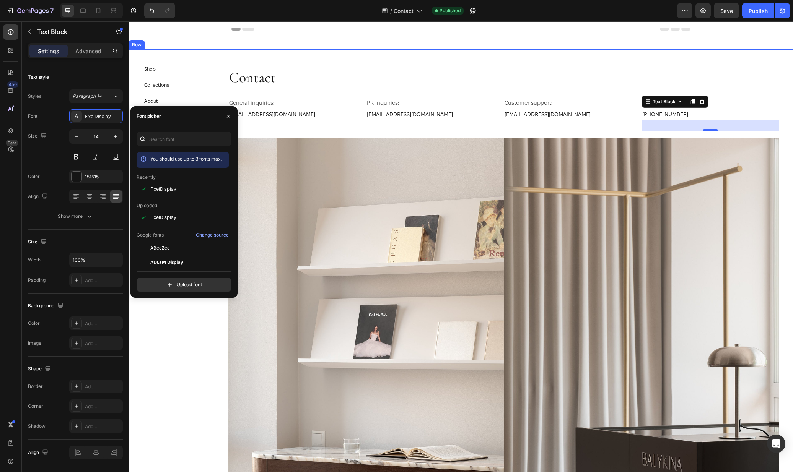
click at [388, 50] on div "Contact Heading General inquiries: Text Block info@balykina.com Text Block PR i…" at bounding box center [503, 282] width 551 height 467
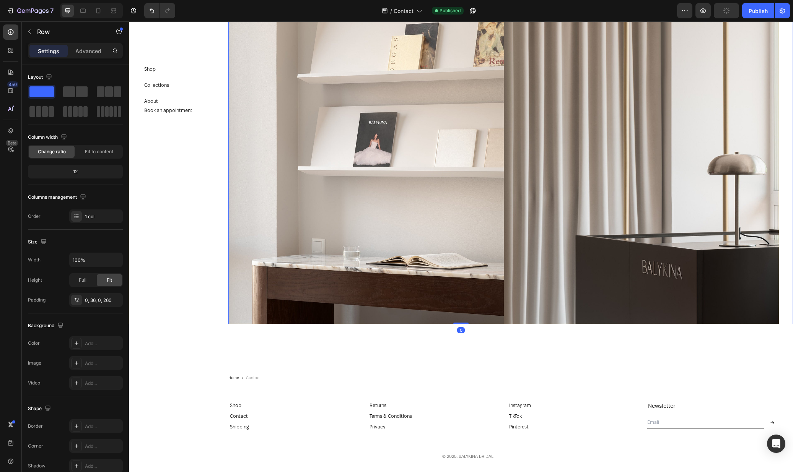
scroll to position [303, 0]
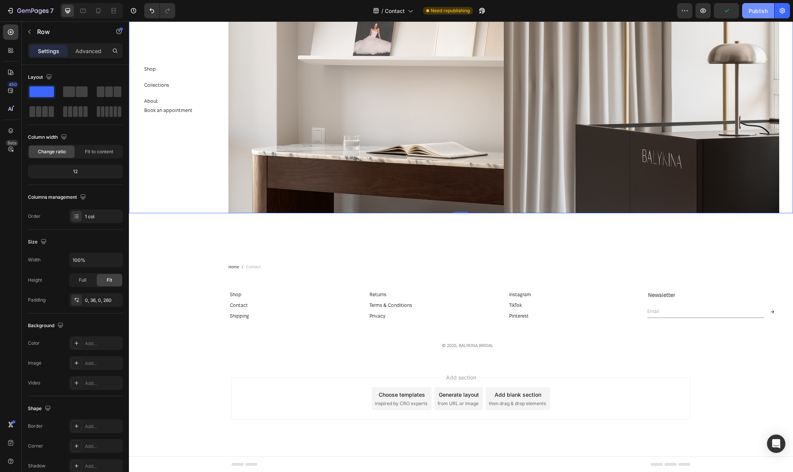
click at [759, 11] on div "Publish" at bounding box center [757, 11] width 19 height 8
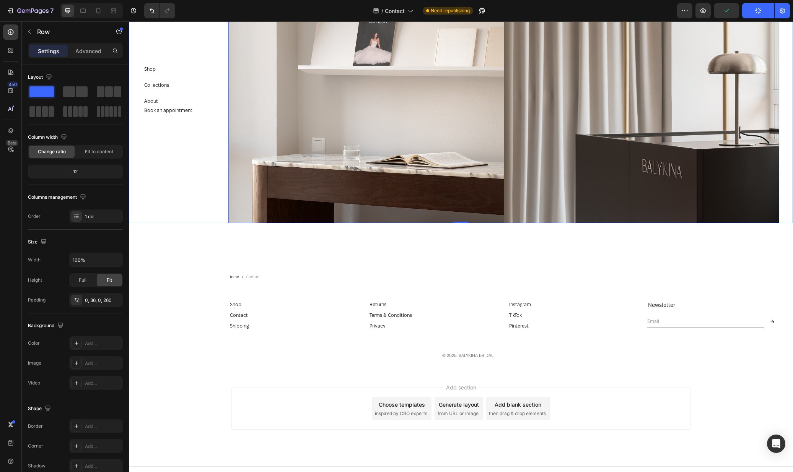
scroll to position [0, 0]
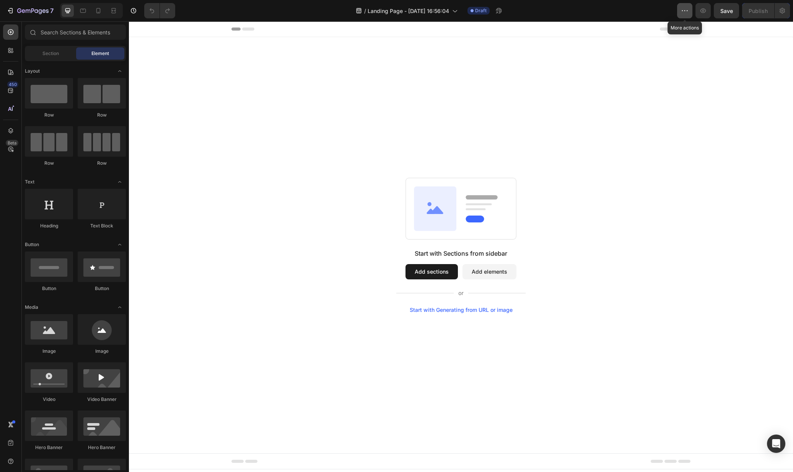
click at [686, 6] on button "button" at bounding box center [684, 10] width 15 height 15
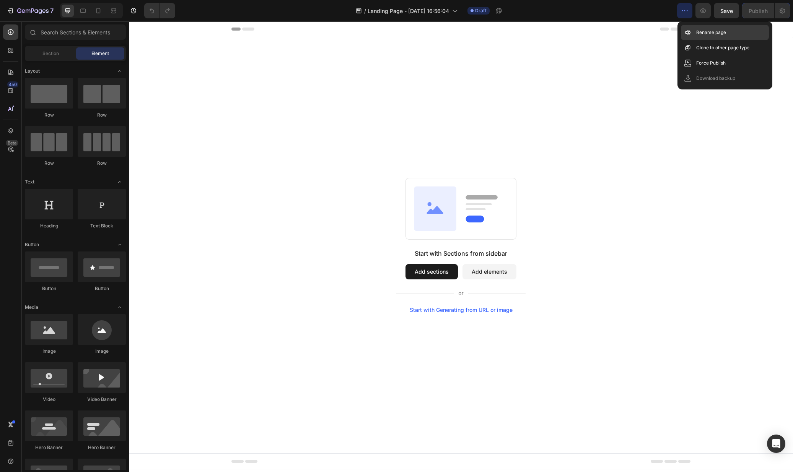
click at [712, 34] on p "Rename page" at bounding box center [711, 33] width 30 height 8
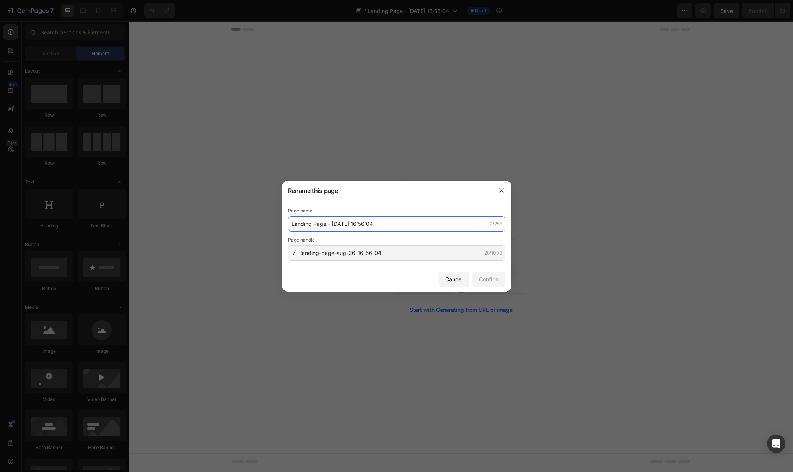
click at [423, 223] on input "Landing Page - Aug 26, 16:56:04" at bounding box center [396, 223] width 217 height 15
paste input "Shipping policy"
type input "Shipping policy"
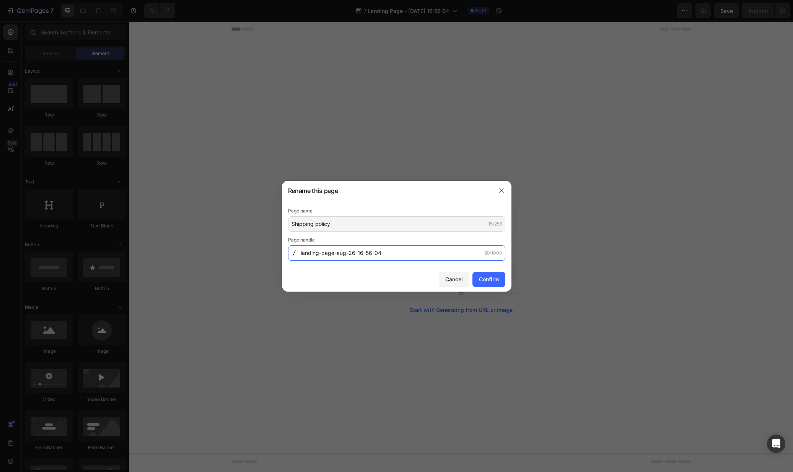
paste input "Shipping-policy"
drag, startPoint x: 400, startPoint y: 252, endPoint x: 347, endPoint y: 259, distance: 53.6
click at [380, 253] on input "Shipping-policy" at bounding box center [396, 252] width 217 height 15
drag, startPoint x: 304, startPoint y: 252, endPoint x: 297, endPoint y: 252, distance: 7.3
click at [297, 252] on div "Shipping-policy 15/1000" at bounding box center [396, 252] width 217 height 15
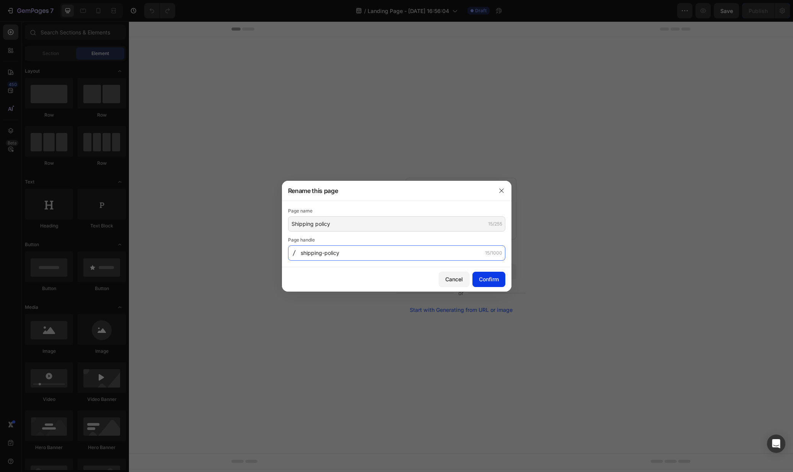
type input "shipping-policy"
click at [500, 284] on button "Confirm" at bounding box center [488, 279] width 33 height 15
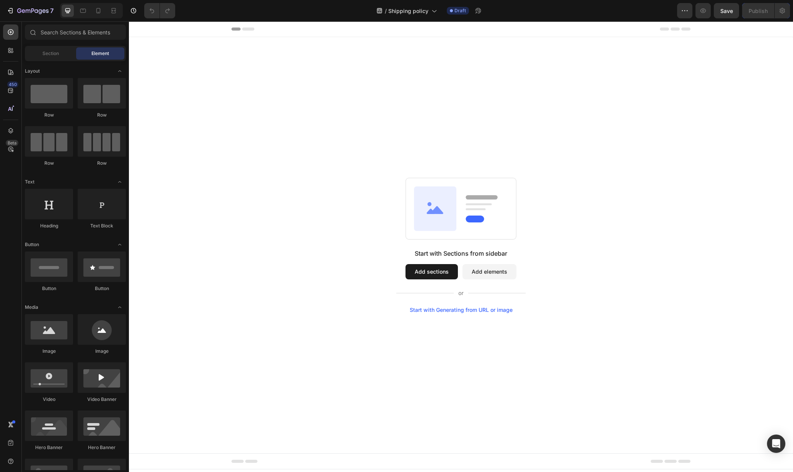
click at [414, 101] on div "Start with Sections from sidebar Add sections Add elements Start with Generatin…" at bounding box center [461, 245] width 664 height 416
click at [480, 107] on div "Start with Sections from sidebar Add sections Add elements Start with Generatin…" at bounding box center [461, 245] width 664 height 416
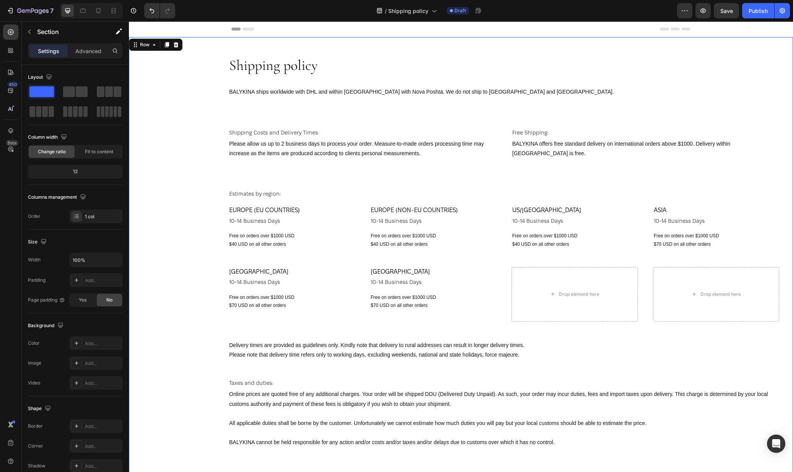
click at [206, 105] on div "Shipping policy Heading BALYKINA ships worldwide with DHL and within Ukraine wi…" at bounding box center [461, 258] width 664 height 442
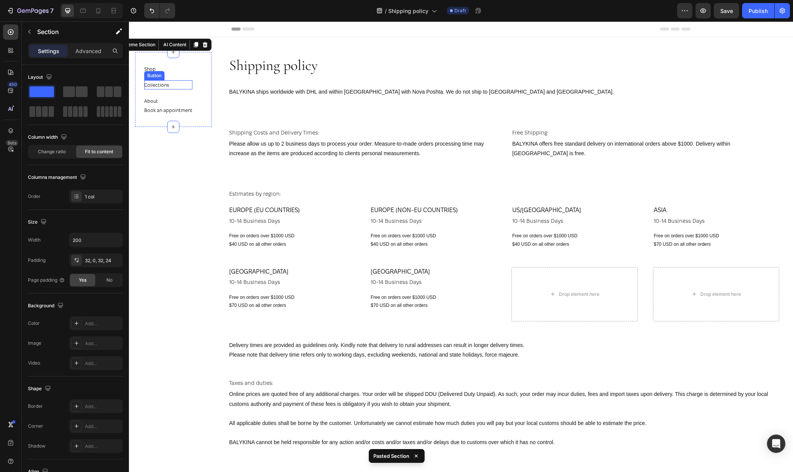
click at [172, 87] on div "Collections Button" at bounding box center [168, 84] width 48 height 9
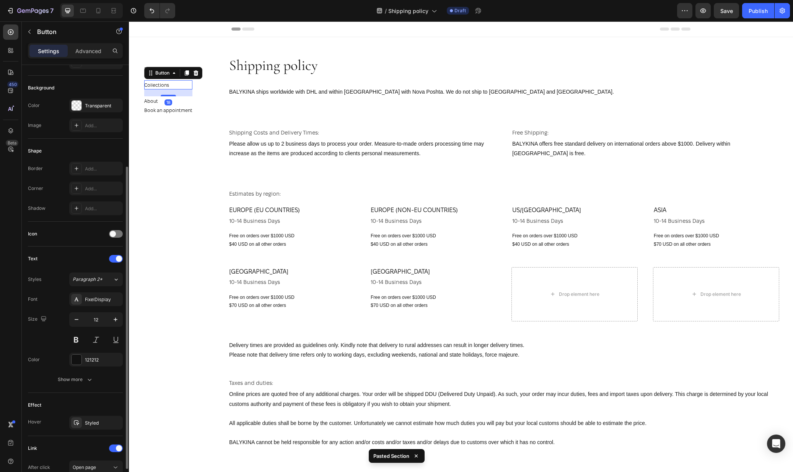
scroll to position [179, 0]
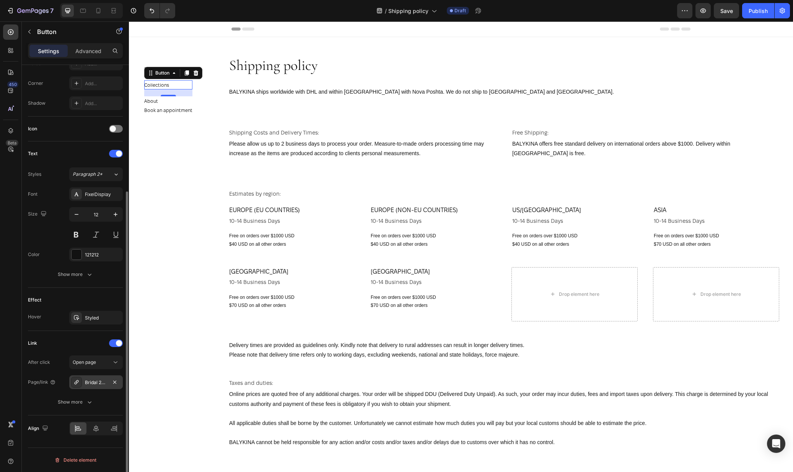
click at [88, 383] on div "Bridal 2025" at bounding box center [96, 382] width 22 height 7
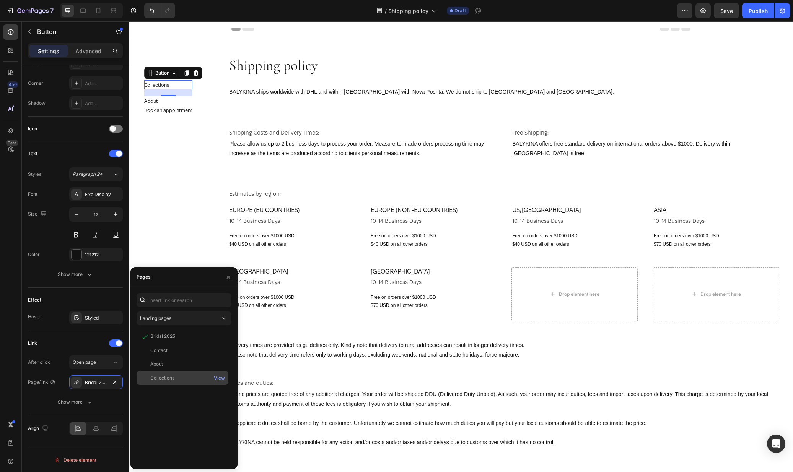
click at [180, 378] on div "Collections" at bounding box center [183, 378] width 86 height 7
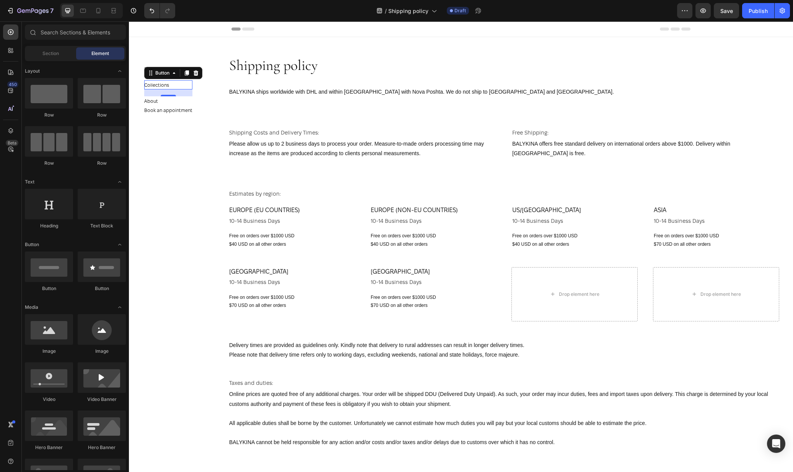
click at [206, 197] on section "Shop Button Collections Button 18 About Button Book an appointment Button Secti…" at bounding box center [173, 246] width 89 height 451
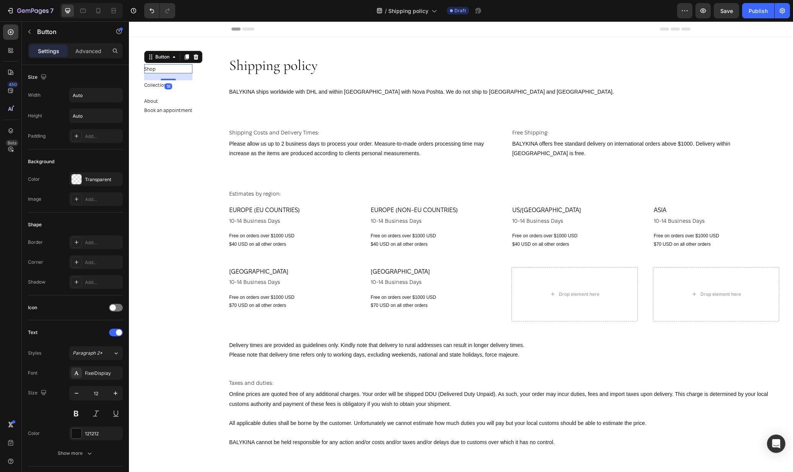
click at [172, 67] on div "Shop Button 18" at bounding box center [168, 68] width 48 height 9
click at [170, 99] on div "About Button 0" at bounding box center [168, 100] width 48 height 9
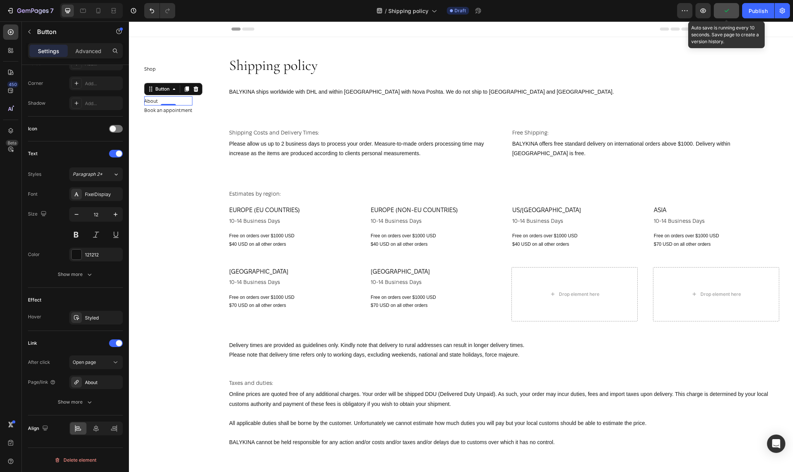
click at [734, 12] on button "button" at bounding box center [725, 10] width 25 height 15
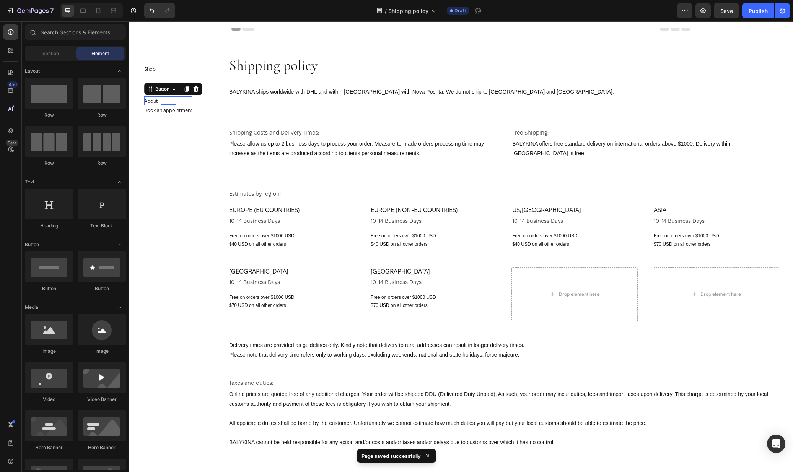
click at [210, 185] on section "Shop Button Collections Button About Button 0 Book an appointment Button Sectio…" at bounding box center [173, 246] width 89 height 451
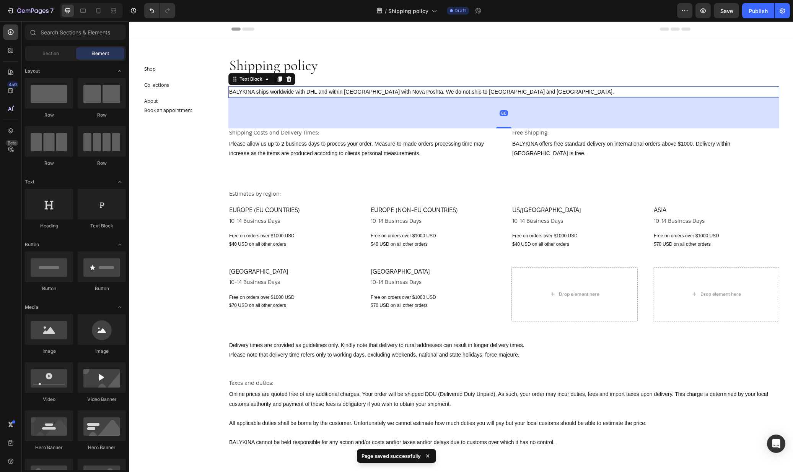
click at [288, 92] on p "BALYKINA ships worldwide with DHL and within Ukraine with Nova Poshta. We do no…" at bounding box center [503, 92] width 549 height 10
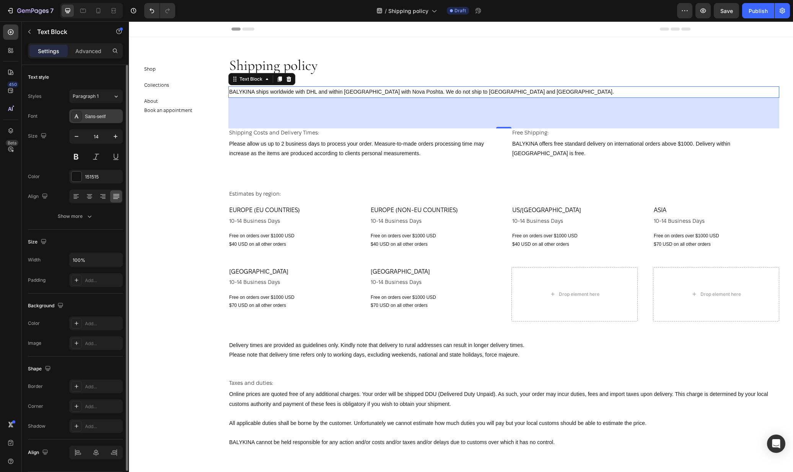
click at [94, 119] on div "Sans-serif" at bounding box center [103, 116] width 36 height 7
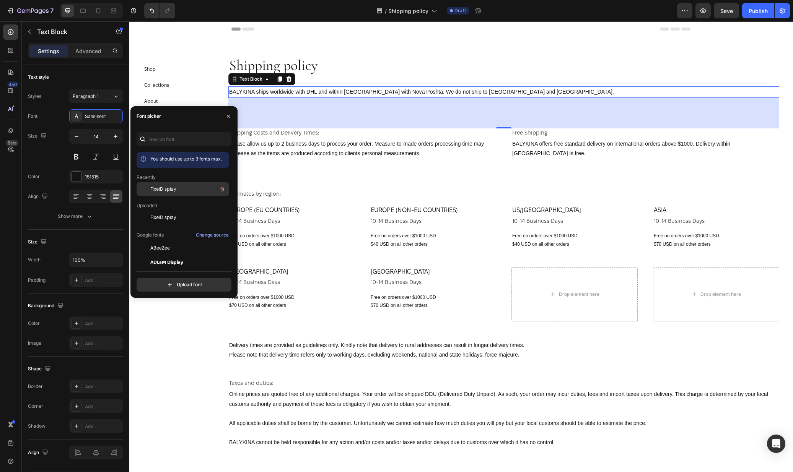
click at [166, 241] on div "FixelDisplay" at bounding box center [182, 248] width 93 height 14
click at [299, 145] on p "Please allow us up to 2 business days to process your order. Measure-to-made or…" at bounding box center [362, 148] width 266 height 19
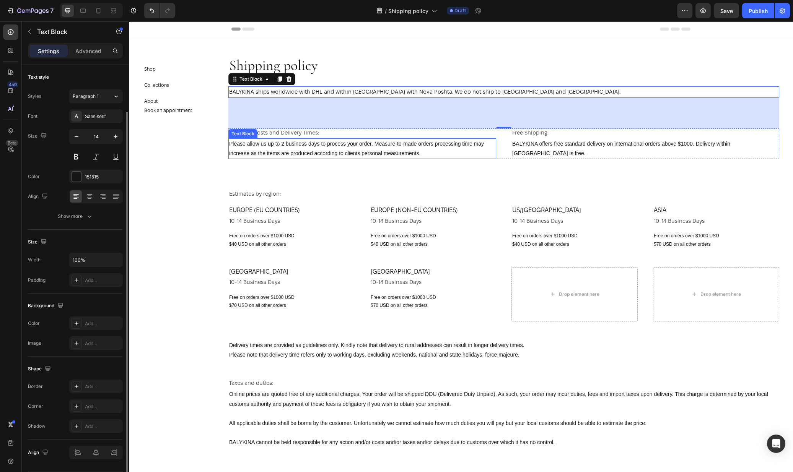
scroll to position [24, 0]
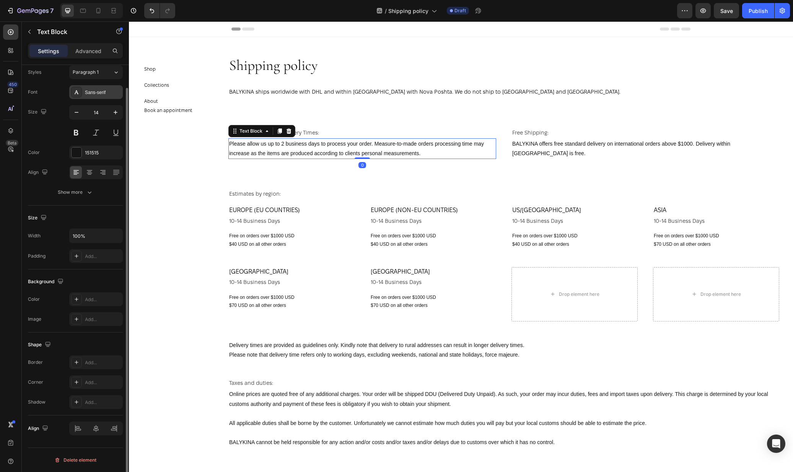
click at [83, 94] on div "Sans-serif" at bounding box center [96, 92] width 54 height 14
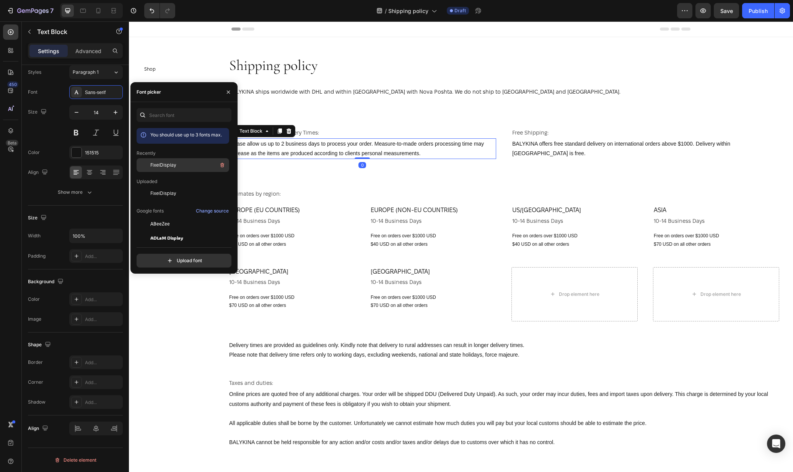
click at [171, 162] on span "FixelDisplay" at bounding box center [163, 165] width 26 height 7
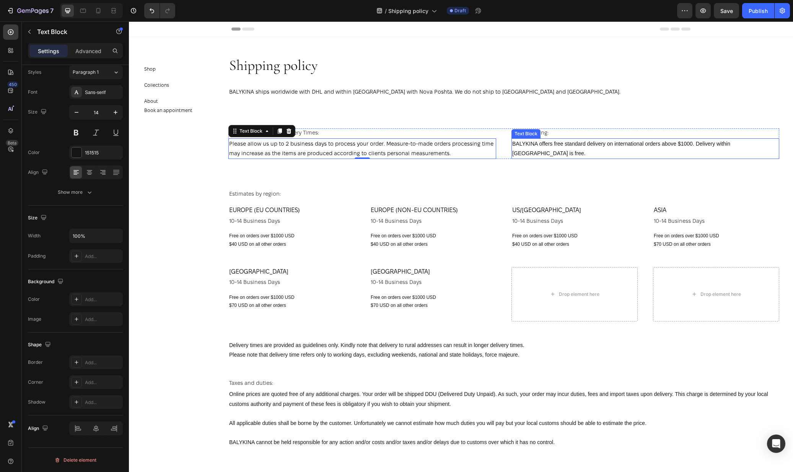
click at [563, 148] on p "BALYKINA offers free standard delivery on international orders above $1000. Del…" at bounding box center [645, 148] width 266 height 19
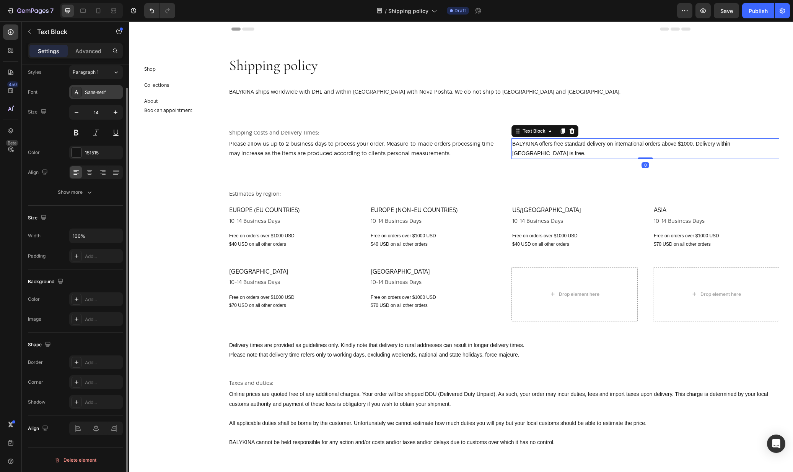
click at [85, 96] on div "Sans-serif" at bounding box center [96, 92] width 54 height 14
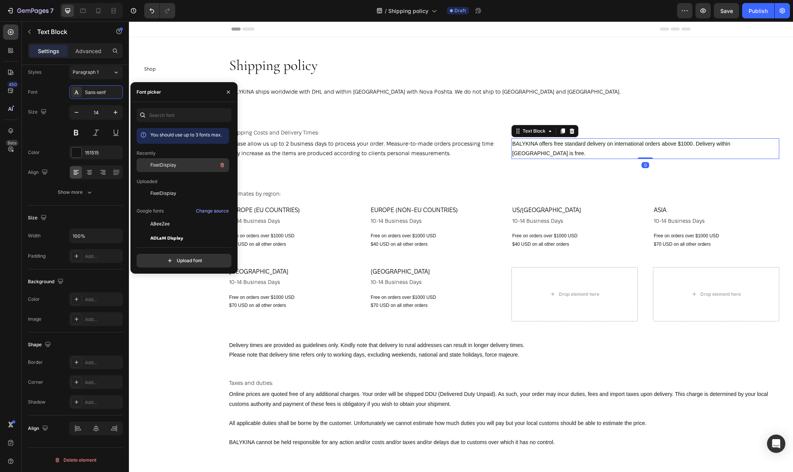
click at [166, 164] on span "FixelDisplay" at bounding box center [163, 165] width 26 height 7
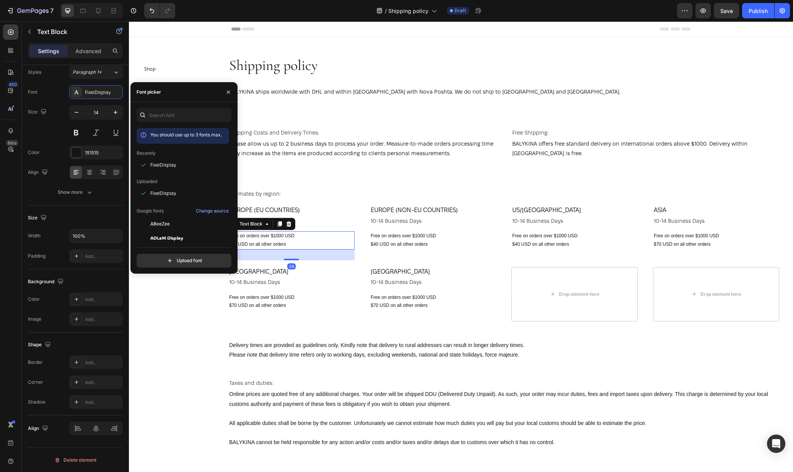
click at [278, 232] on div "Free on orders over $1000 USD $40 USD on all other orders" at bounding box center [291, 240] width 126 height 18
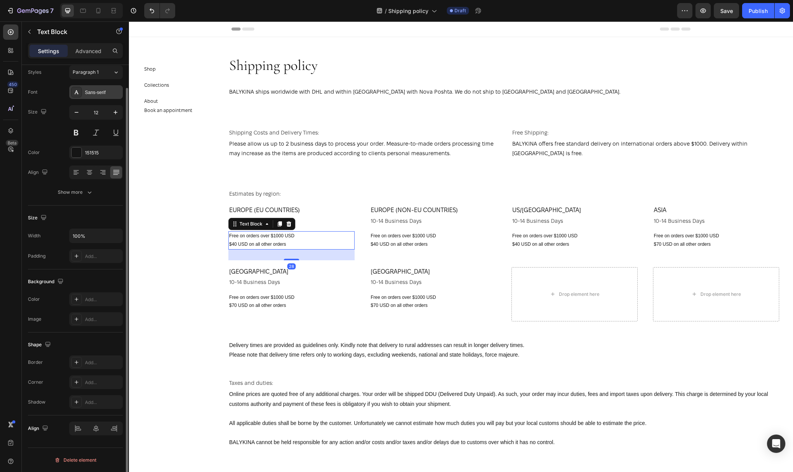
click at [88, 92] on div "Sans-serif" at bounding box center [103, 92] width 36 height 7
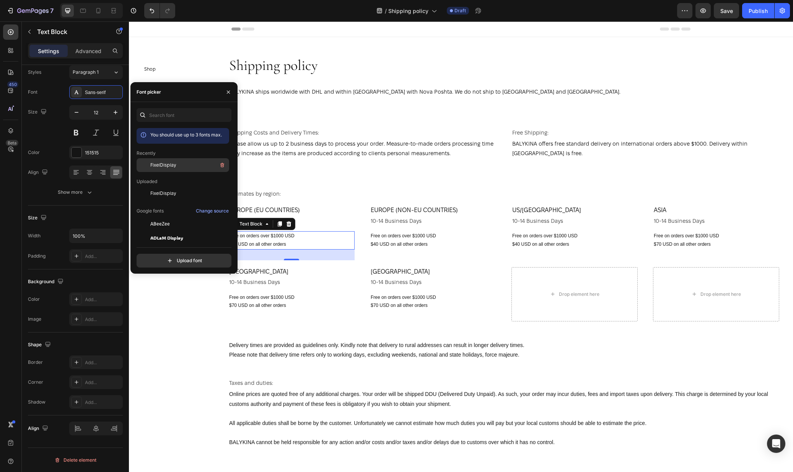
click at [170, 166] on span "FixelDisplay" at bounding box center [163, 165] width 26 height 7
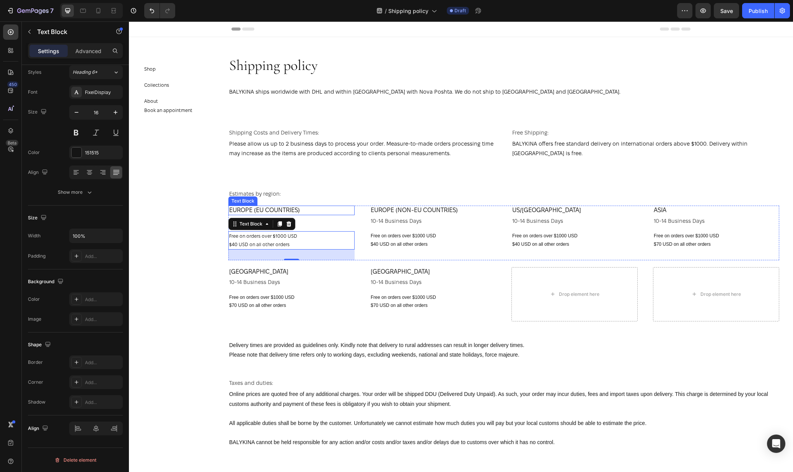
click at [311, 208] on p "EUROPE (EU COUNTRIES)" at bounding box center [291, 210] width 125 height 8
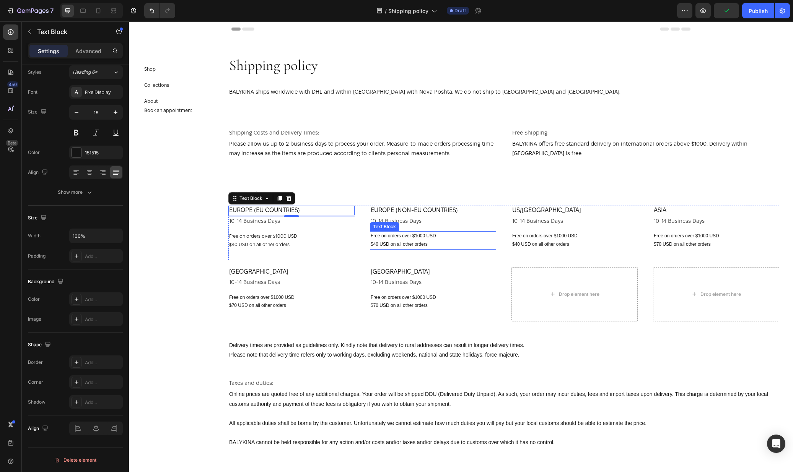
click at [393, 240] on p "$40 USD on all other orders" at bounding box center [432, 244] width 125 height 8
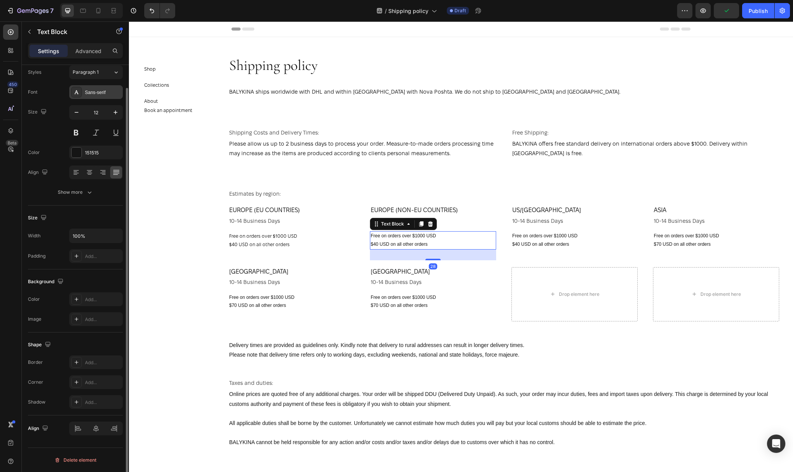
click at [81, 87] on div "Sans-serif" at bounding box center [96, 92] width 54 height 14
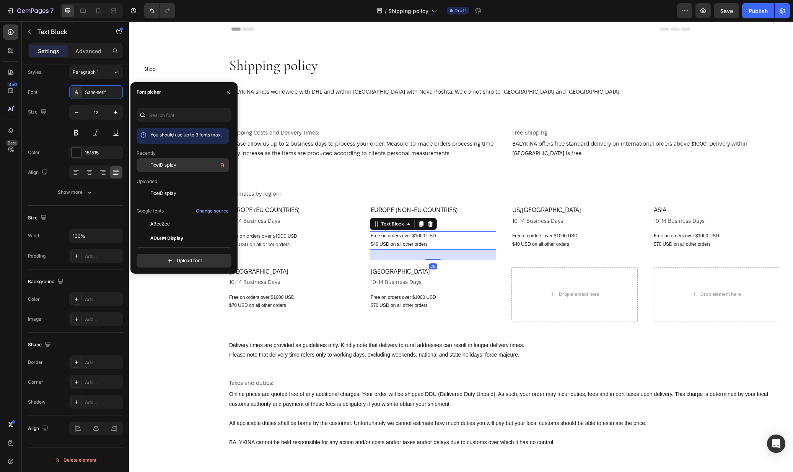
click at [161, 162] on span "FixelDisplay" at bounding box center [163, 165] width 26 height 7
click at [577, 243] on p "$40 USD on all other orders" at bounding box center [574, 244] width 125 height 8
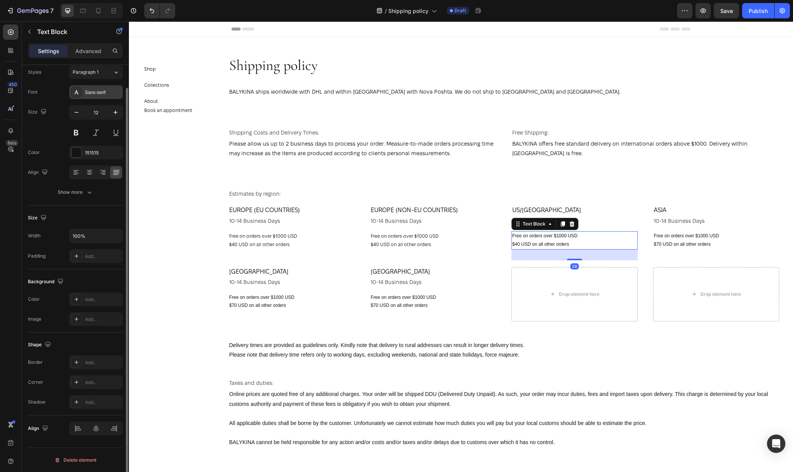
click at [100, 94] on div "Sans-serif" at bounding box center [103, 92] width 36 height 7
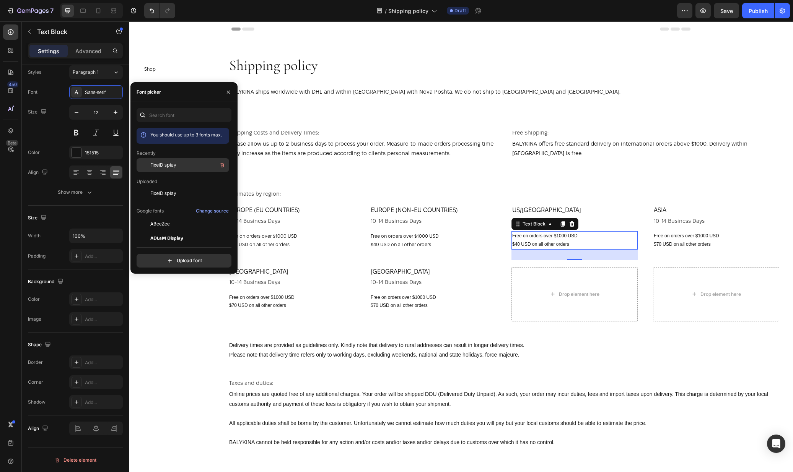
click at [188, 217] on div "FixelDisplay" at bounding box center [182, 224] width 93 height 14
click at [681, 242] on p "$70 USD on all other orders" at bounding box center [715, 244] width 125 height 8
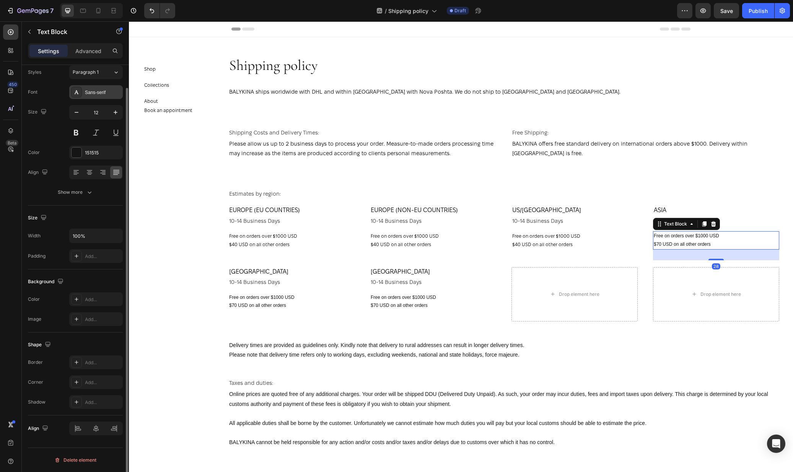
click at [99, 91] on div "Sans-serif" at bounding box center [103, 92] width 36 height 7
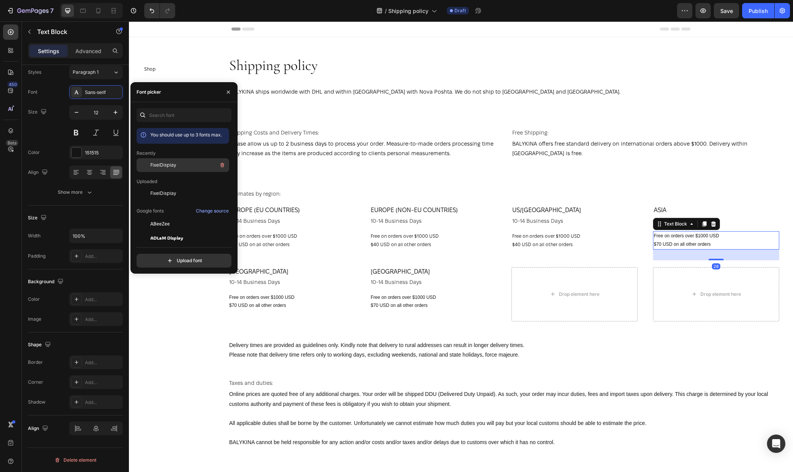
click at [165, 166] on span "FixelDisplay" at bounding box center [163, 165] width 26 height 7
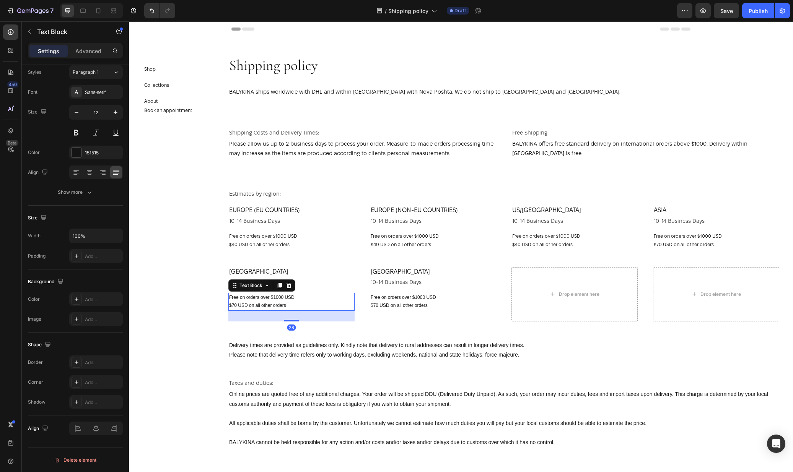
click at [267, 297] on p "Free on orders over $1000 USD" at bounding box center [291, 298] width 125 height 8
click at [97, 96] on div "Sans-serif" at bounding box center [96, 92] width 54 height 14
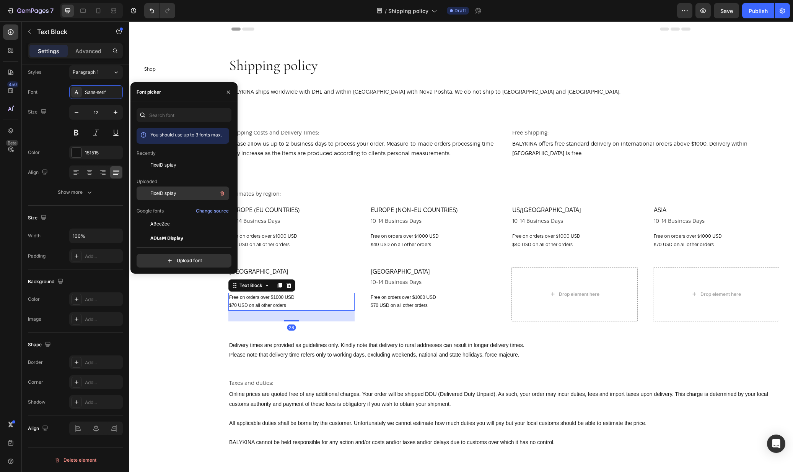
click at [172, 191] on span "FixelDisplay" at bounding box center [163, 193] width 26 height 7
click at [416, 296] on p "Free on orders over $1000 USD" at bounding box center [432, 298] width 125 height 8
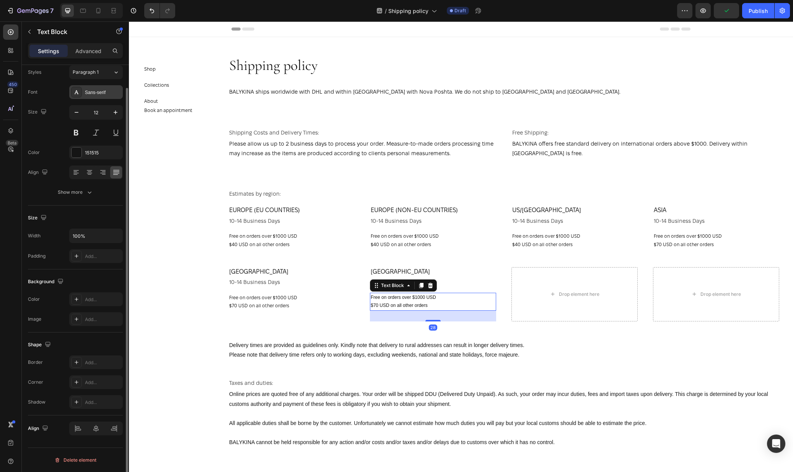
click at [104, 97] on div "Sans-serif" at bounding box center [96, 92] width 54 height 14
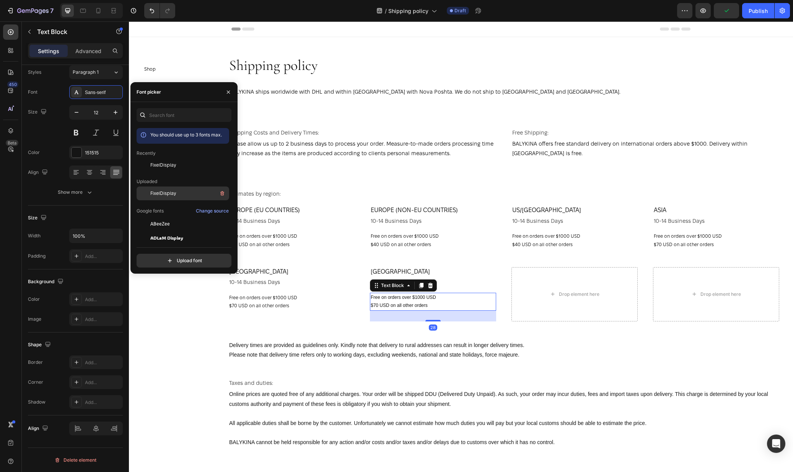
click at [181, 192] on div "FixelDisplay" at bounding box center [188, 193] width 77 height 9
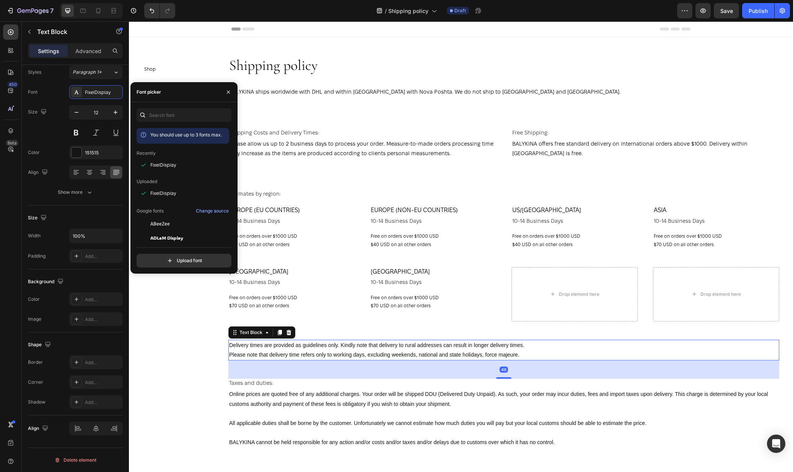
click at [307, 349] on p "Delivery times are provided as guidelines only. Kindly note that delivery to ru…" at bounding box center [503, 350] width 549 height 19
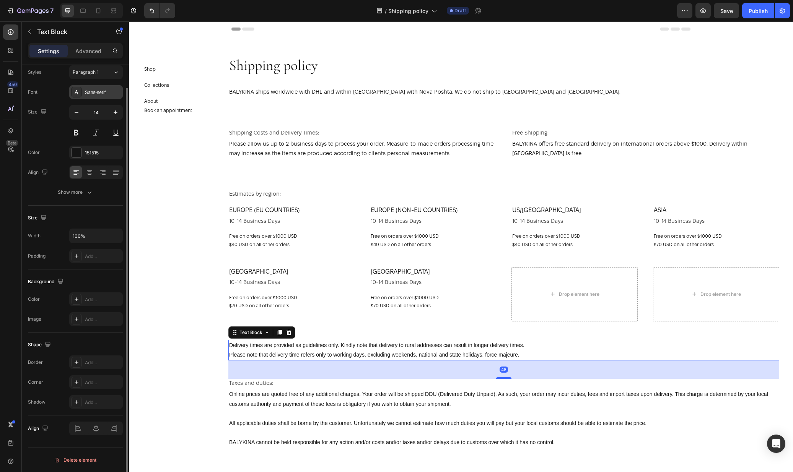
click at [99, 99] on div "Sans-serif" at bounding box center [96, 92] width 54 height 14
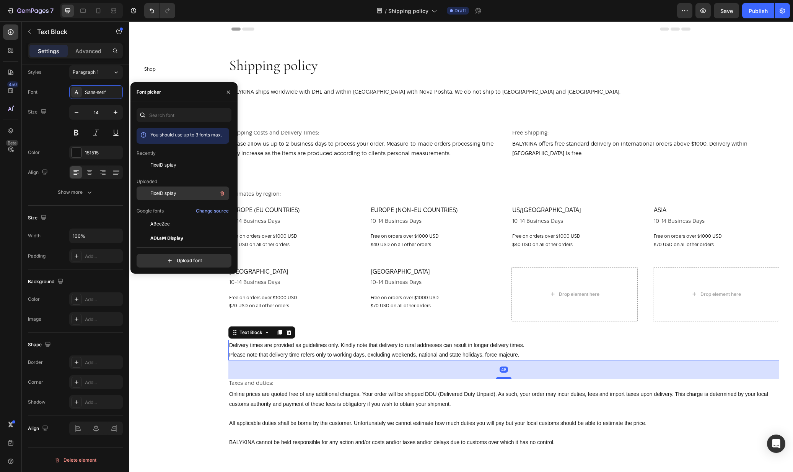
click at [167, 197] on div "FixelDisplay" at bounding box center [188, 193] width 77 height 9
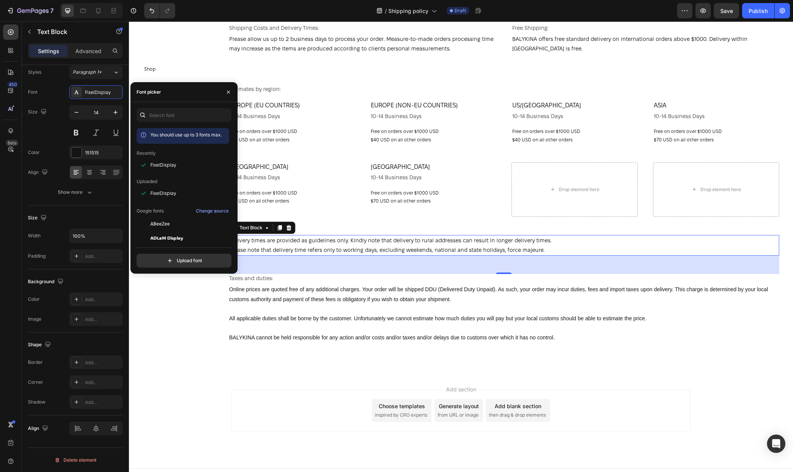
scroll to position [117, 0]
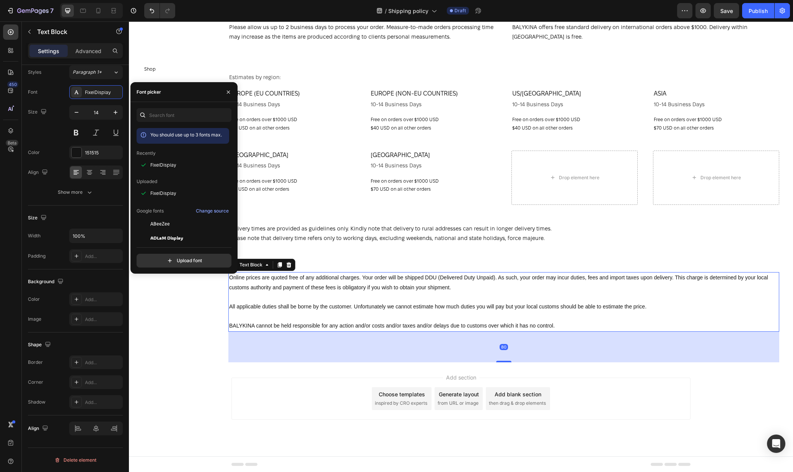
click at [377, 278] on p "Online prices are quoted free of any additional charges. Your order will be shi…" at bounding box center [503, 282] width 549 height 19
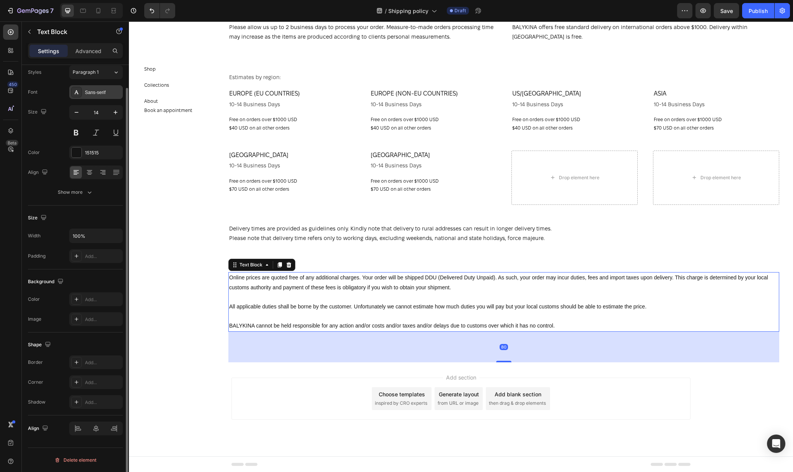
click at [100, 92] on div "Sans-serif" at bounding box center [103, 92] width 36 height 7
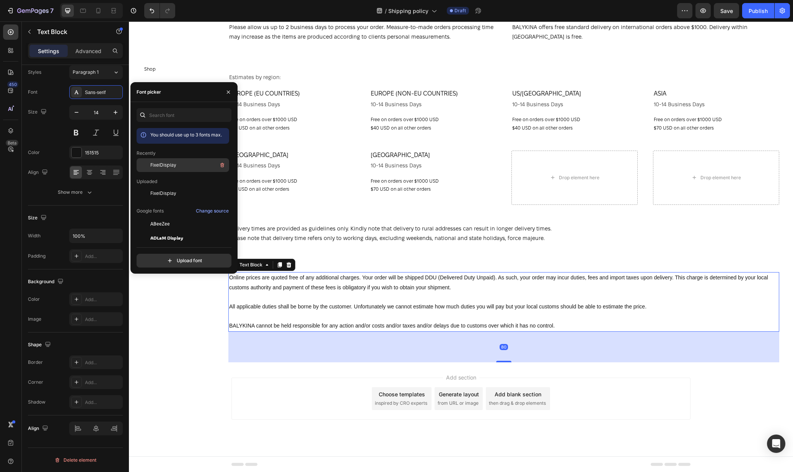
click at [163, 166] on span "FixelDisplay" at bounding box center [163, 165] width 26 height 7
click at [641, 369] on div "Add section Choose templates inspired by CRO experts Generate layout from URL o…" at bounding box center [461, 409] width 664 height 94
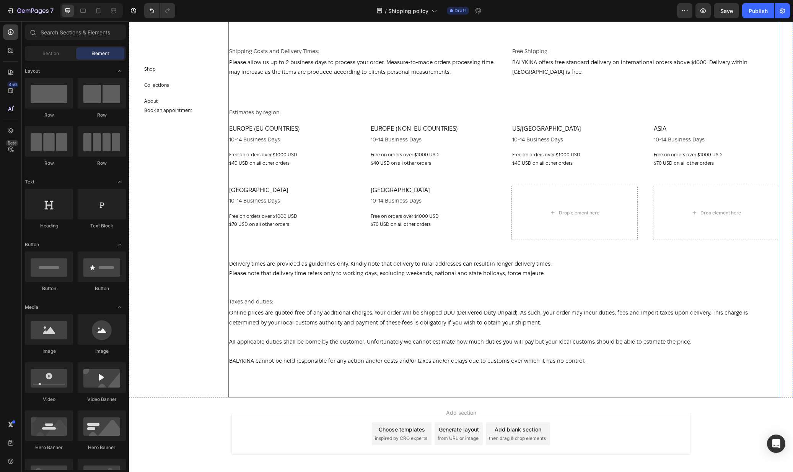
scroll to position [74, 0]
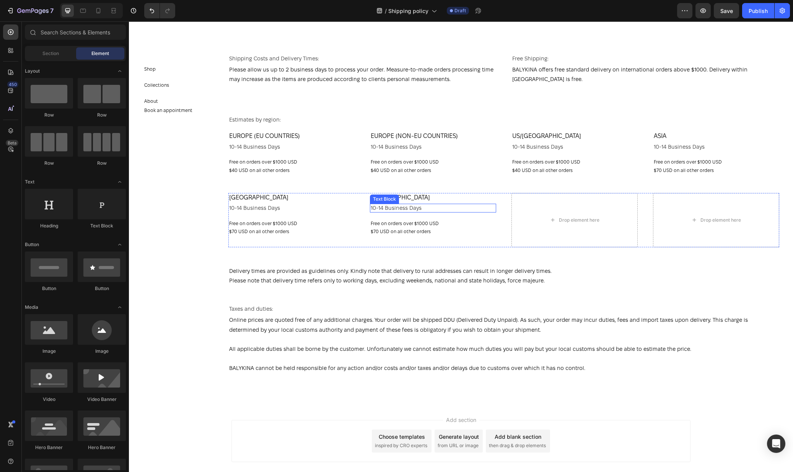
click at [401, 206] on p "10-14 business days" at bounding box center [432, 208] width 125 height 7
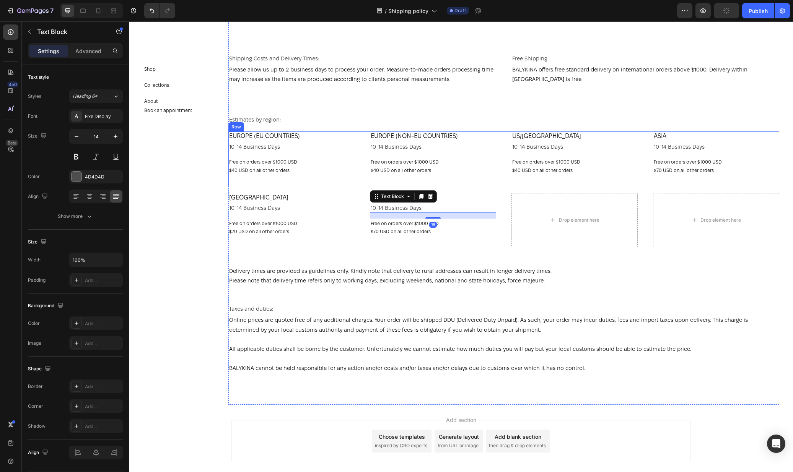
click at [417, 178] on div "EUROPE (NON-EU COUNTRIES) Text Block 10-14 business days Text Block Free on ord…" at bounding box center [433, 159] width 126 height 54
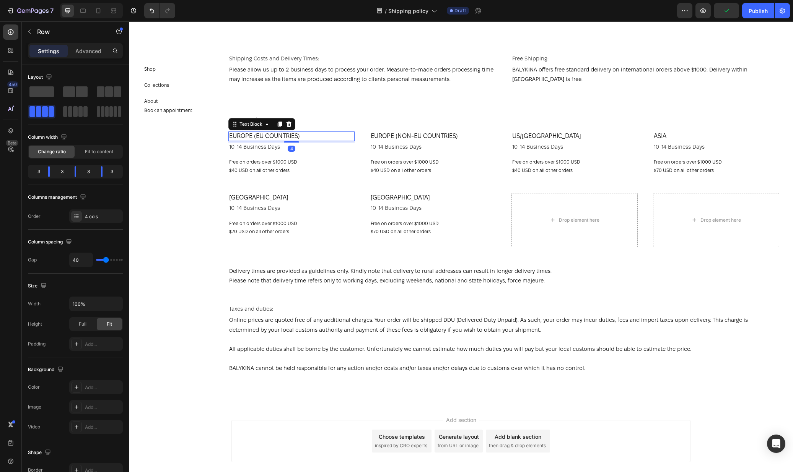
click at [287, 140] on div "EUROPE (EU COUNTRIES)" at bounding box center [291, 137] width 126 height 10
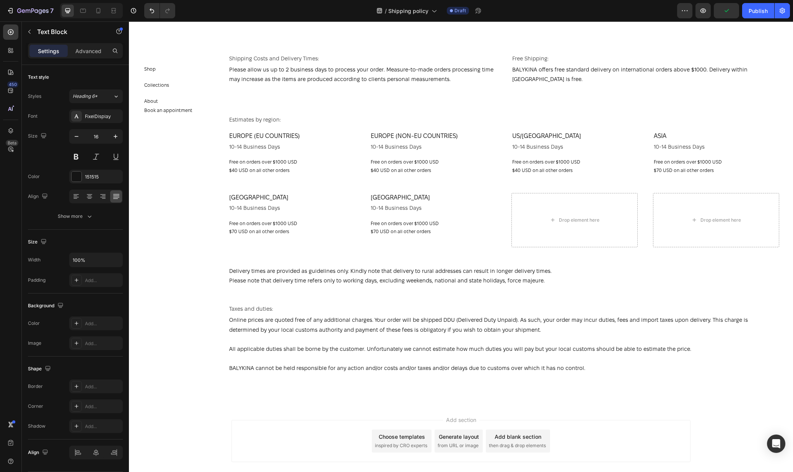
click at [188, 238] on section "Shop Button Collections Button About Button Book an appointment Button Section 2" at bounding box center [173, 246] width 89 height 451
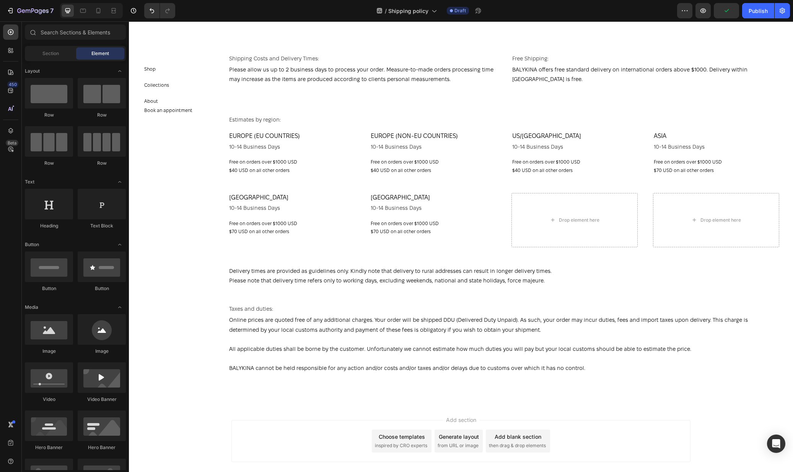
scroll to position [0, 0]
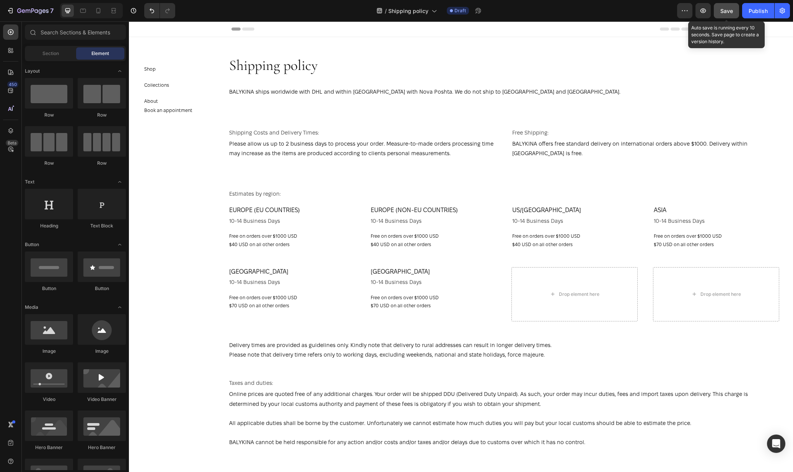
click at [734, 10] on button "Save" at bounding box center [725, 10] width 25 height 15
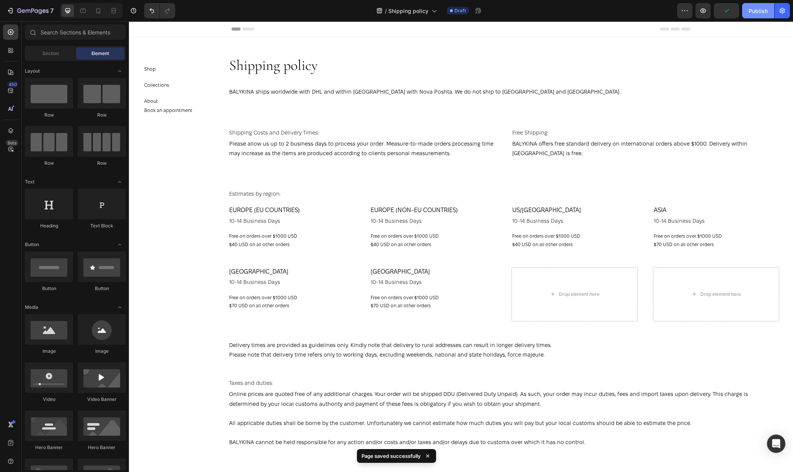
click at [761, 10] on div "Publish" at bounding box center [757, 11] width 19 height 8
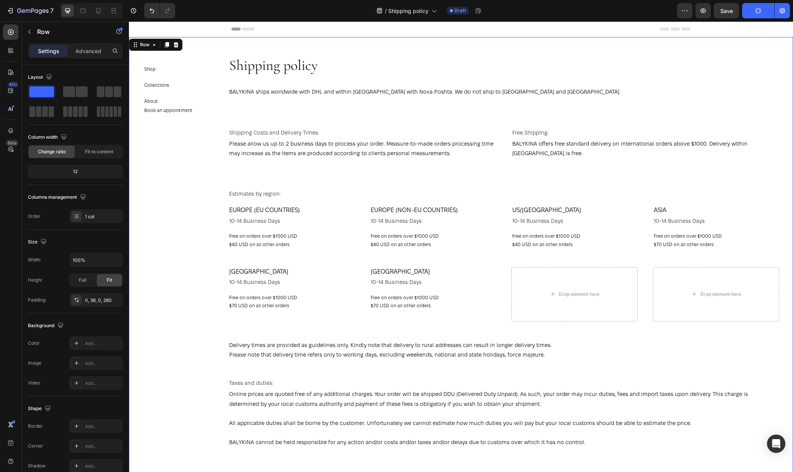
click at [788, 139] on div "Shipping policy Heading BALYKINA ships worldwide with DHL and within Ukraine wi…" at bounding box center [461, 258] width 664 height 442
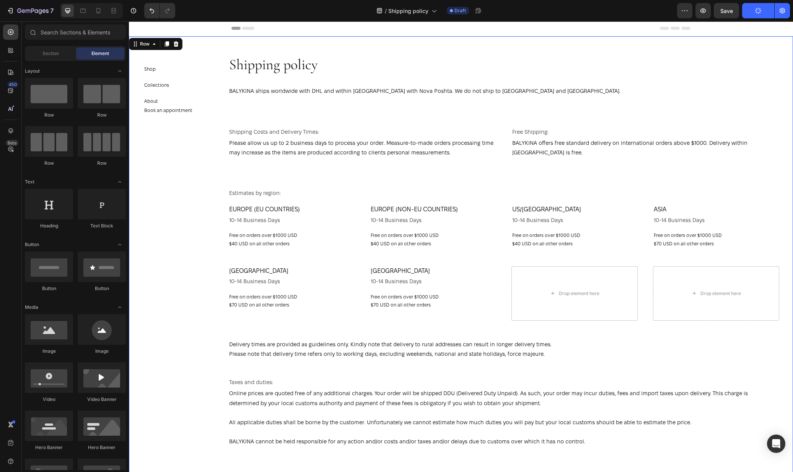
click at [160, 193] on section "Shop Button Collections Button About Button Book an appointment Button Section 2" at bounding box center [173, 246] width 89 height 451
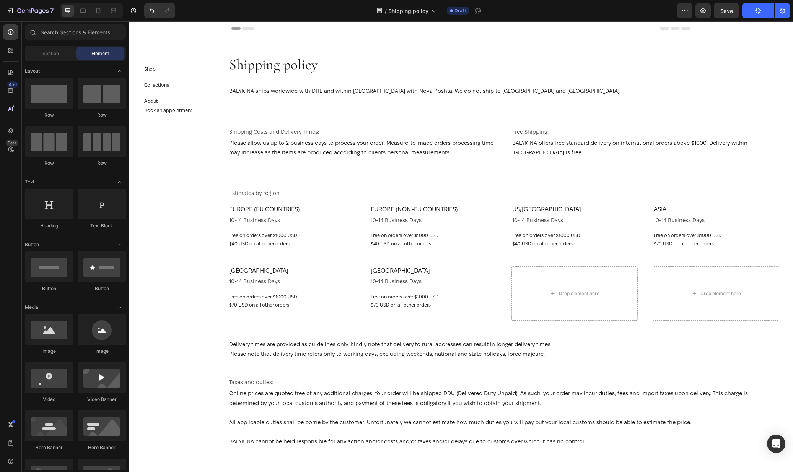
scroll to position [2, 0]
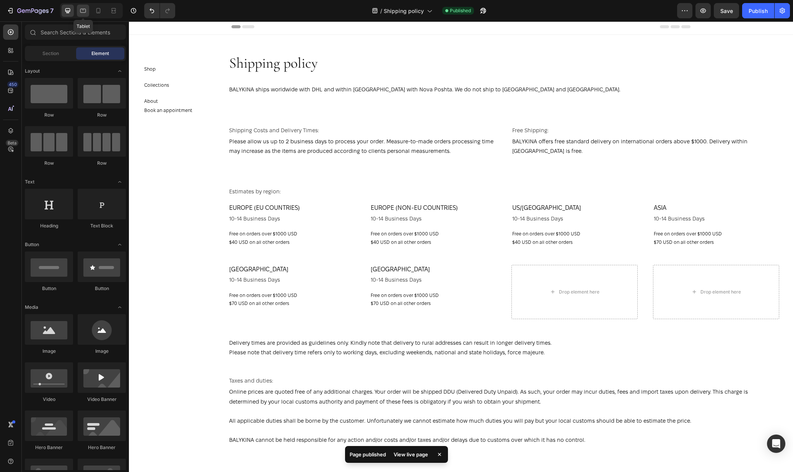
click at [87, 11] on div at bounding box center [83, 11] width 12 height 12
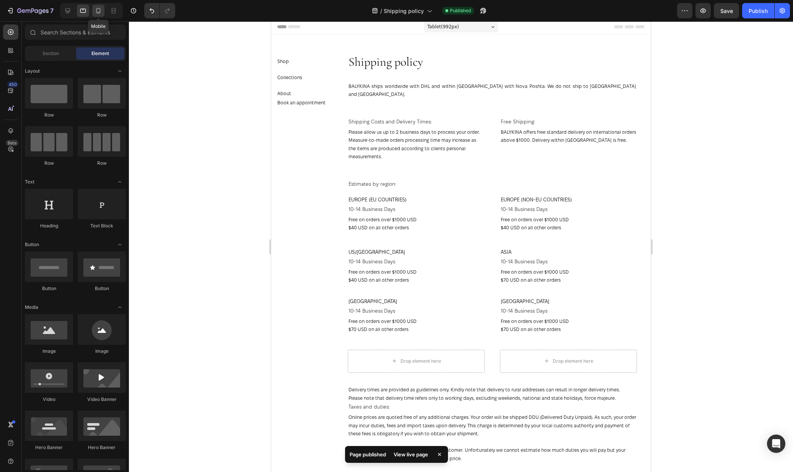
click at [101, 10] on icon at bounding box center [98, 11] width 8 height 8
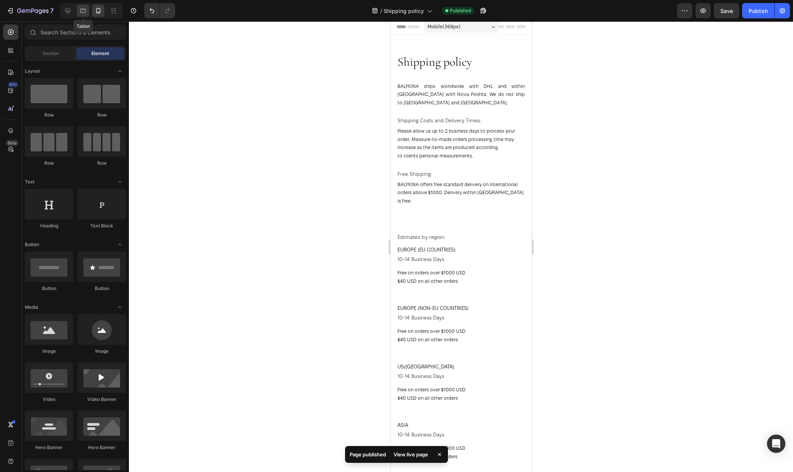
click at [77, 11] on div at bounding box center [83, 11] width 12 height 12
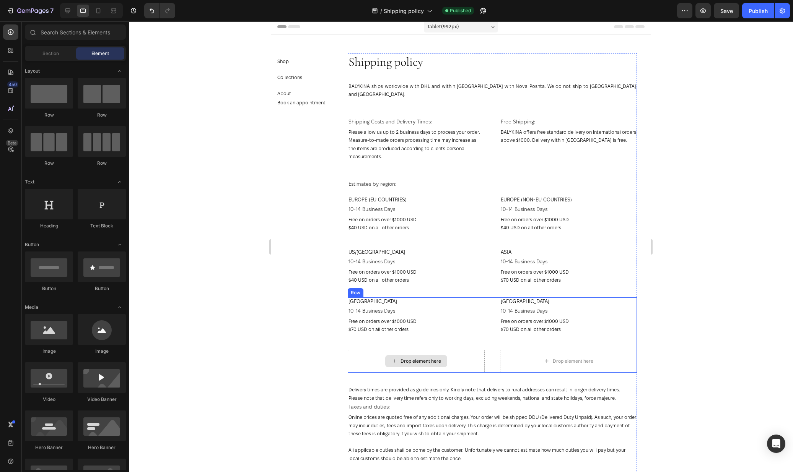
click at [465, 350] on div "Drop element here" at bounding box center [416, 361] width 137 height 23
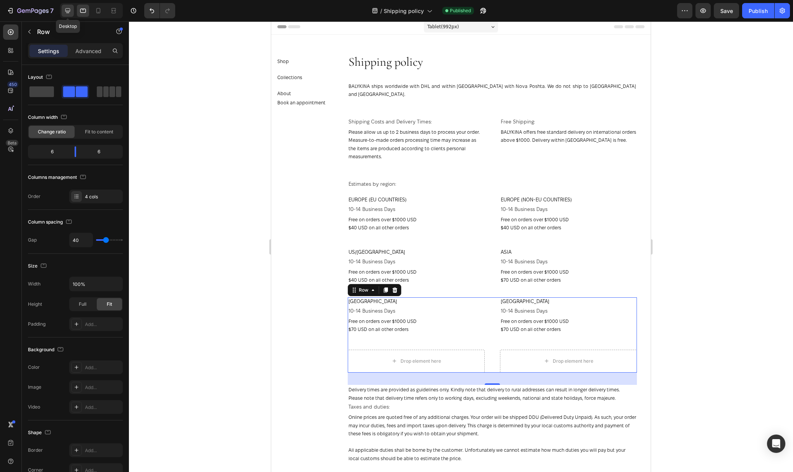
click at [68, 7] on icon at bounding box center [68, 11] width 8 height 8
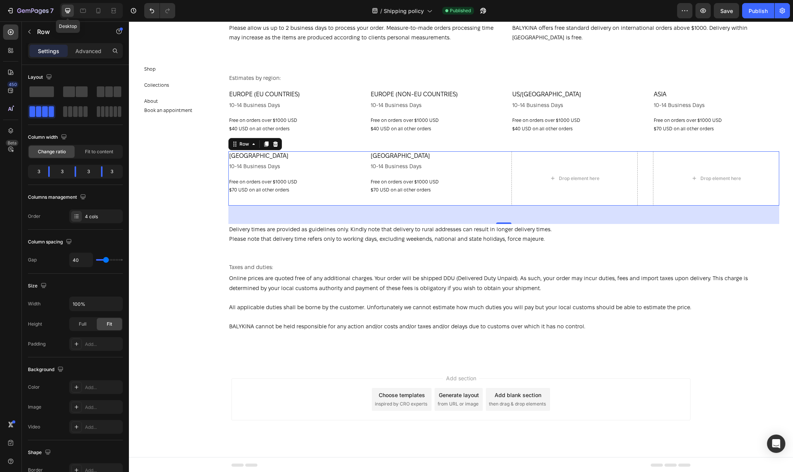
scroll to position [117, 0]
click at [97, 8] on icon at bounding box center [98, 11] width 8 height 8
type input "0"
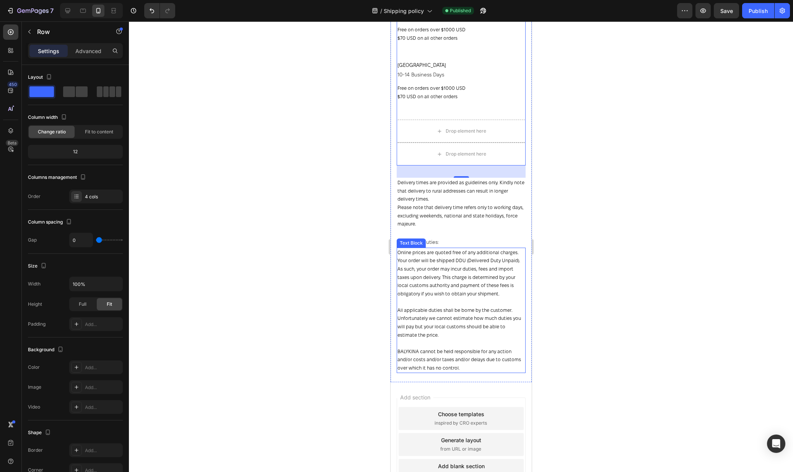
scroll to position [535, 0]
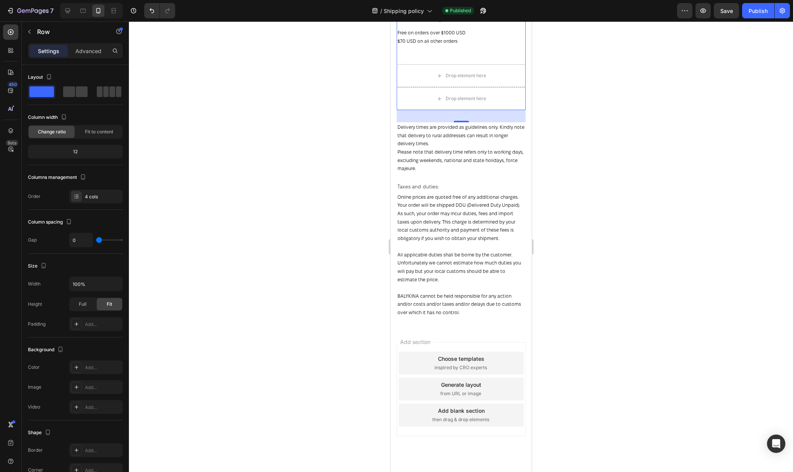
click at [632, 281] on div at bounding box center [461, 246] width 664 height 451
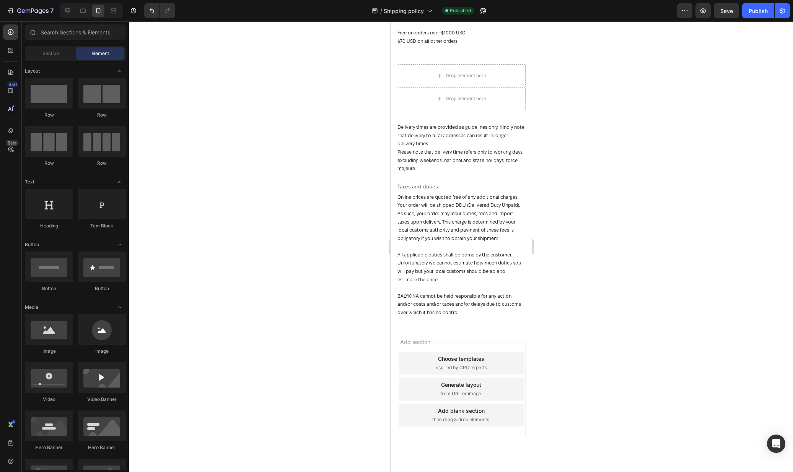
click at [452, 355] on div "Choose templates" at bounding box center [460, 359] width 46 height 8
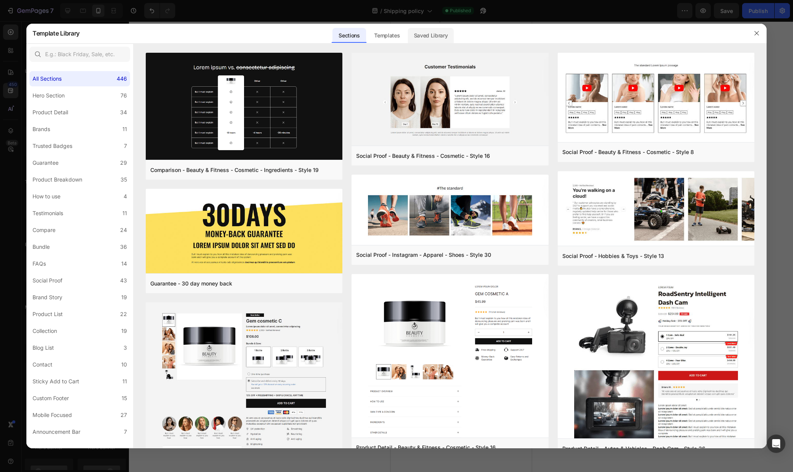
click at [434, 34] on div "Saved Library" at bounding box center [431, 35] width 46 height 15
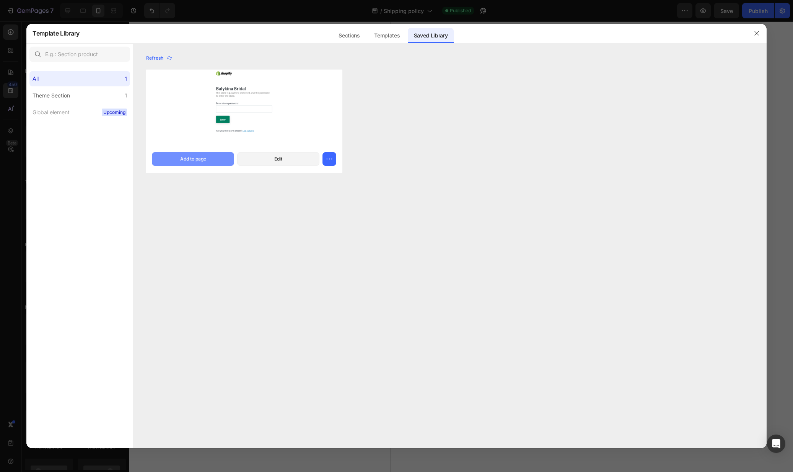
click at [218, 156] on button "Add to page" at bounding box center [193, 159] width 82 height 14
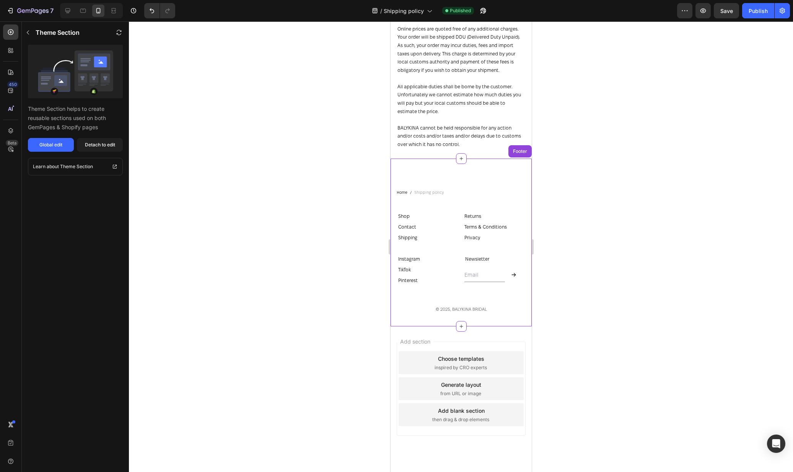
scroll to position [703, 0]
click at [731, 13] on span "Save" at bounding box center [726, 11] width 13 height 6
click at [754, 13] on div "Publish" at bounding box center [757, 11] width 19 height 8
click at [69, 10] on icon at bounding box center [68, 11] width 8 height 8
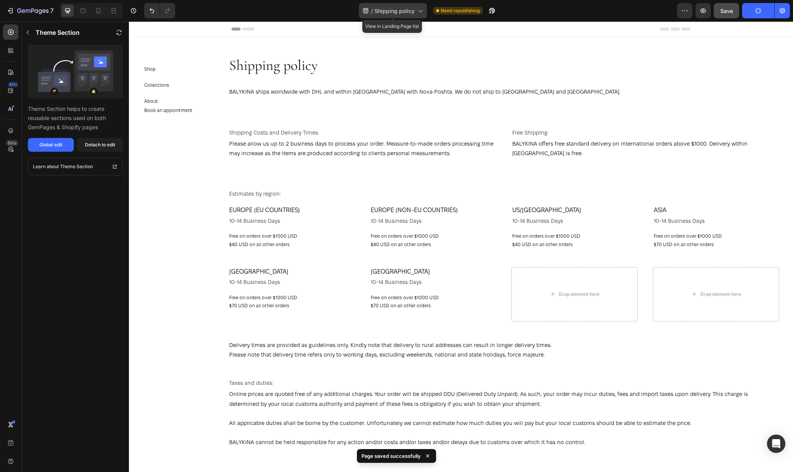
click at [391, 15] on span "Shipping policy" at bounding box center [394, 11] width 40 height 8
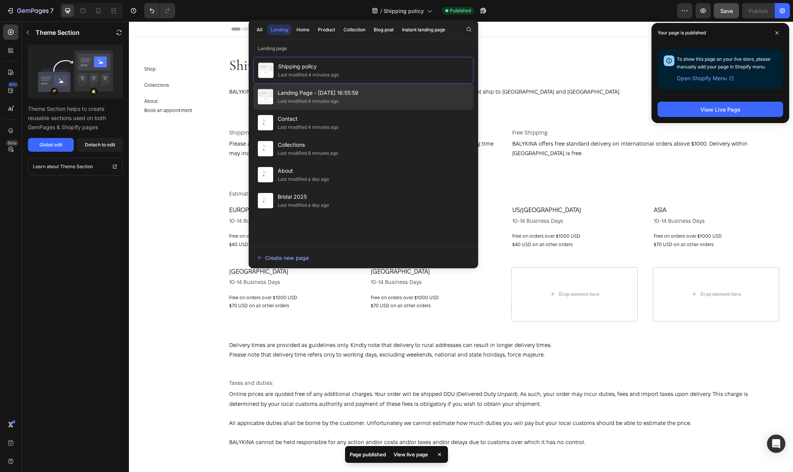
click at [348, 94] on span "Landing Page - Aug 26, 16:55:59" at bounding box center [318, 92] width 81 height 9
